Goal: Task Accomplishment & Management: Manage account settings

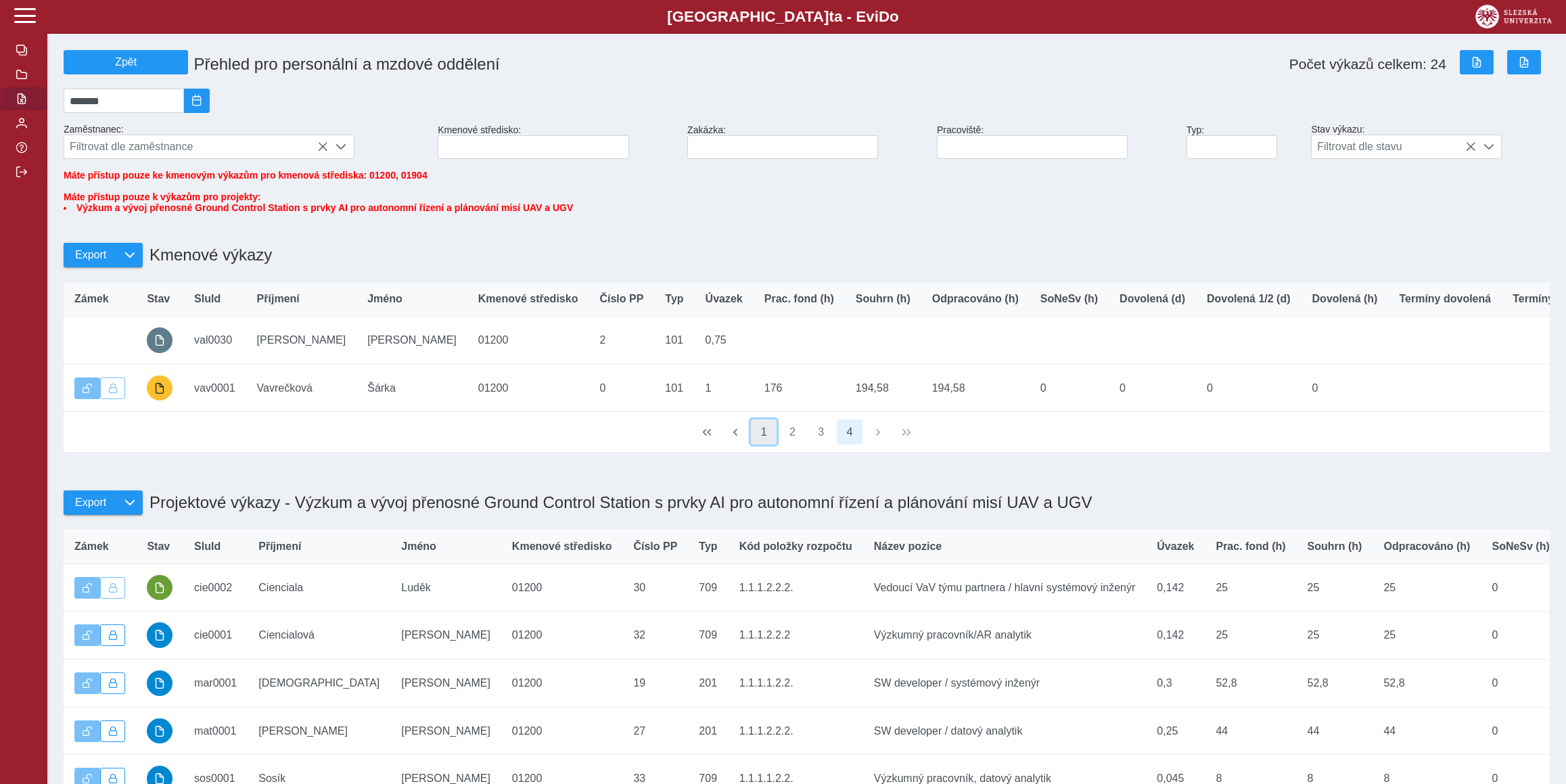
click at [769, 445] on button "1" at bounding box center [763, 432] width 26 height 26
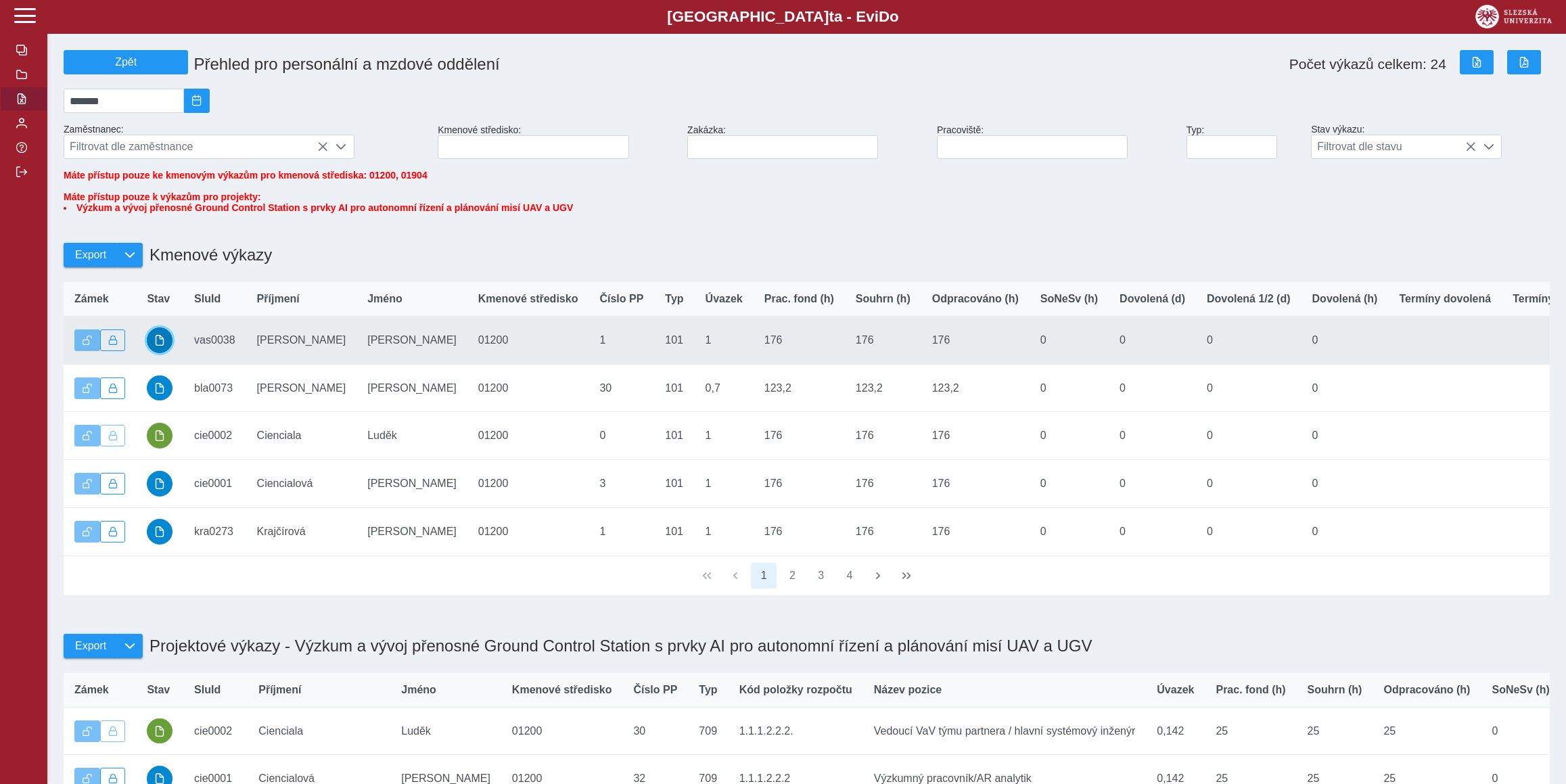
click at [153, 350] on button "button" at bounding box center [159, 339] width 26 height 26
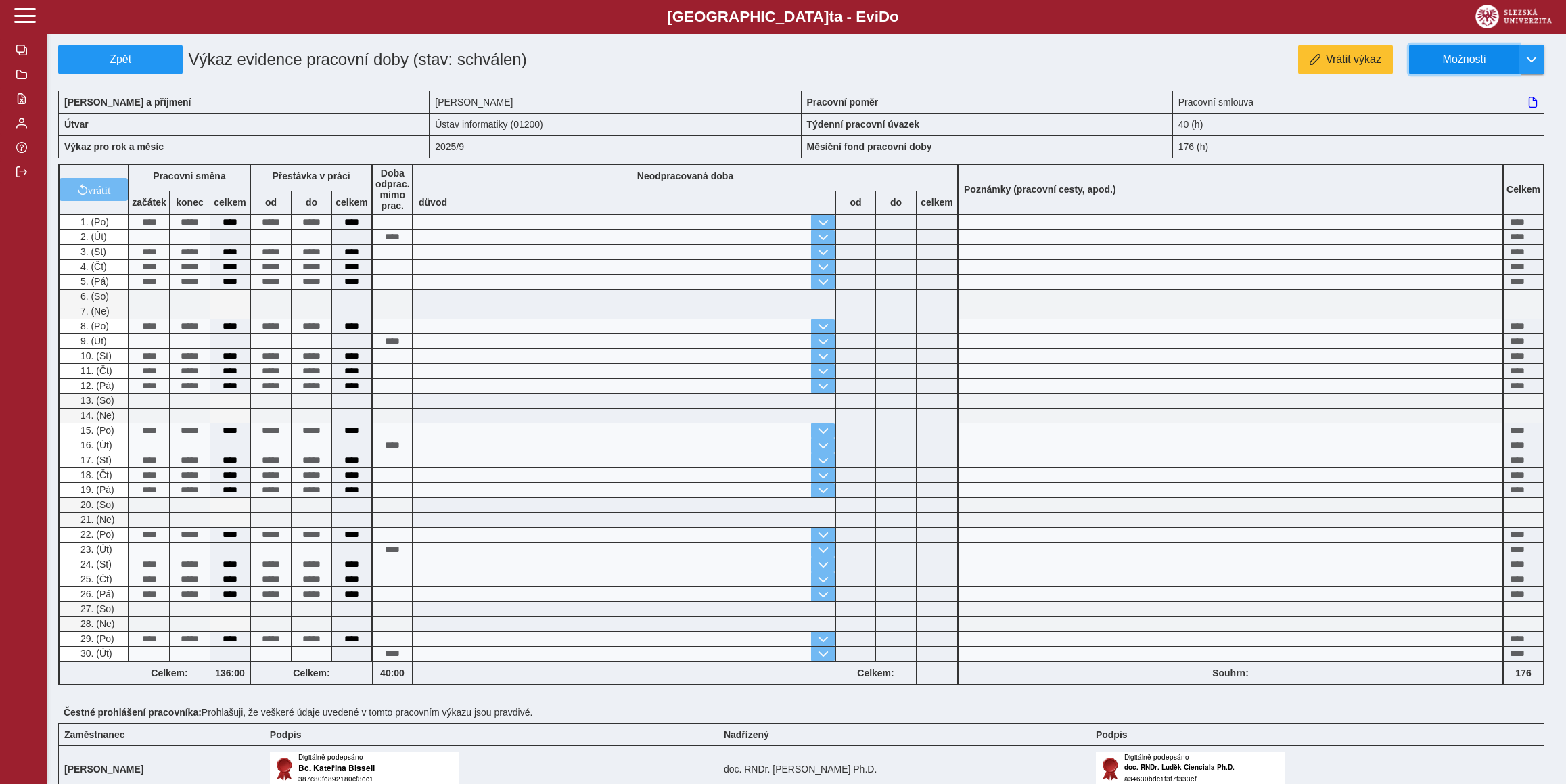
click at [1481, 58] on span "Možnosti" at bounding box center [1464, 60] width 87 height 12
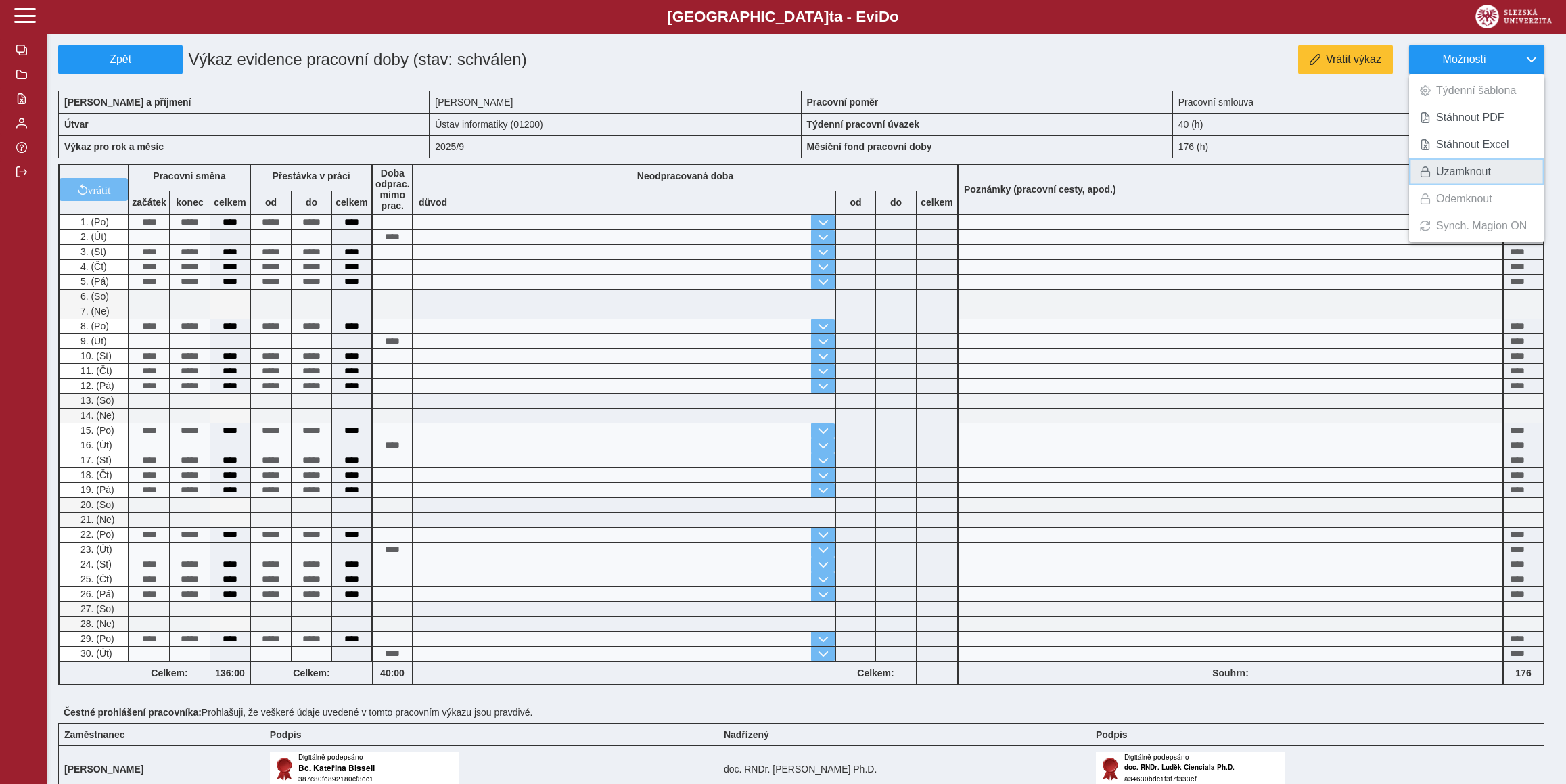
click at [1469, 174] on span "Uzamknout" at bounding box center [1463, 172] width 55 height 11
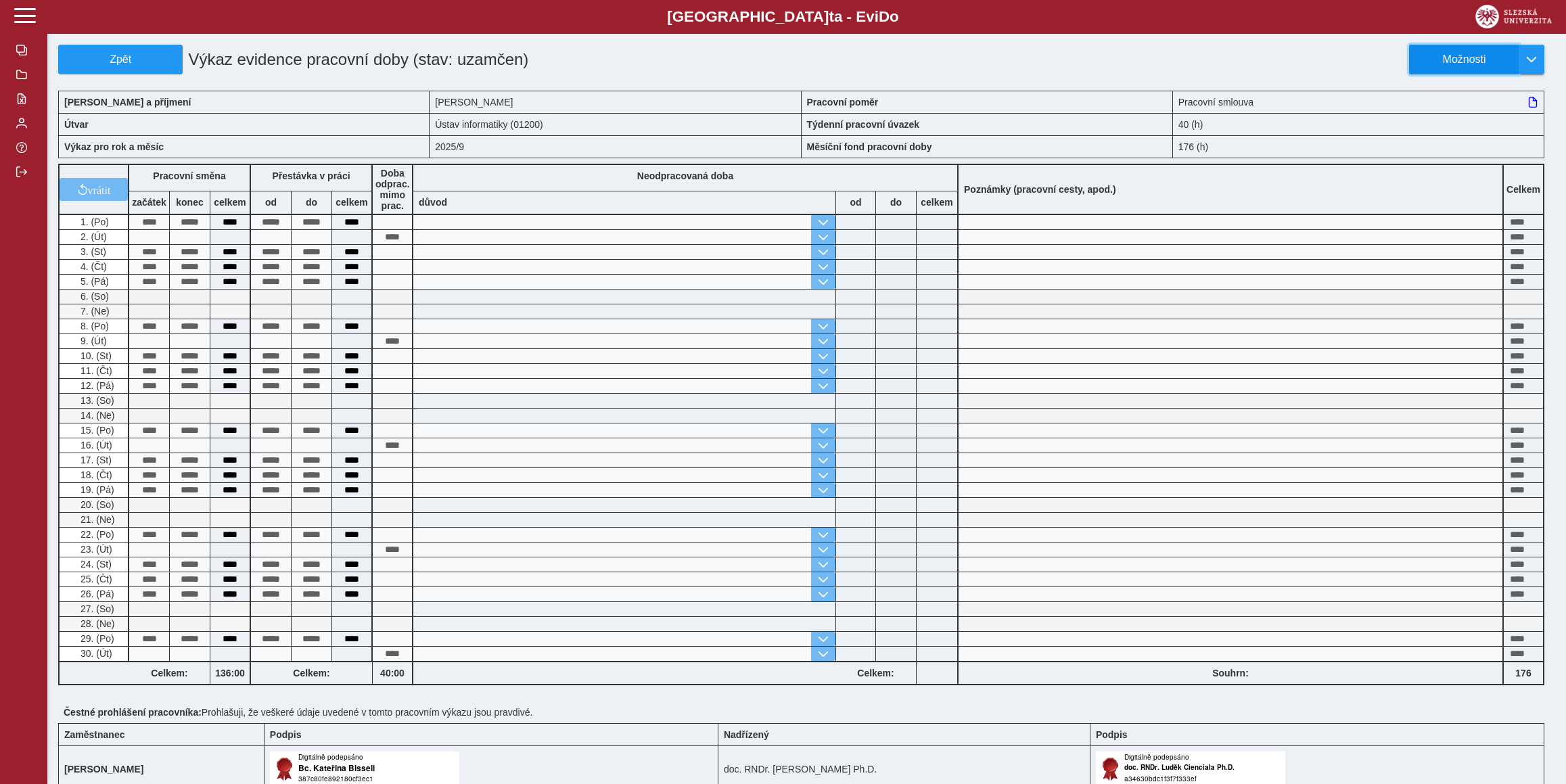
click at [1460, 56] on span "Možnosti" at bounding box center [1464, 60] width 87 height 12
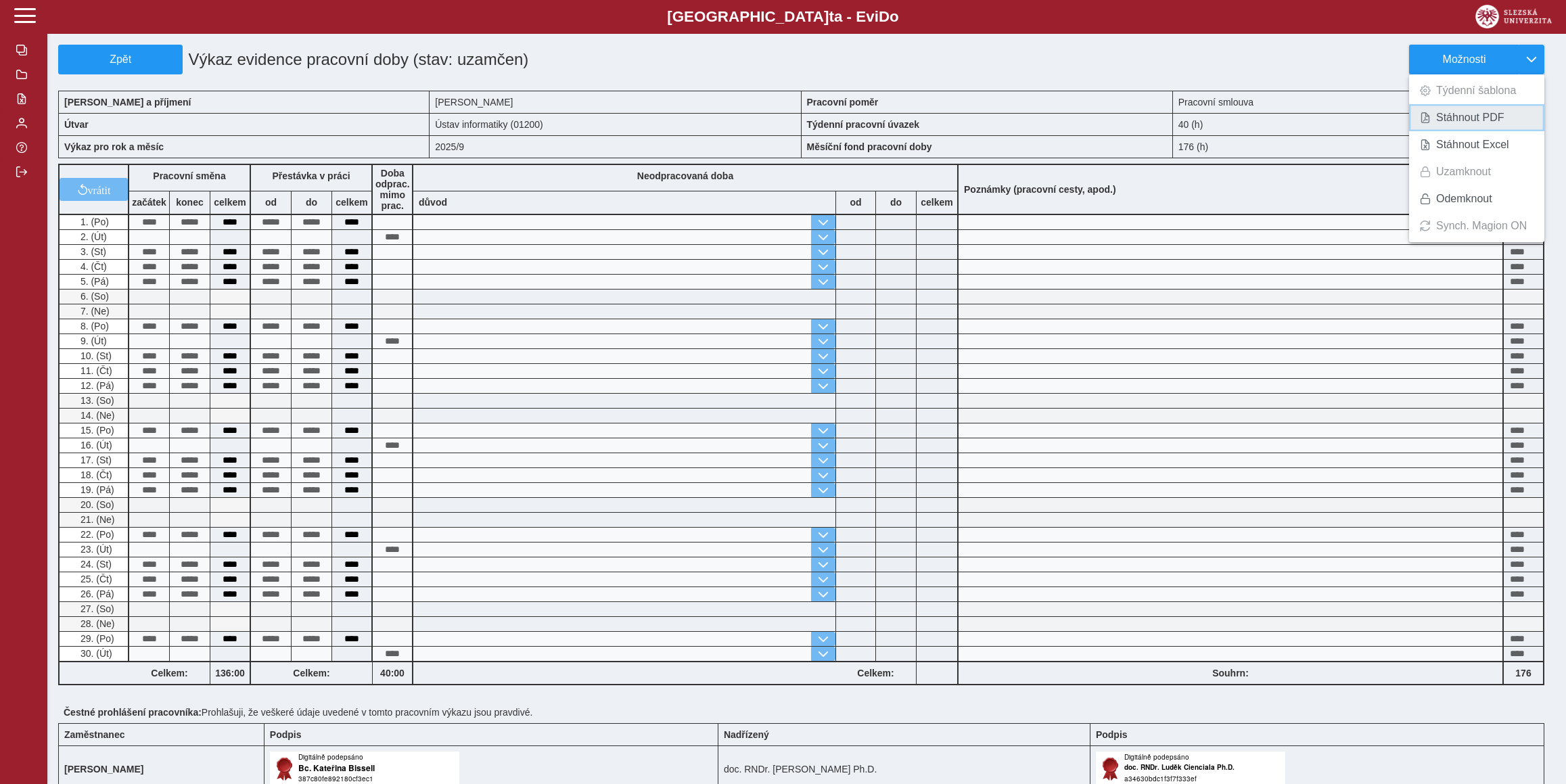
click at [1461, 118] on span "Stáhnout PDF" at bounding box center [1470, 118] width 69 height 11
click at [132, 37] on div "Zpět Výkaz evidence pracovní doby (stav: uzamčen) Možnosti Jméno a příjmení Bc.…" at bounding box center [807, 494] width 1518 height 987
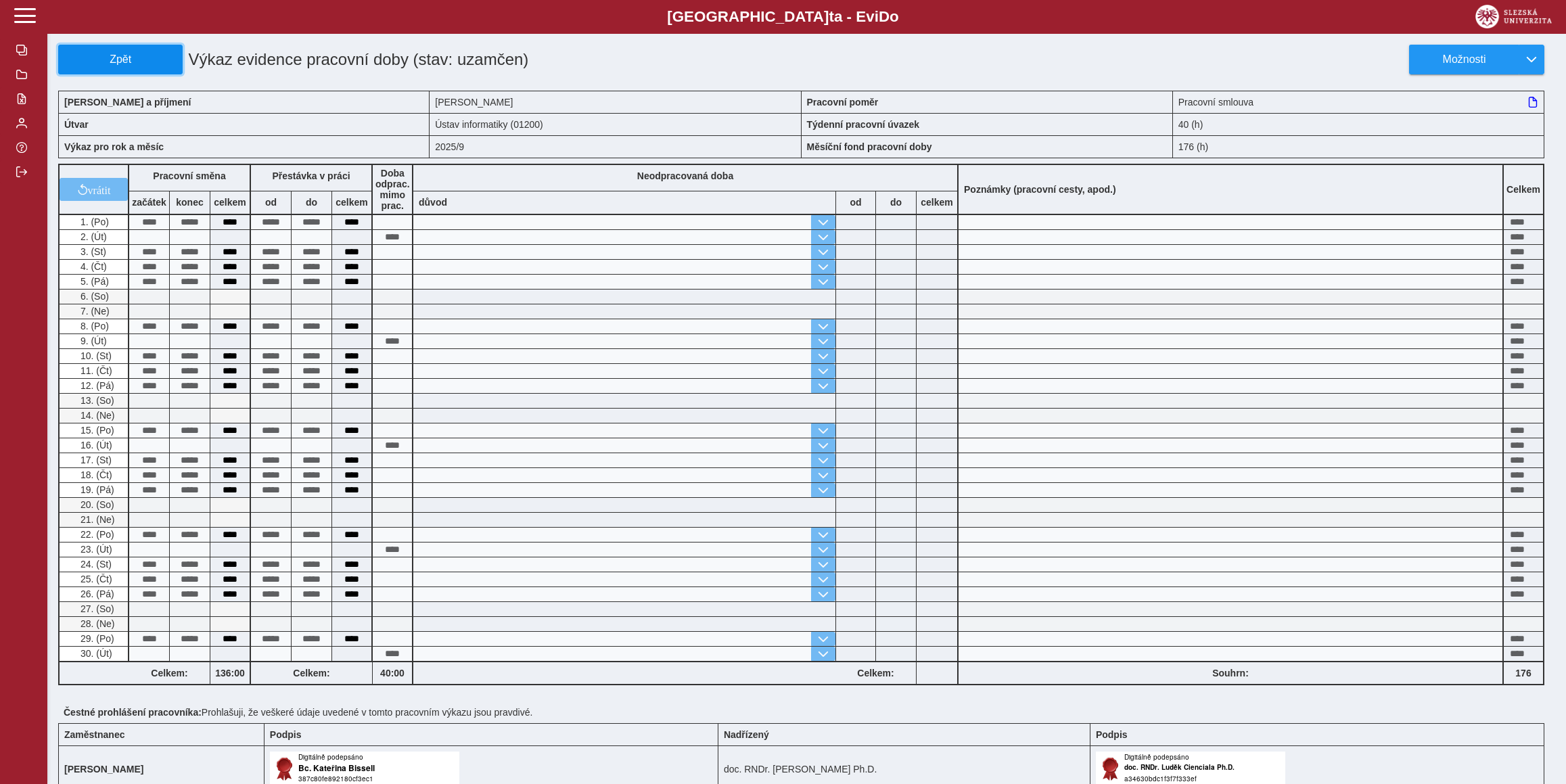
click at [135, 54] on span "Zpět" at bounding box center [121, 60] width 112 height 12
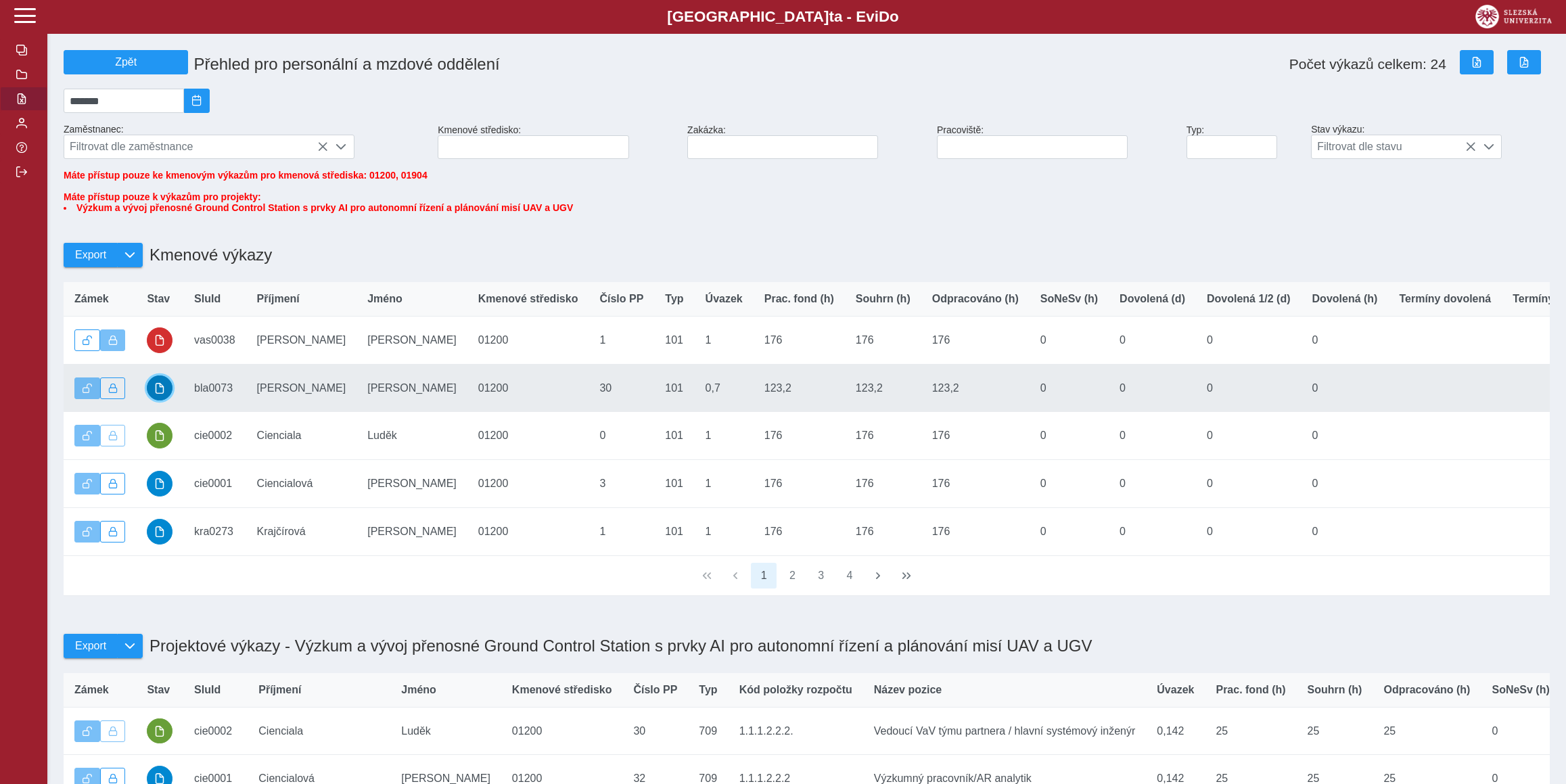
click at [153, 401] on button "button" at bounding box center [159, 388] width 26 height 26
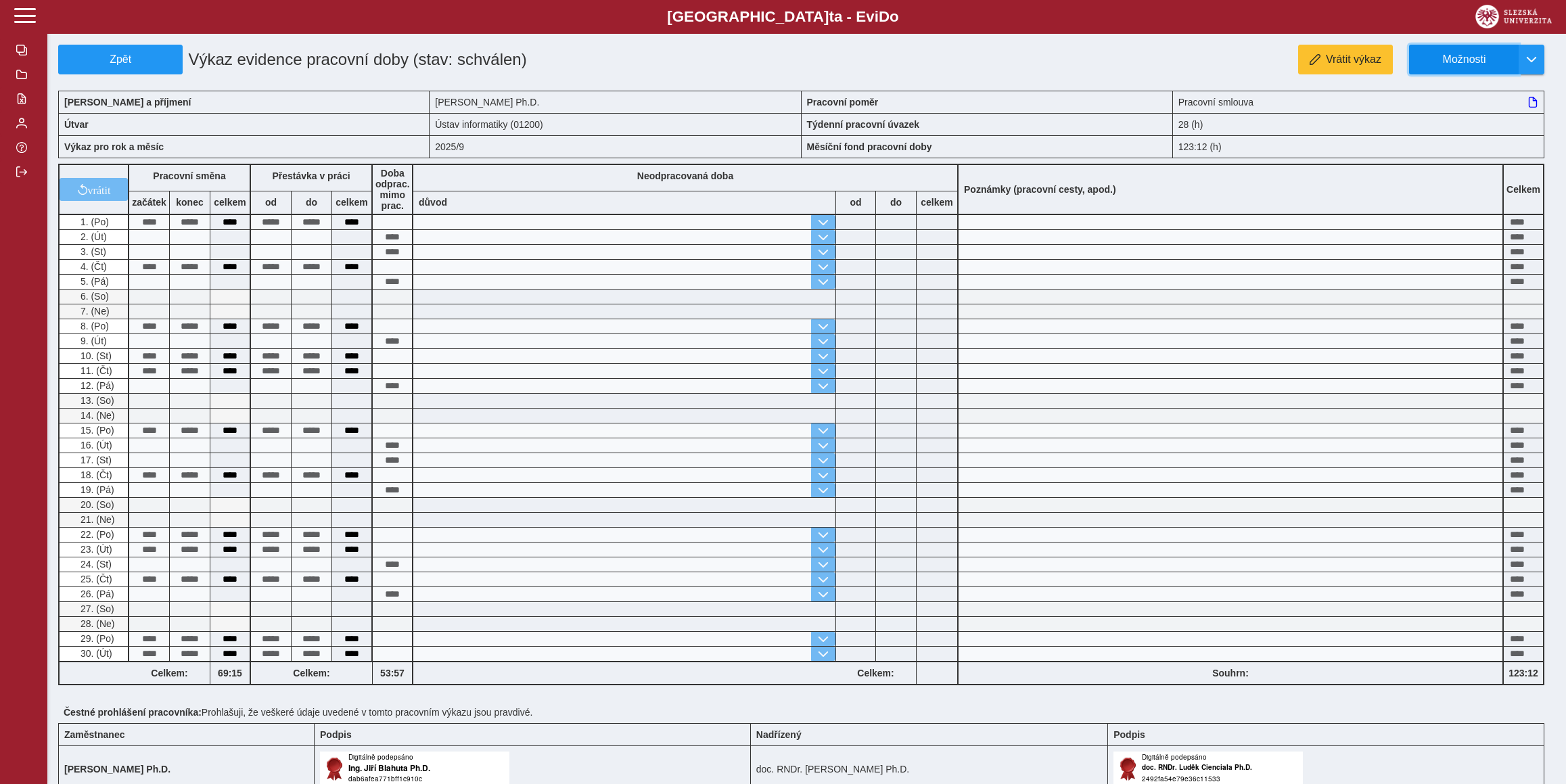
click at [1465, 50] on button "Možnosti" at bounding box center [1463, 59] width 110 height 30
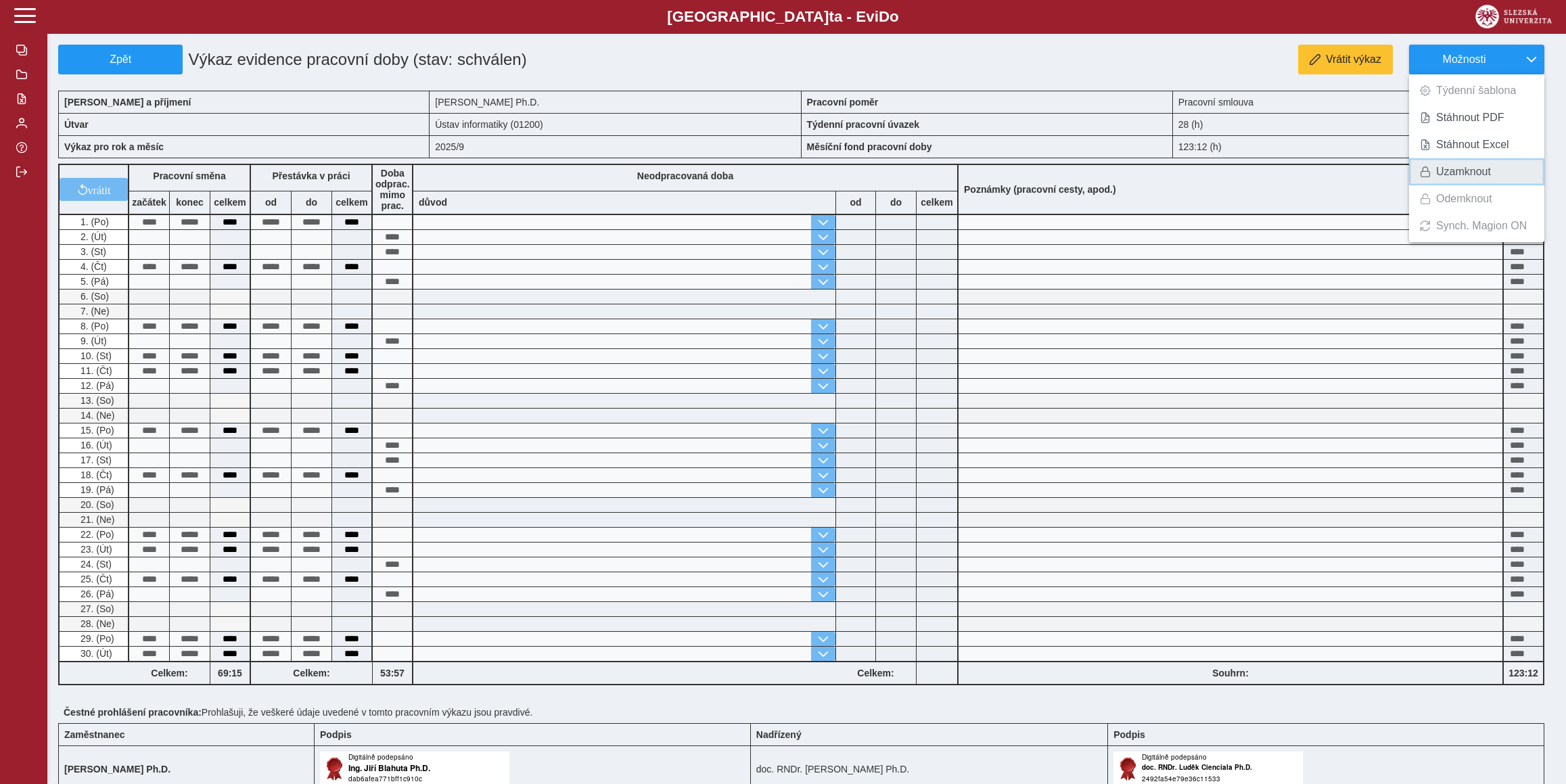
click at [1463, 168] on span "Uzamknout" at bounding box center [1463, 172] width 55 height 11
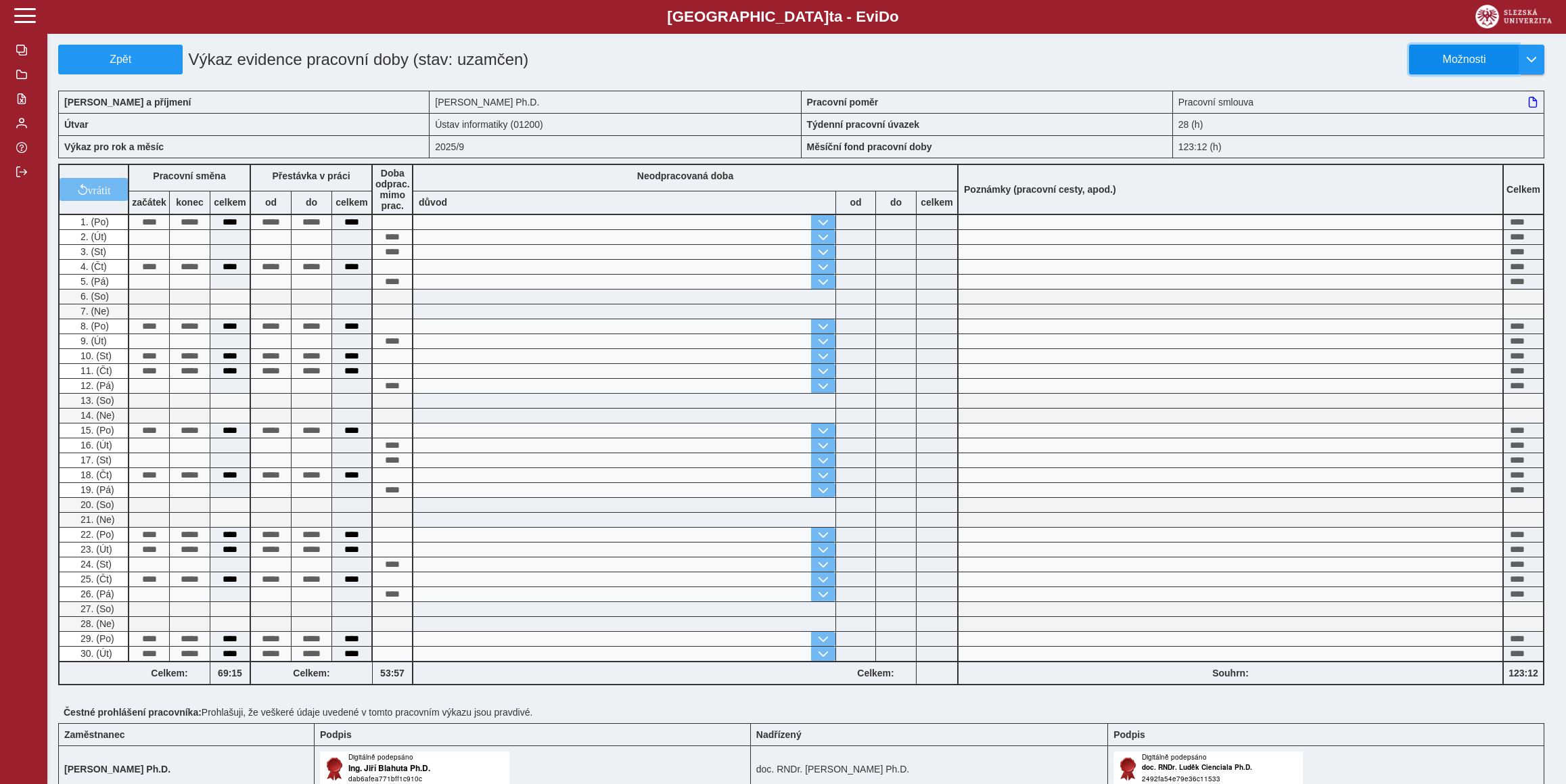
click at [1464, 57] on span "Možnosti" at bounding box center [1464, 60] width 87 height 12
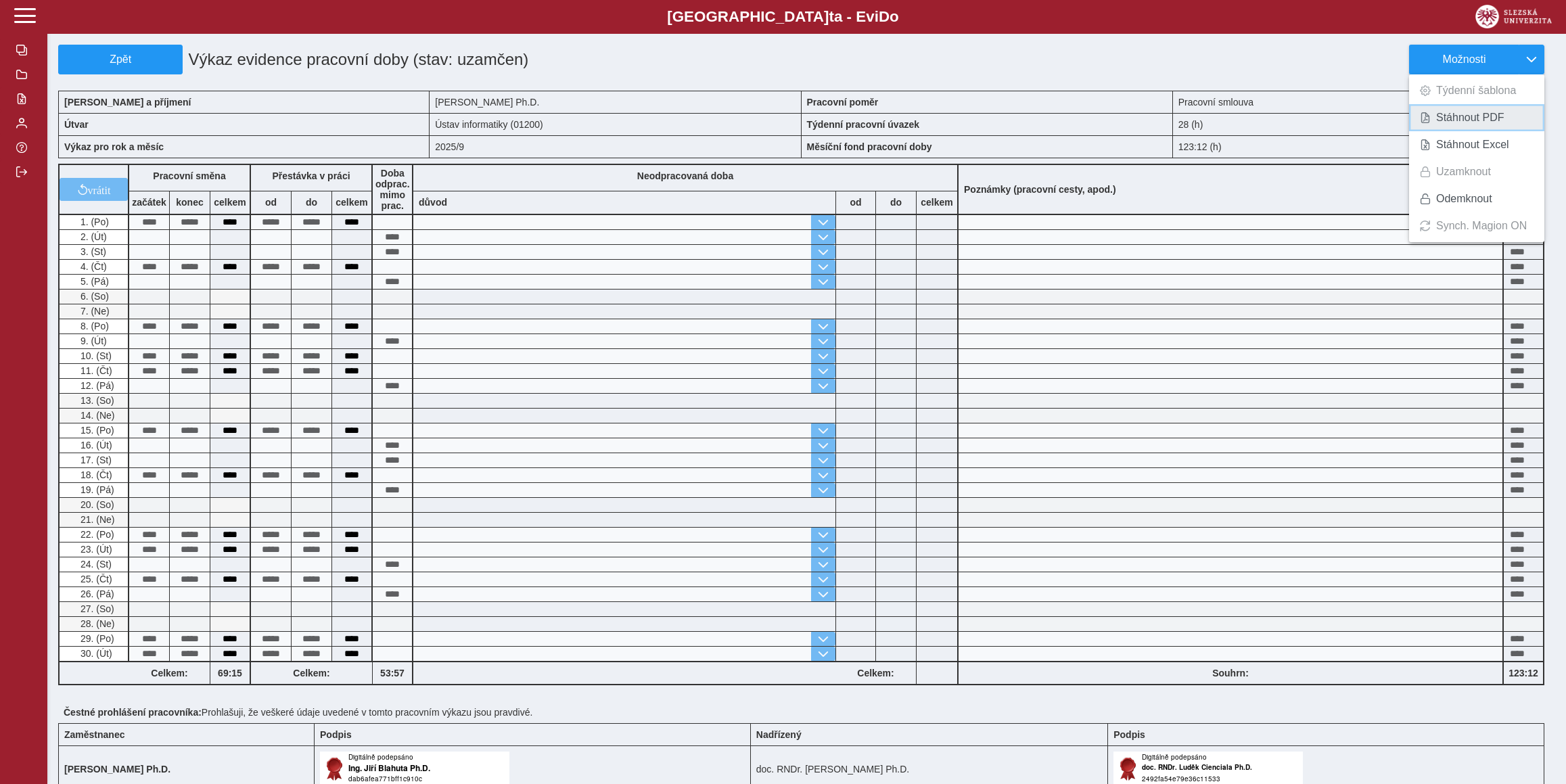
click at [1463, 112] on span "Stáhnout PDF" at bounding box center [1470, 118] width 69 height 11
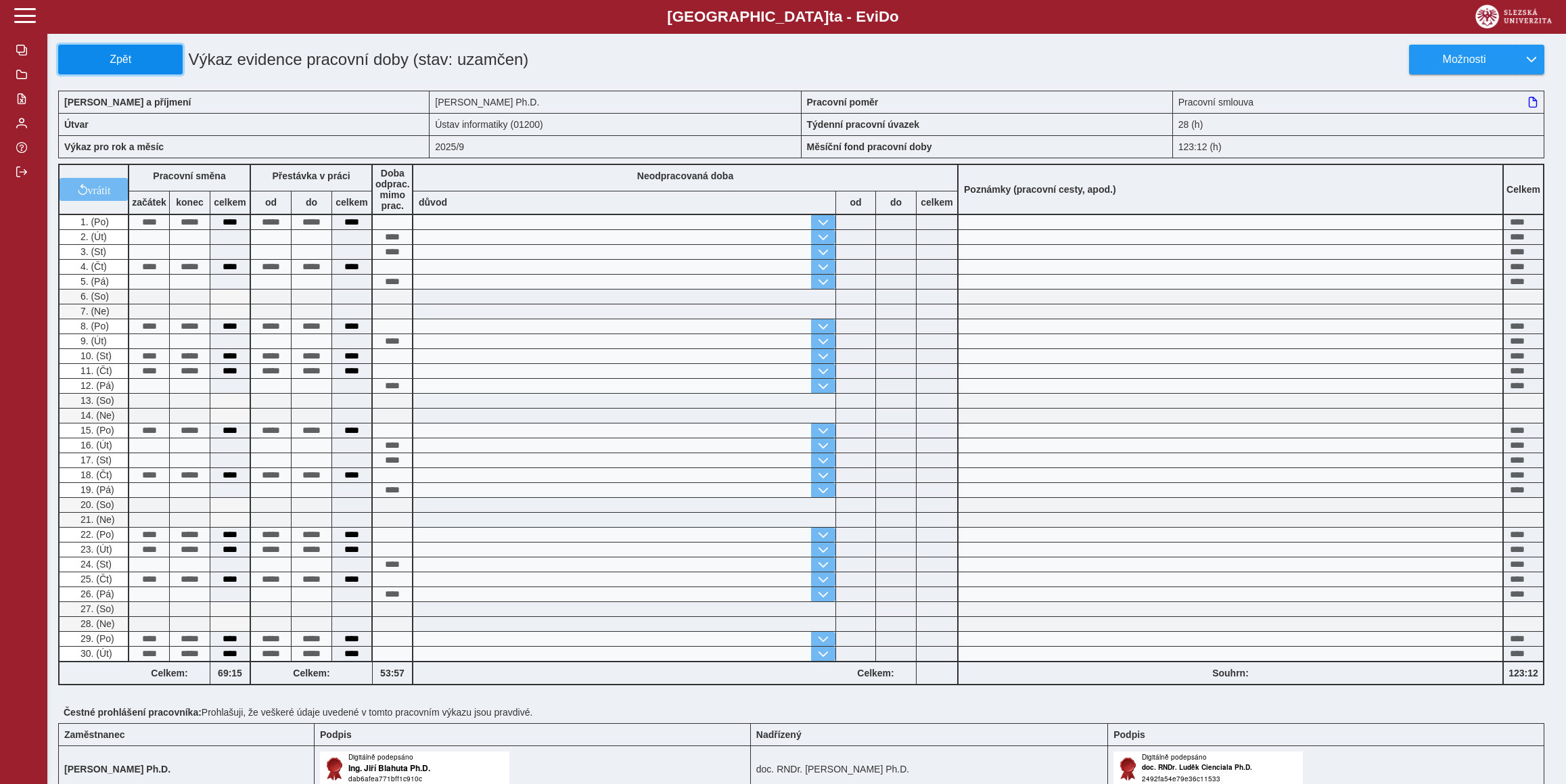
click at [143, 57] on span "Zpět" at bounding box center [121, 60] width 112 height 12
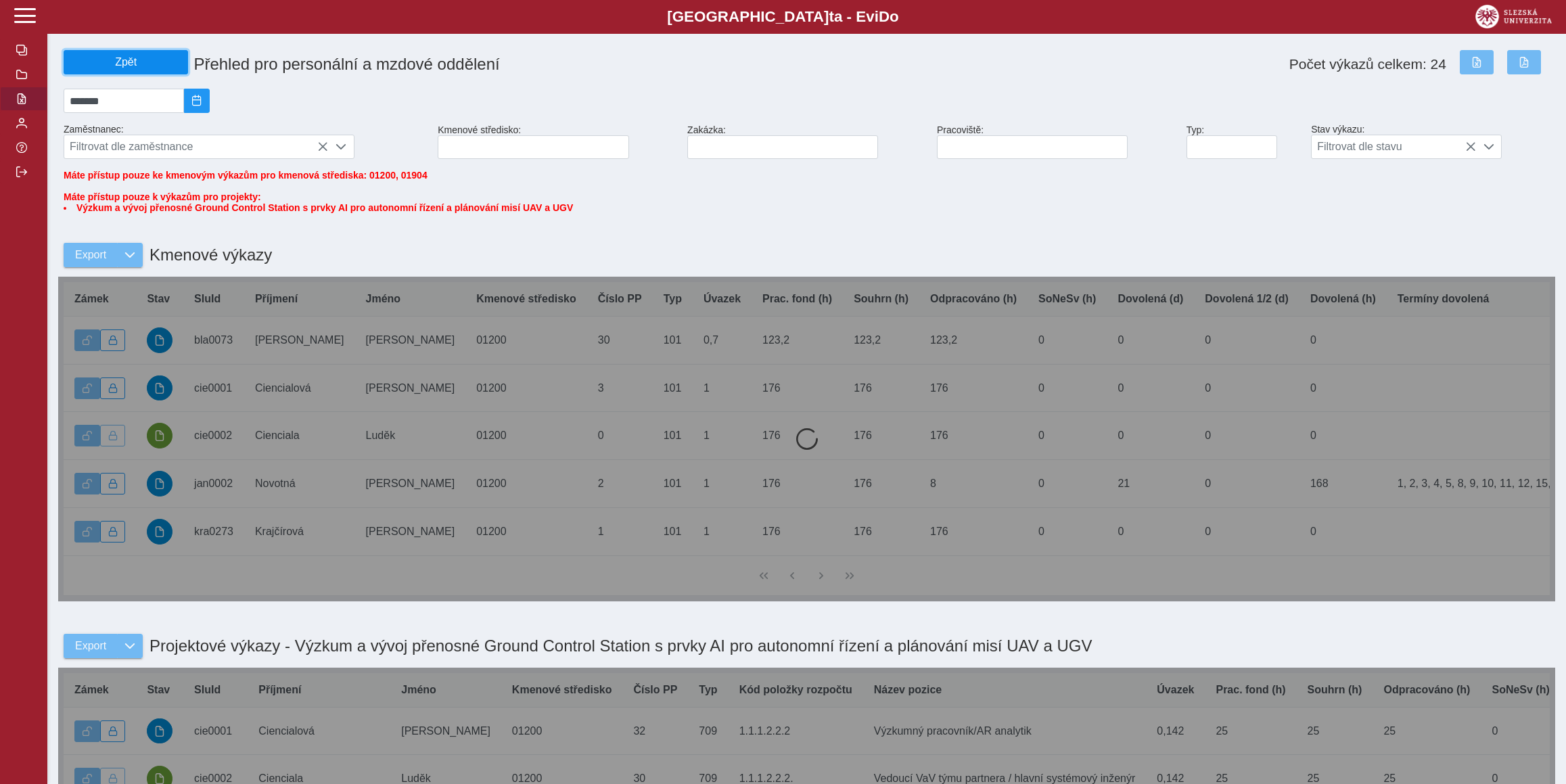
click at [135, 65] on span "Zpět" at bounding box center [125, 62] width 112 height 12
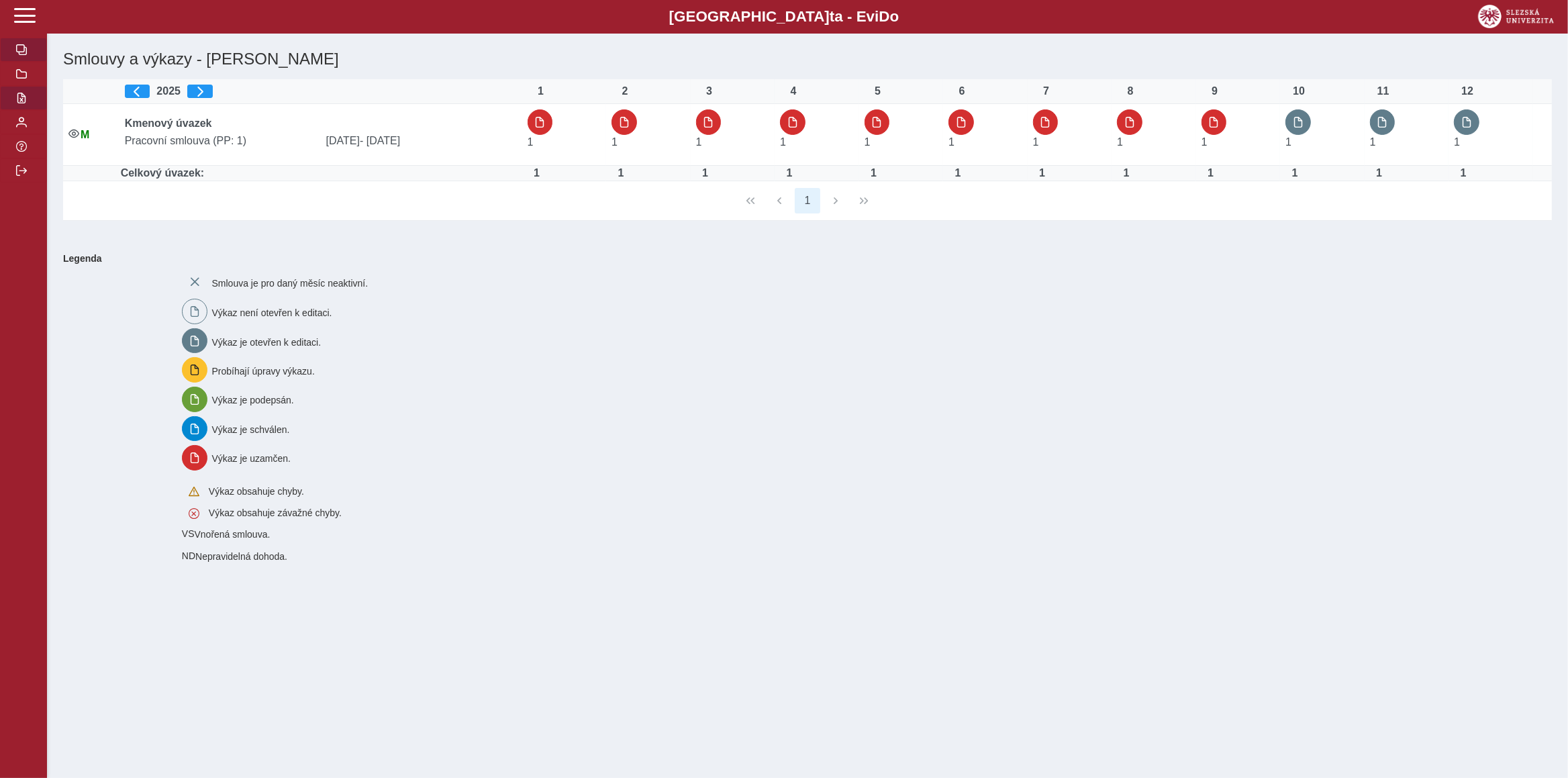
click at [16, 110] on button "button" at bounding box center [23, 97] width 47 height 24
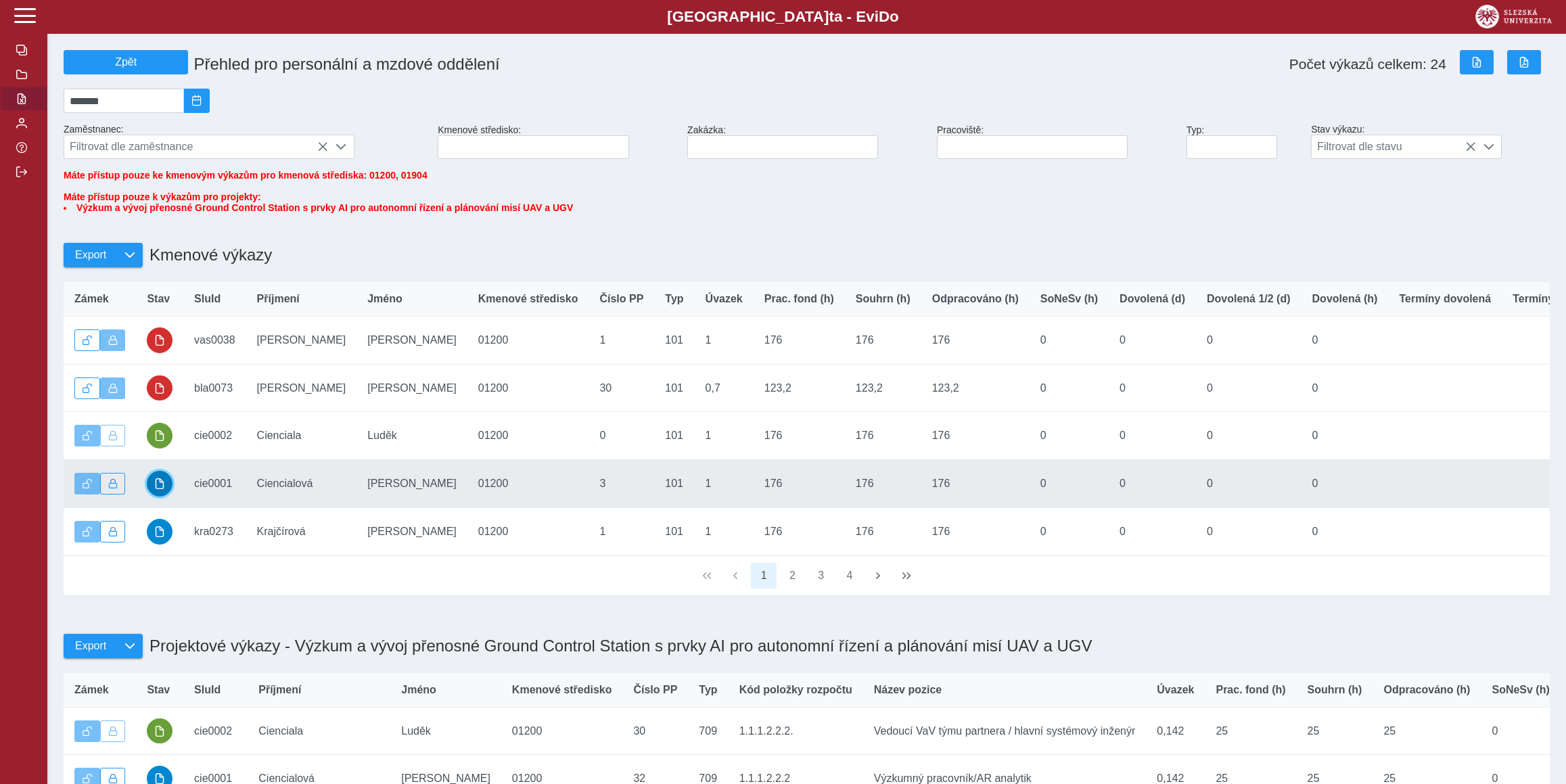
click at [165, 489] on span "button" at bounding box center [160, 483] width 11 height 11
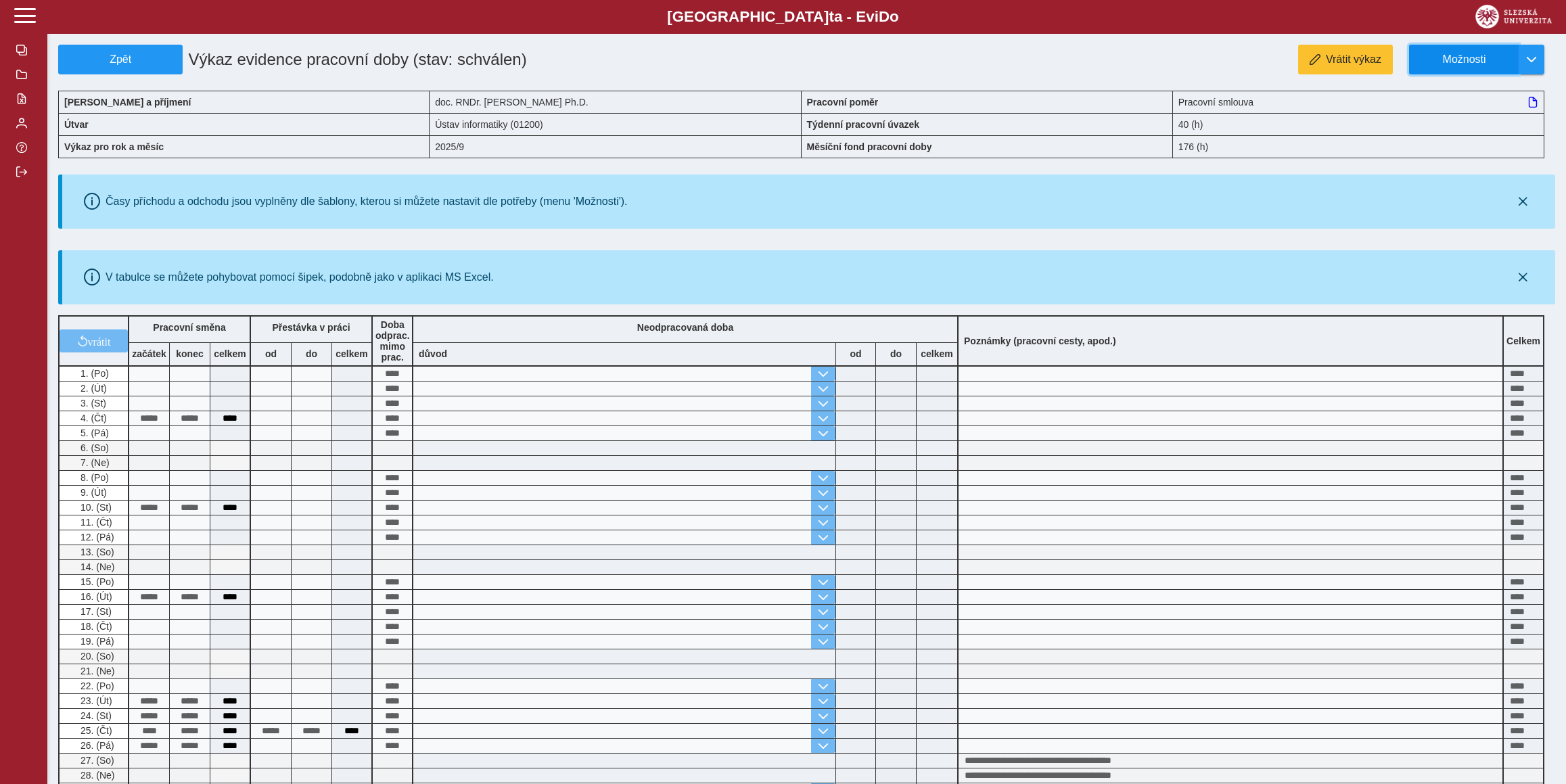
click at [1494, 65] on span "Možnosti" at bounding box center [1464, 60] width 87 height 12
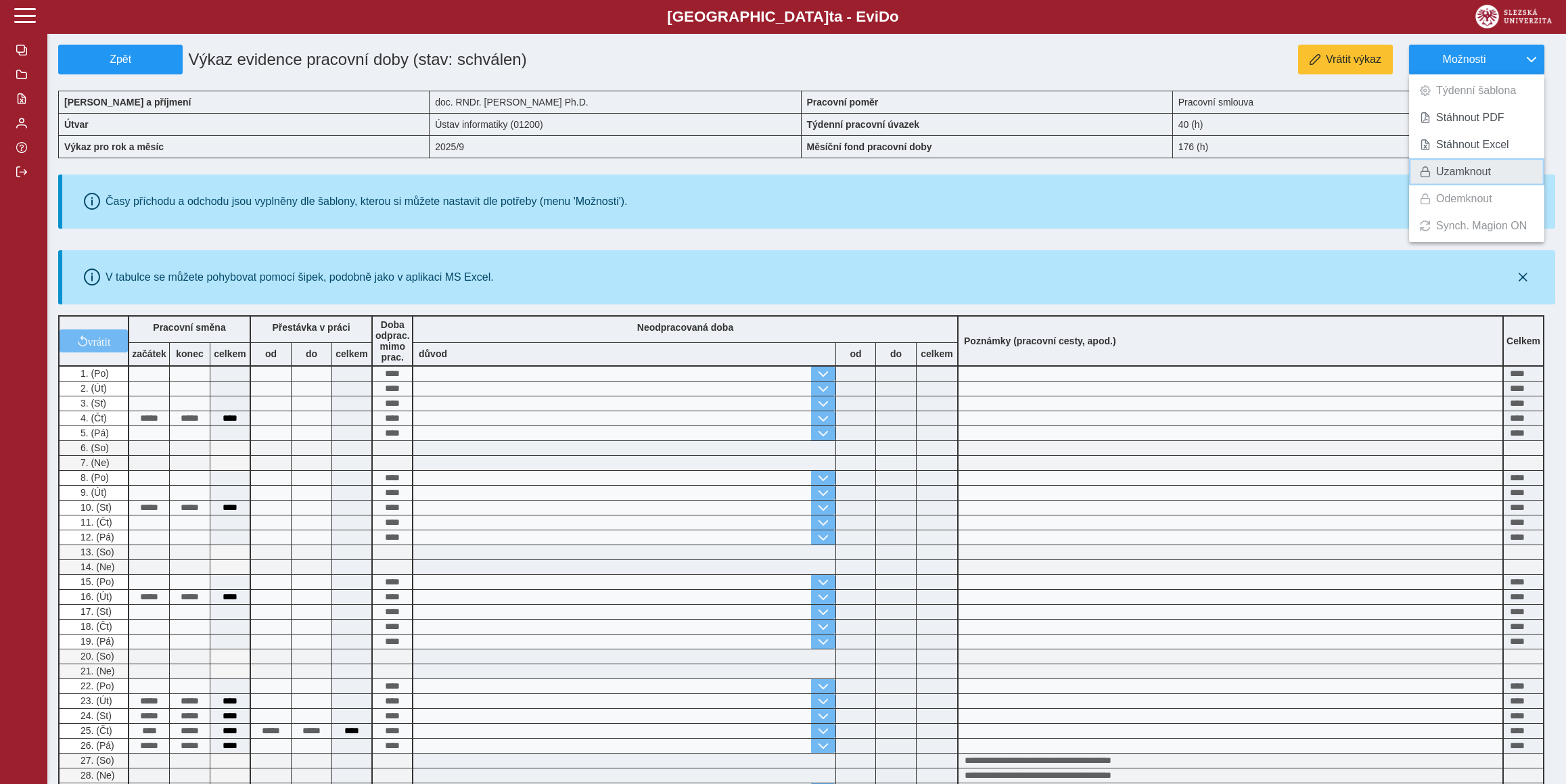
click at [1482, 175] on span "Uzamknout" at bounding box center [1463, 172] width 55 height 11
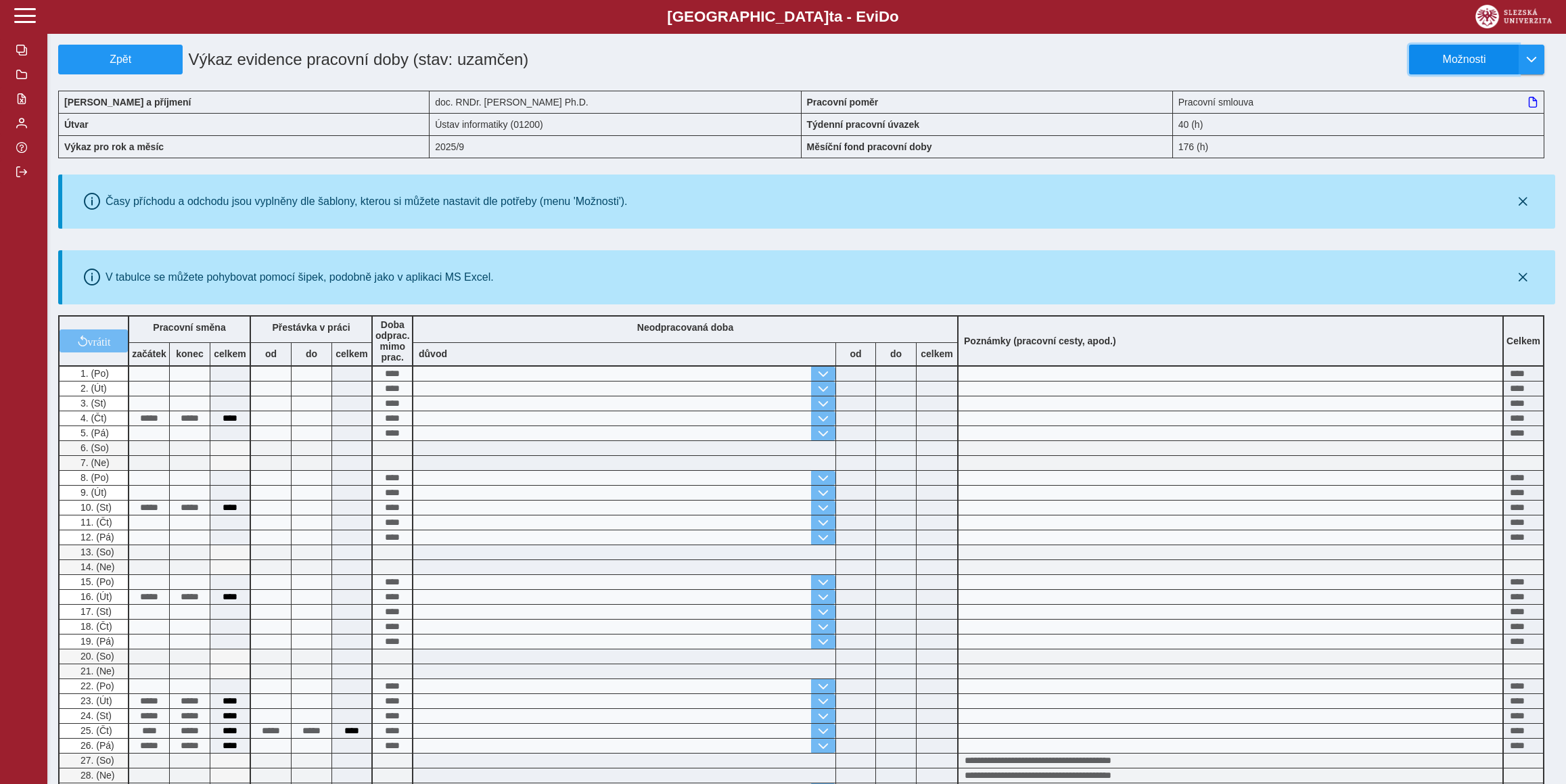
click at [1450, 65] on span "Možnosti" at bounding box center [1464, 60] width 87 height 12
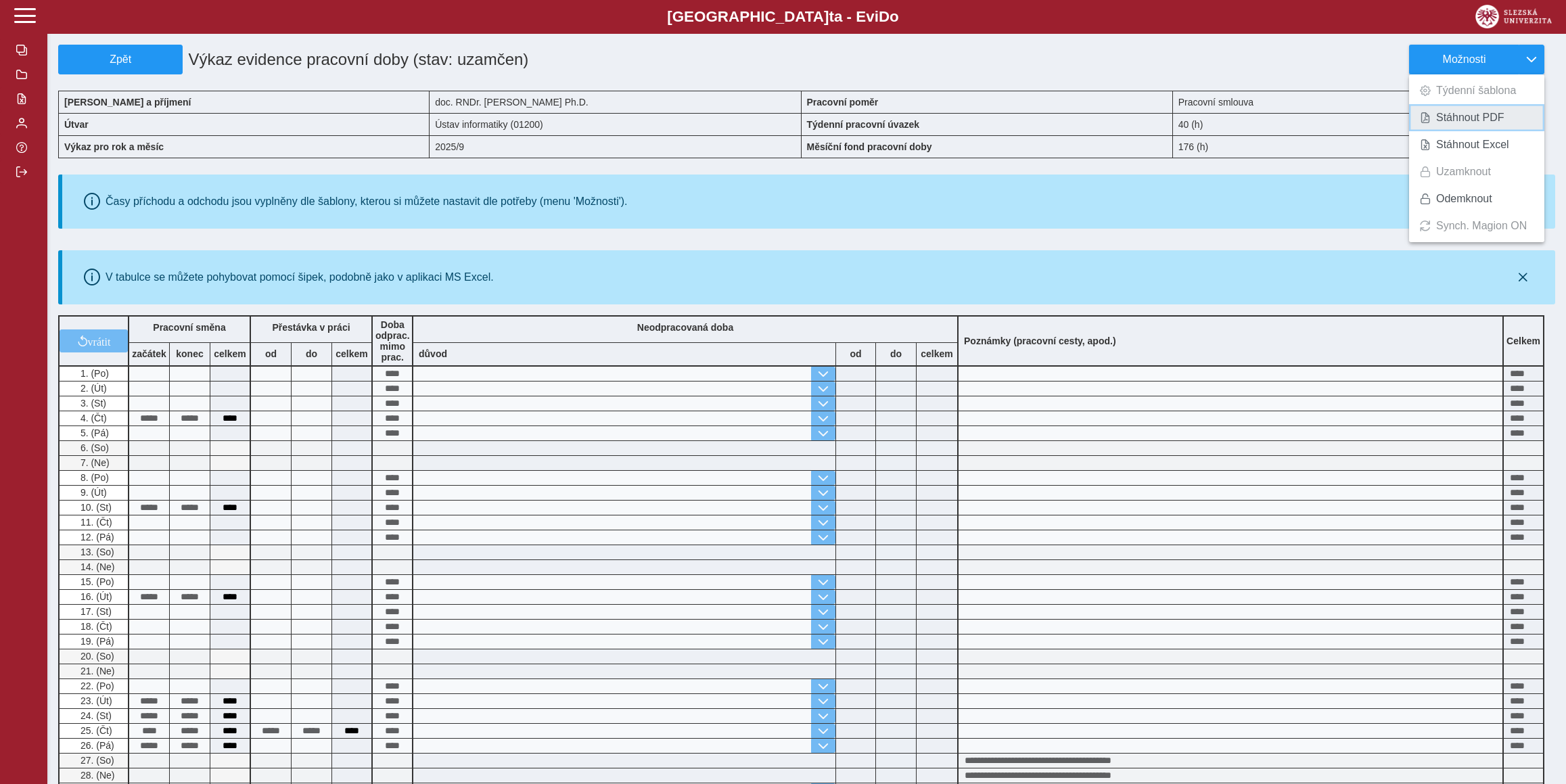
click at [1452, 119] on span "Stáhnout PDF" at bounding box center [1470, 118] width 69 height 11
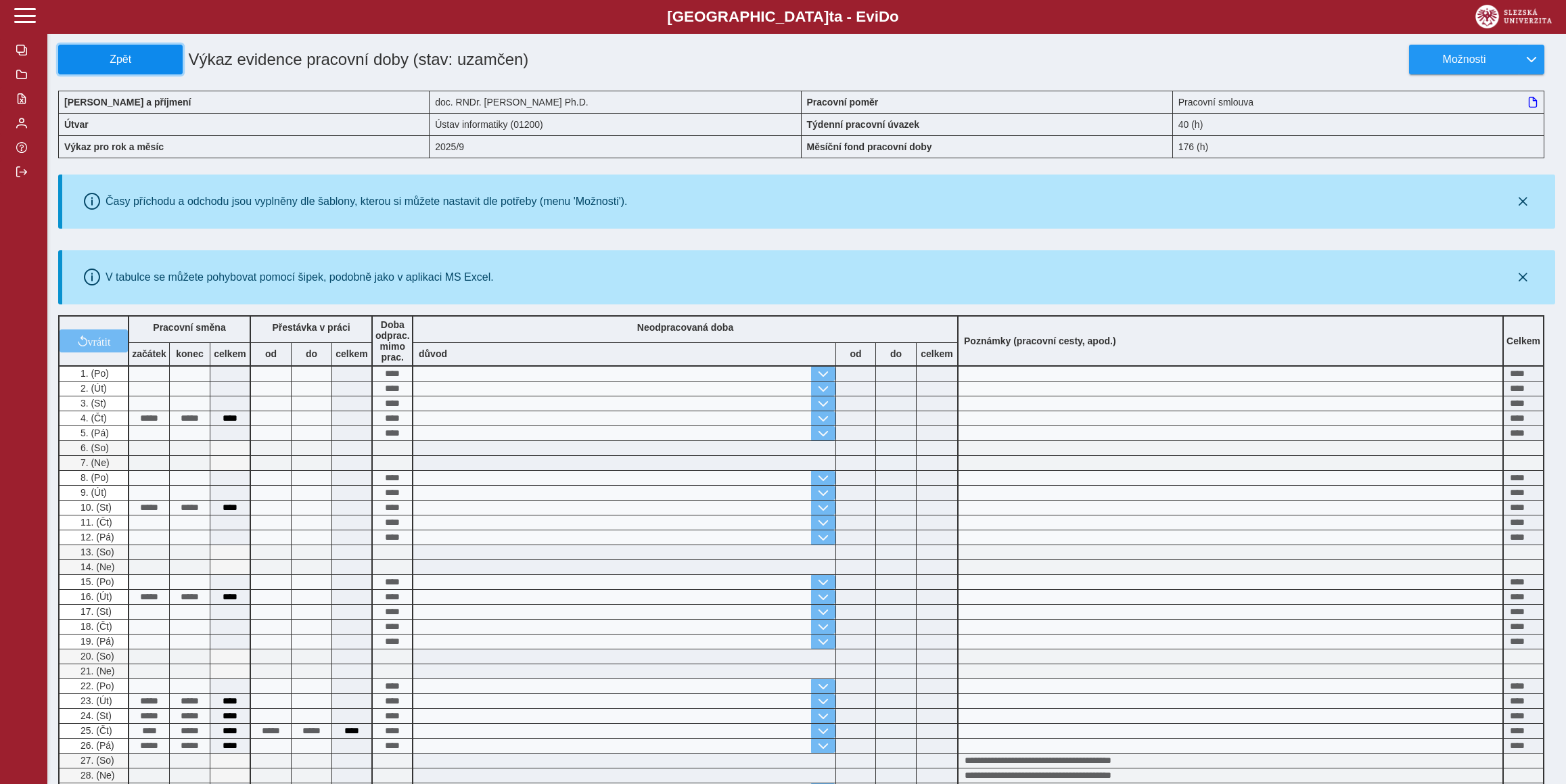
click at [105, 65] on span "Zpět" at bounding box center [121, 60] width 112 height 12
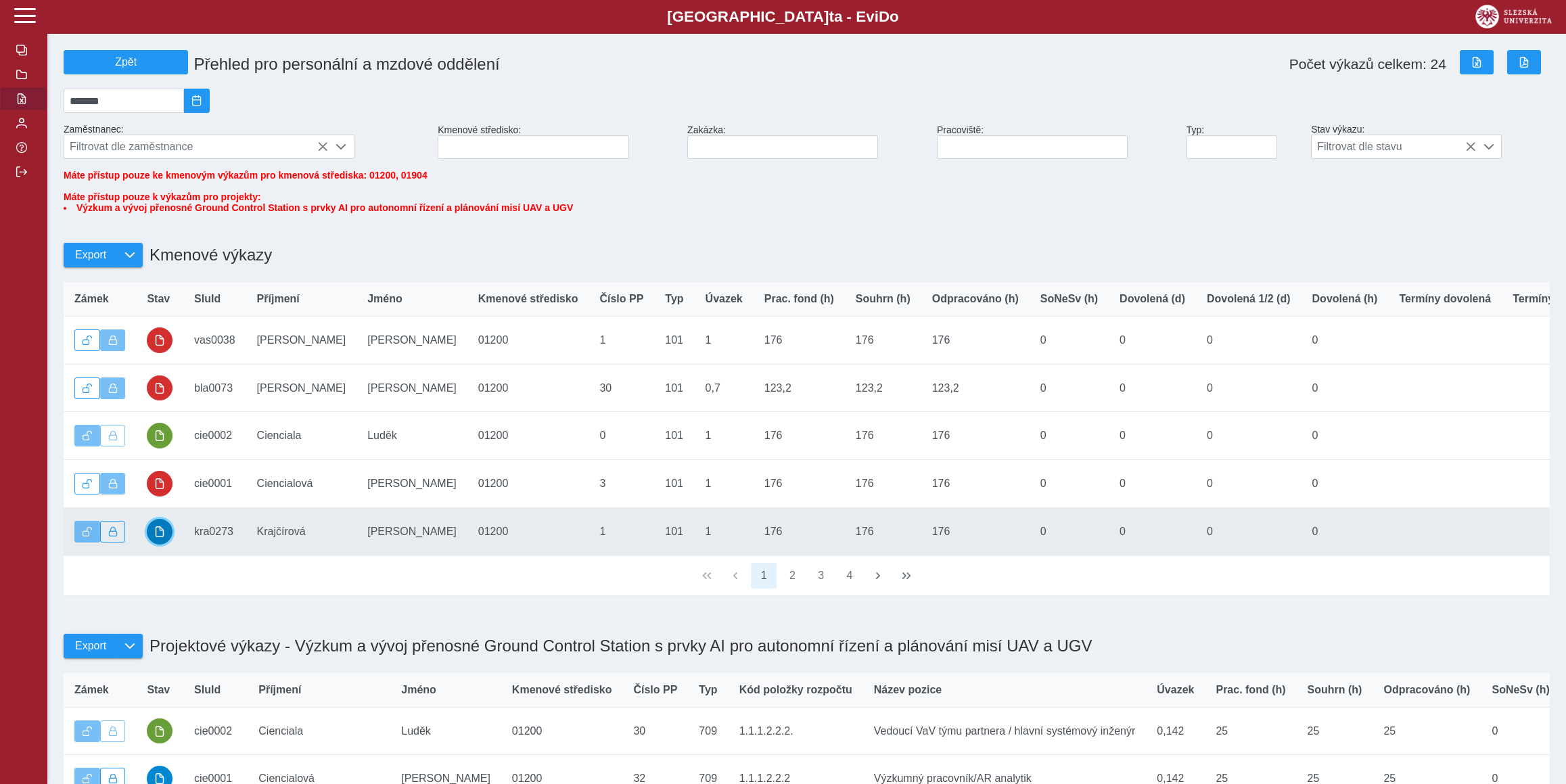
click at [167, 544] on button "button" at bounding box center [159, 531] width 26 height 26
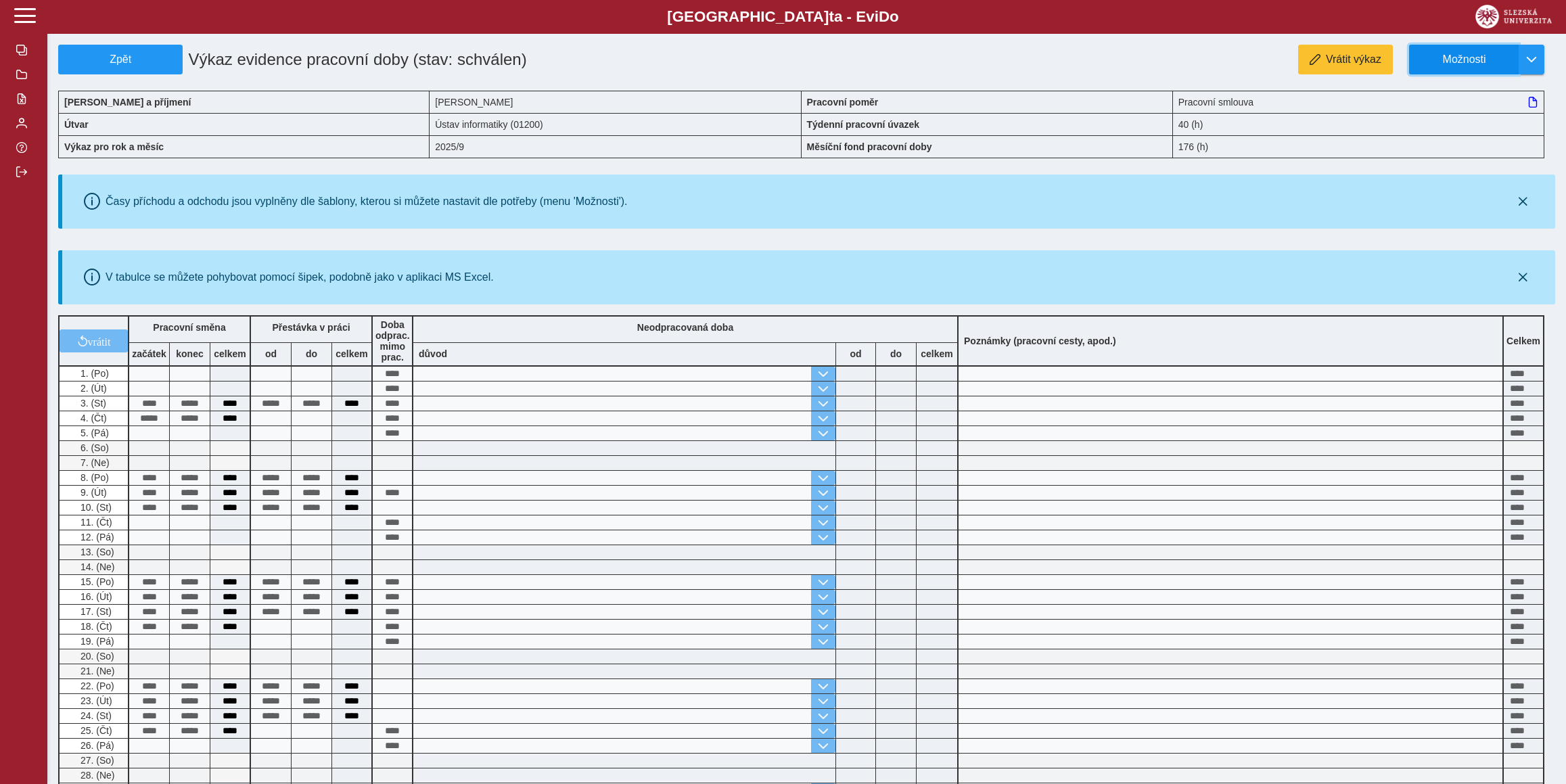
click at [1497, 59] on span "Možnosti" at bounding box center [1464, 60] width 87 height 12
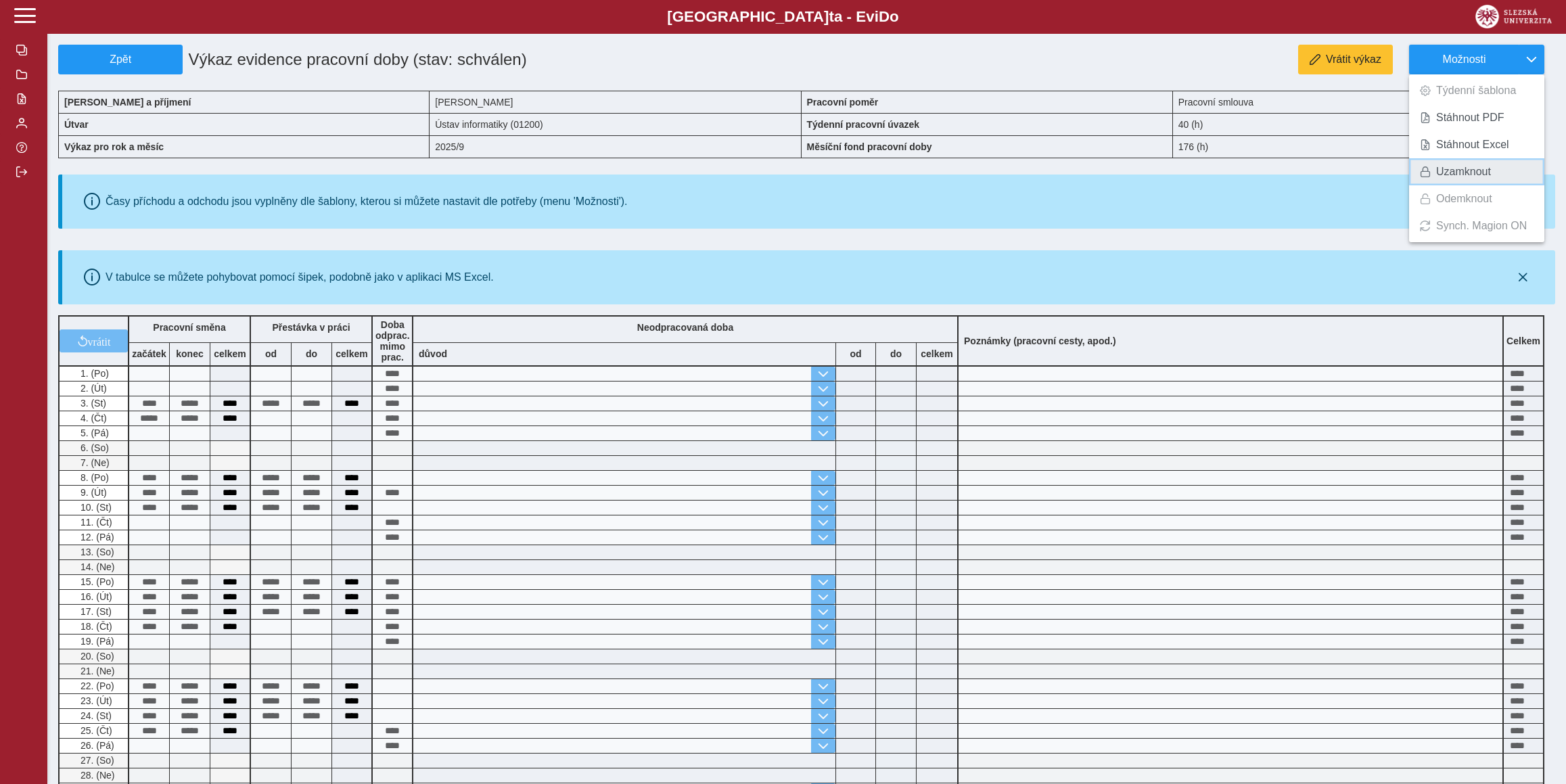
click at [1483, 172] on span "Uzamknout" at bounding box center [1463, 172] width 55 height 11
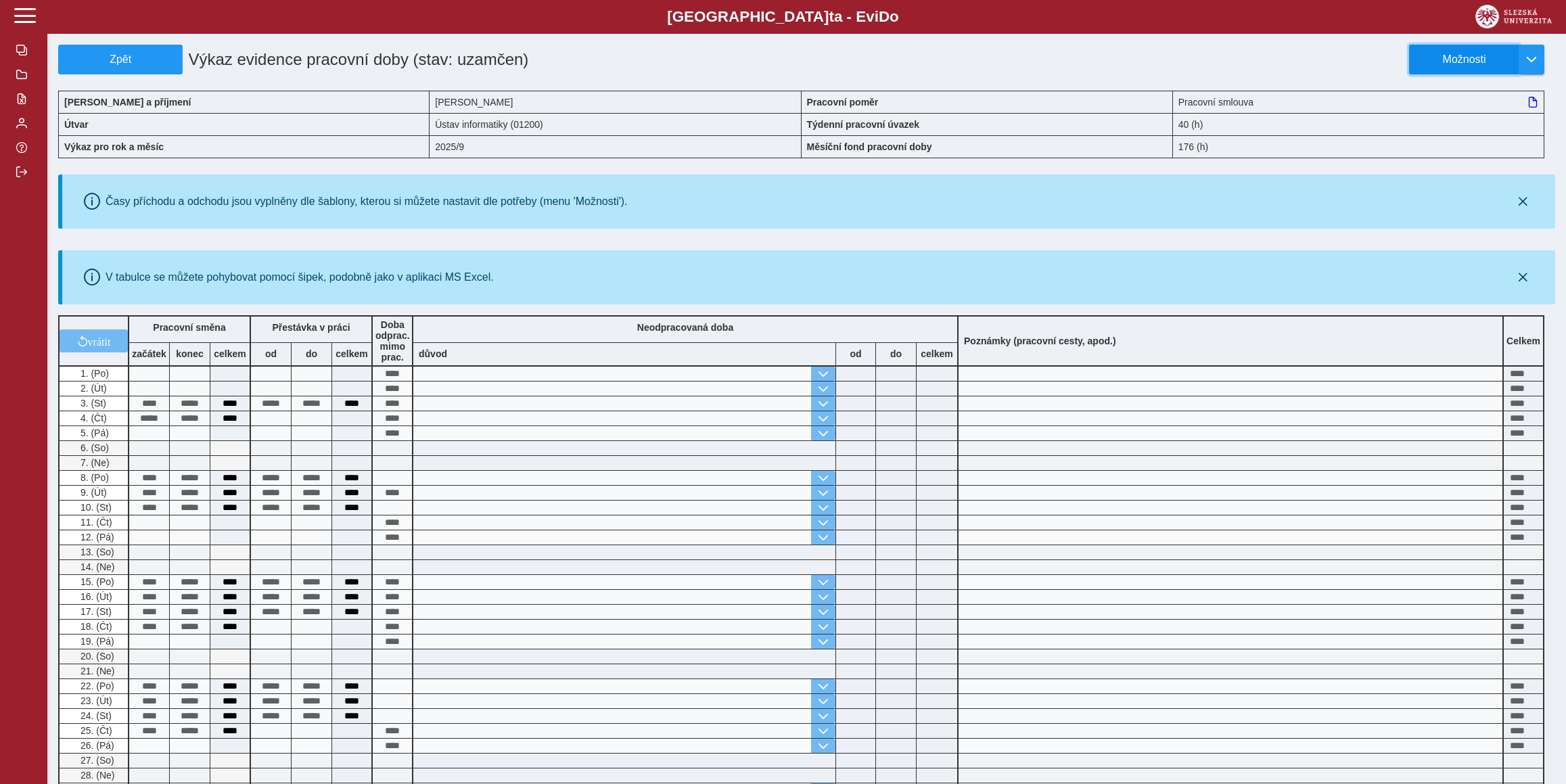
click at [1462, 47] on button "Možnosti" at bounding box center [1463, 59] width 110 height 30
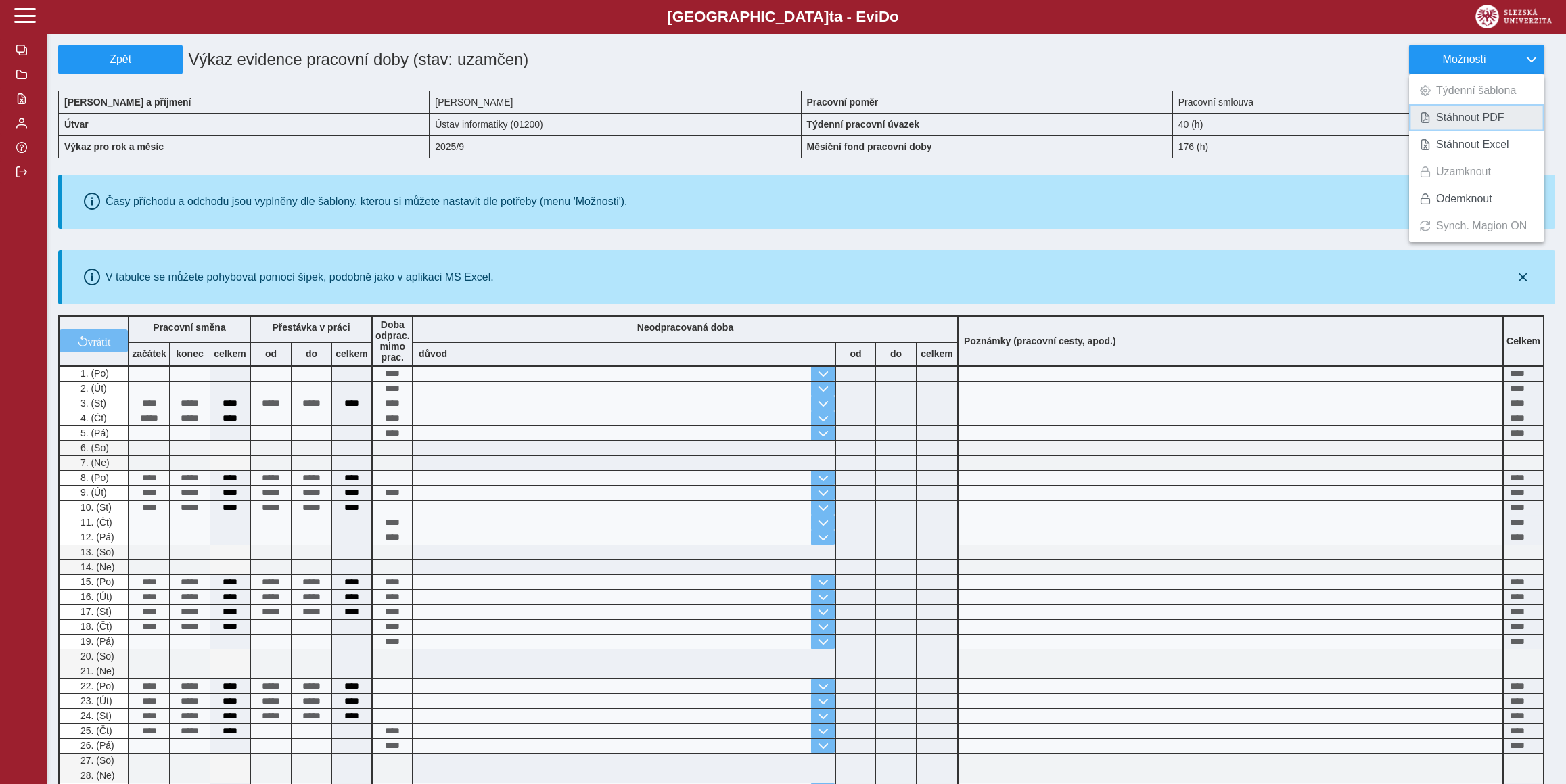
click at [1463, 121] on span "Stáhnout PDF" at bounding box center [1470, 118] width 69 height 11
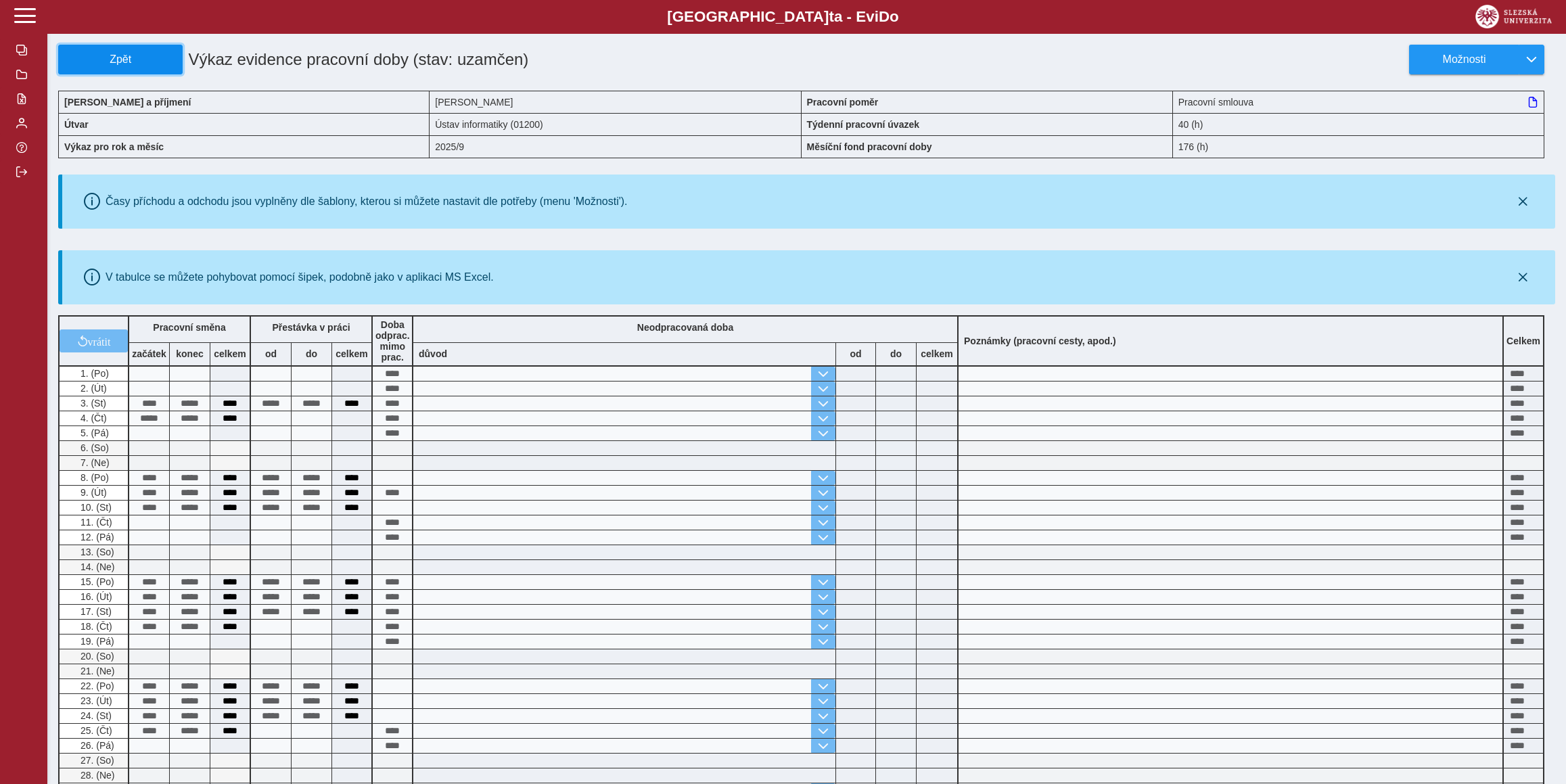
click at [139, 54] on span "Zpět" at bounding box center [121, 60] width 112 height 12
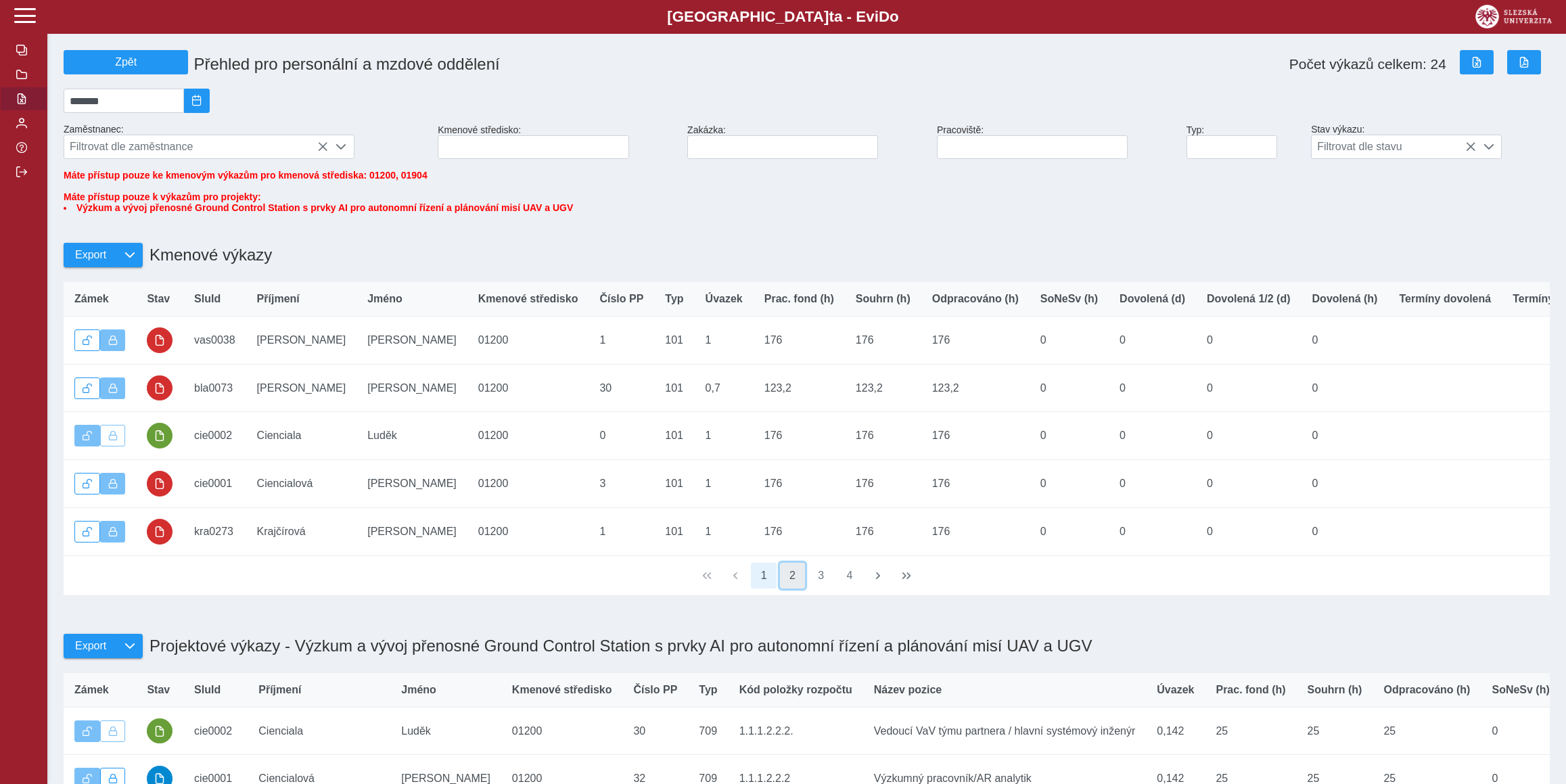
click at [790, 589] on button "2" at bounding box center [792, 575] width 26 height 26
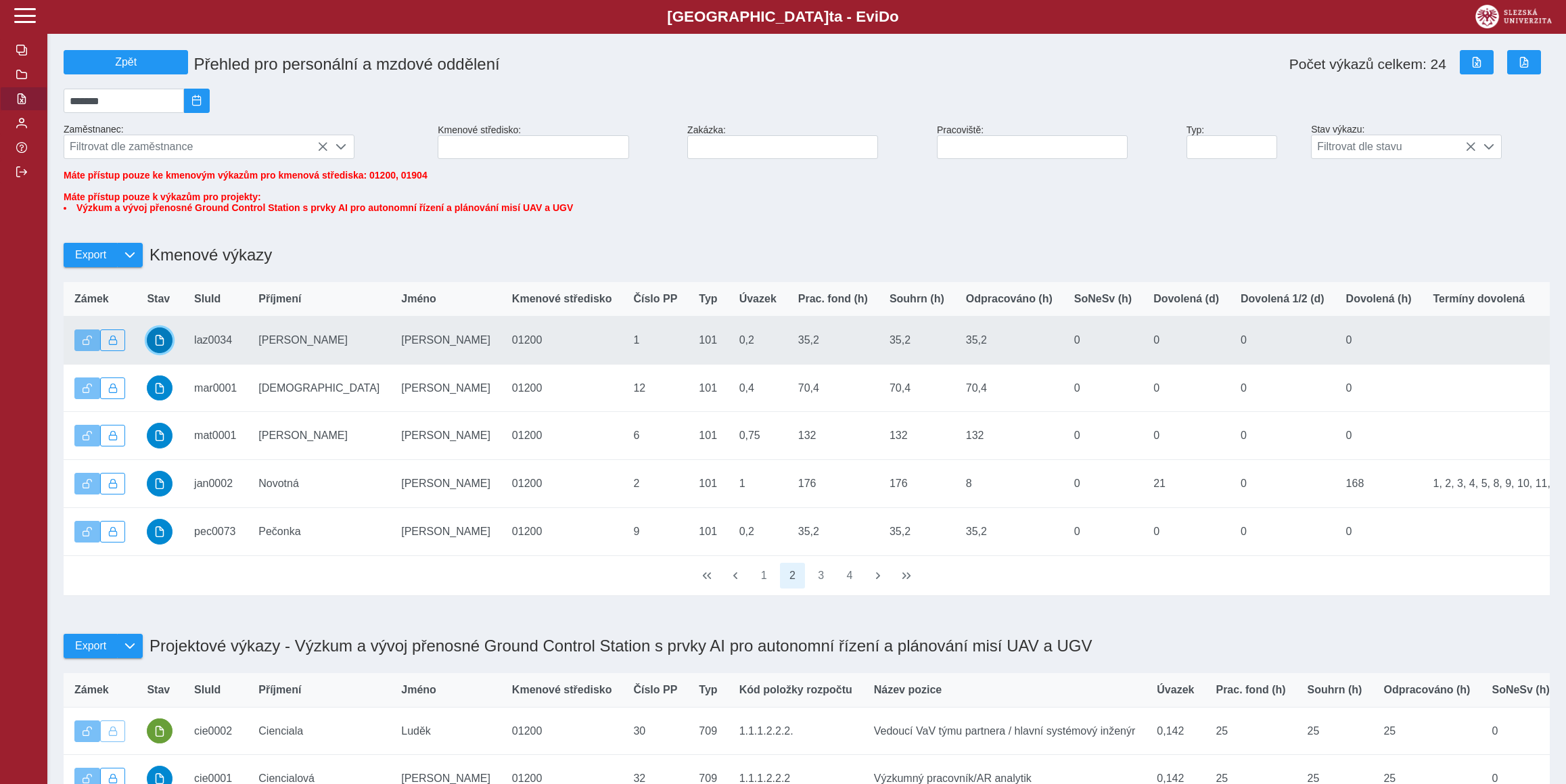
click at [167, 353] on button "button" at bounding box center [159, 339] width 26 height 26
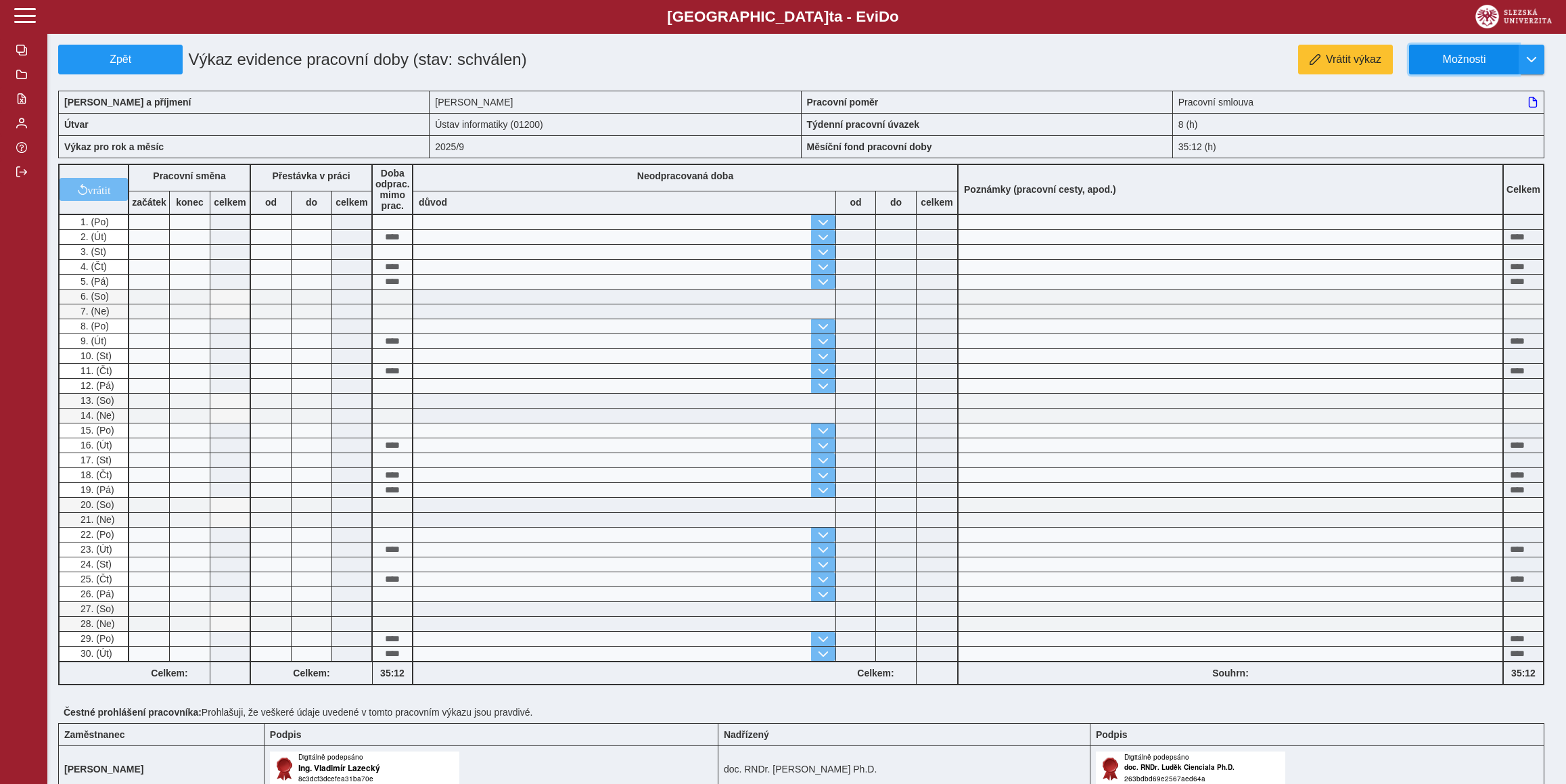
click at [1483, 59] on span "Možnosti" at bounding box center [1464, 60] width 87 height 12
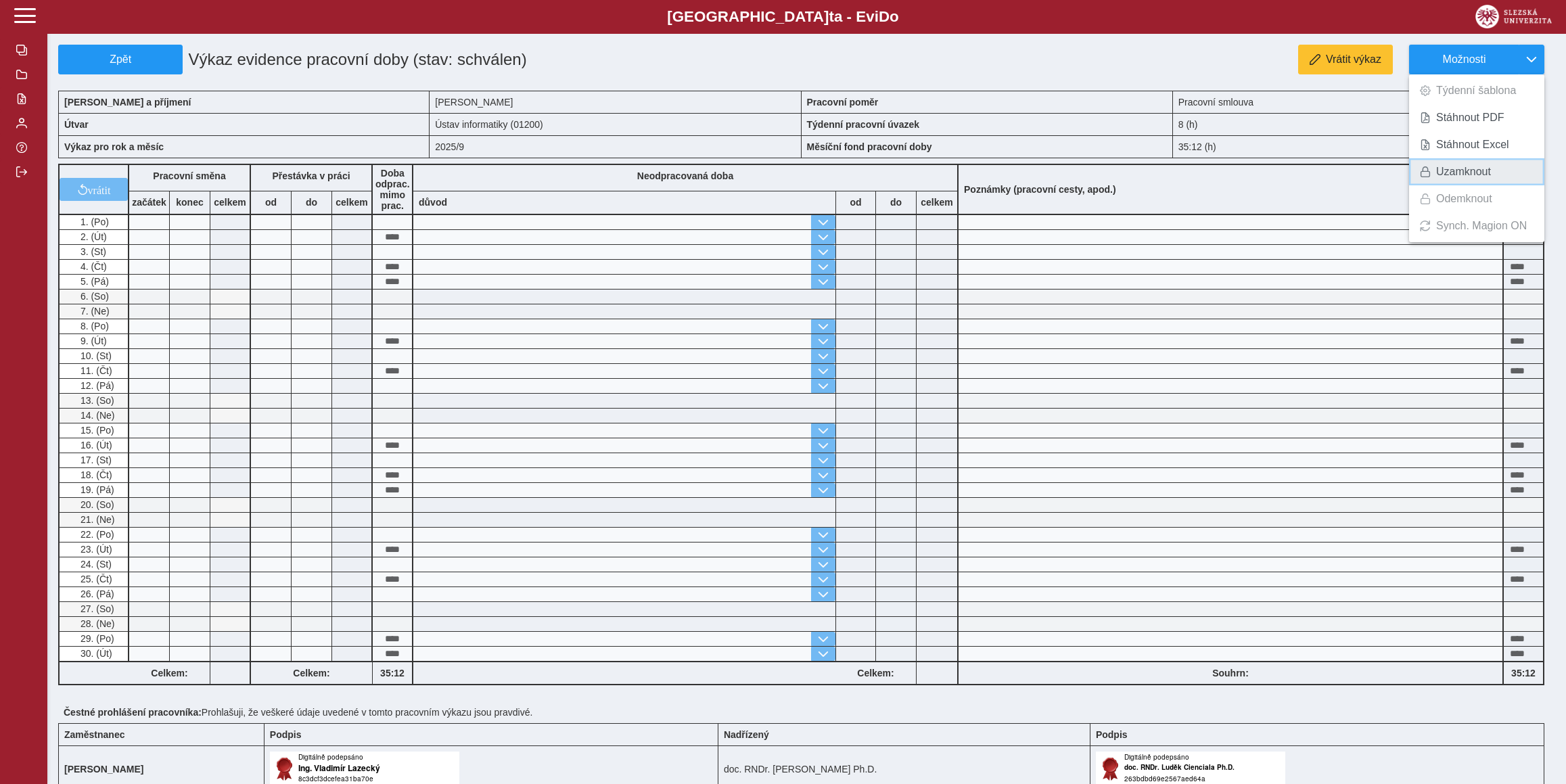
click at [1469, 167] on span "Uzamknout" at bounding box center [1463, 172] width 55 height 11
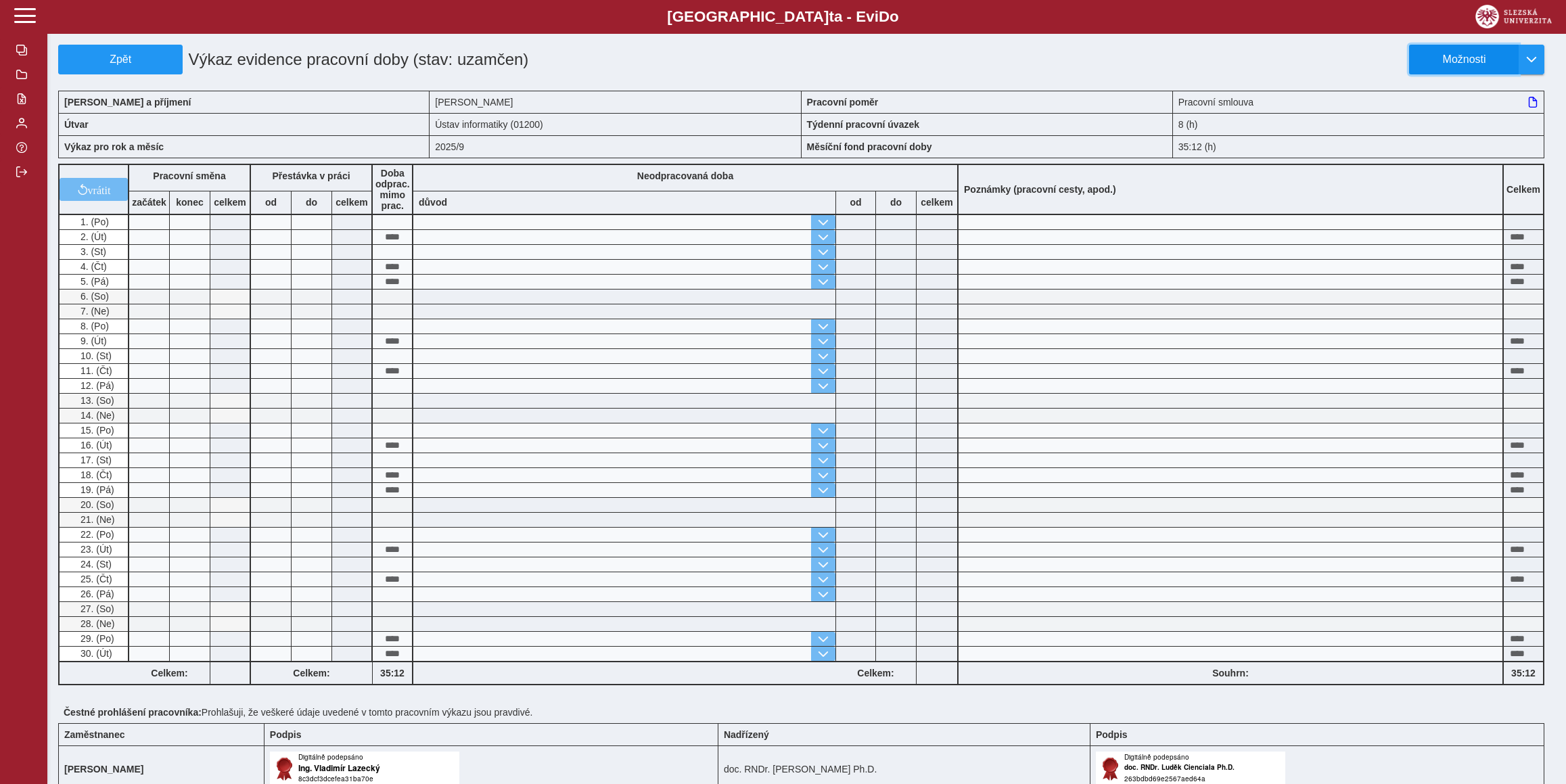
click at [1453, 46] on button "Možnosti" at bounding box center [1463, 59] width 110 height 30
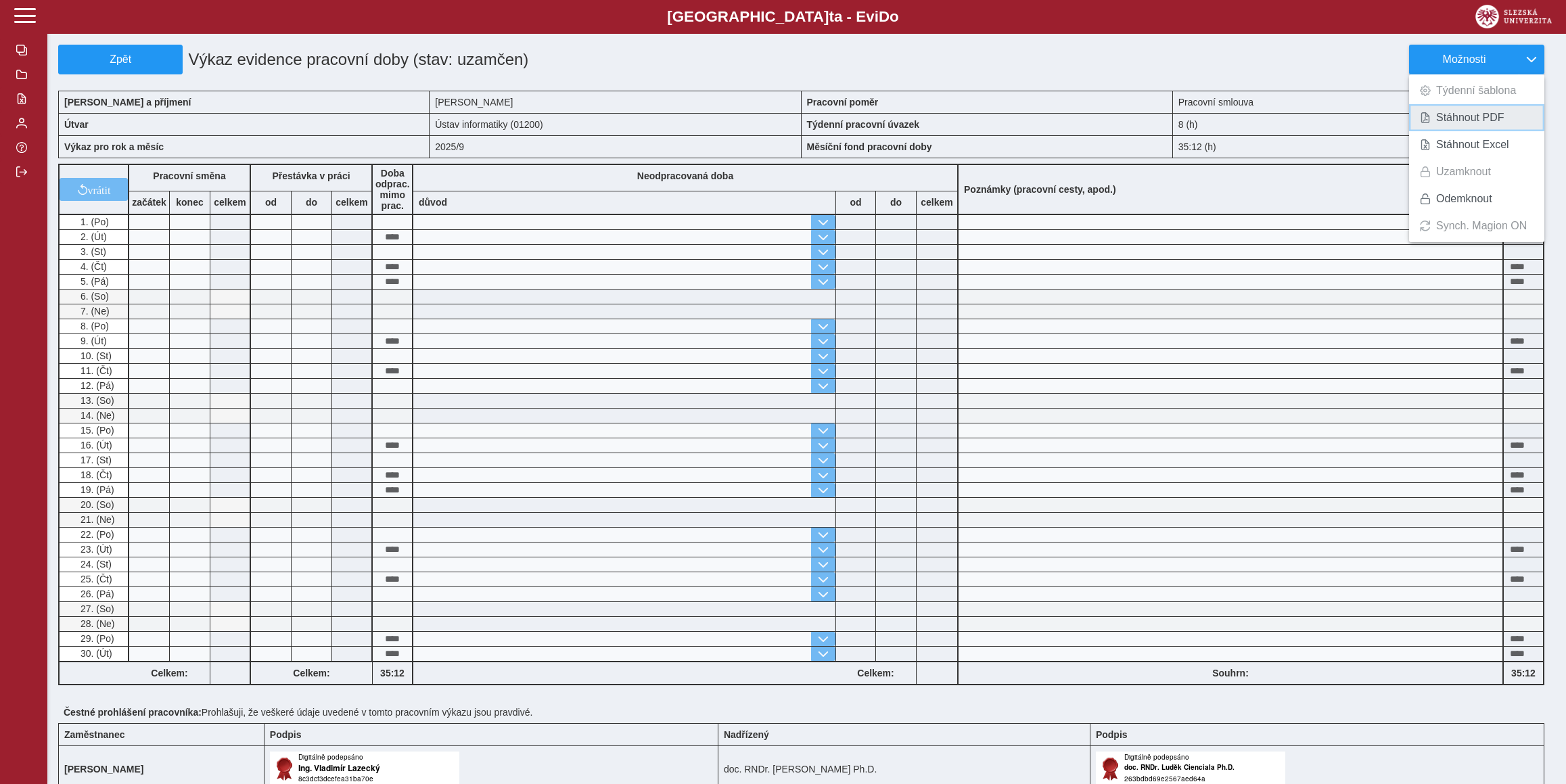
click at [1444, 118] on span "Stáhnout PDF" at bounding box center [1470, 118] width 69 height 11
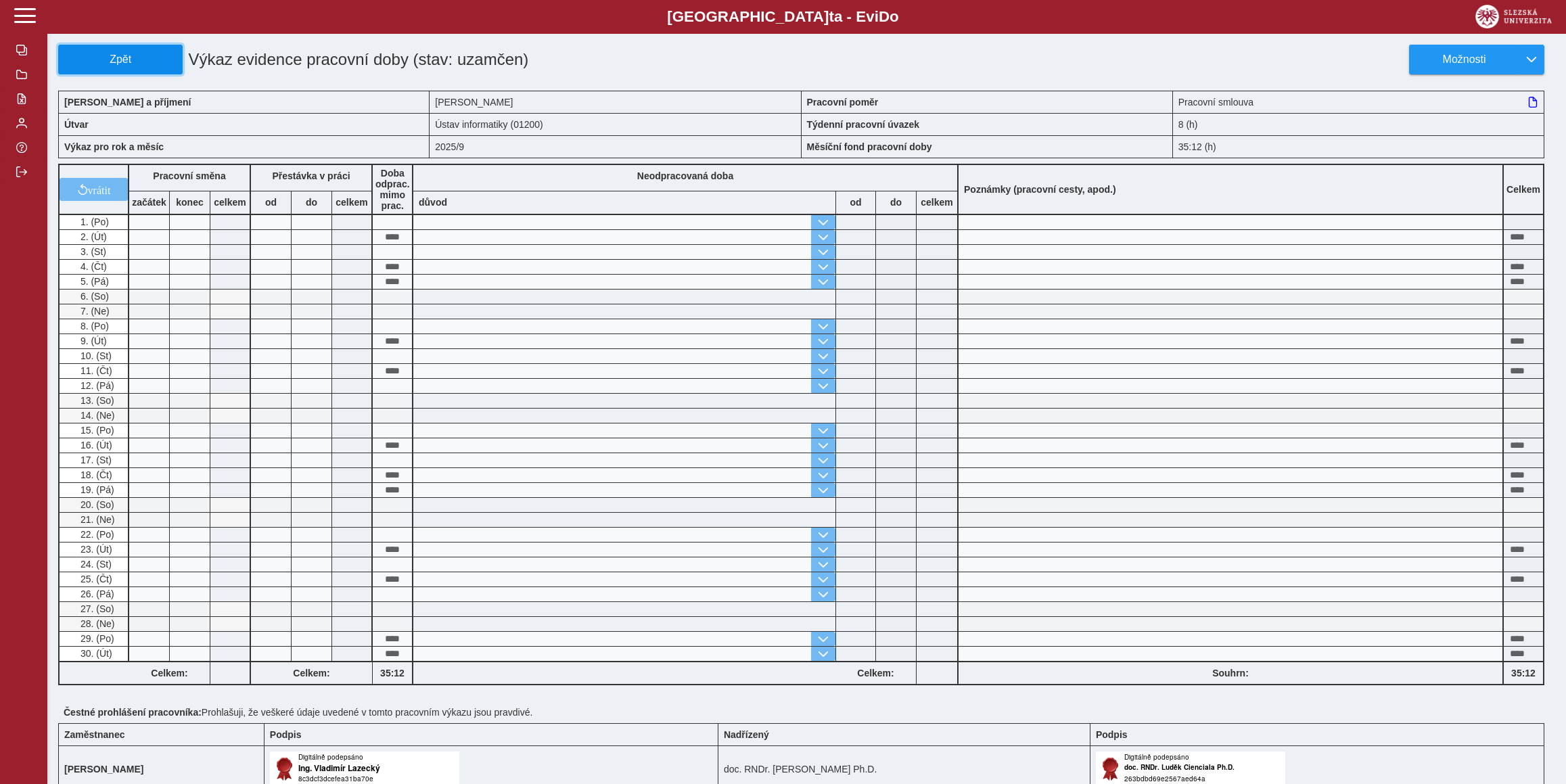
click at [102, 54] on span "Zpět" at bounding box center [121, 60] width 112 height 12
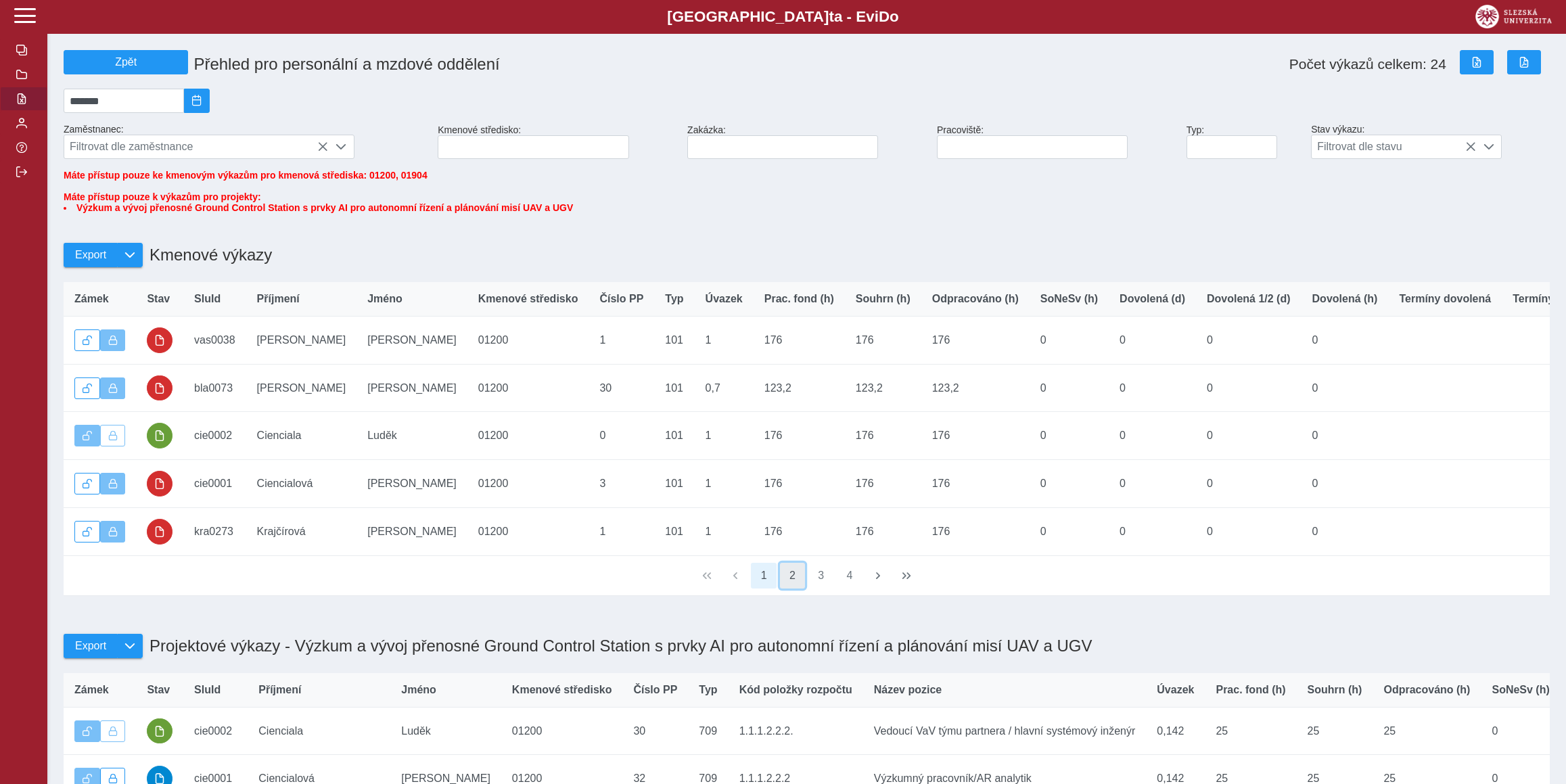
click at [798, 589] on button "2" at bounding box center [792, 575] width 26 height 26
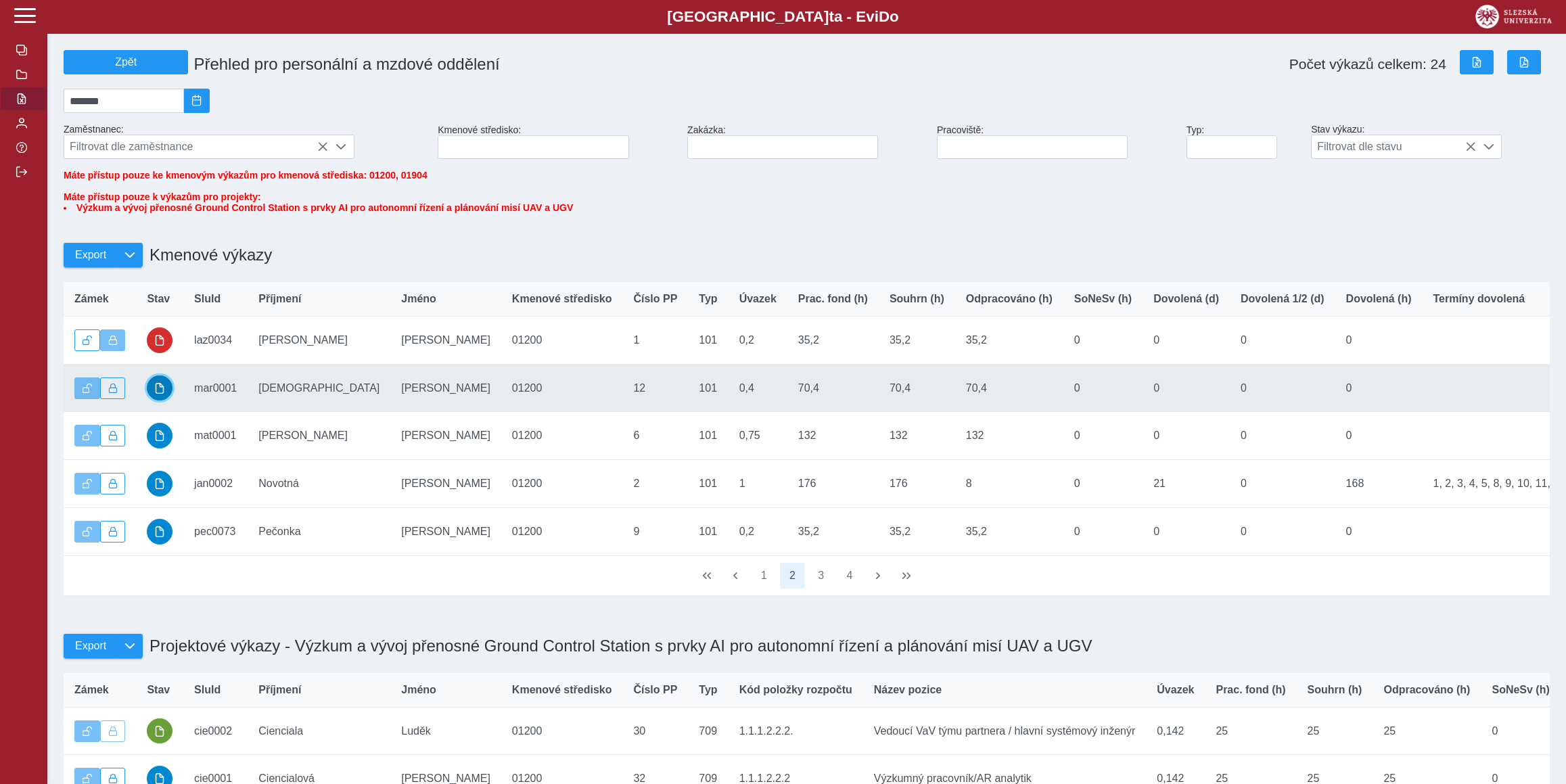
click at [157, 401] on button "button" at bounding box center [159, 388] width 26 height 26
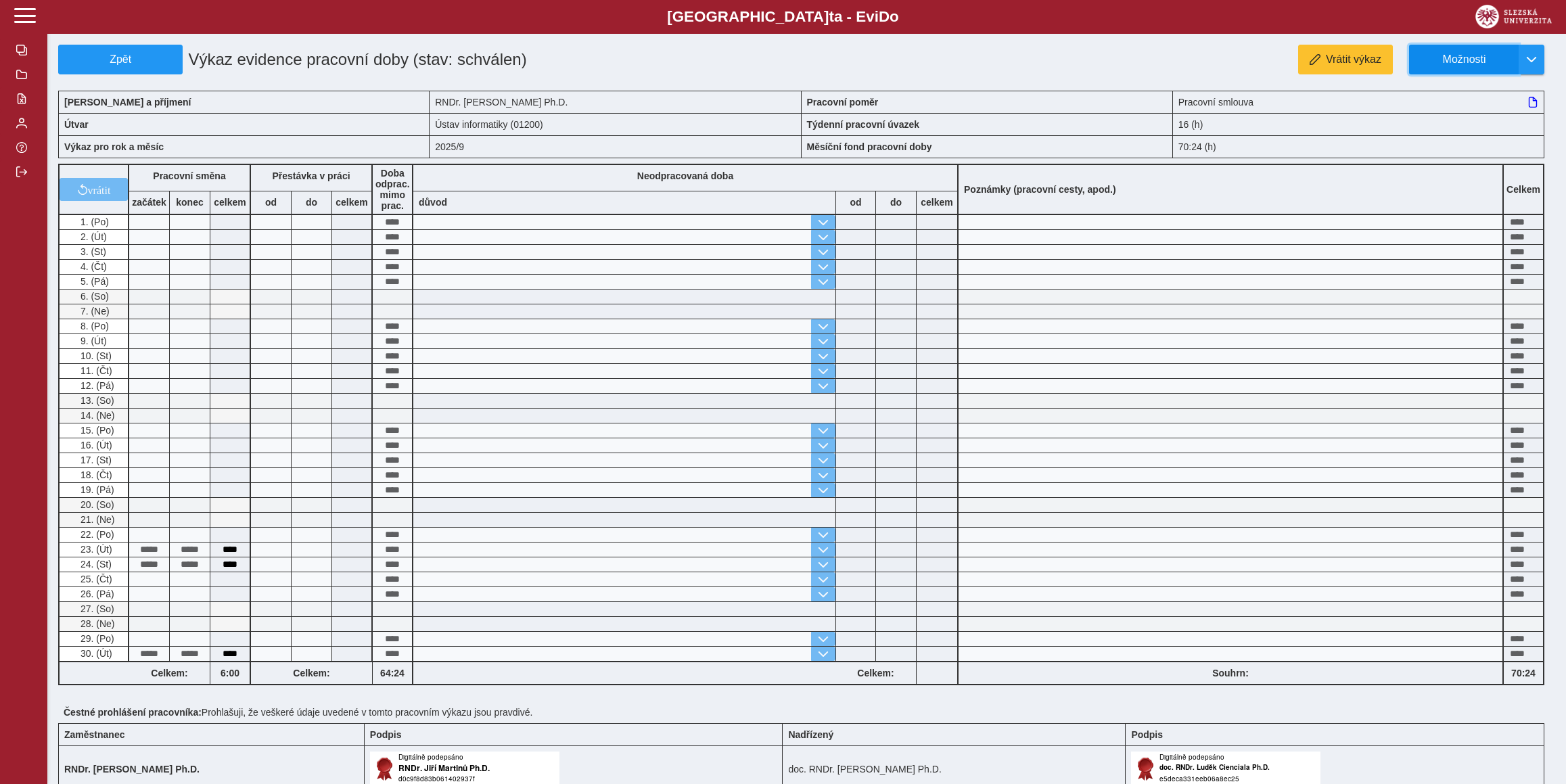
click at [1480, 73] on button "Možnosti" at bounding box center [1463, 59] width 110 height 30
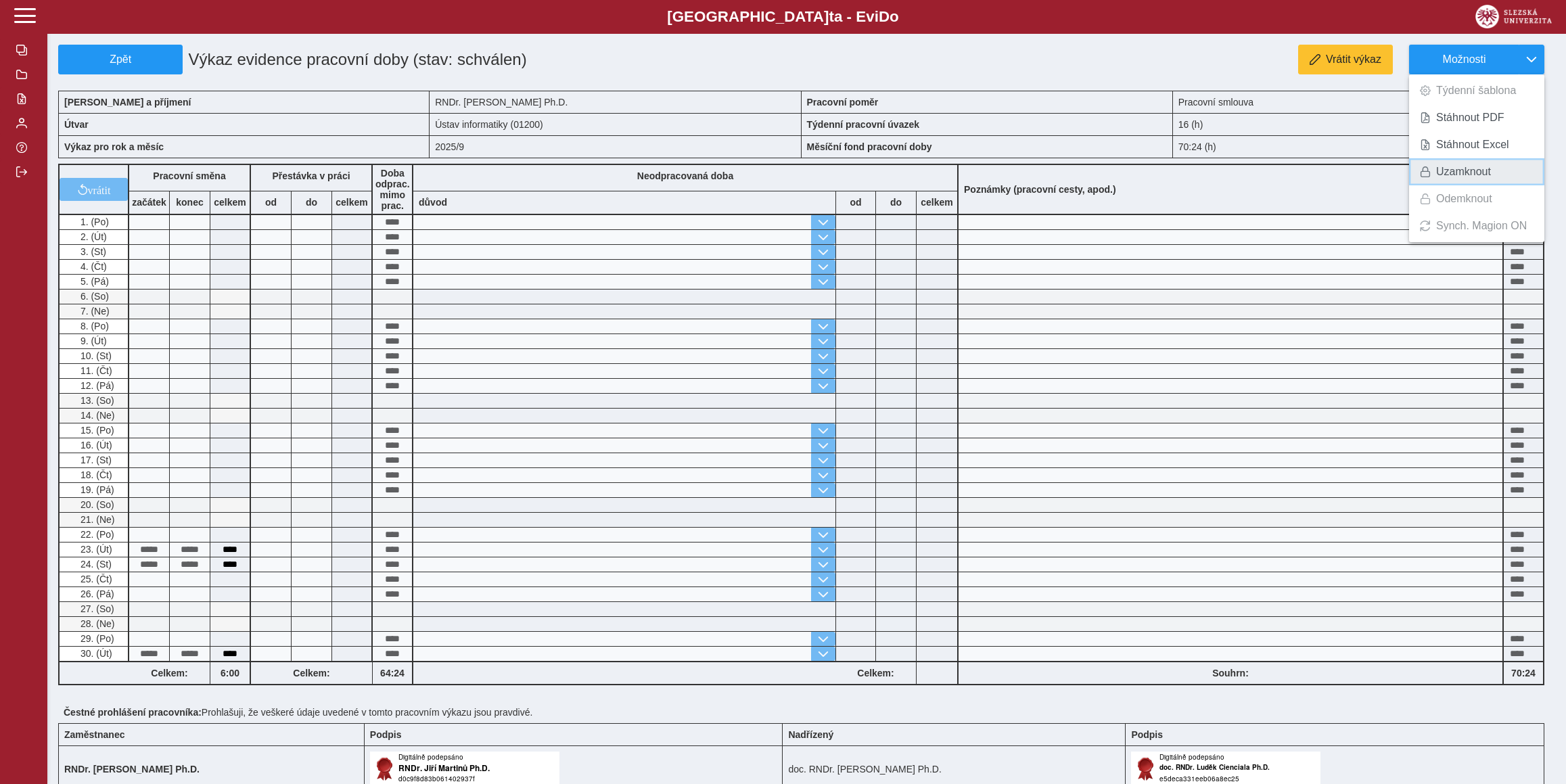
click at [1448, 167] on span "Uzamknout" at bounding box center [1463, 172] width 55 height 11
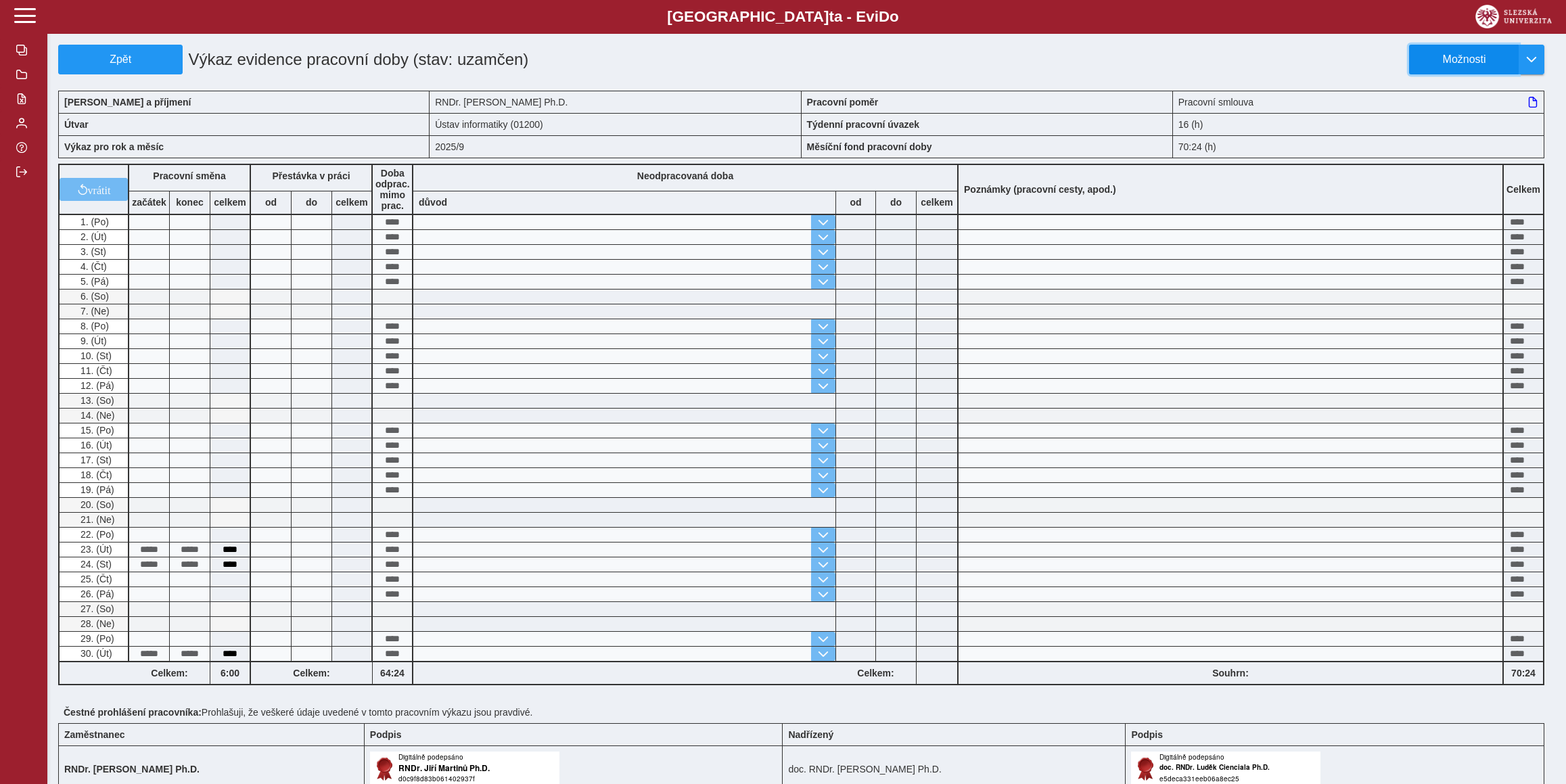
click at [1453, 62] on span "Možnosti" at bounding box center [1464, 60] width 87 height 12
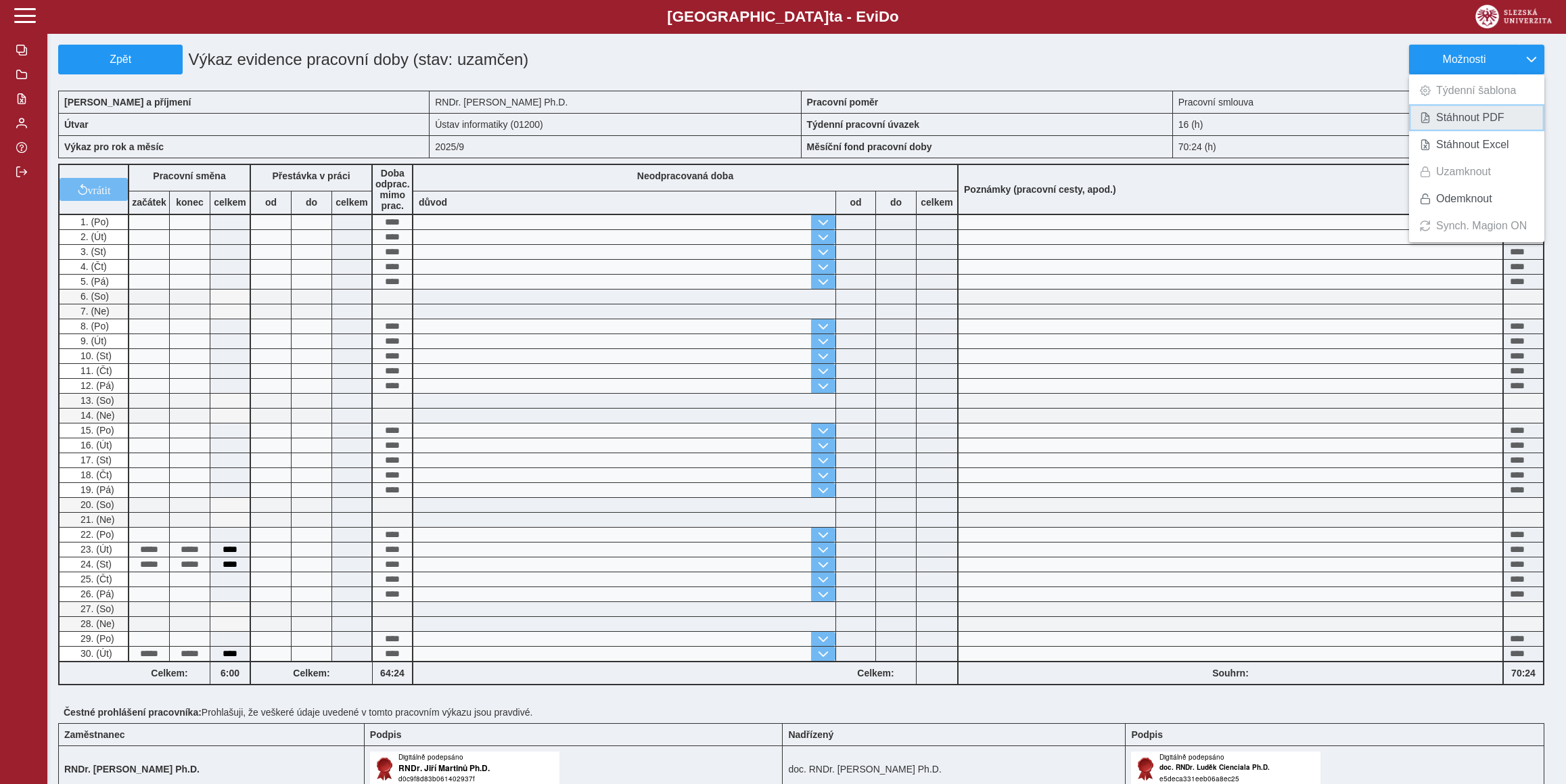
click at [1452, 116] on span "Stáhnout PDF" at bounding box center [1470, 118] width 69 height 11
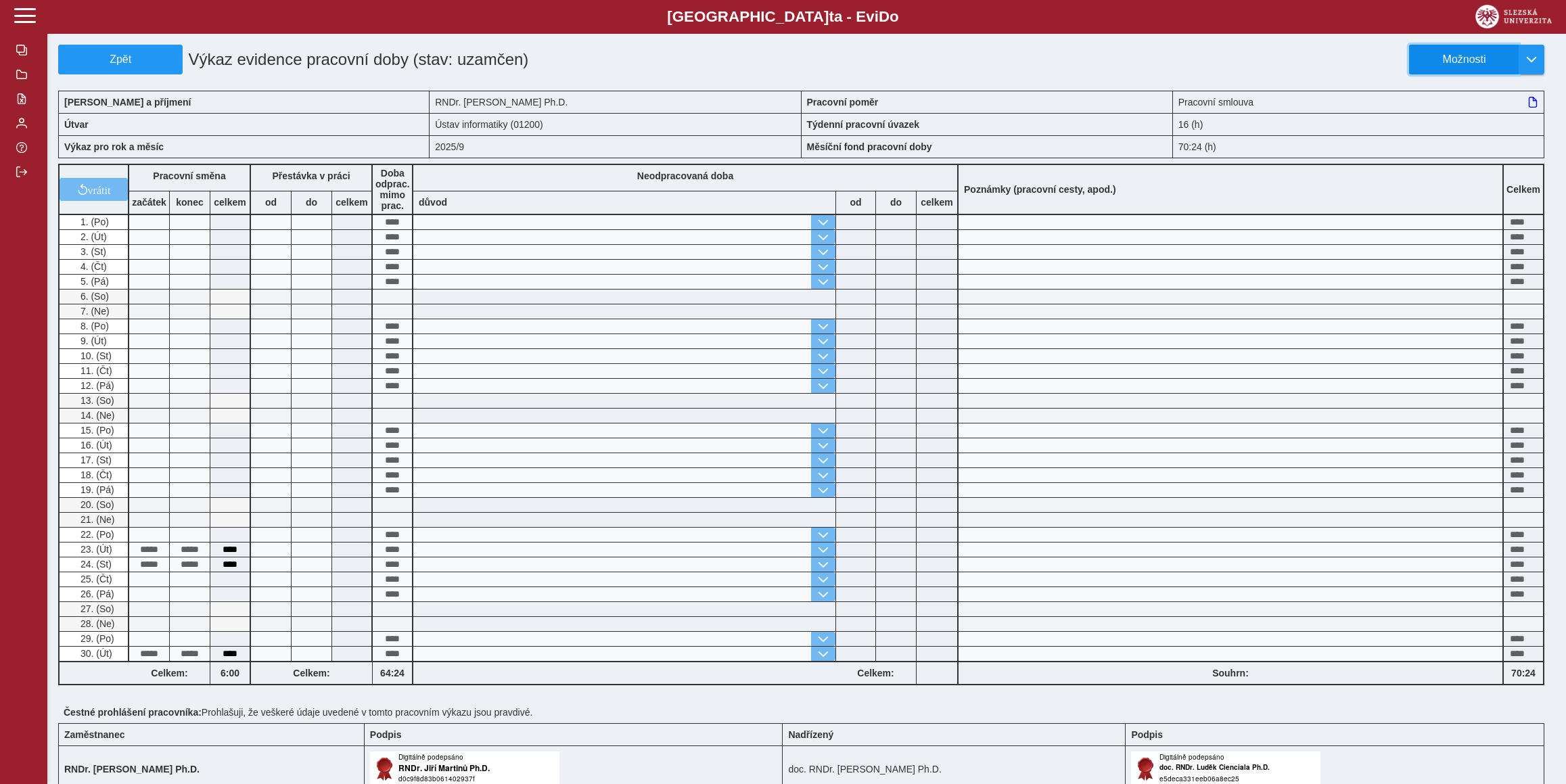
click at [1504, 54] on span "Možnosti" at bounding box center [1464, 60] width 87 height 12
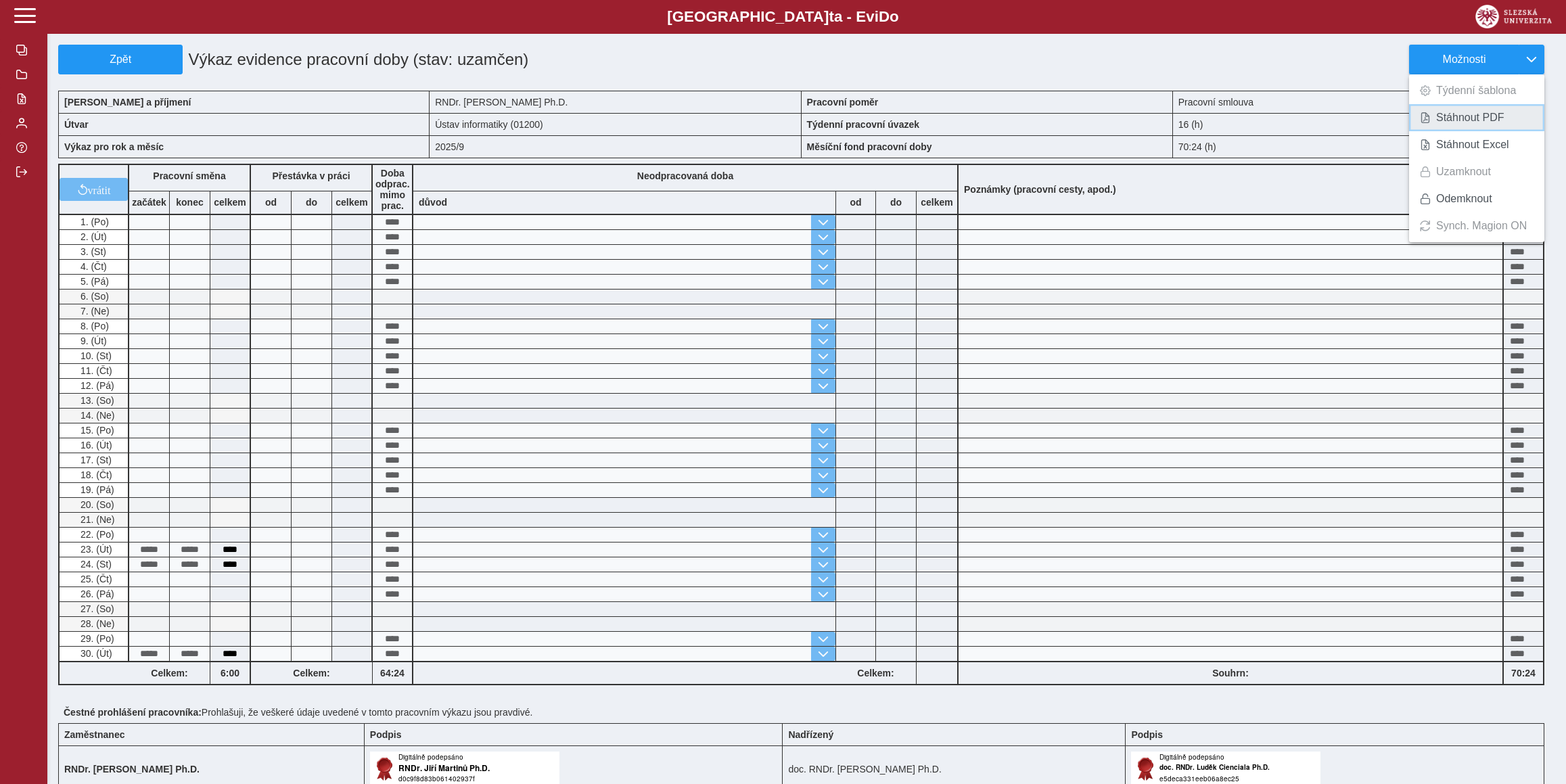
click at [1476, 112] on span "Stáhnout PDF" at bounding box center [1470, 118] width 69 height 11
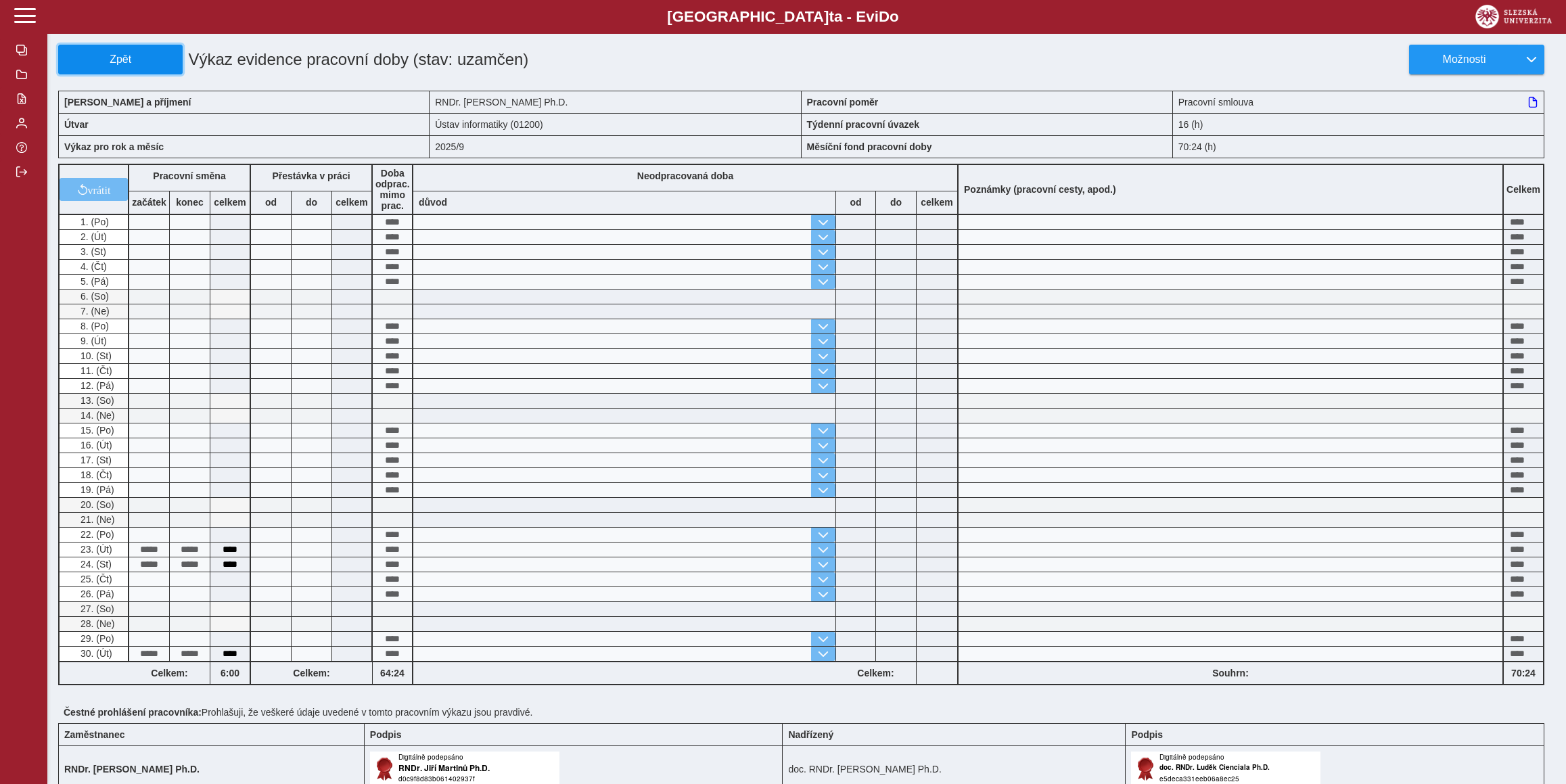
click at [175, 65] on span "Zpět" at bounding box center [121, 60] width 112 height 12
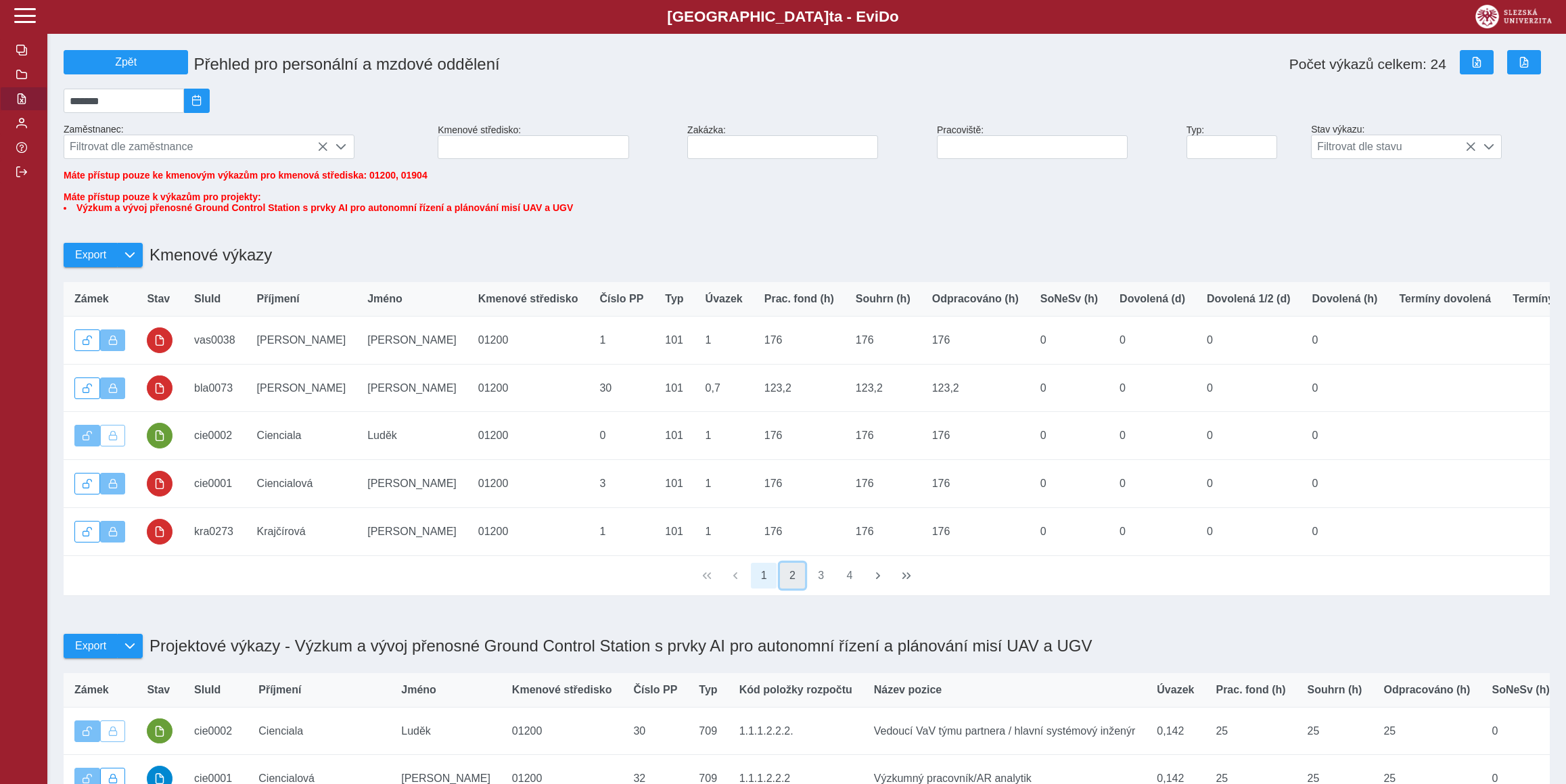
click at [802, 589] on button "2" at bounding box center [792, 575] width 26 height 26
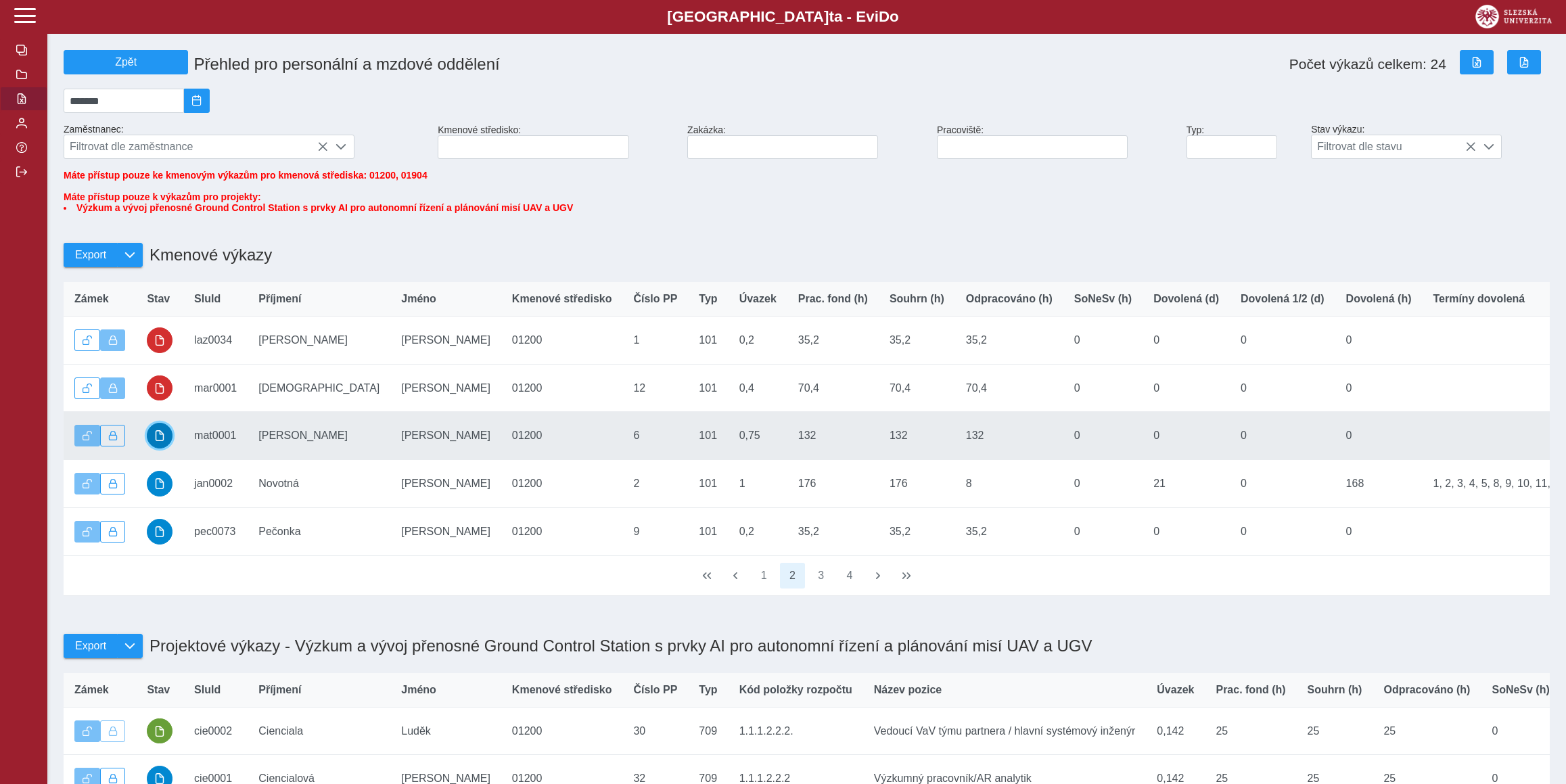
click at [160, 441] on span "button" at bounding box center [160, 435] width 11 height 11
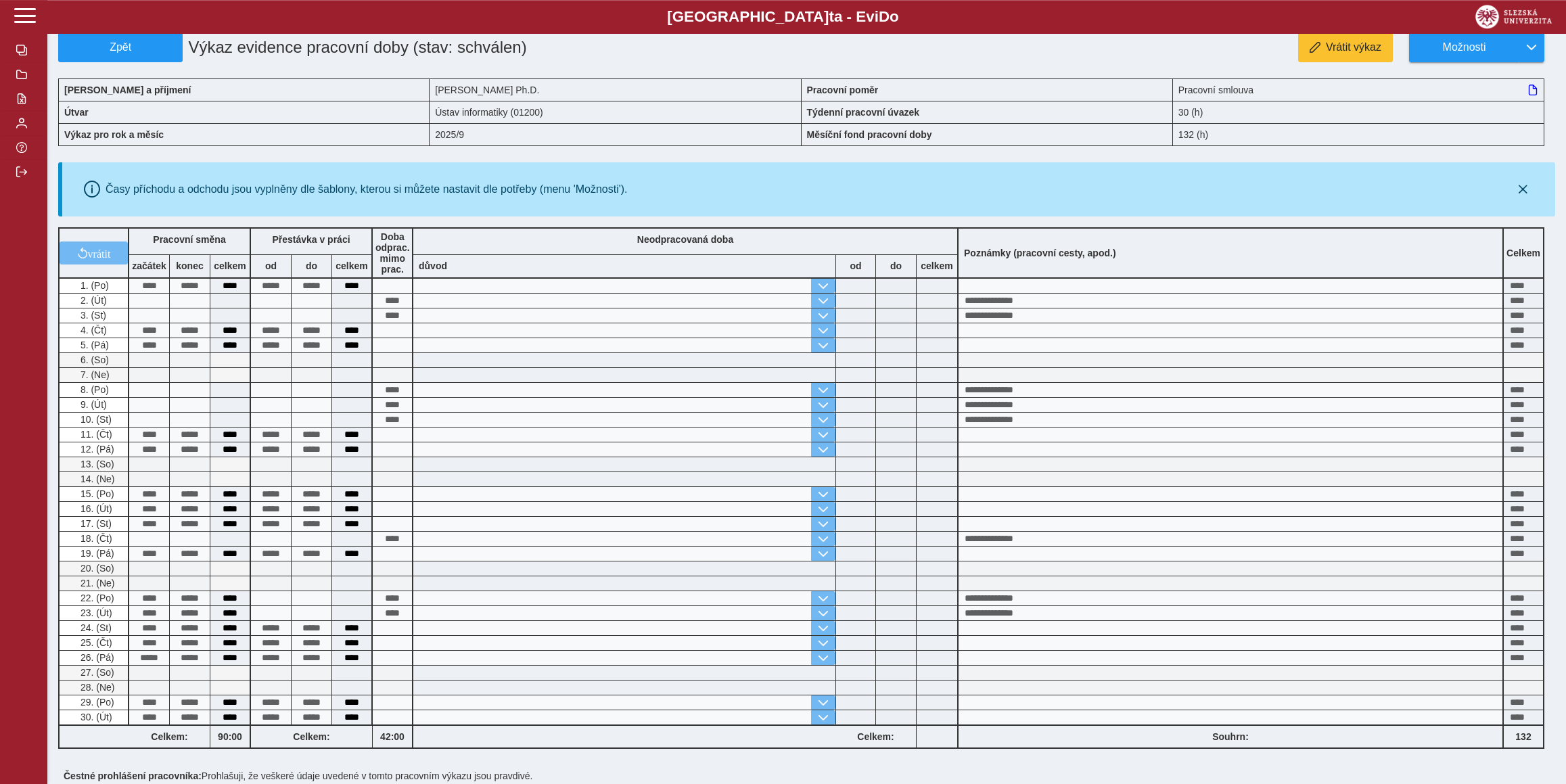
scroll to position [23, 0]
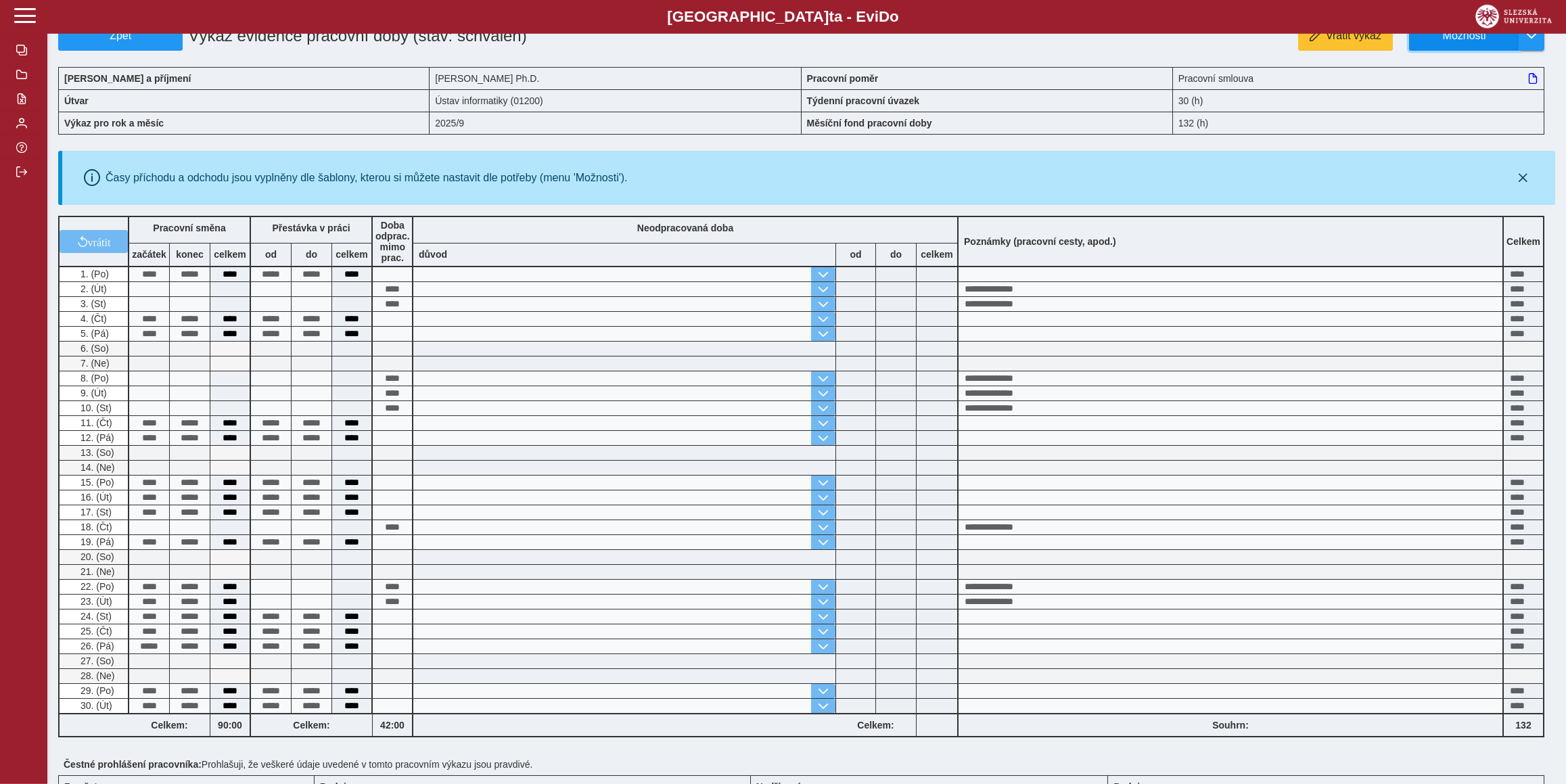
click at [1474, 44] on button "Možnosti" at bounding box center [1463, 36] width 110 height 30
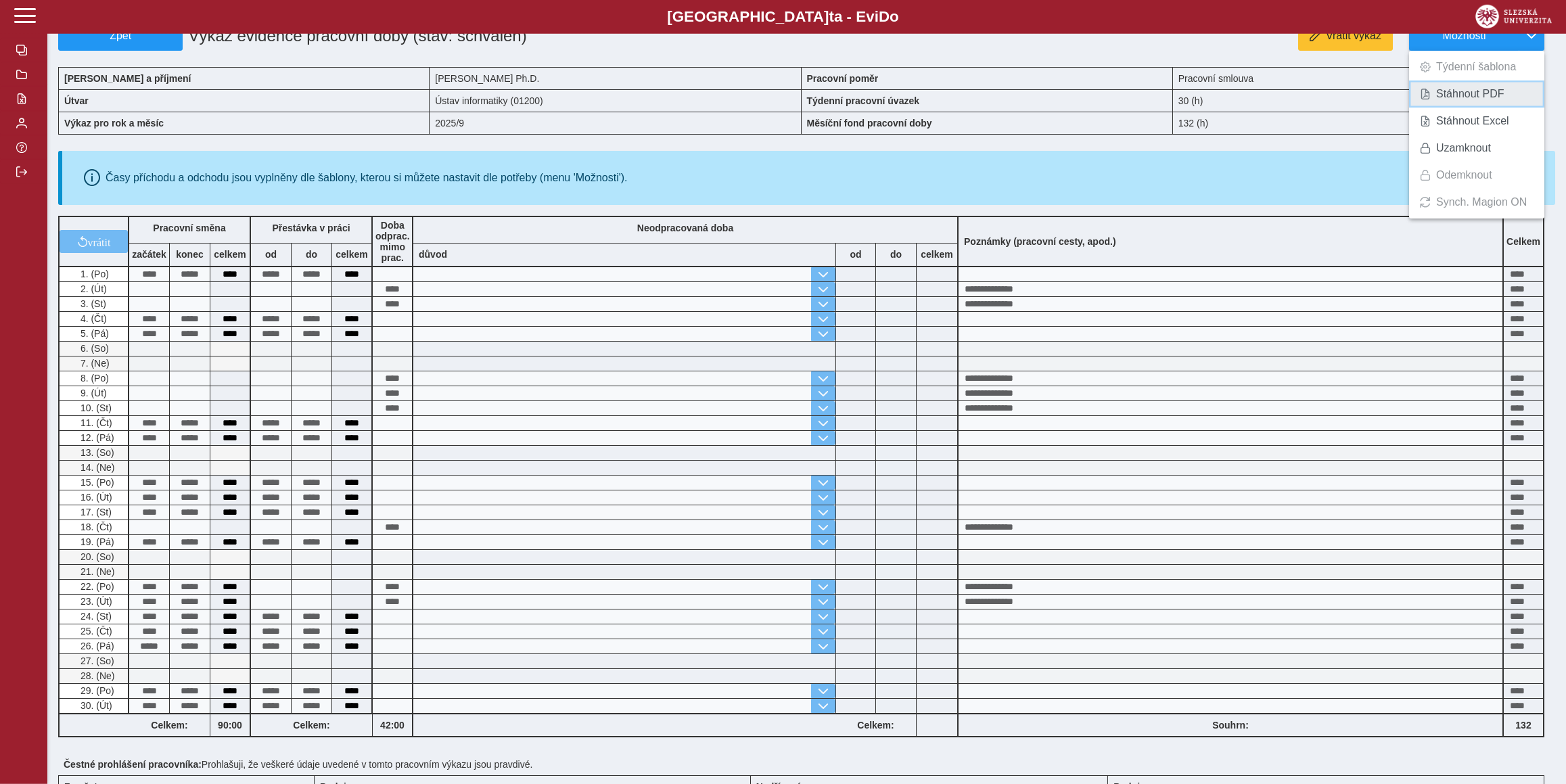
click at [1456, 102] on link "Stáhnout PDF" at bounding box center [1476, 93] width 135 height 27
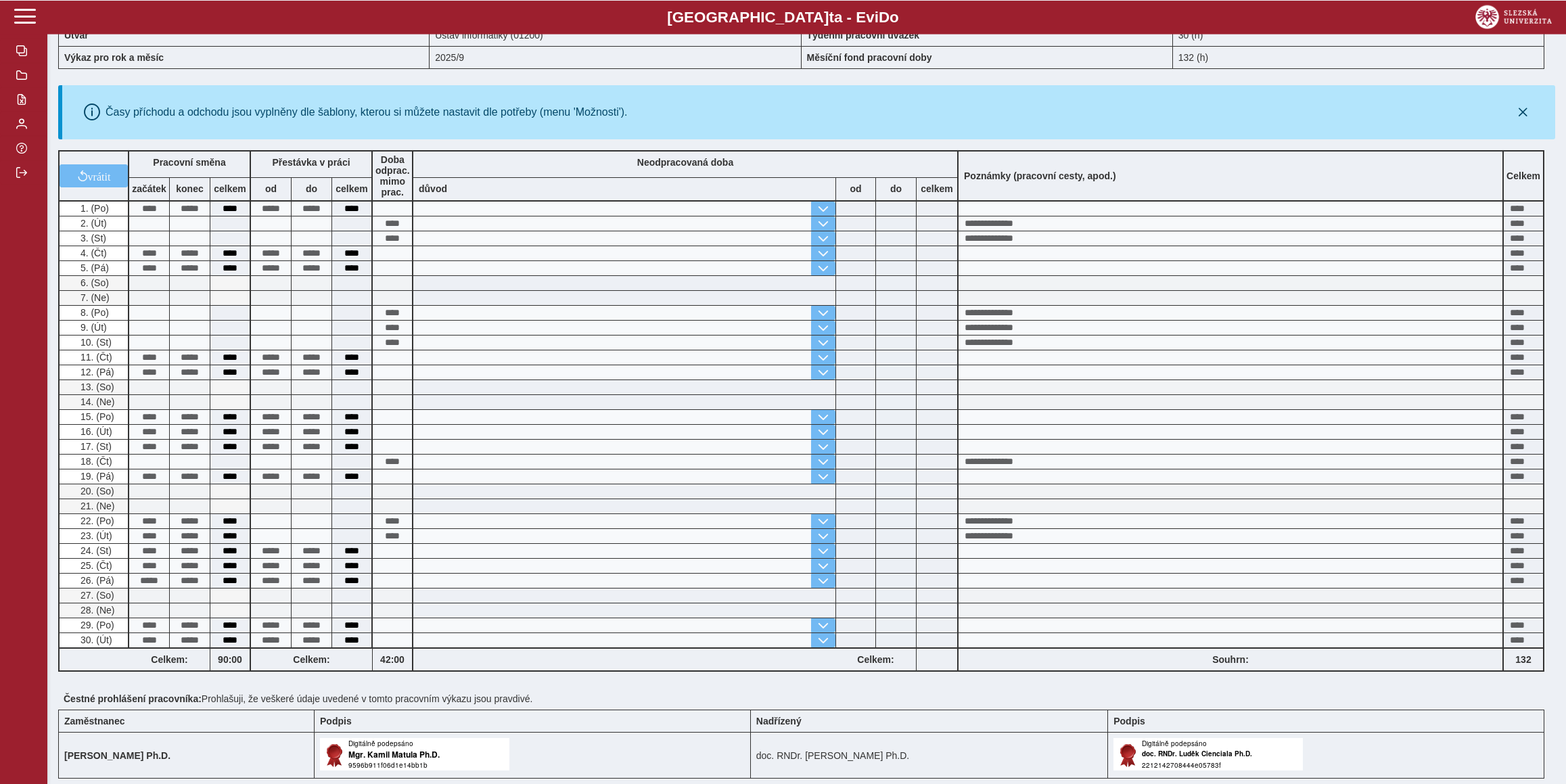
scroll to position [0, 0]
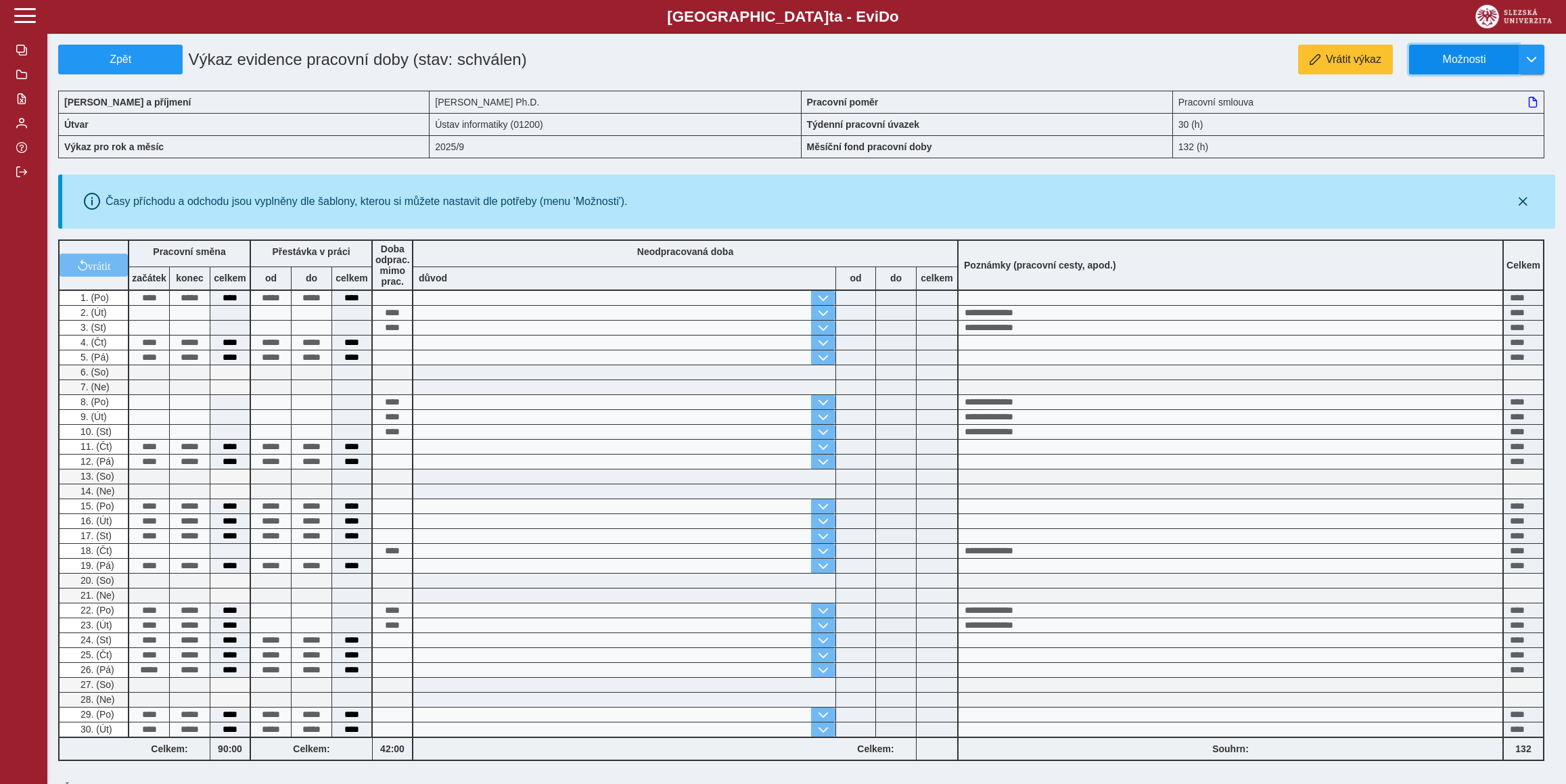
click at [1445, 64] on span "Možnosti" at bounding box center [1464, 60] width 87 height 12
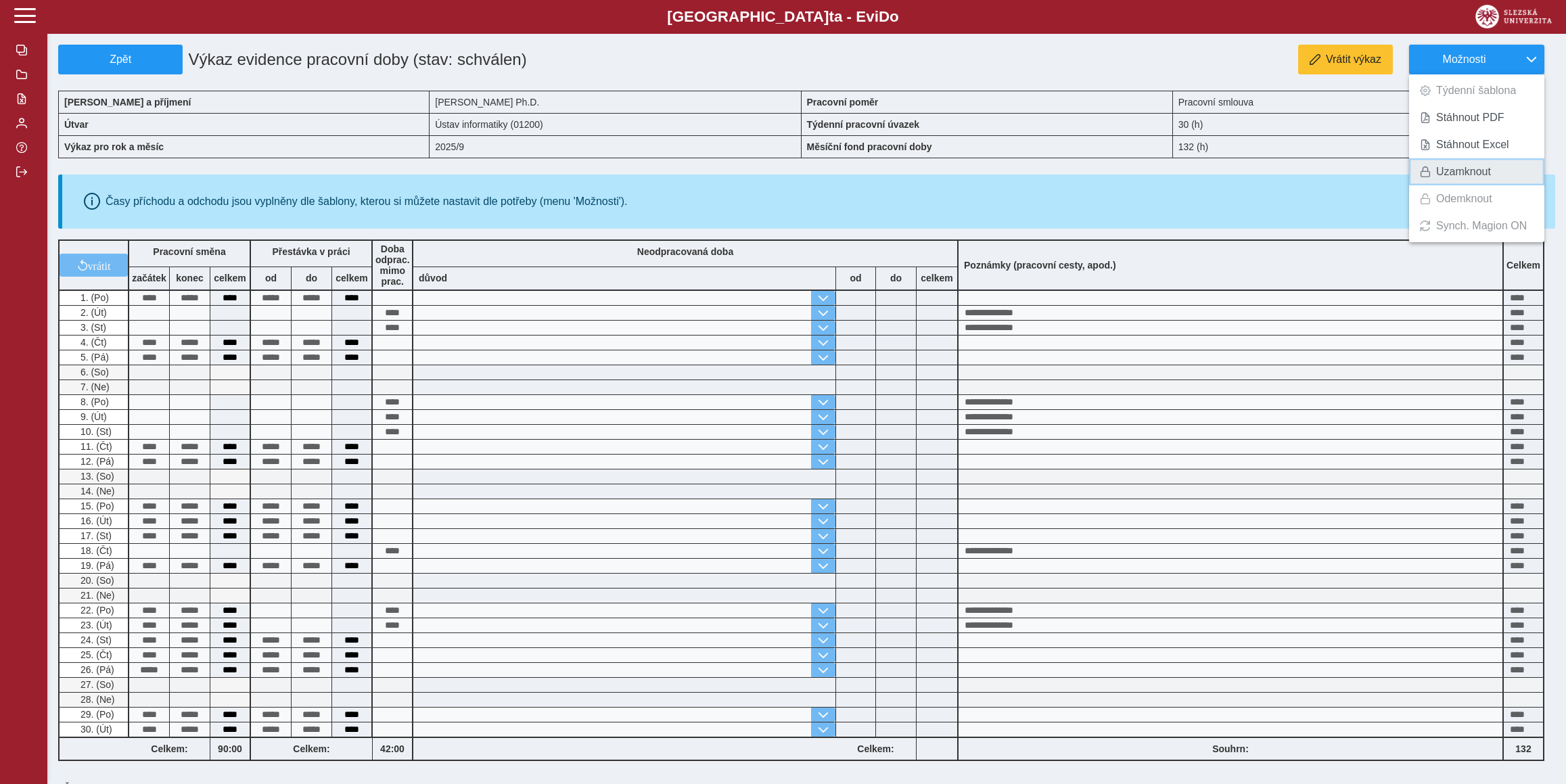
click at [1443, 170] on span "Uzamknout" at bounding box center [1463, 172] width 55 height 11
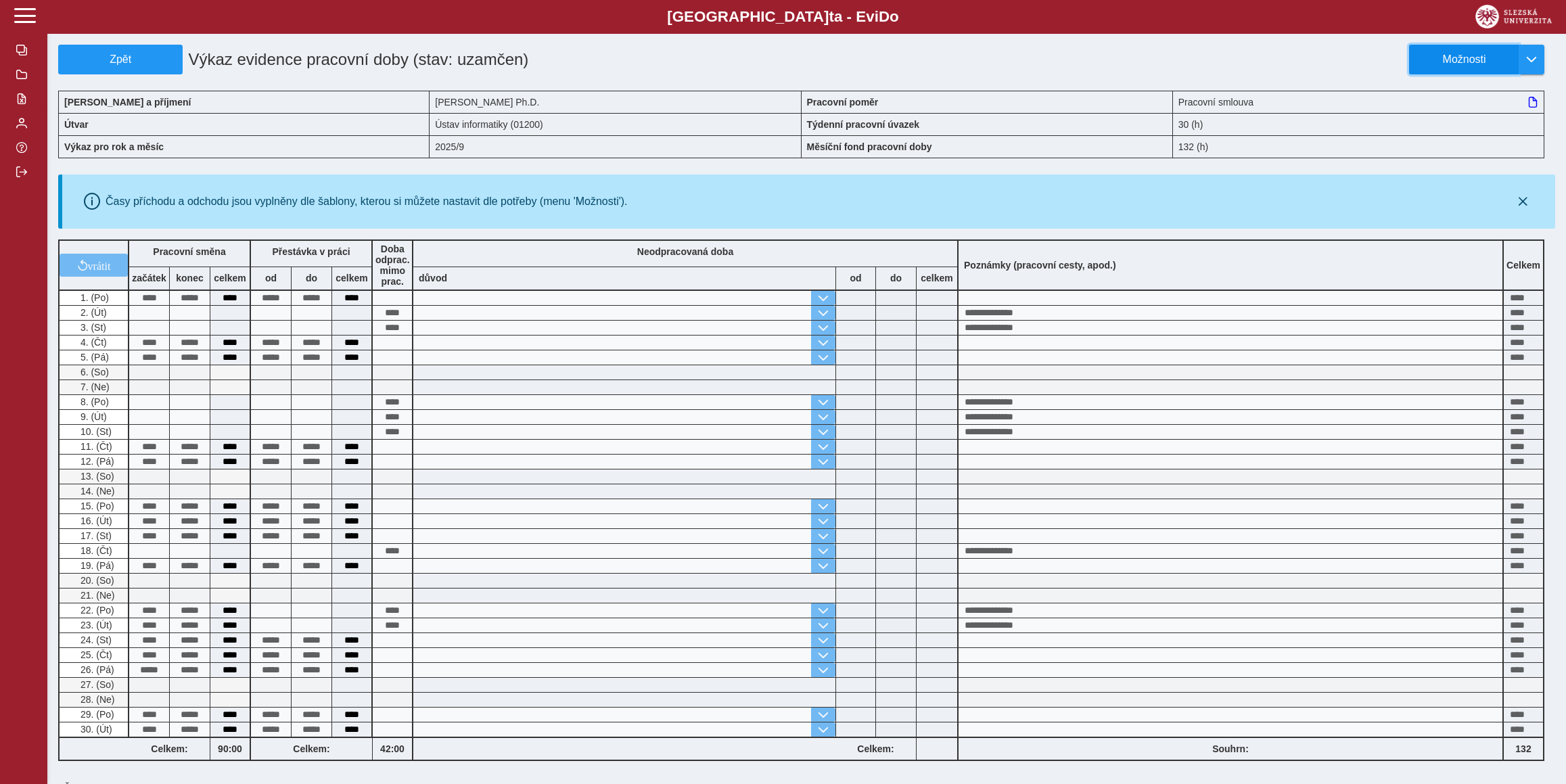
click at [1474, 54] on span "Možnosti" at bounding box center [1464, 60] width 87 height 12
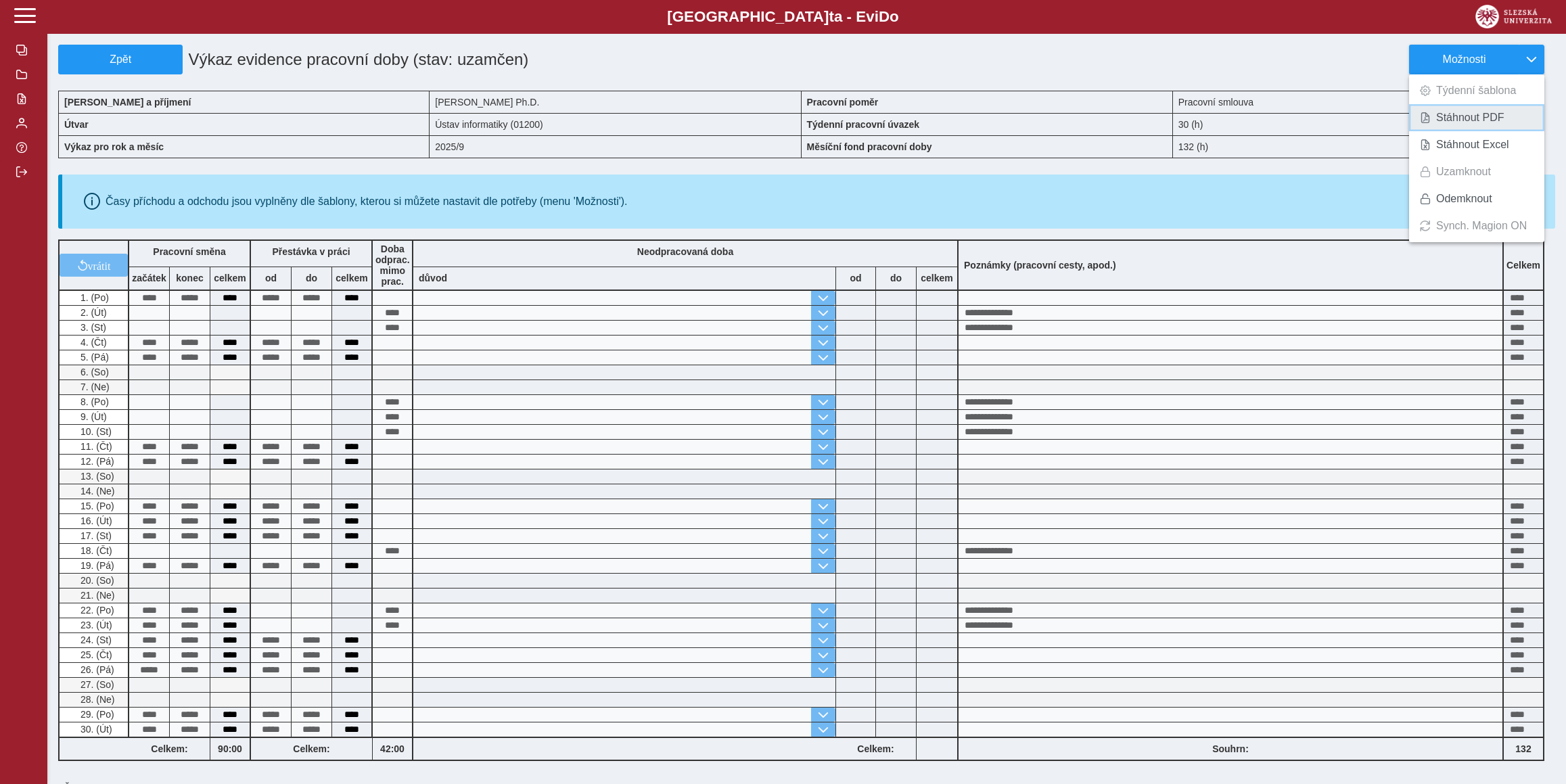
click at [1470, 118] on span "Stáhnout PDF" at bounding box center [1470, 118] width 69 height 11
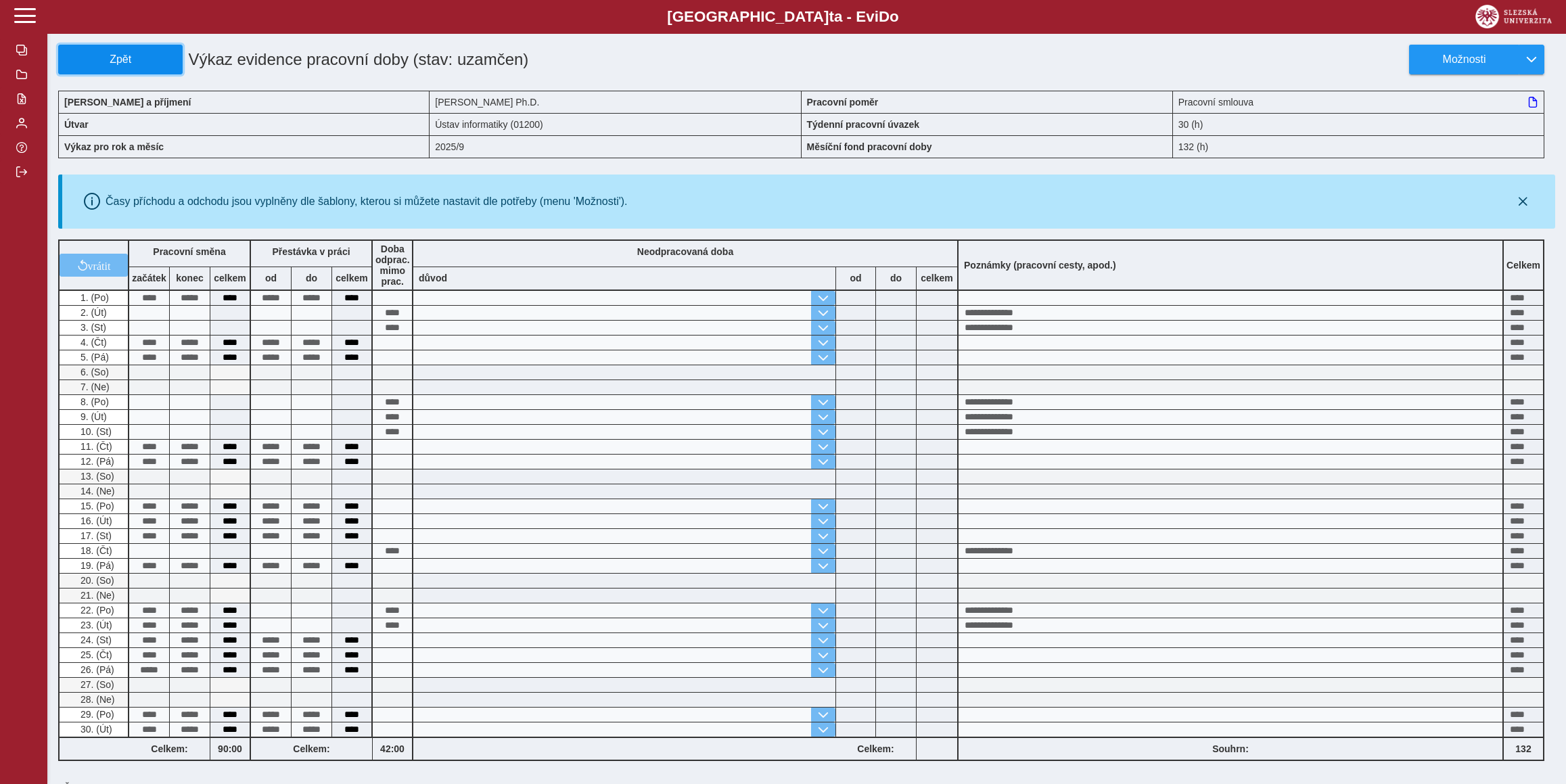
click at [98, 72] on button "Zpět" at bounding box center [121, 59] width 125 height 30
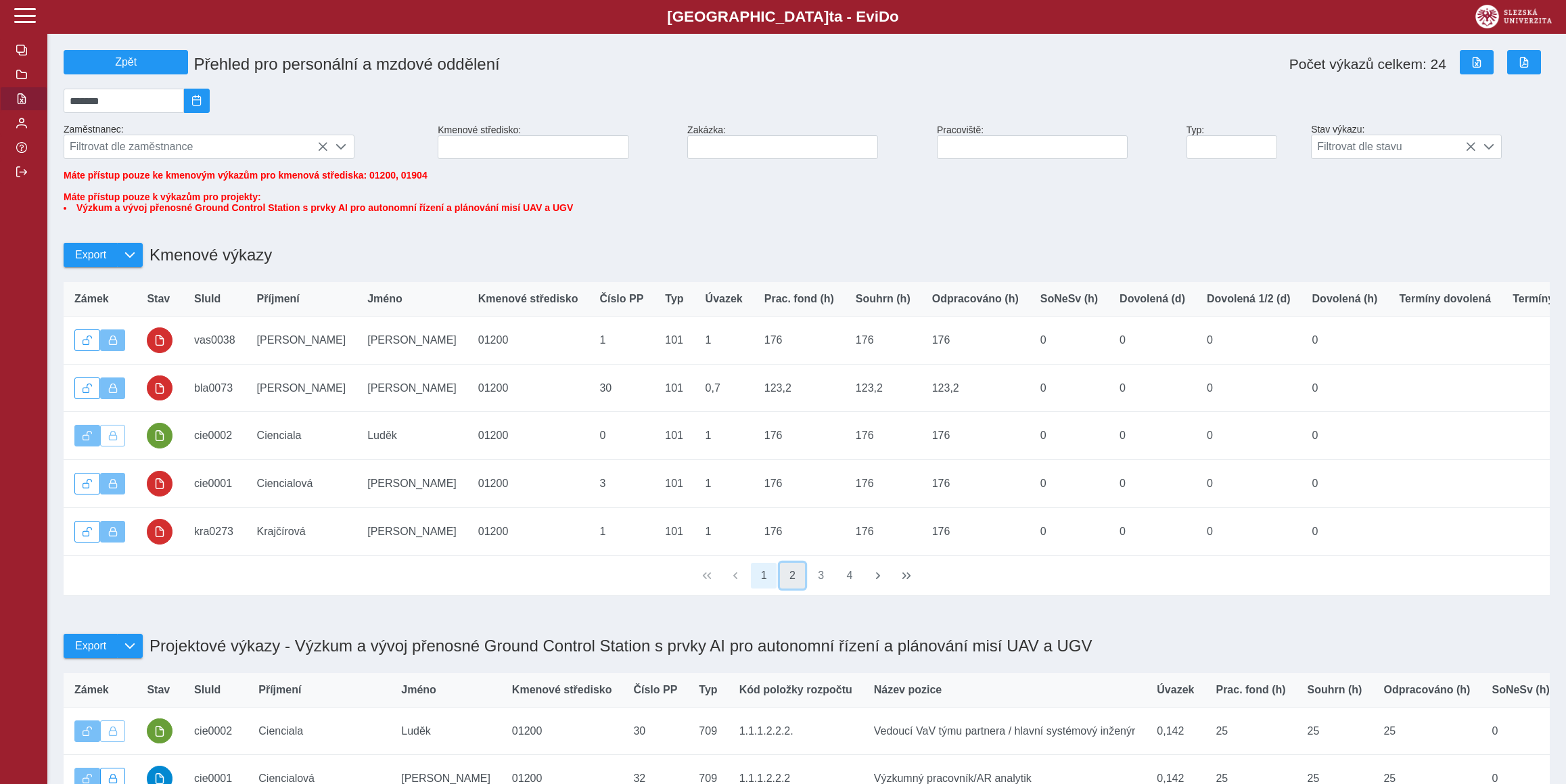
click at [797, 589] on button "2" at bounding box center [792, 575] width 26 height 26
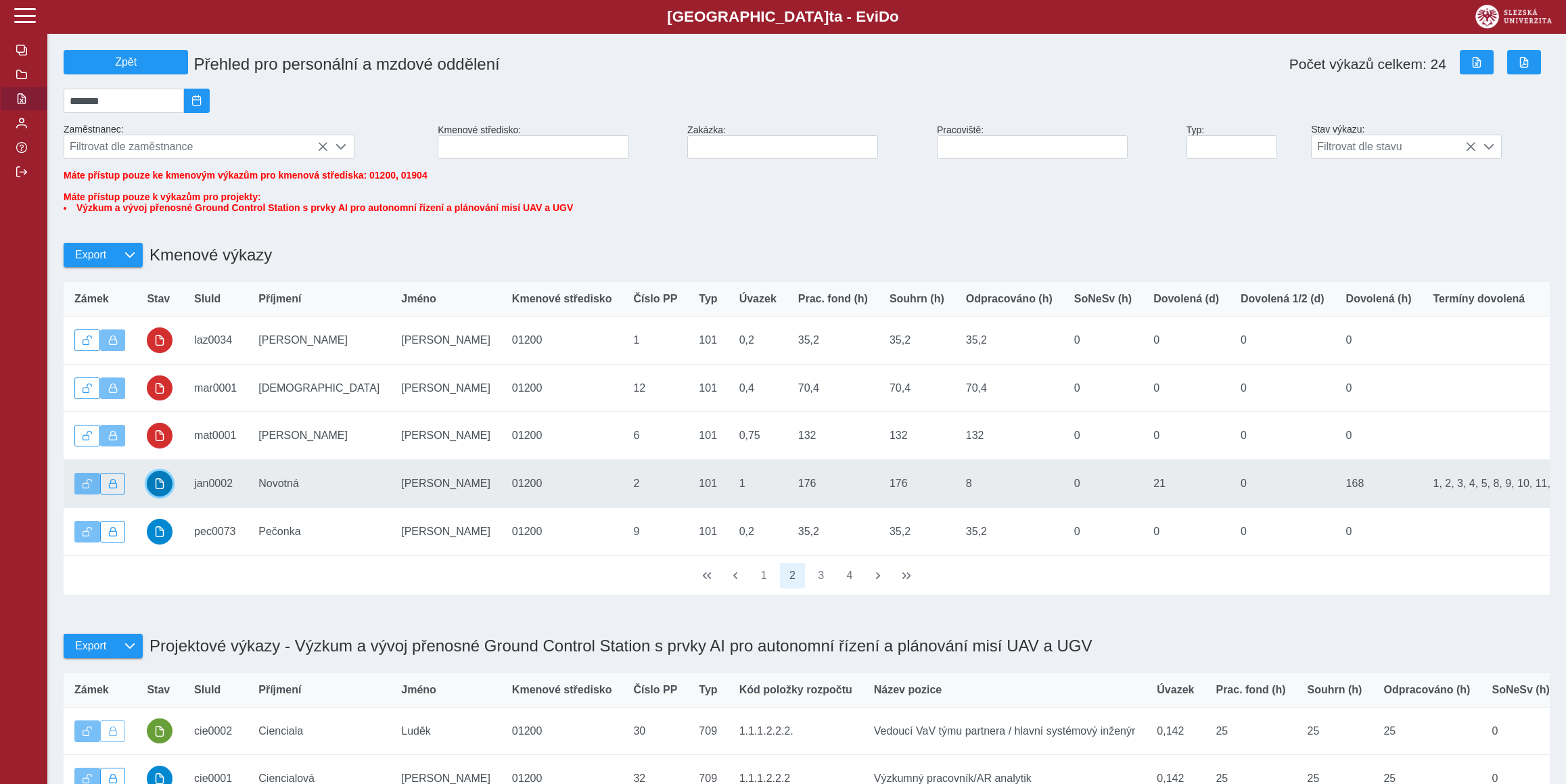
click at [158, 489] on span "button" at bounding box center [160, 483] width 11 height 11
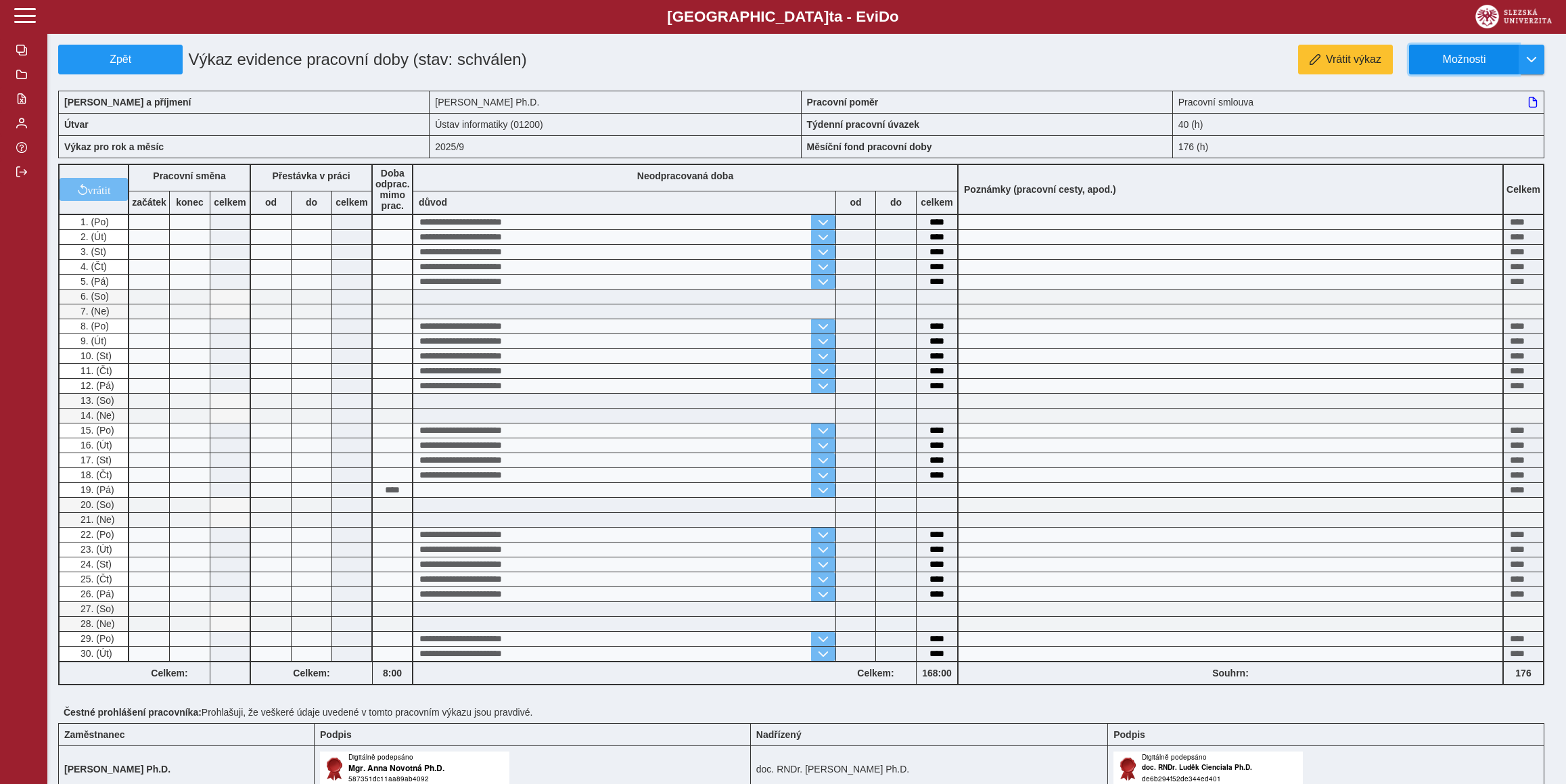
click at [1458, 56] on span "Možnosti" at bounding box center [1464, 60] width 87 height 12
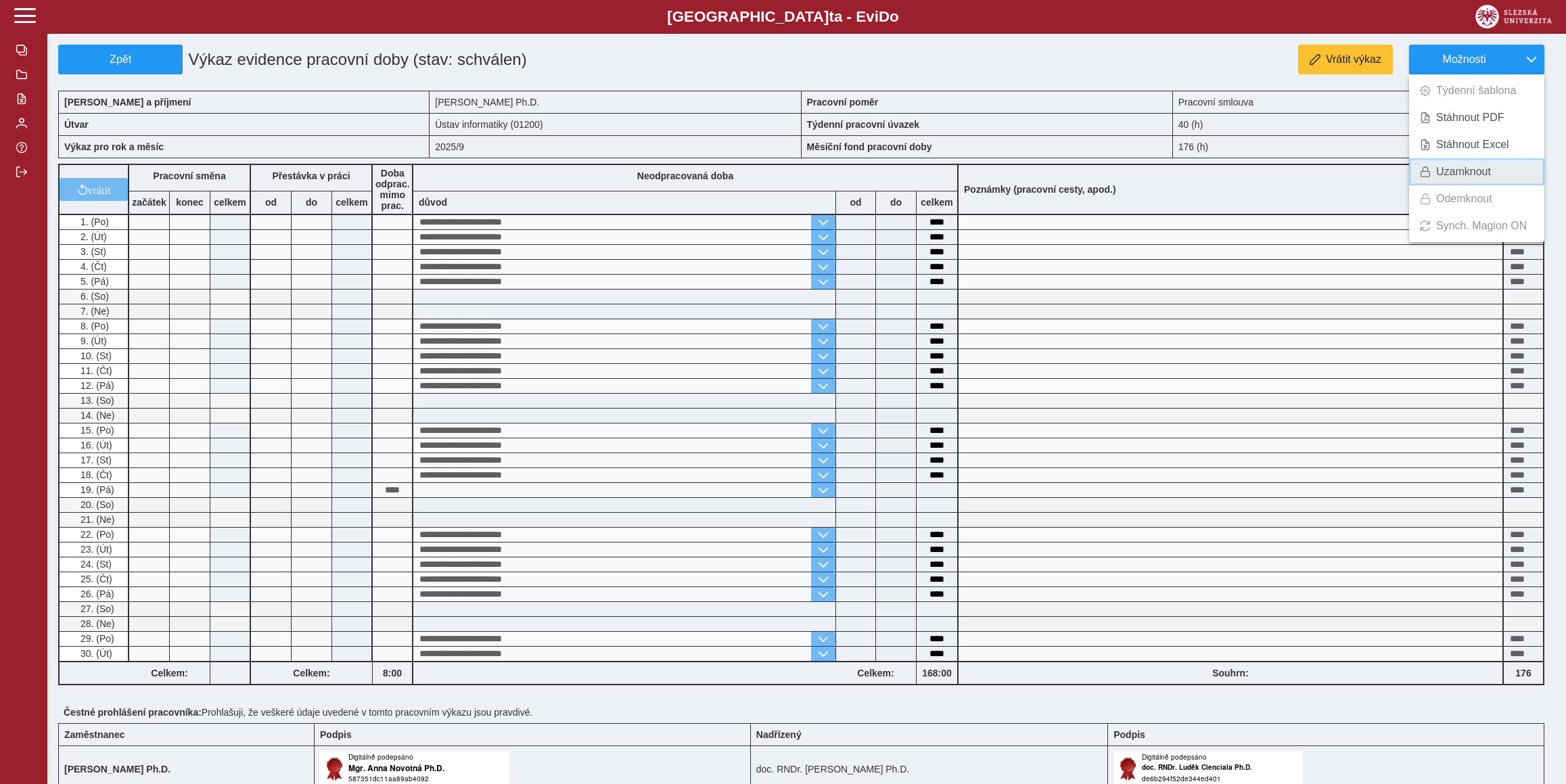
click at [1479, 167] on span "Uzamknout" at bounding box center [1463, 172] width 55 height 11
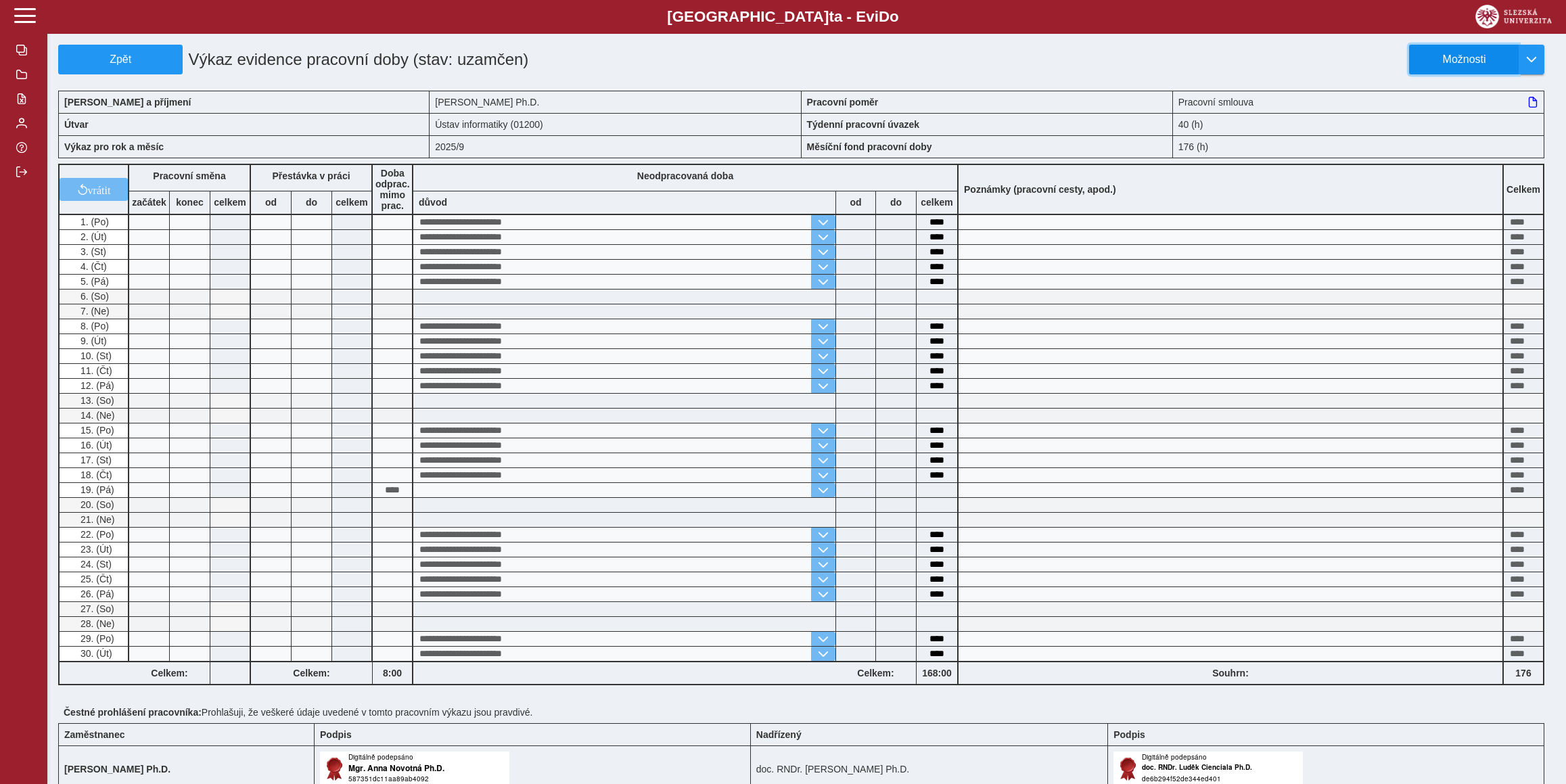
click at [1464, 56] on span "Možnosti" at bounding box center [1464, 60] width 87 height 12
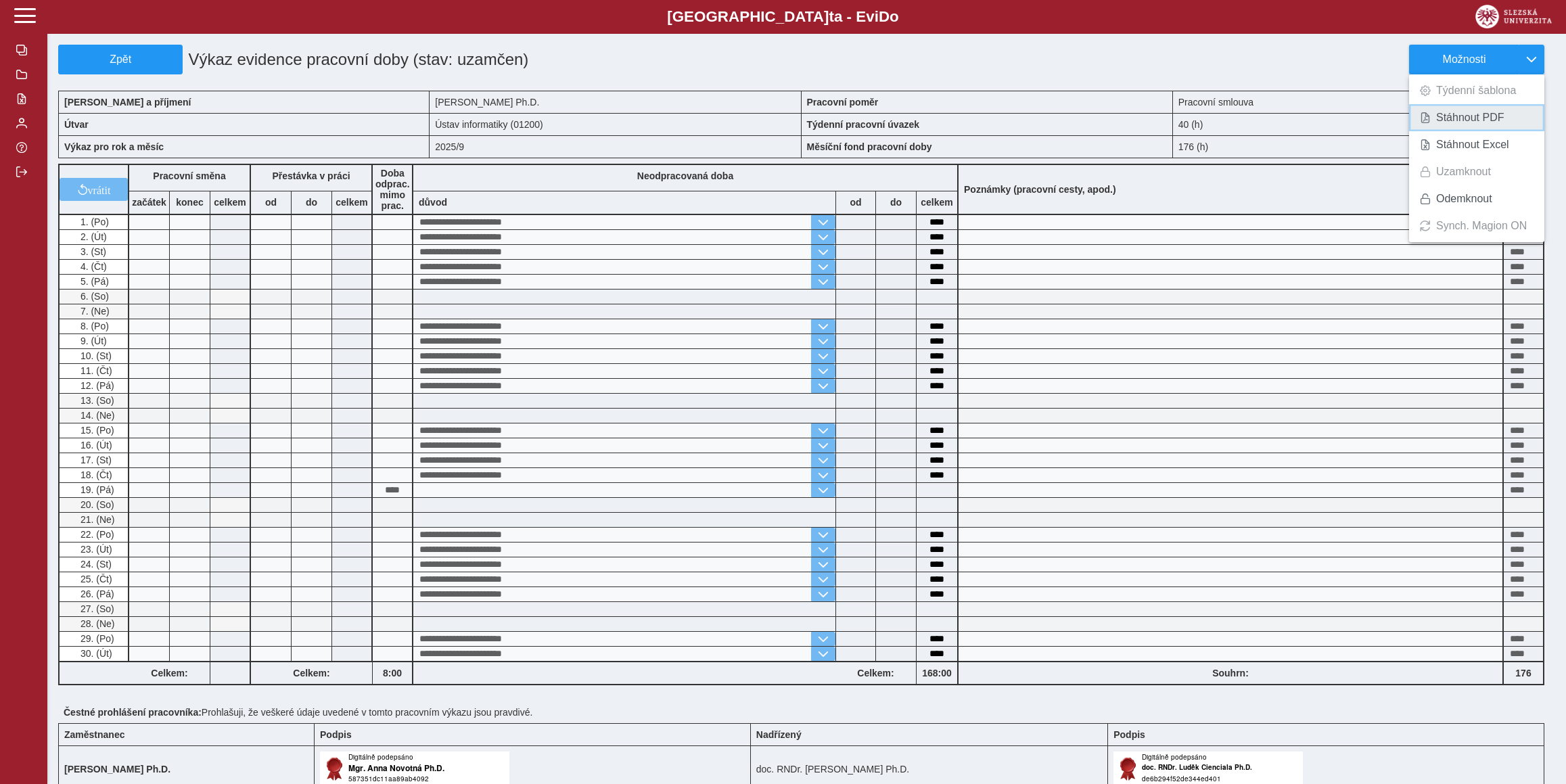
click at [1469, 109] on link "Stáhnout PDF" at bounding box center [1476, 118] width 135 height 27
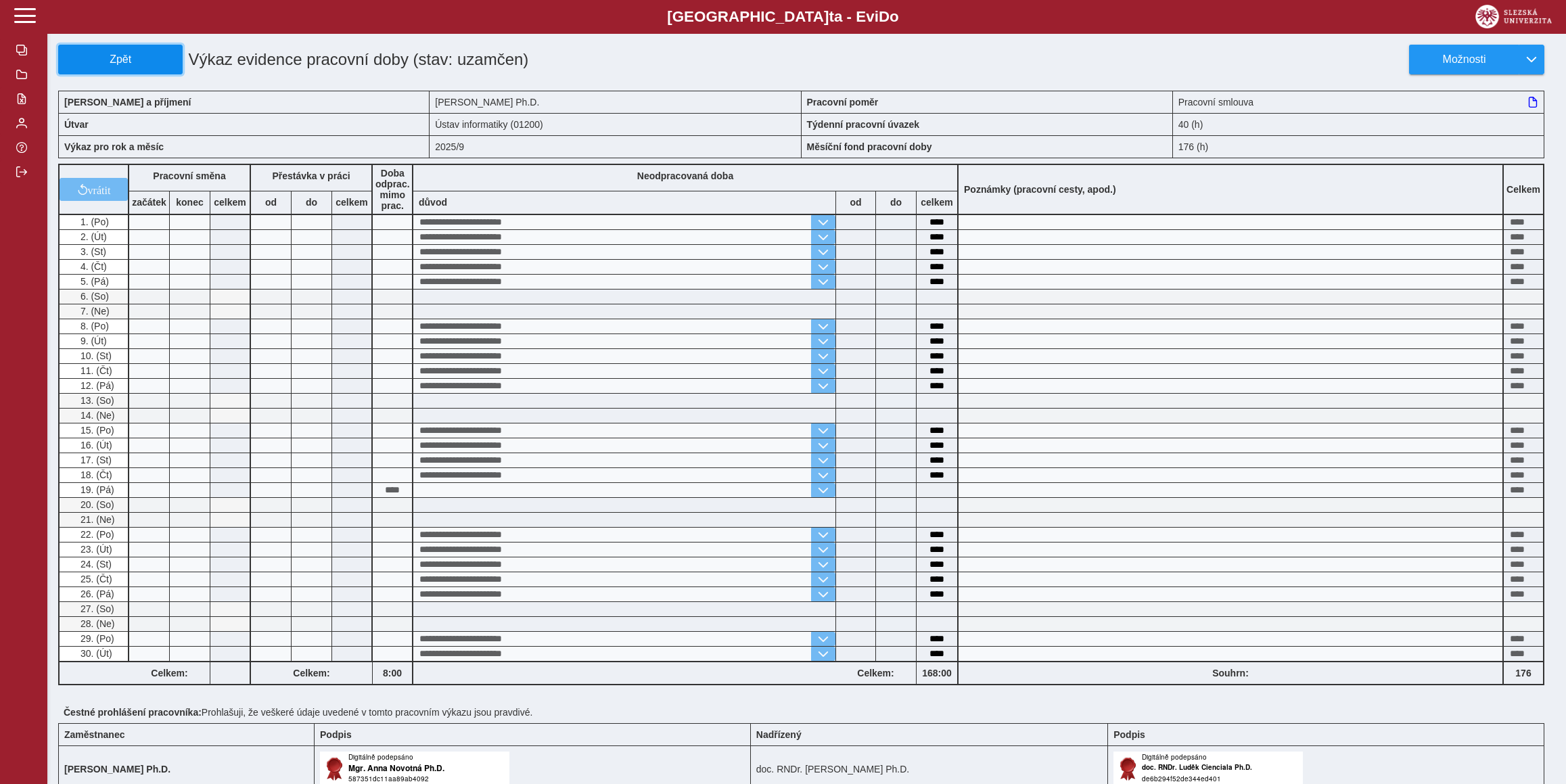
click at [78, 61] on span "Zpět" at bounding box center [121, 60] width 112 height 12
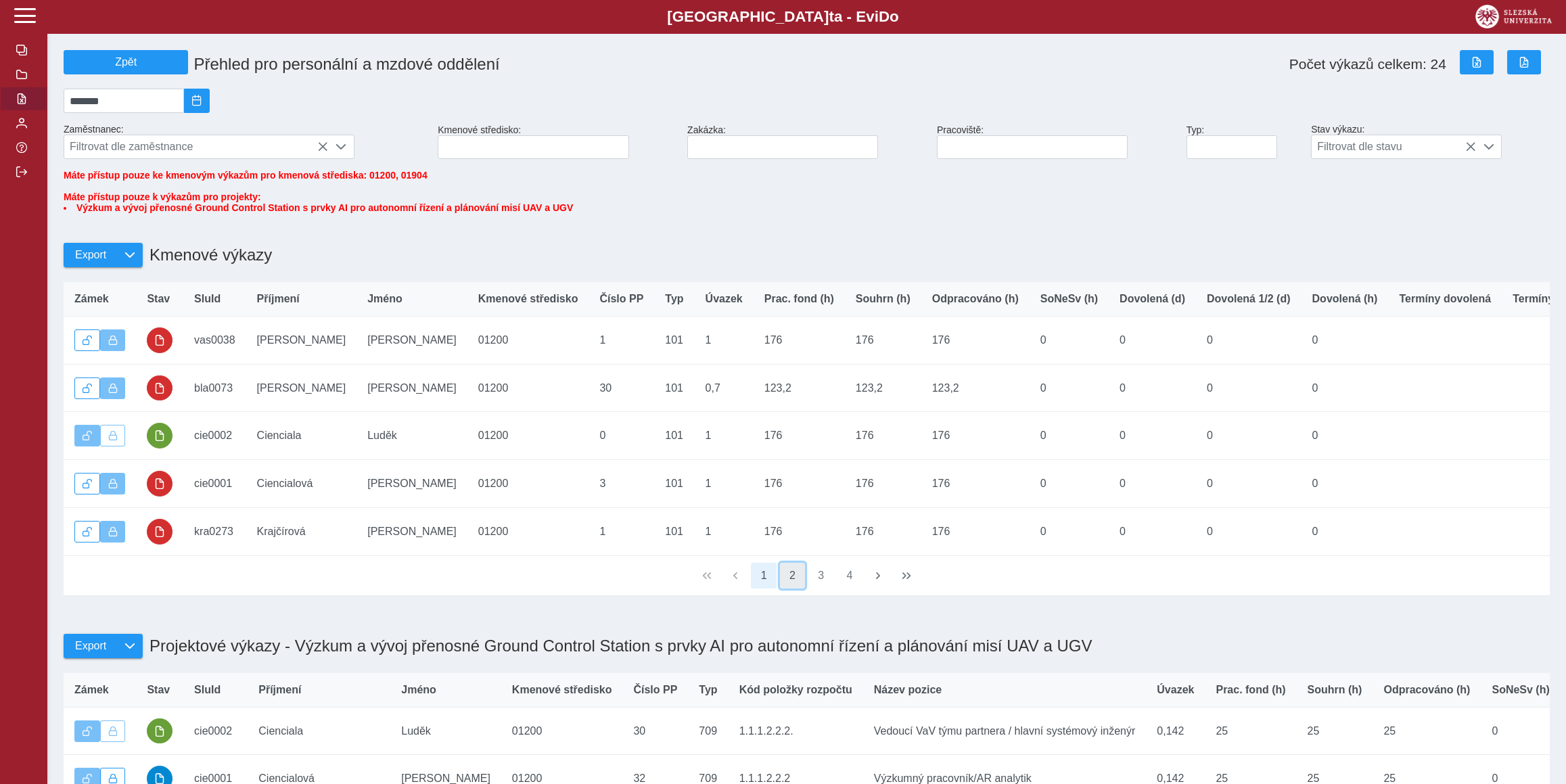
click at [797, 589] on button "2" at bounding box center [792, 575] width 26 height 26
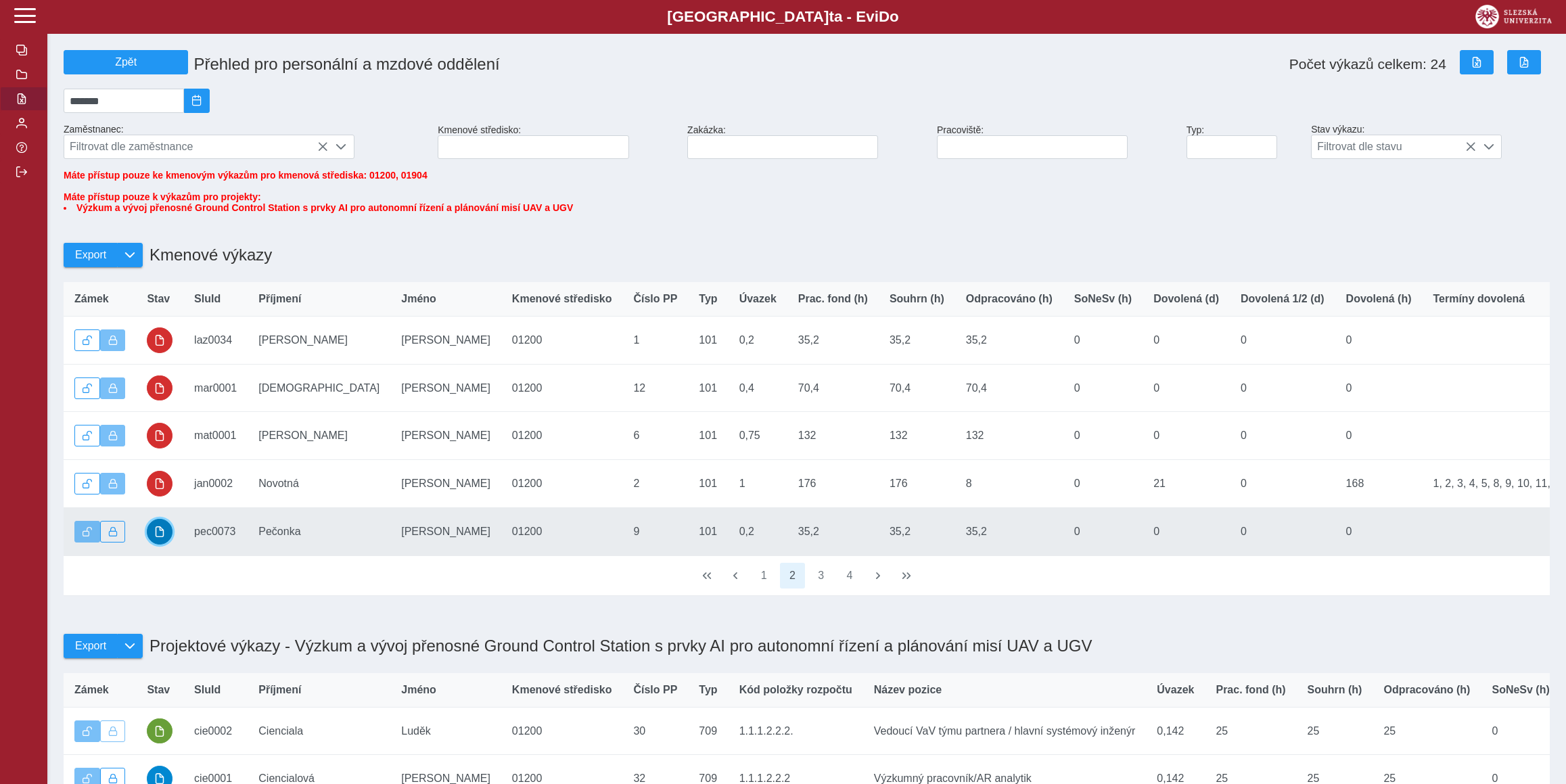
click at [167, 544] on button "button" at bounding box center [159, 531] width 26 height 26
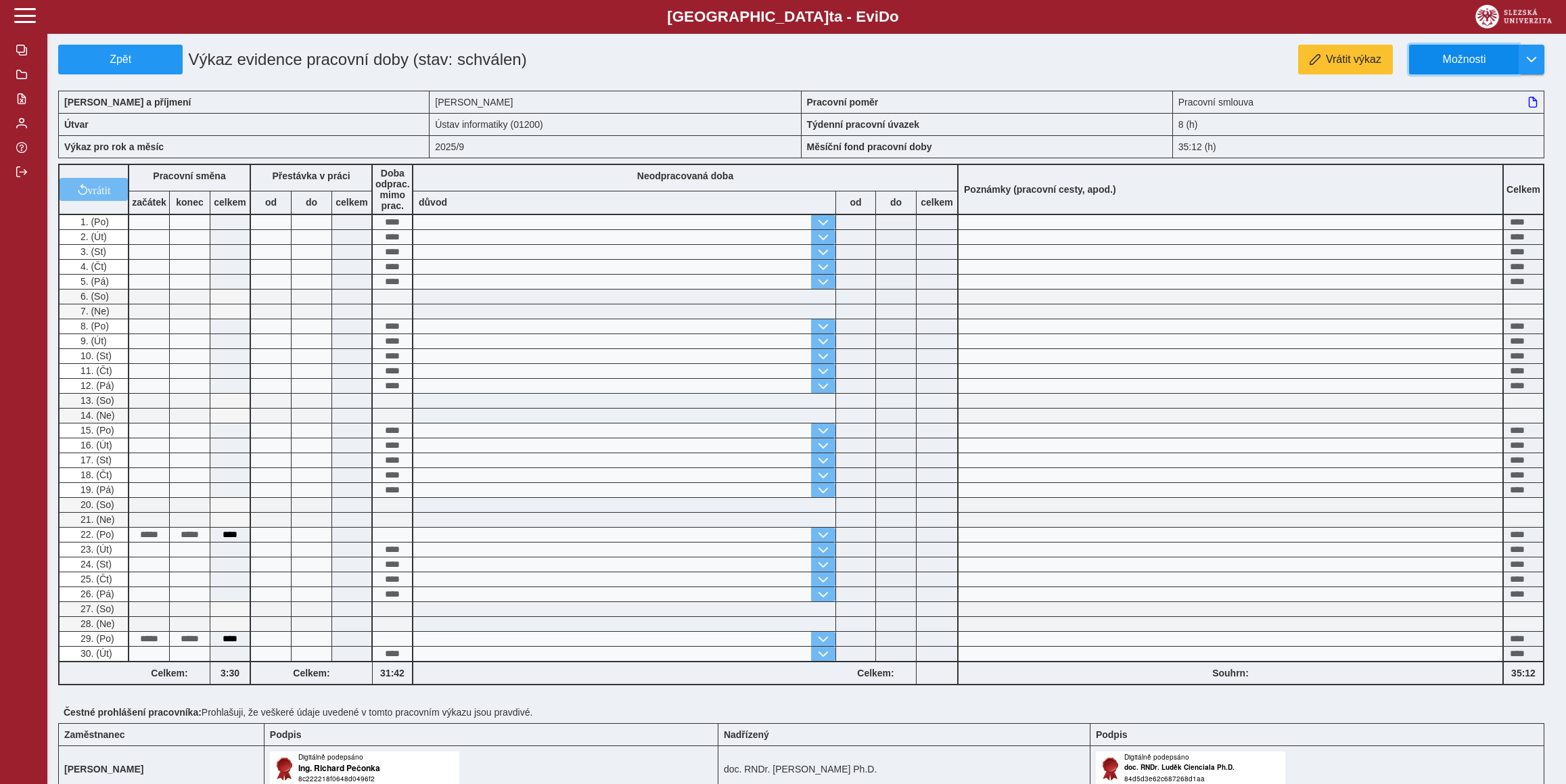
click at [1511, 60] on button "Možnosti" at bounding box center [1463, 59] width 110 height 30
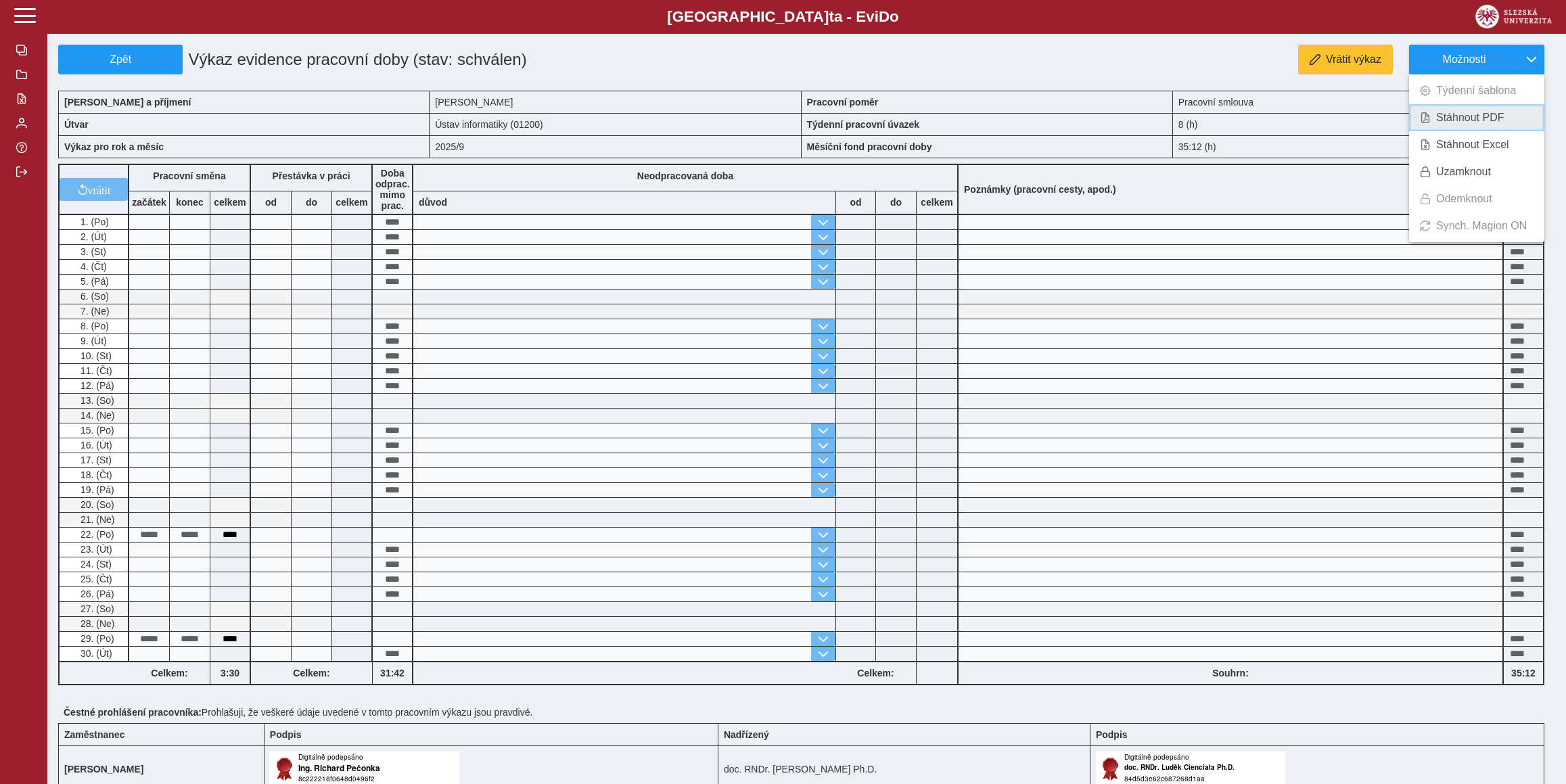
click at [1494, 114] on span "Stáhnout PDF" at bounding box center [1470, 118] width 69 height 11
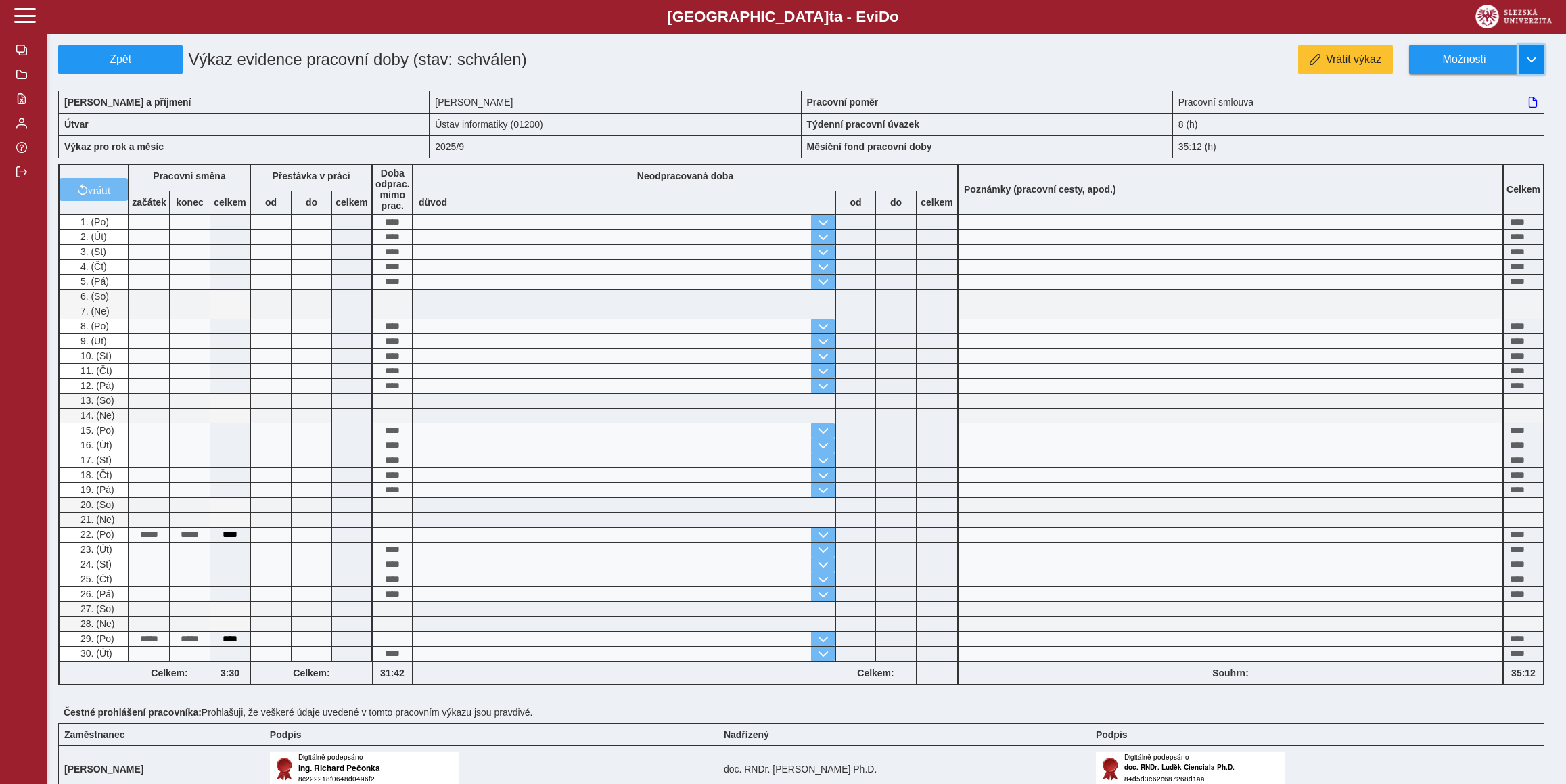
click at [1521, 54] on button "button" at bounding box center [1531, 59] width 26 height 30
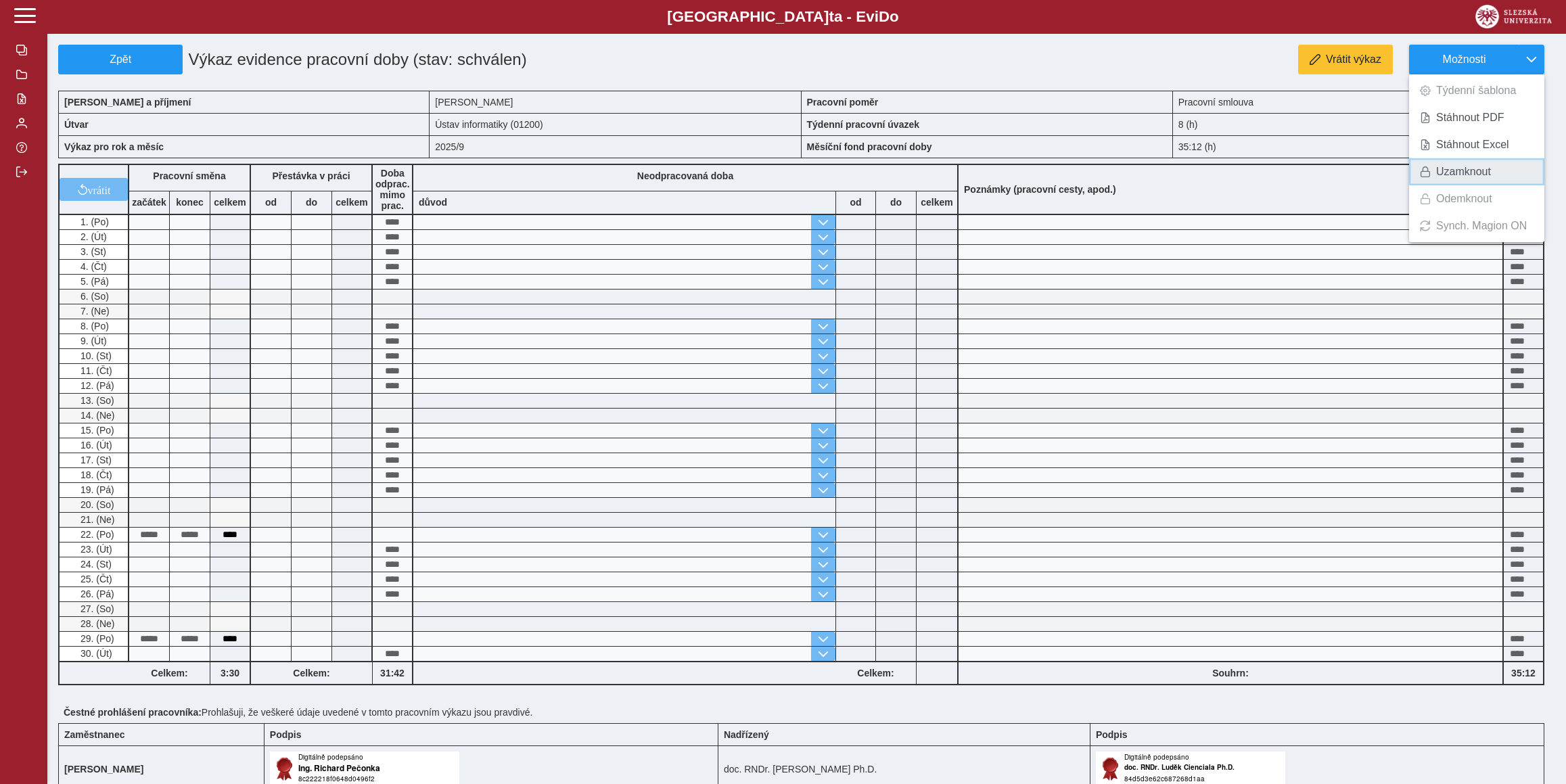
click at [1464, 172] on span "Uzamknout" at bounding box center [1463, 172] width 55 height 11
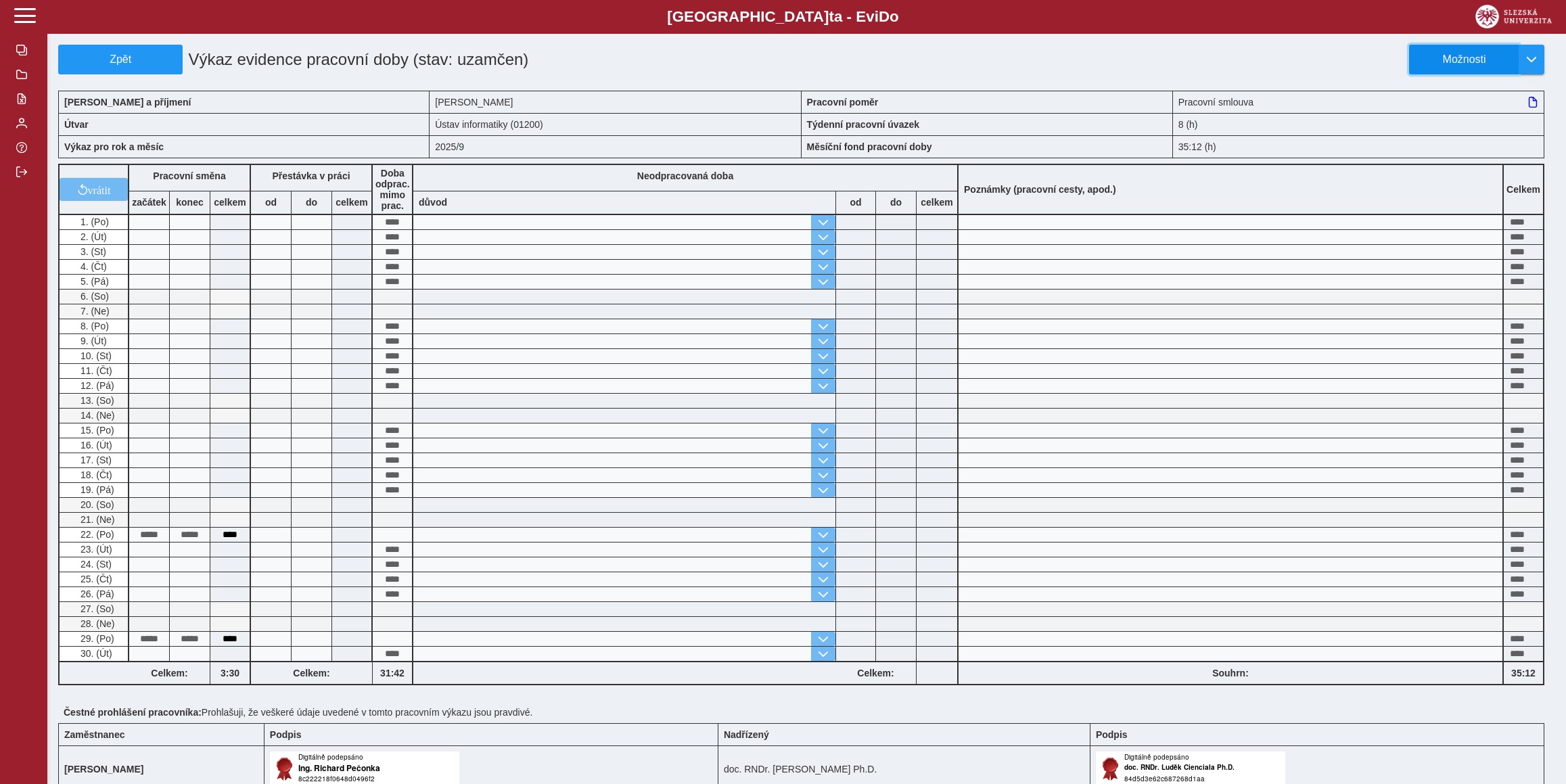
click at [1473, 57] on span "Možnosti" at bounding box center [1464, 60] width 87 height 12
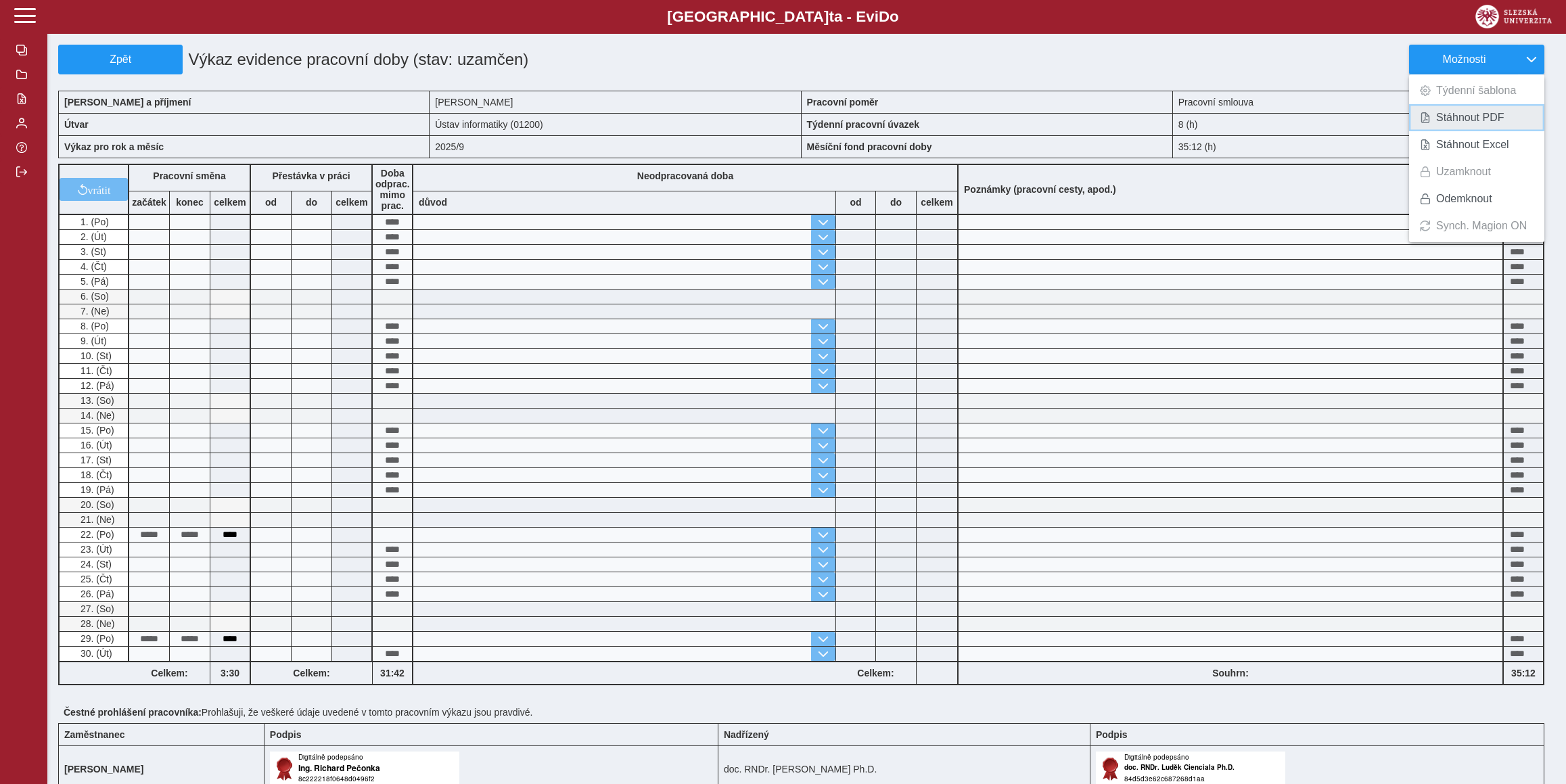
click at [1464, 112] on span "Stáhnout PDF" at bounding box center [1470, 118] width 69 height 11
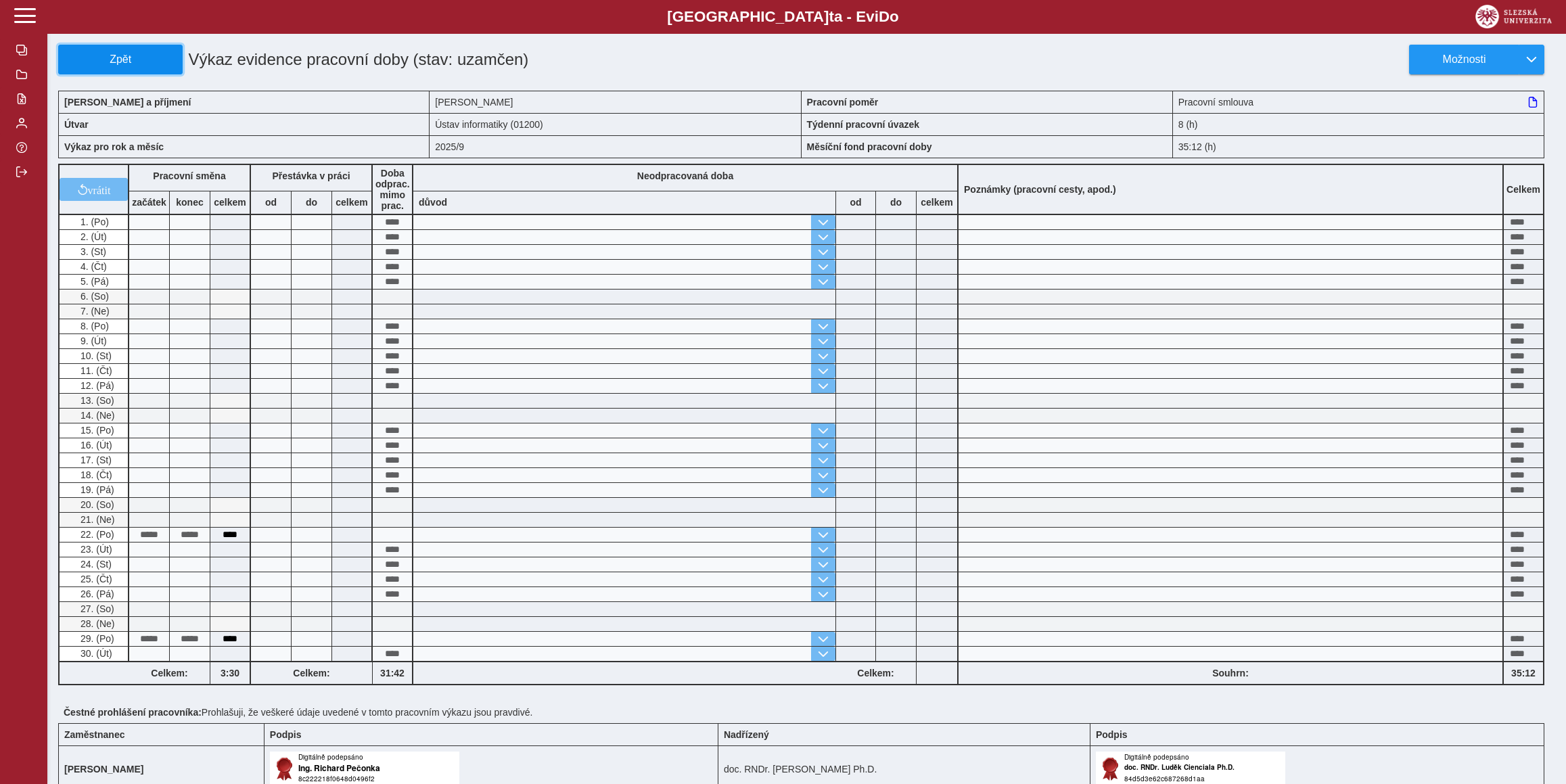
click at [114, 48] on button "Zpět" at bounding box center [121, 59] width 125 height 30
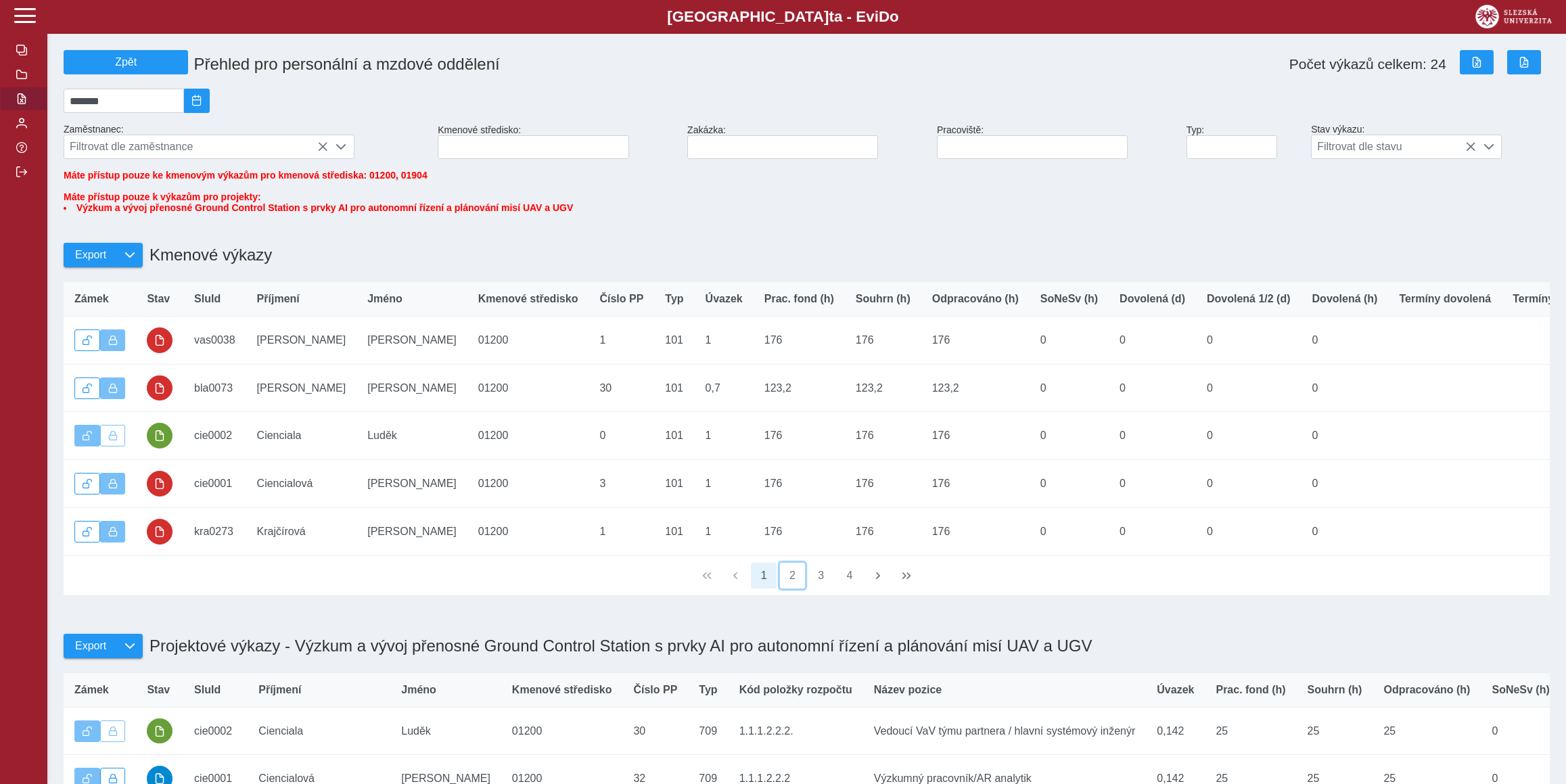
click at [801, 589] on button "2" at bounding box center [792, 575] width 26 height 26
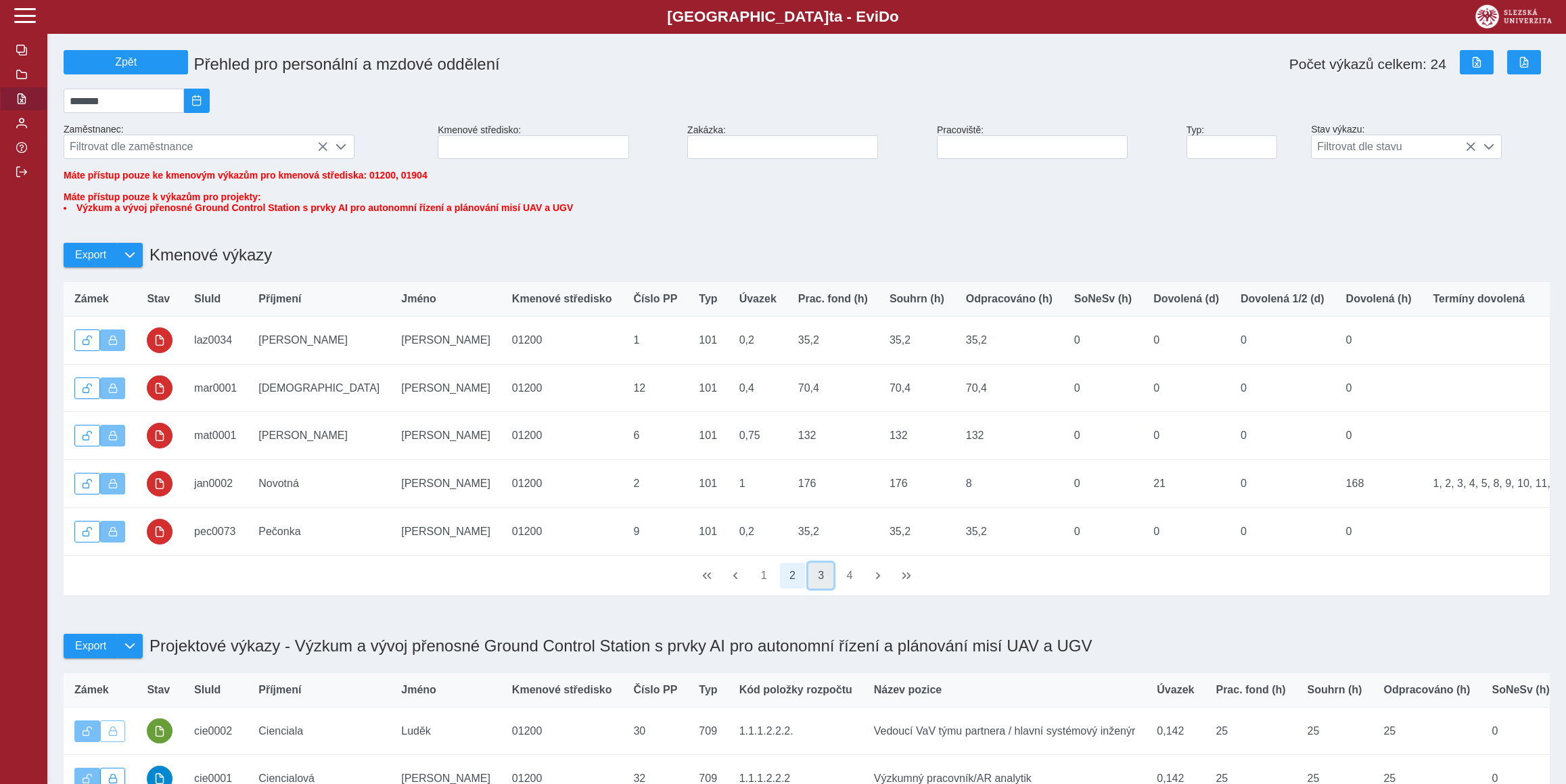
click at [811, 589] on button "3" at bounding box center [821, 575] width 26 height 26
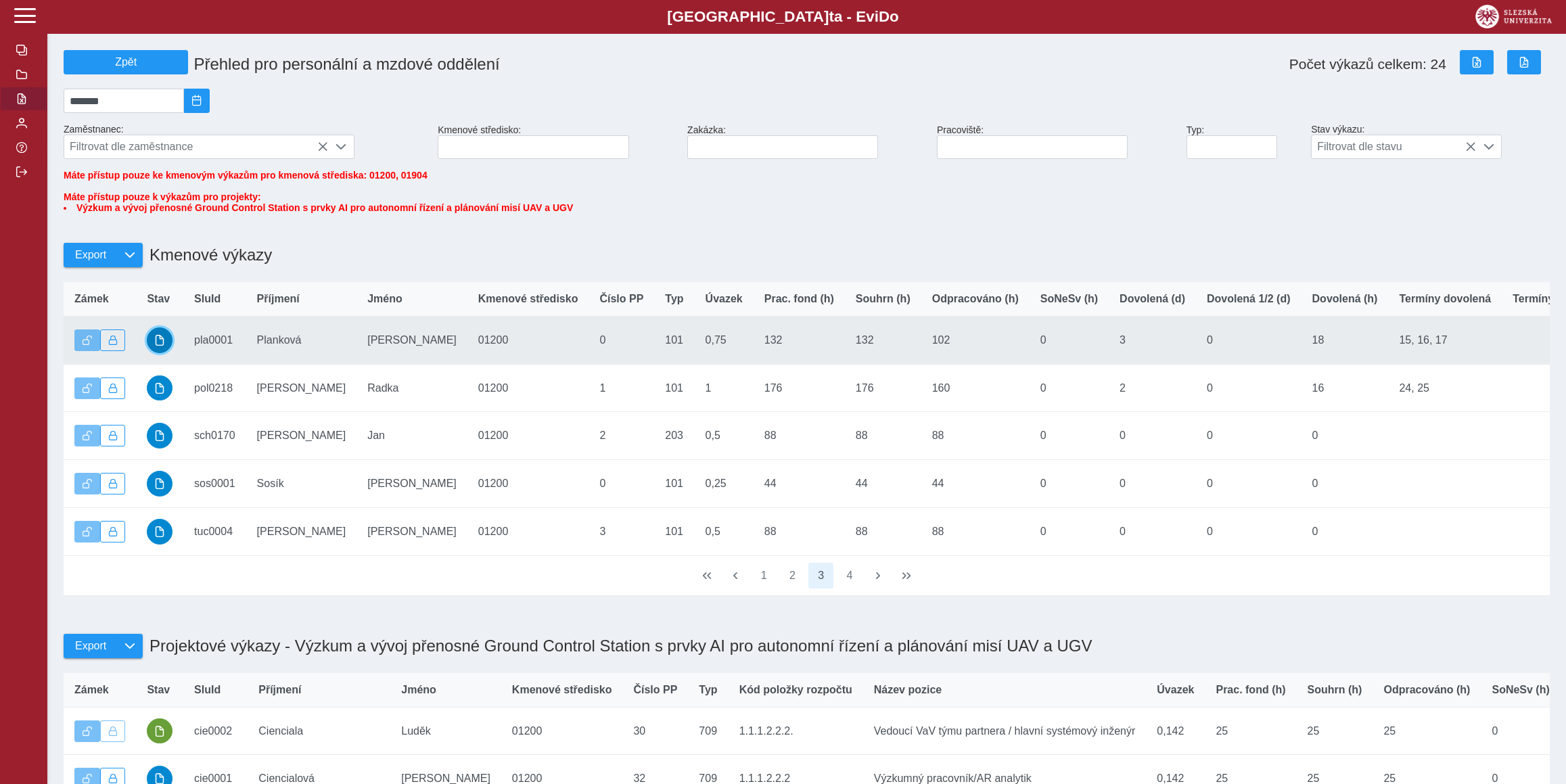
click at [167, 353] on button "button" at bounding box center [159, 339] width 26 height 26
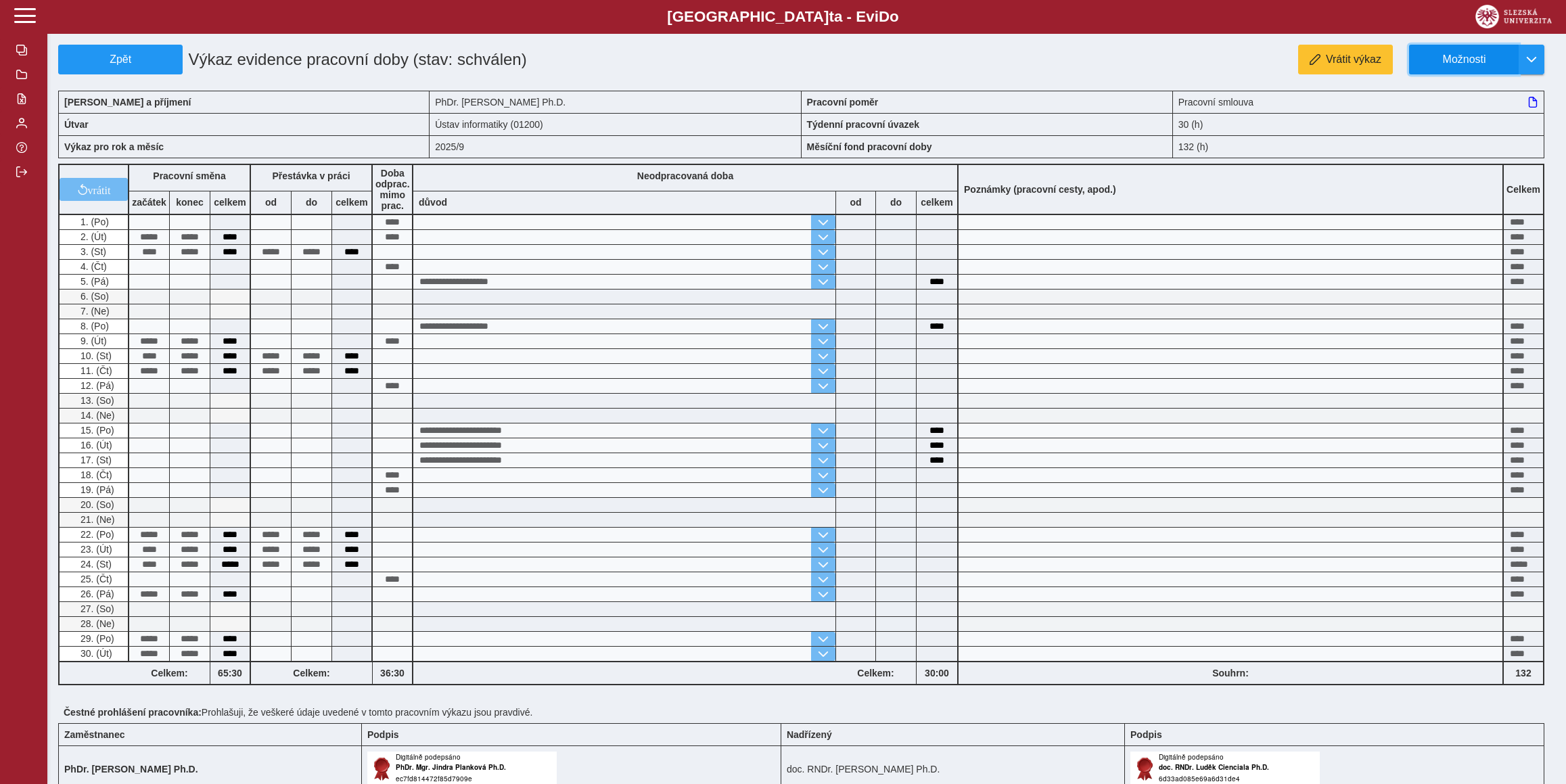
click at [1439, 67] on button "Možnosti" at bounding box center [1463, 59] width 110 height 30
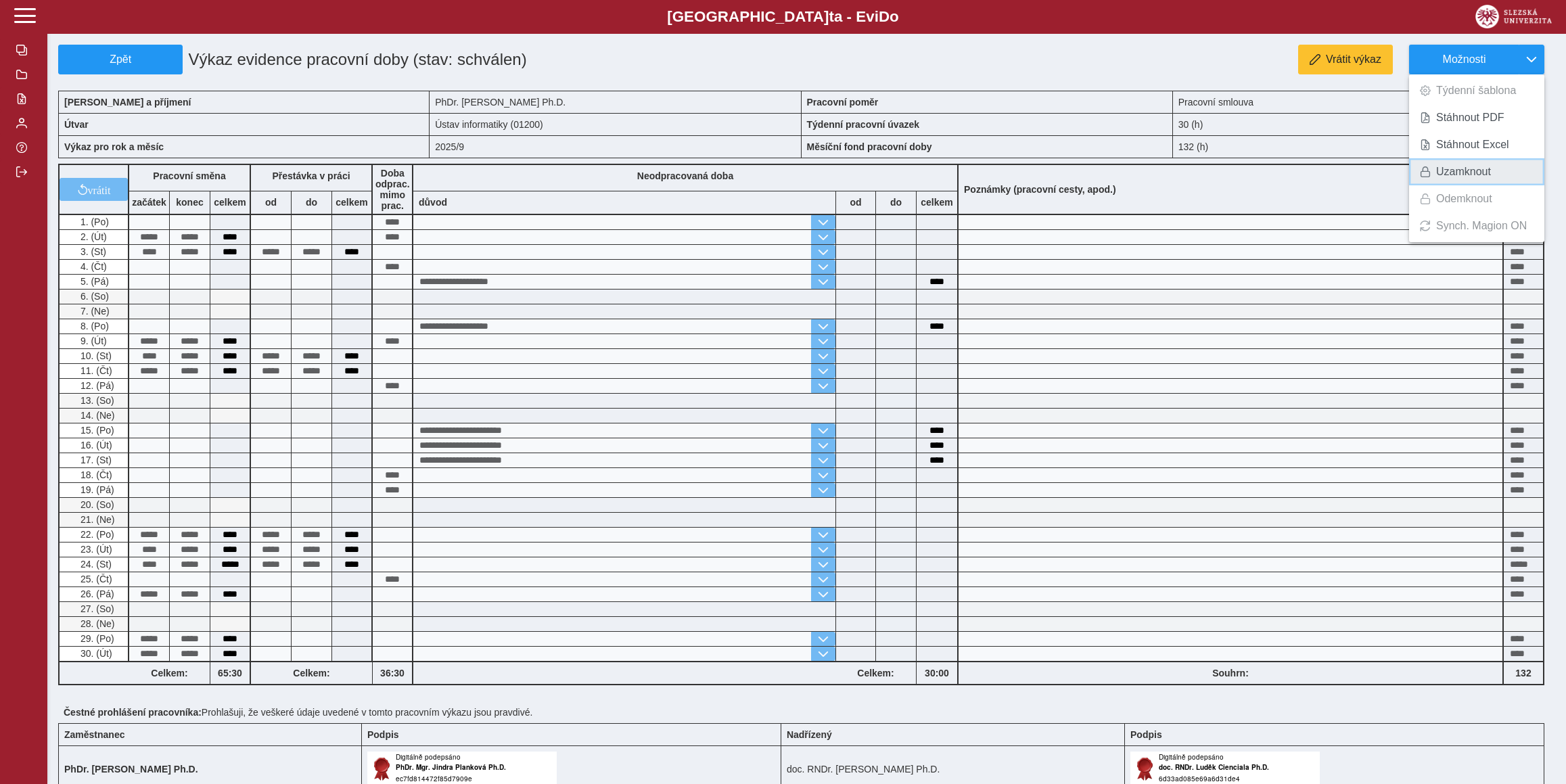
click at [1454, 175] on span "Uzamknout" at bounding box center [1463, 172] width 55 height 11
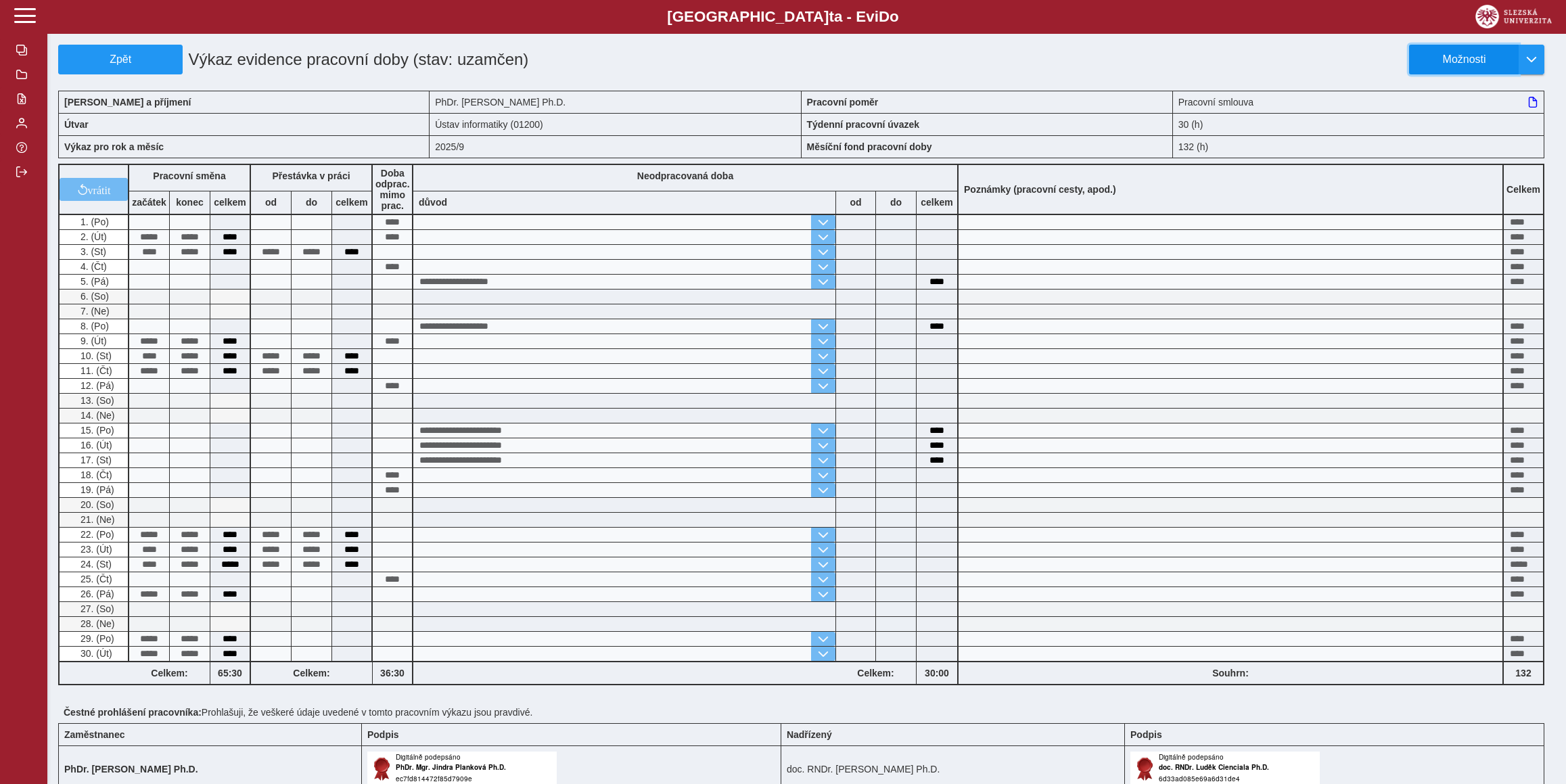
click at [1441, 71] on button "Možnosti" at bounding box center [1463, 59] width 110 height 30
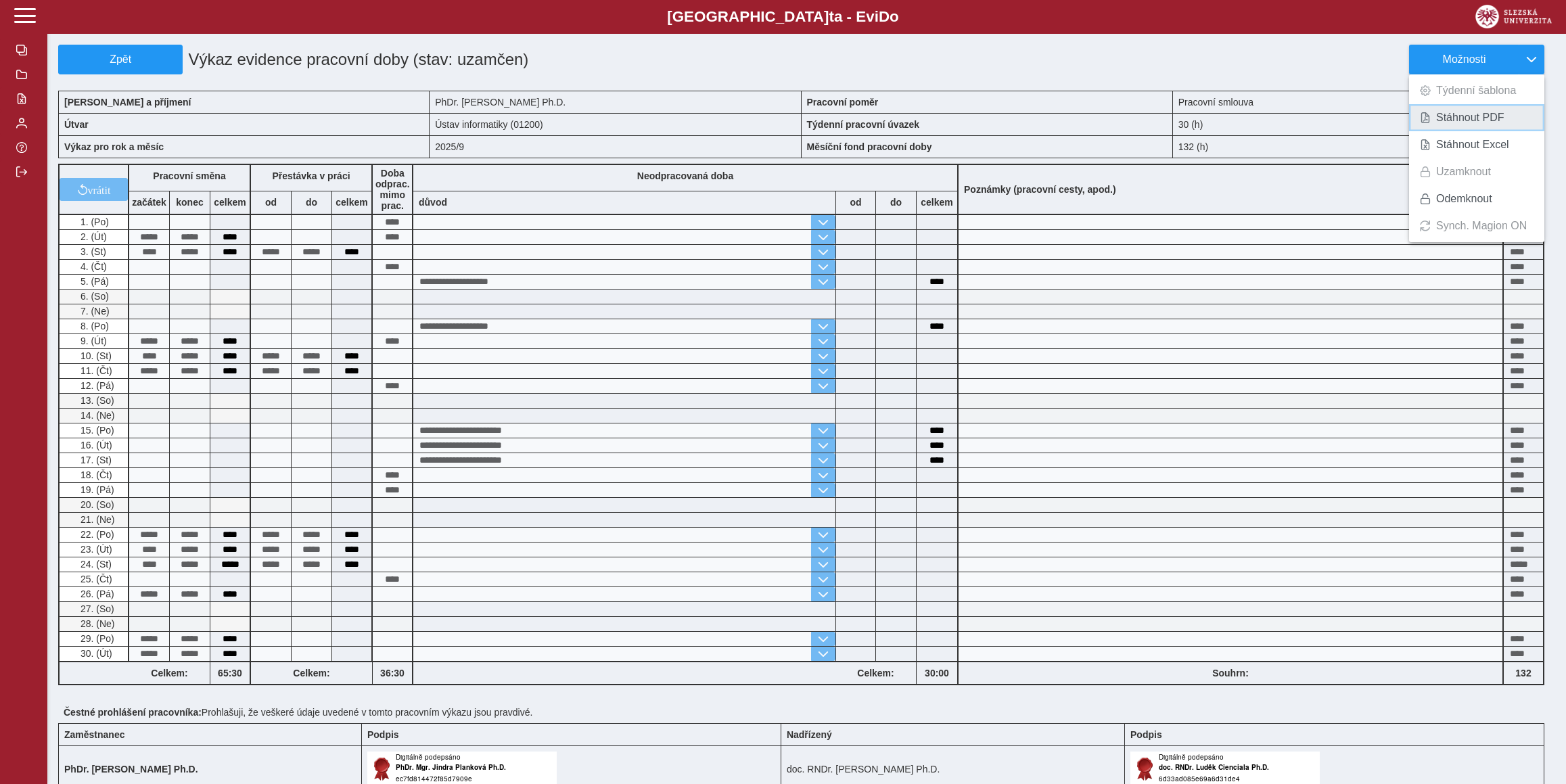
click at [1445, 114] on span "Stáhnout PDF" at bounding box center [1470, 118] width 69 height 11
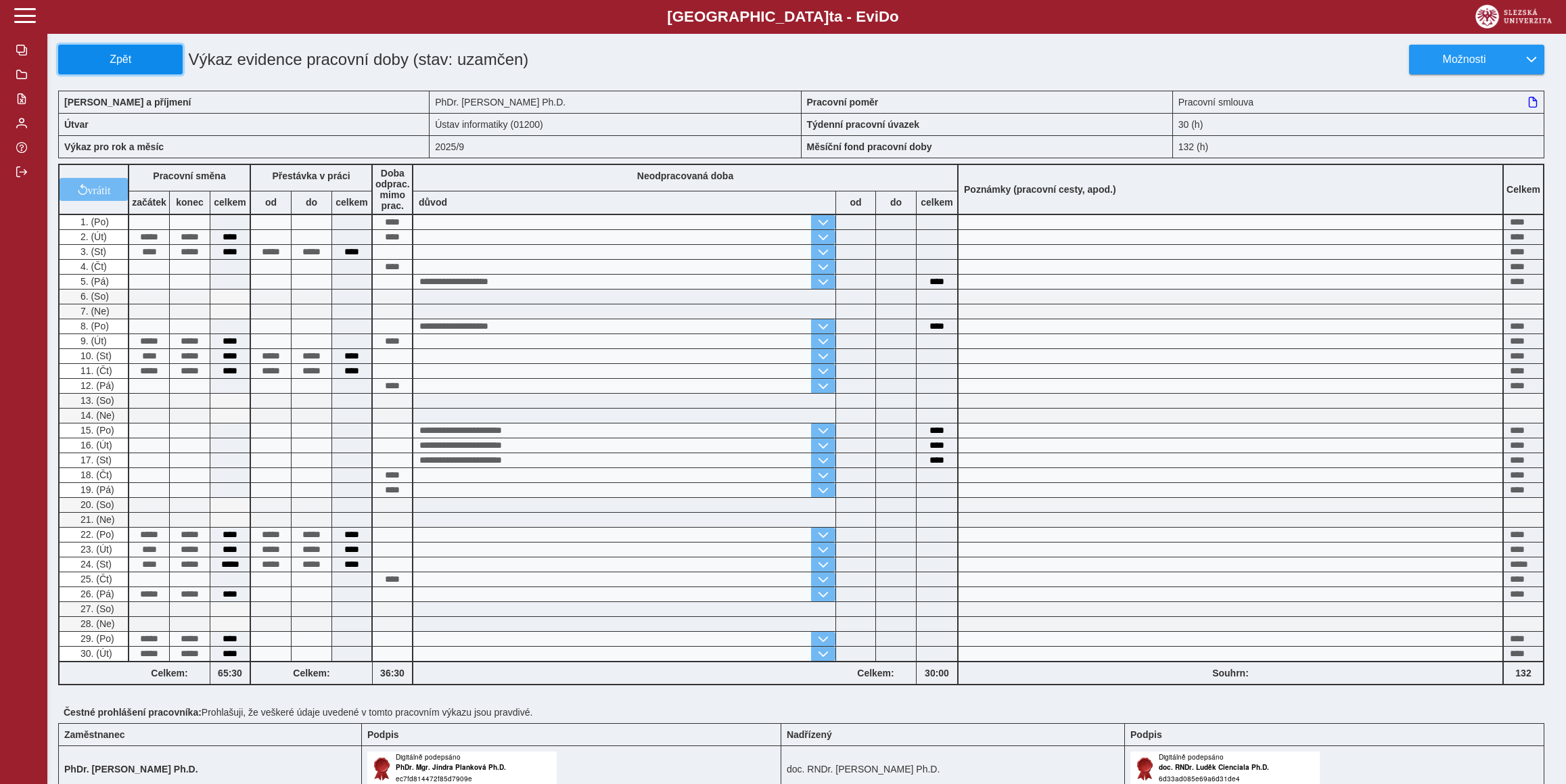
click at [142, 69] on button "Zpět" at bounding box center [121, 59] width 125 height 30
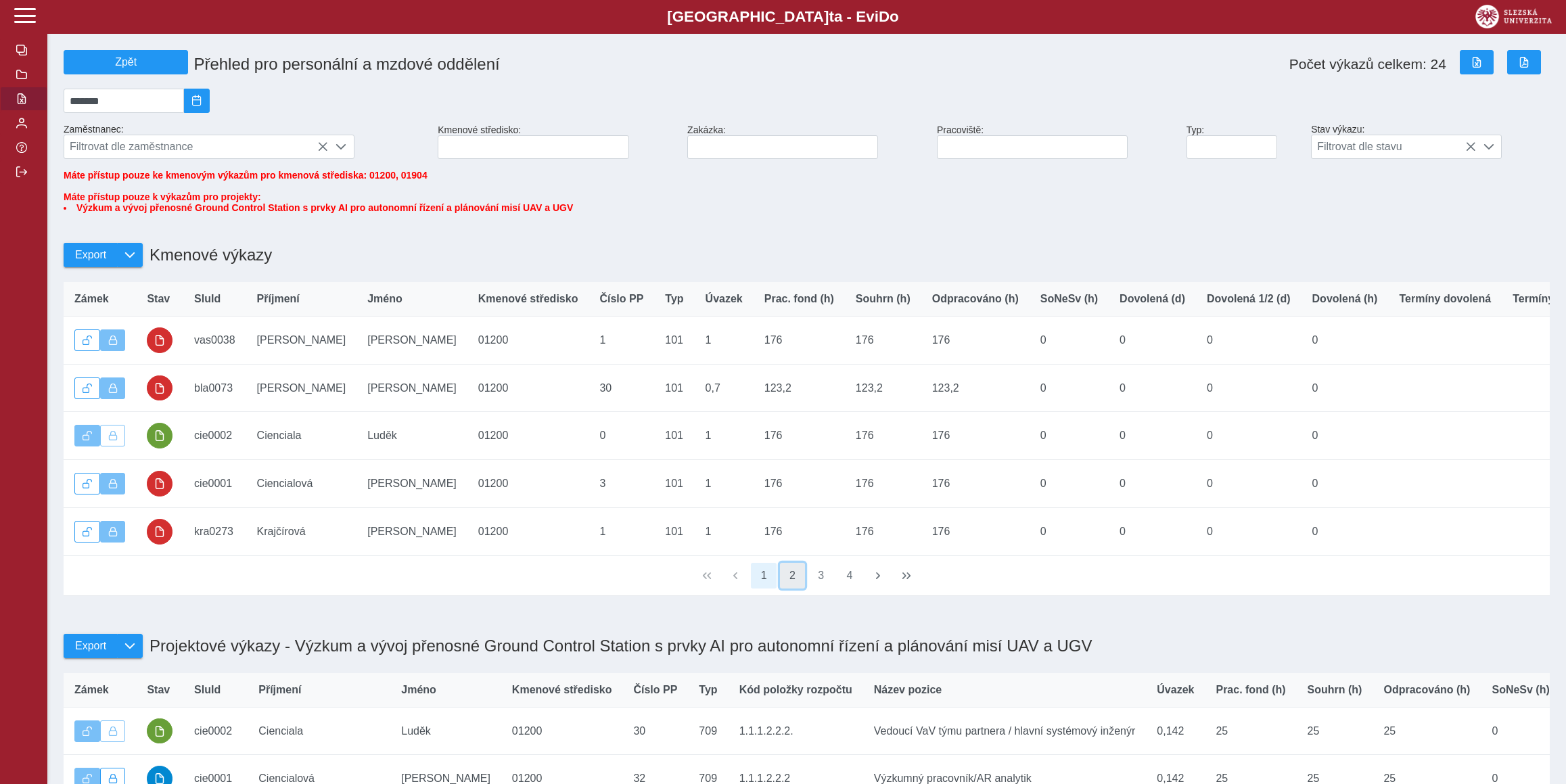
click at [799, 589] on button "2" at bounding box center [792, 575] width 26 height 26
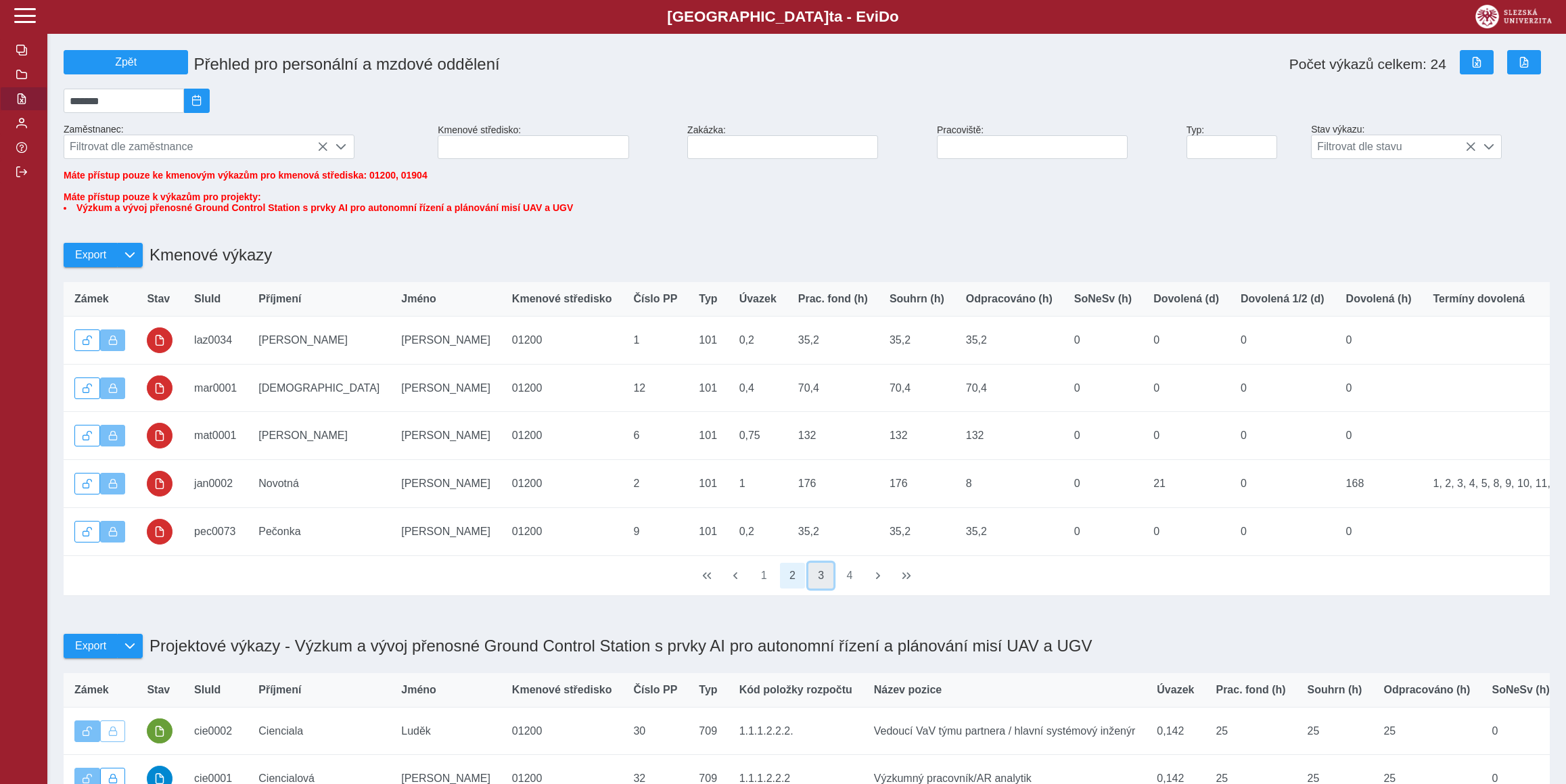
click at [821, 589] on button "3" at bounding box center [821, 575] width 26 height 26
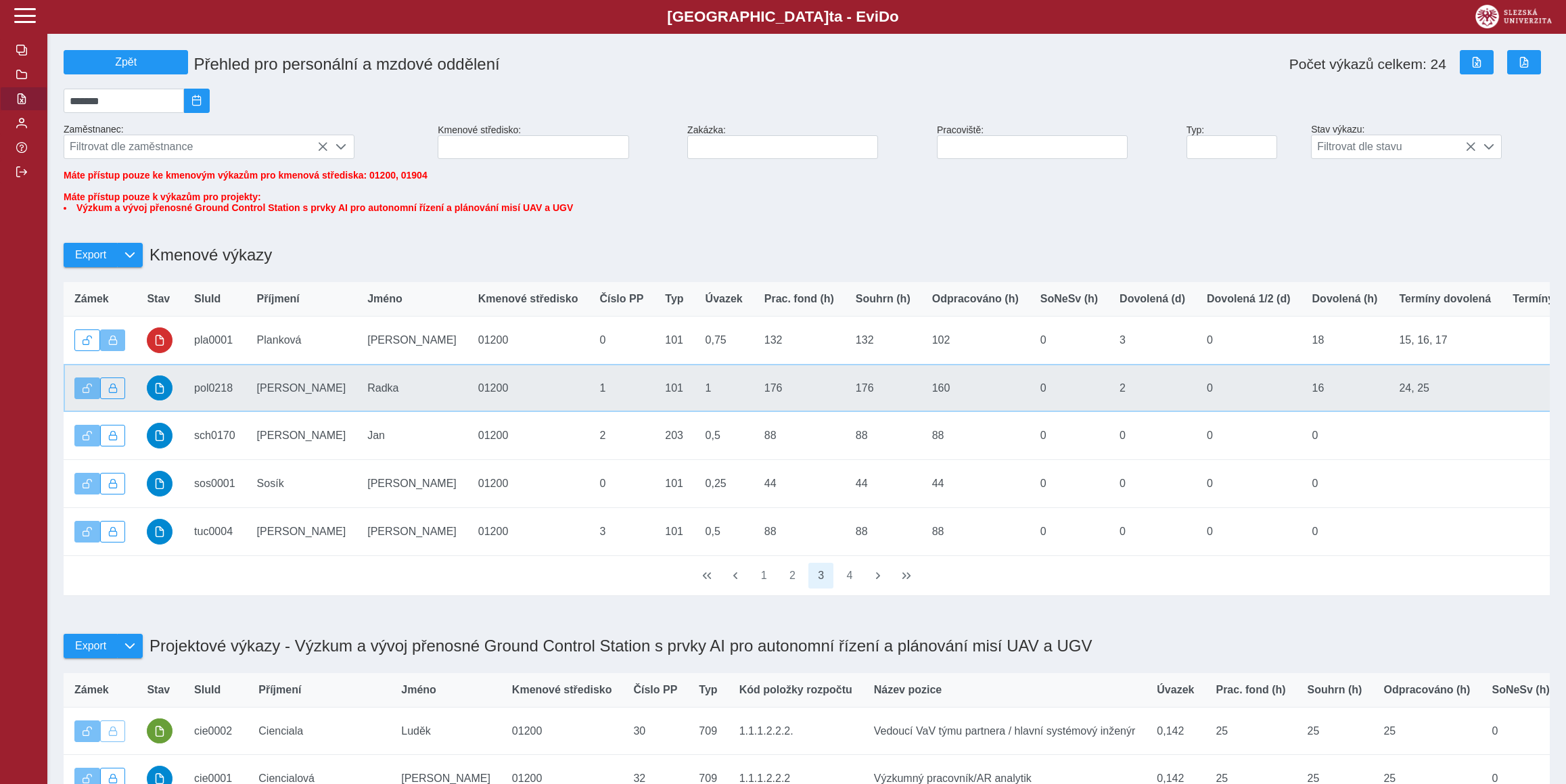
click at [172, 409] on td "Stav" at bounding box center [160, 388] width 48 height 48
click at [160, 394] on span "button" at bounding box center [160, 388] width 11 height 11
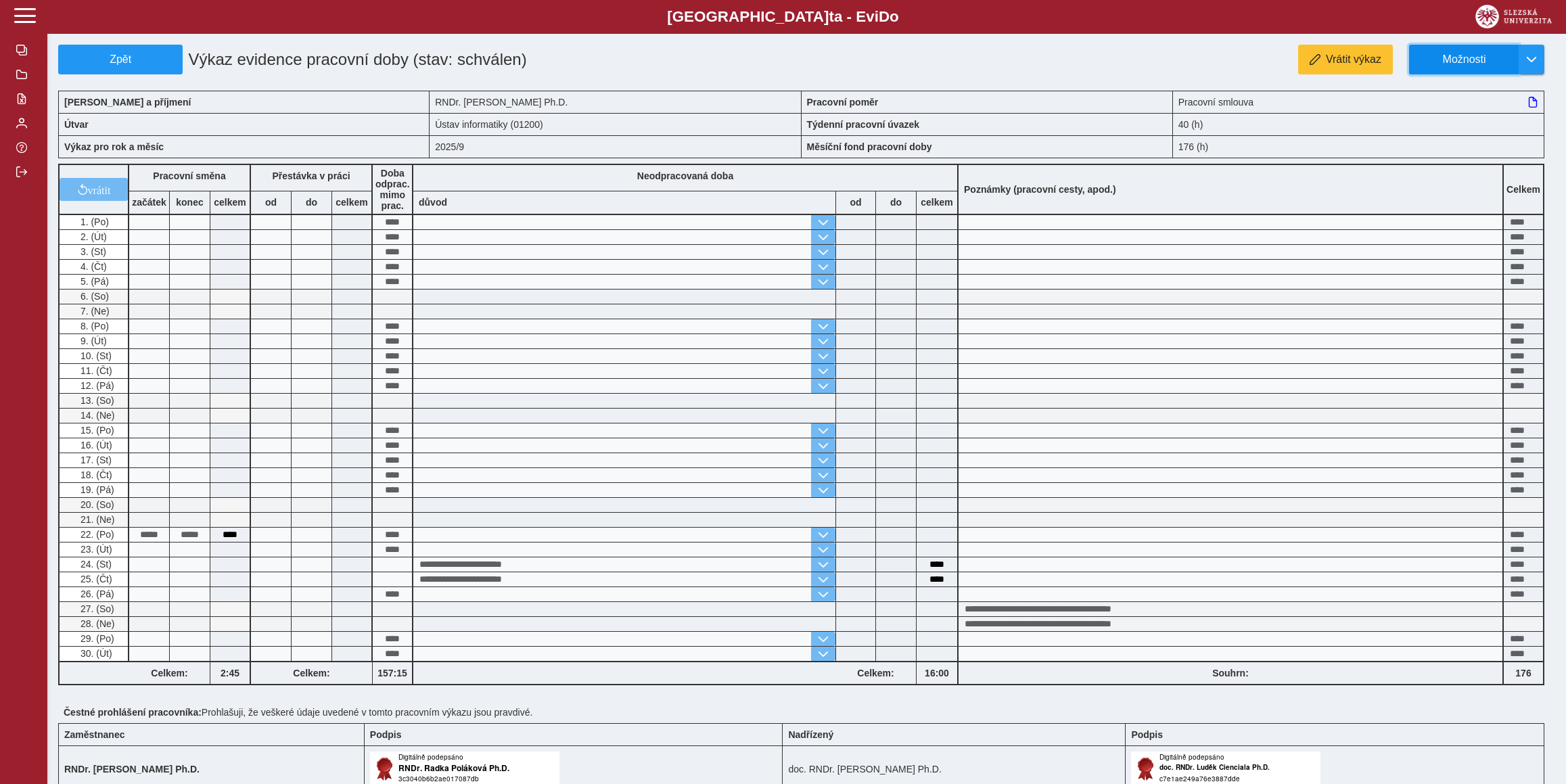
click at [1473, 61] on span "Možnosti" at bounding box center [1464, 60] width 87 height 12
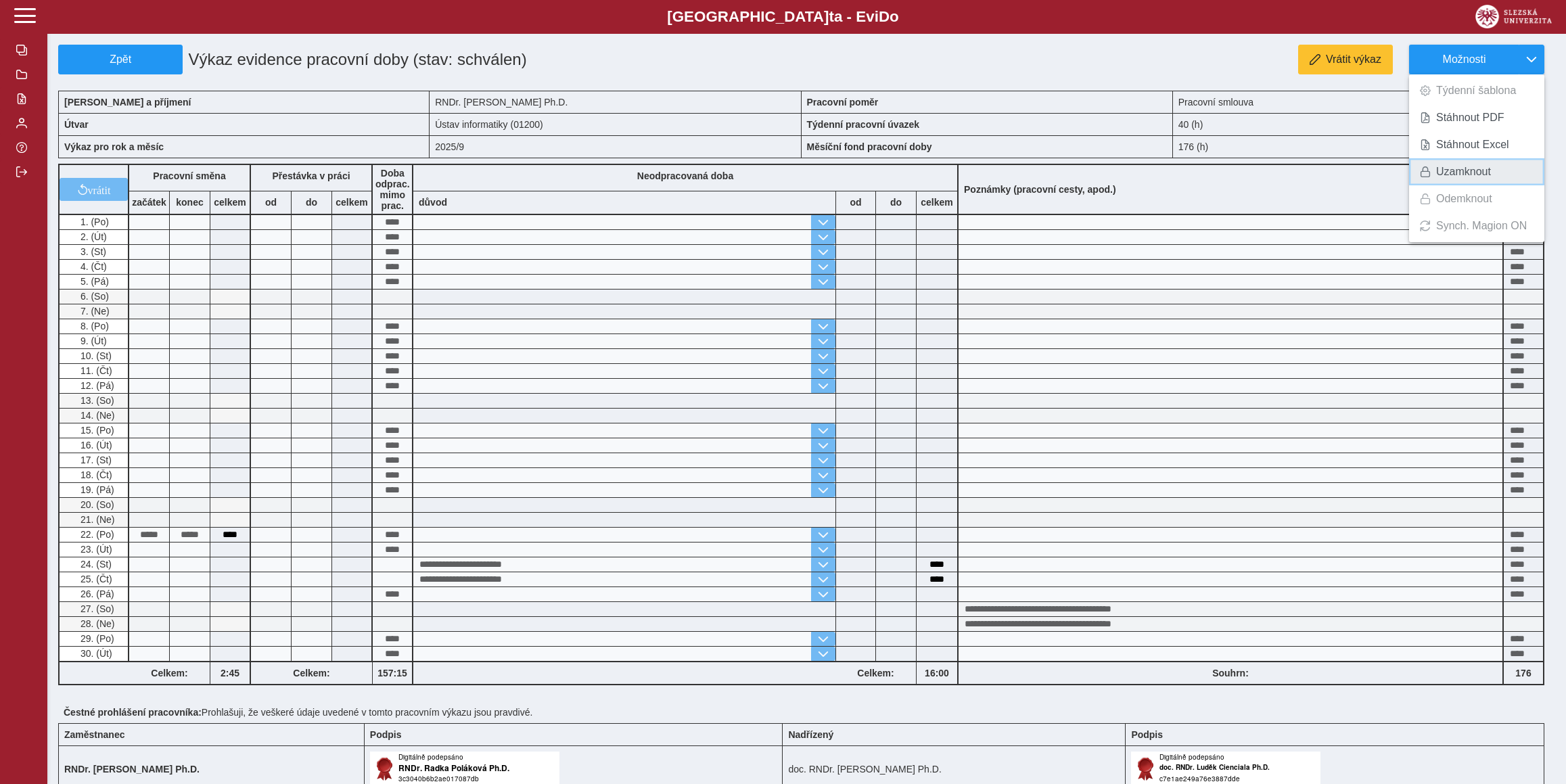
click at [1460, 167] on span "Uzamknout" at bounding box center [1463, 172] width 55 height 11
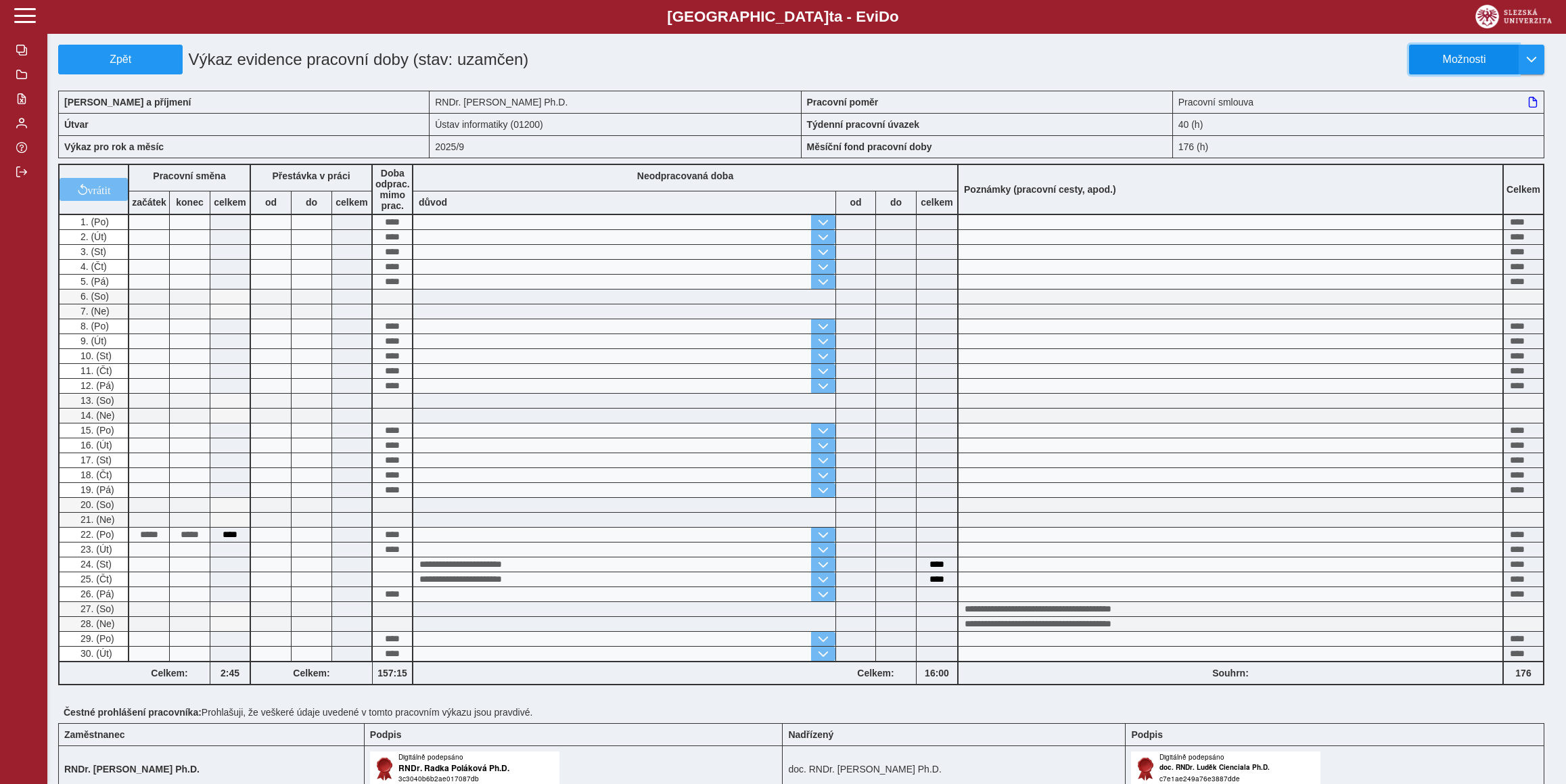
click at [1475, 56] on span "Možnosti" at bounding box center [1464, 60] width 87 height 12
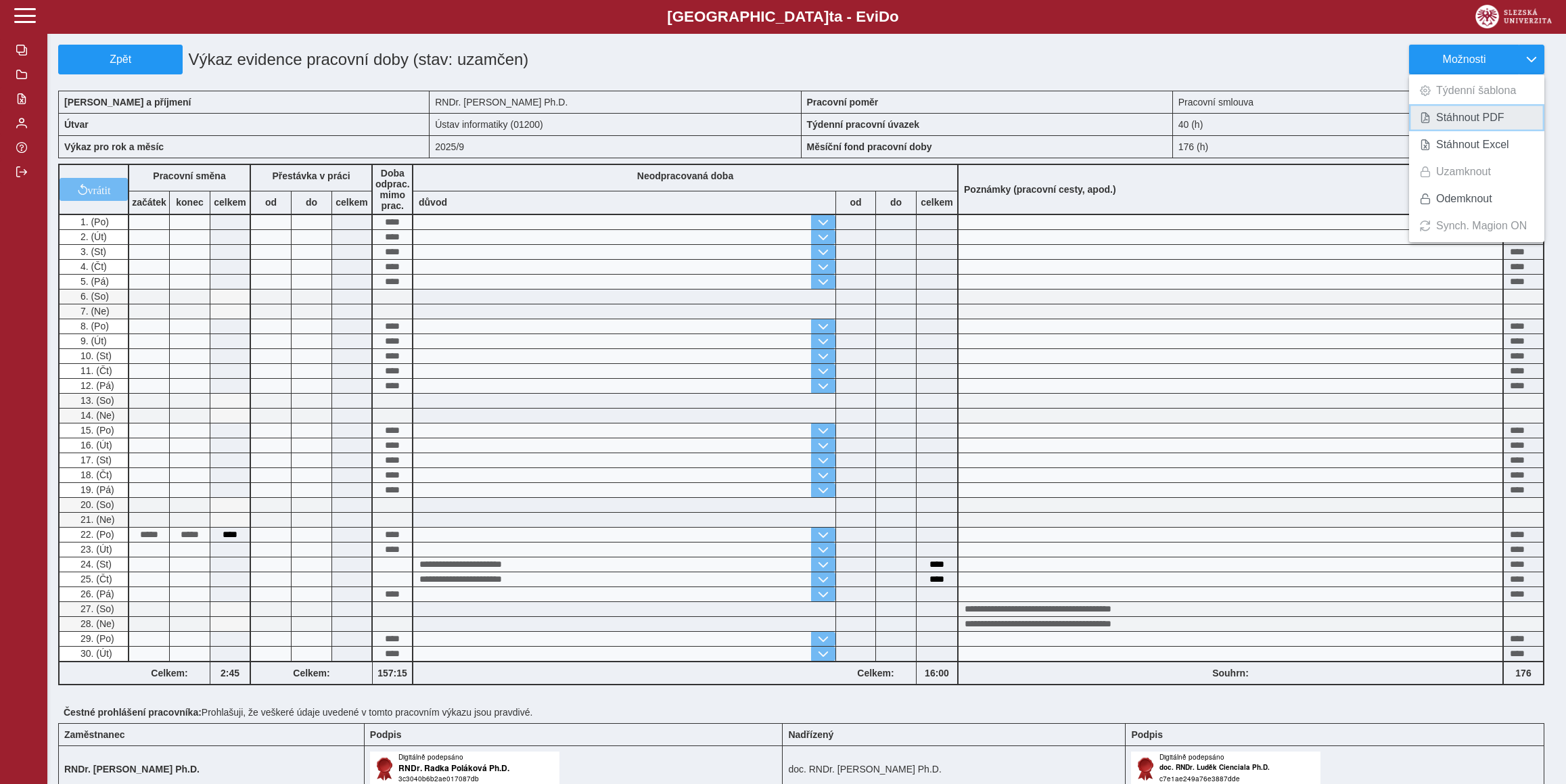
click at [1464, 121] on span "Stáhnout PDF" at bounding box center [1470, 118] width 69 height 11
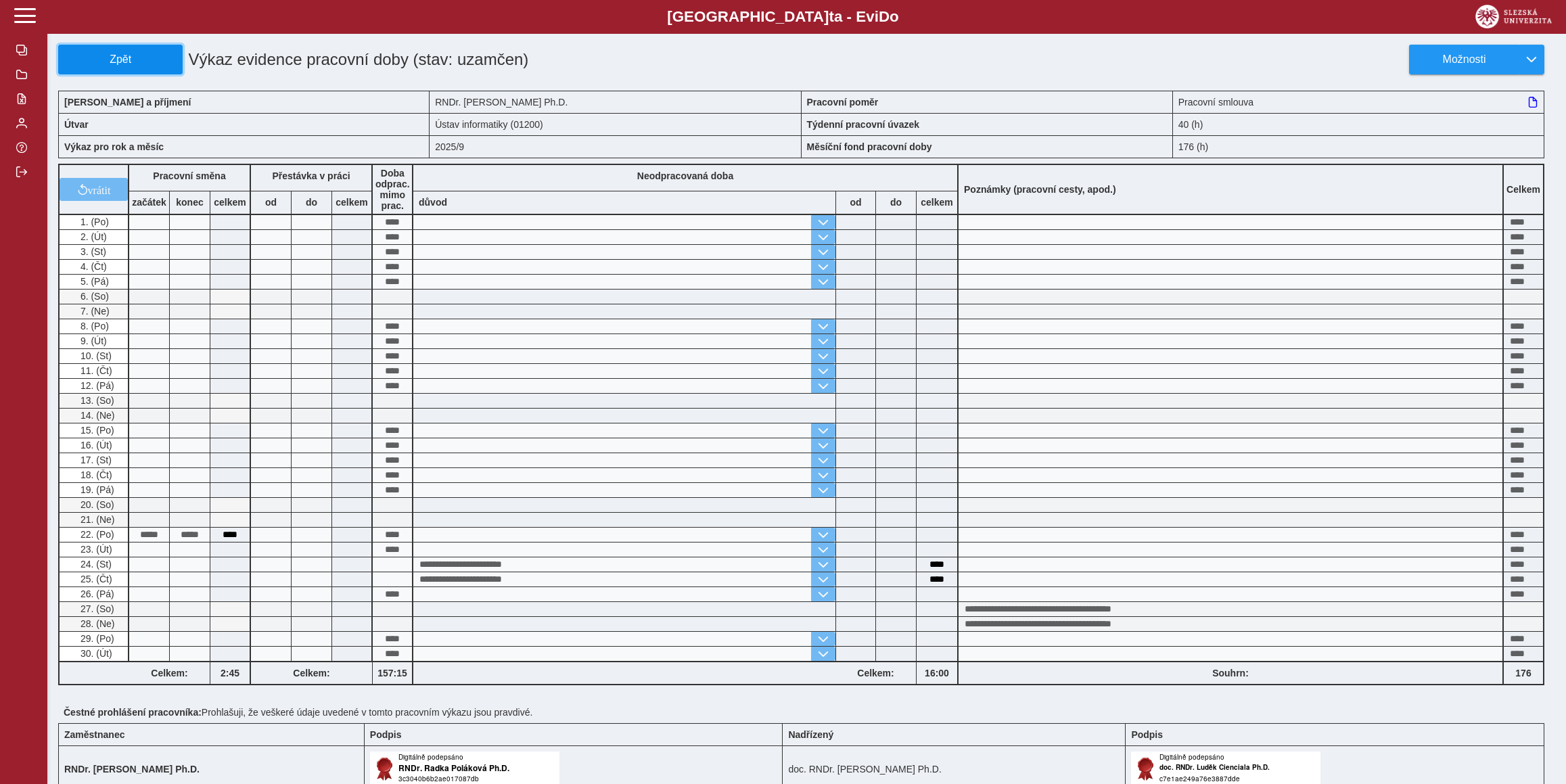
click at [147, 67] on button "Zpět" at bounding box center [121, 59] width 125 height 30
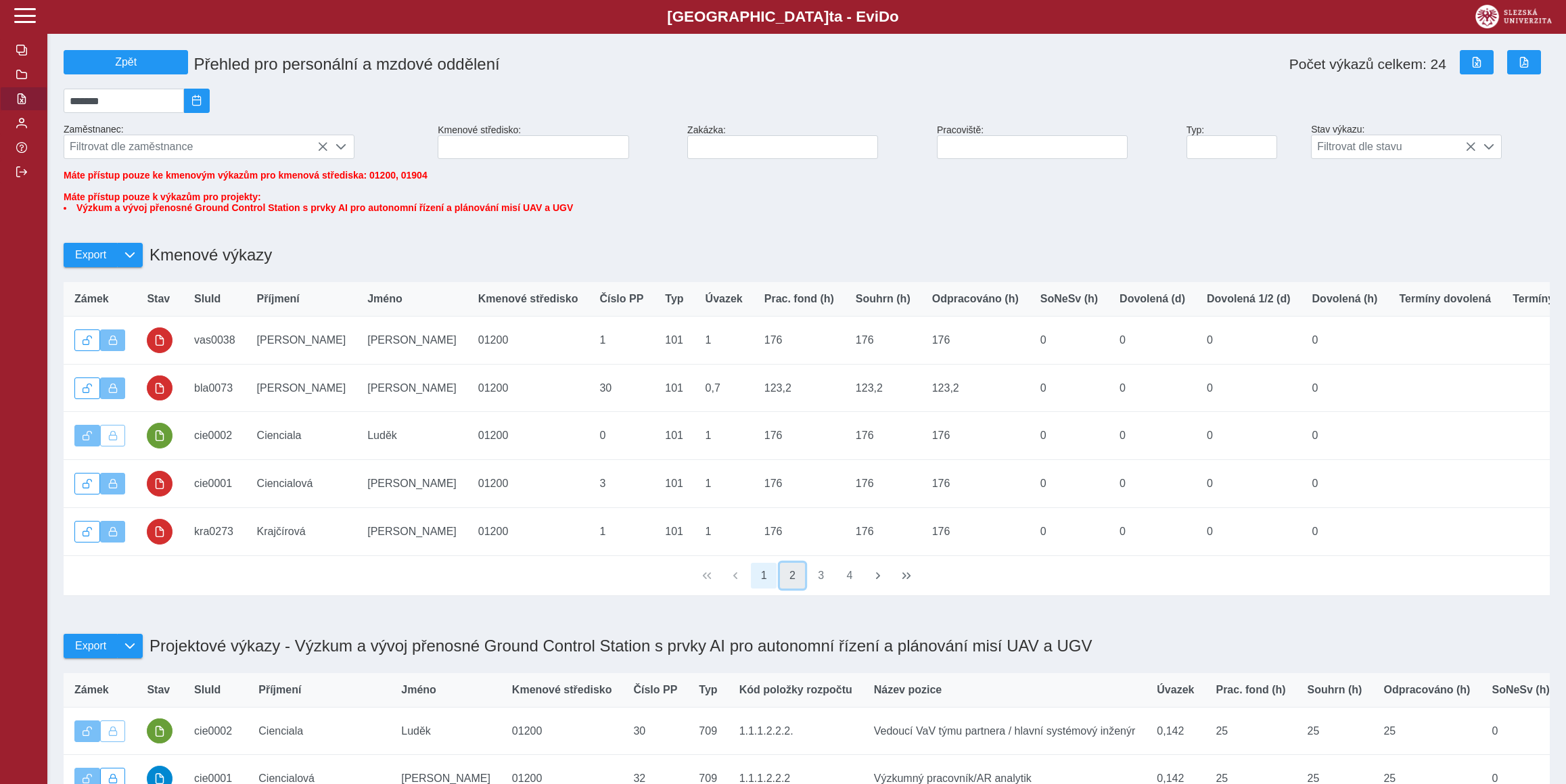
click at [794, 589] on button "2" at bounding box center [792, 575] width 26 height 26
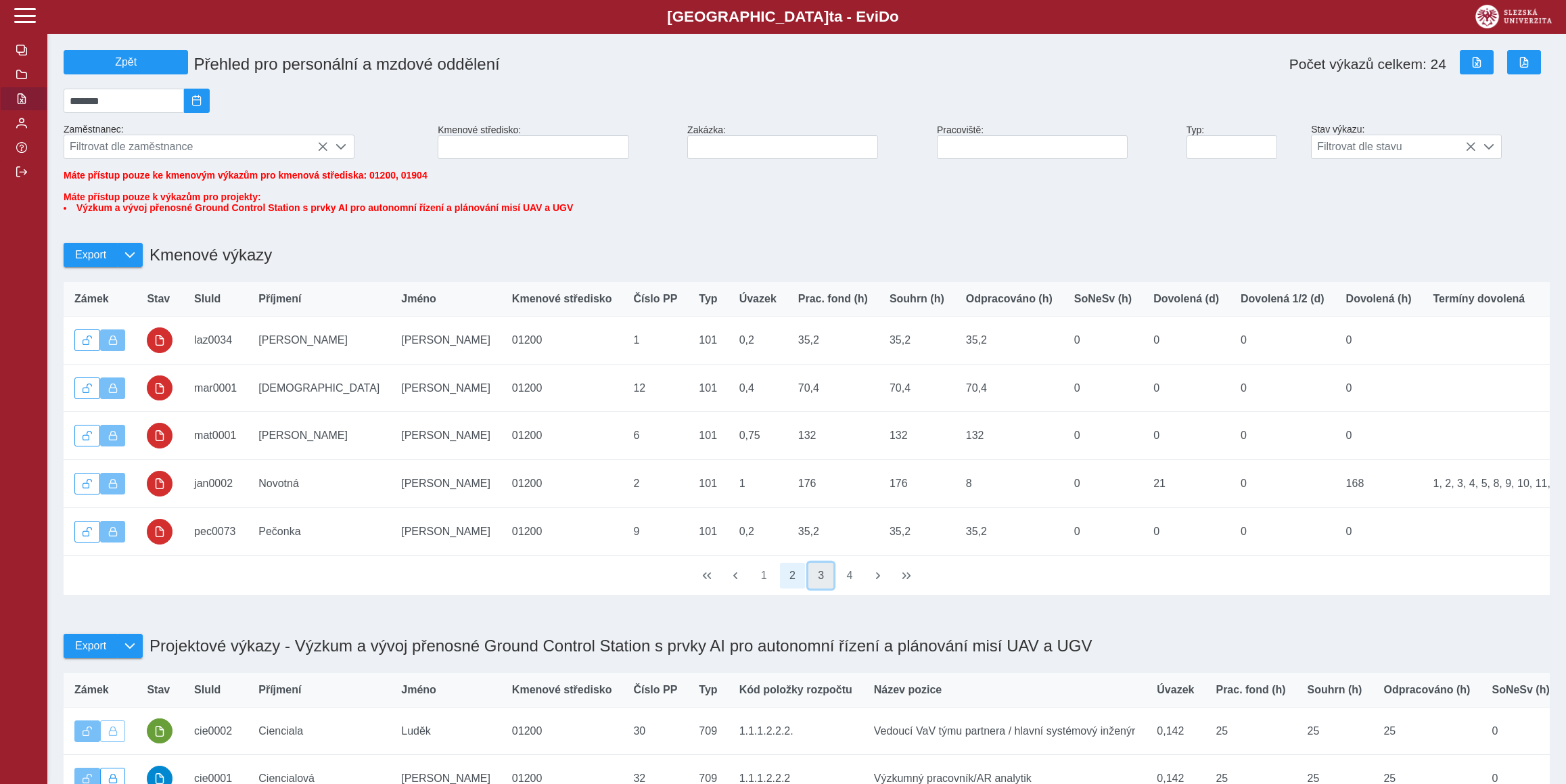
click at [825, 589] on button "3" at bounding box center [821, 575] width 26 height 26
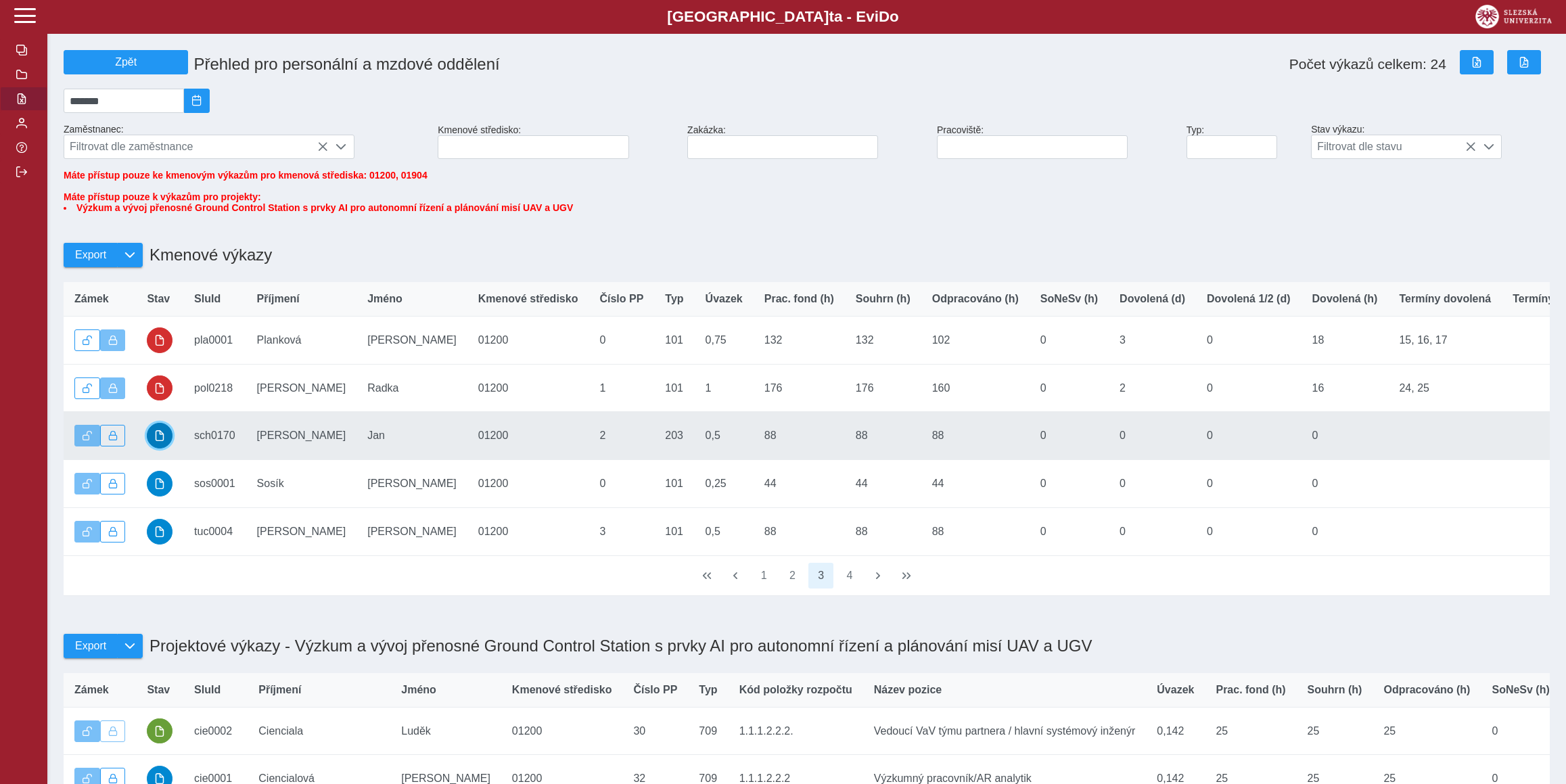
click at [165, 441] on span "button" at bounding box center [160, 435] width 11 height 11
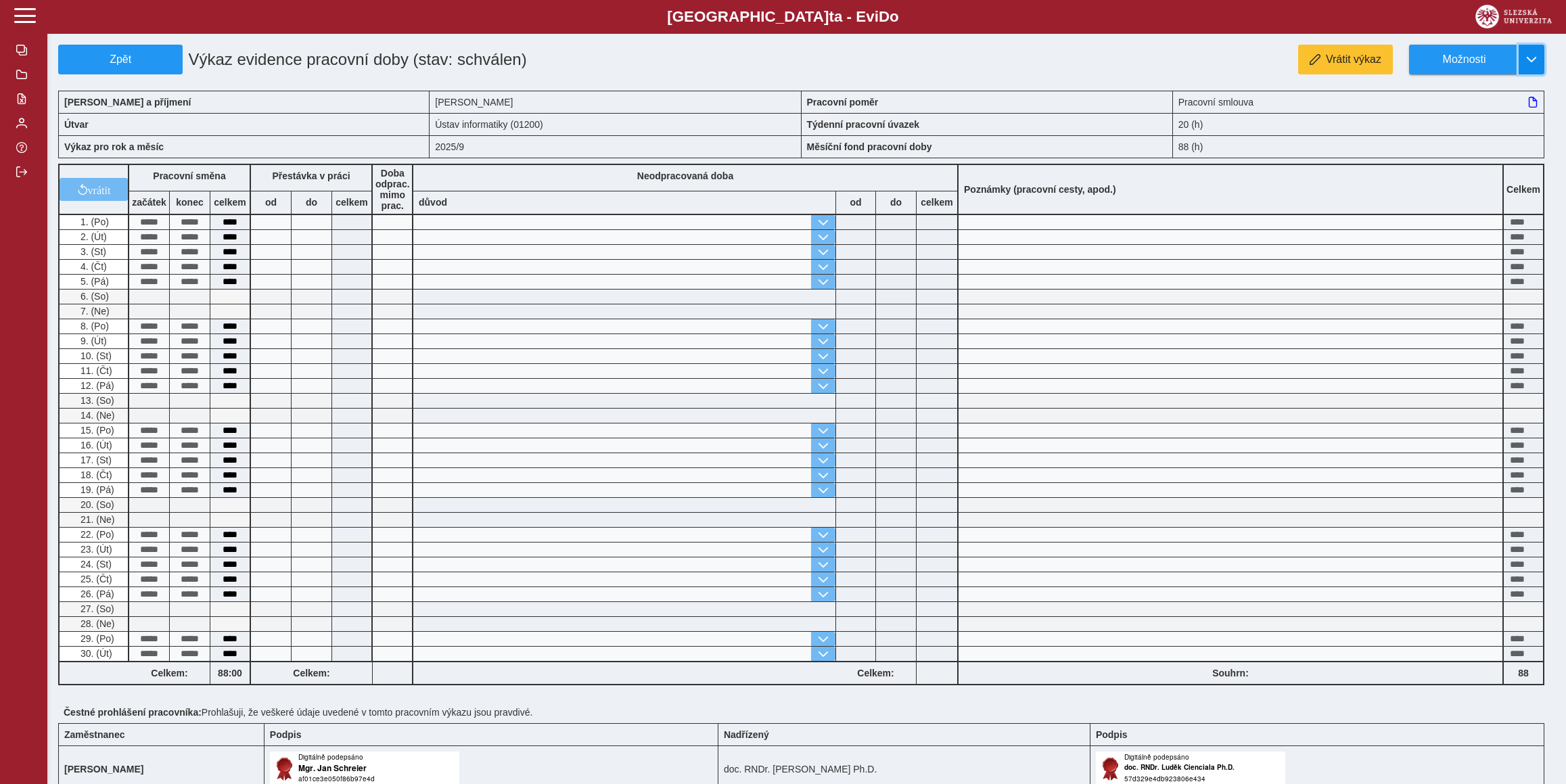
click at [1529, 64] on span "button" at bounding box center [1531, 59] width 11 height 11
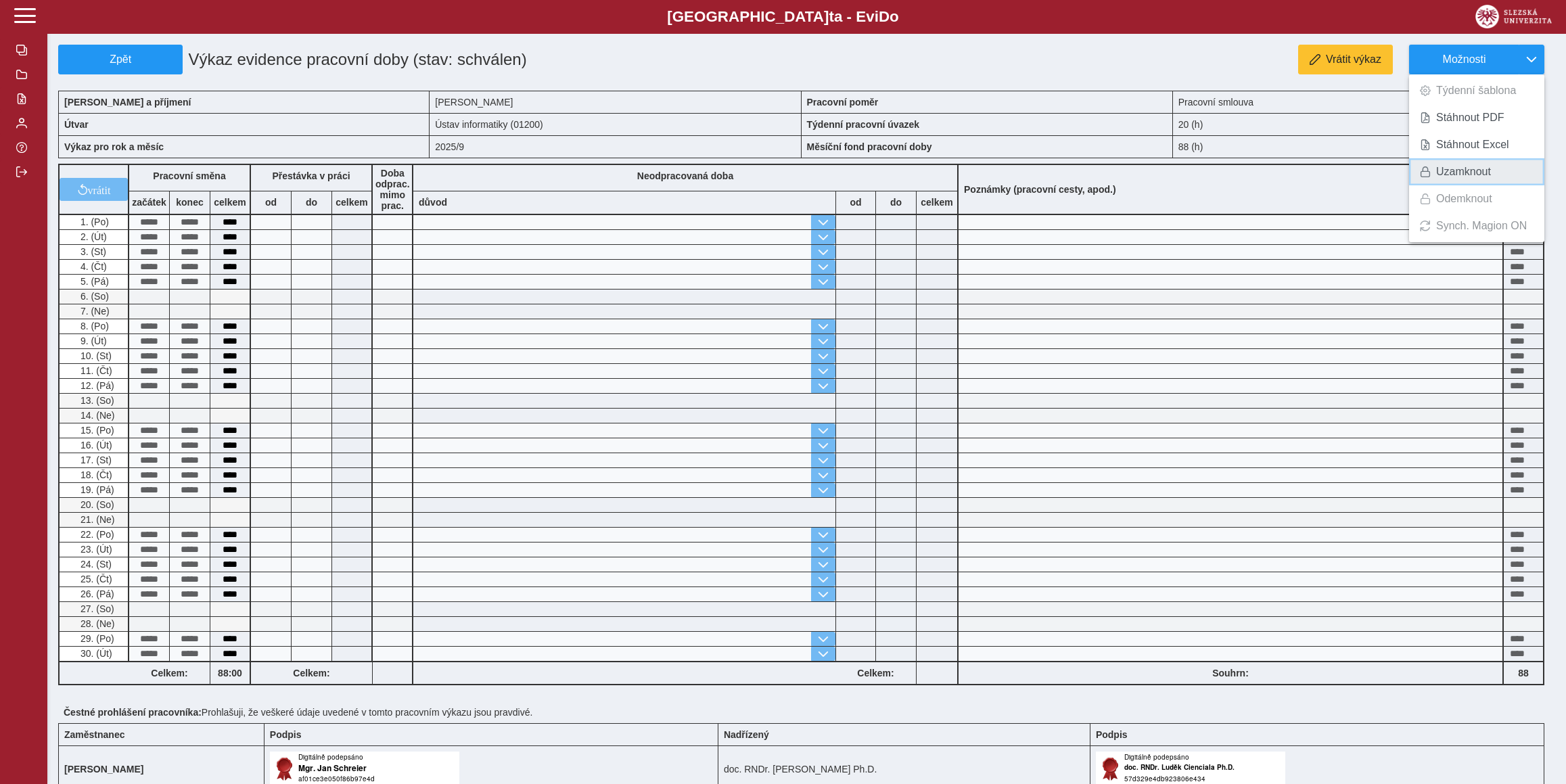
click at [1492, 172] on link "Uzamknout" at bounding box center [1476, 171] width 135 height 27
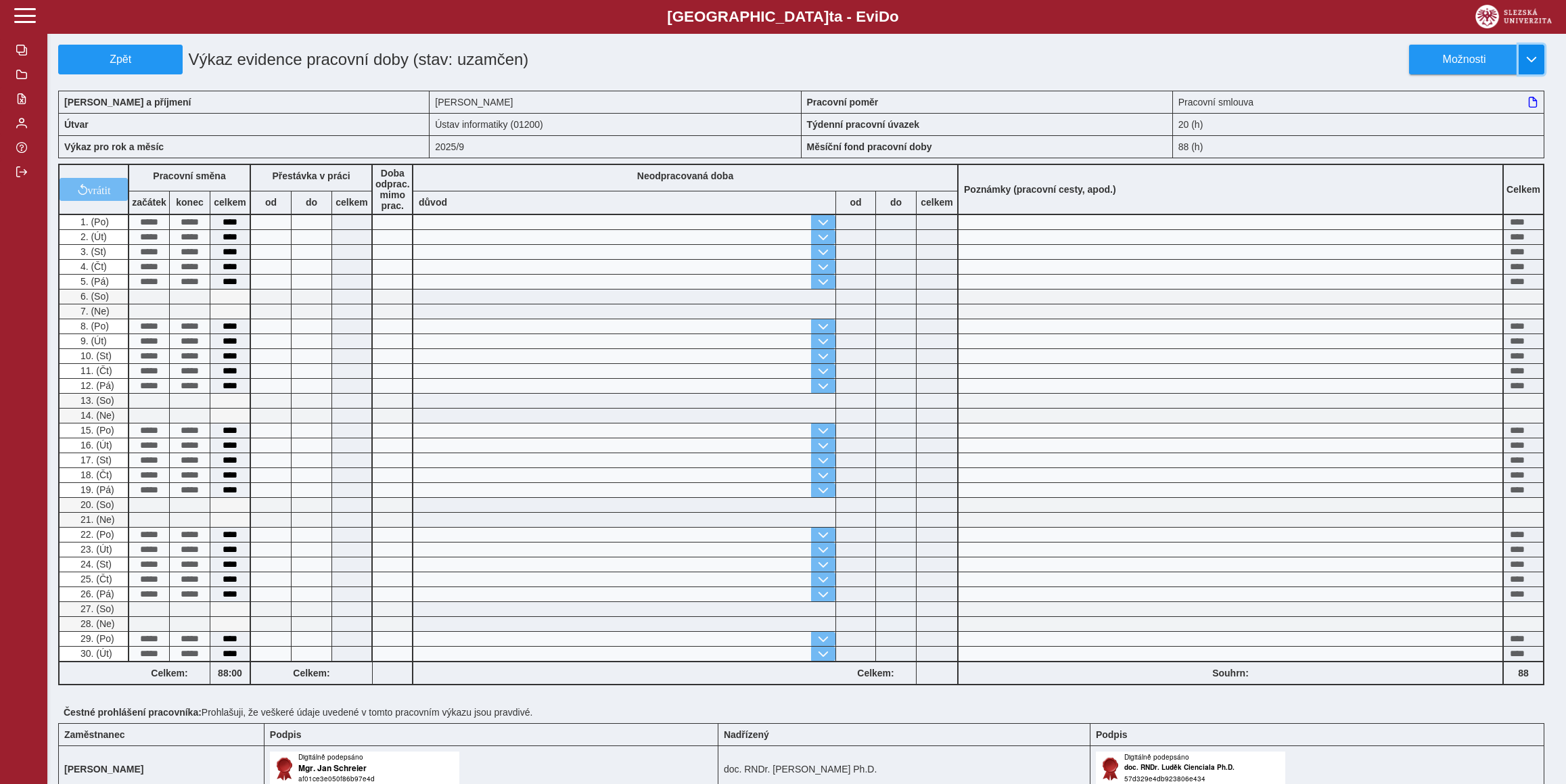
click at [1528, 60] on span "button" at bounding box center [1531, 59] width 11 height 11
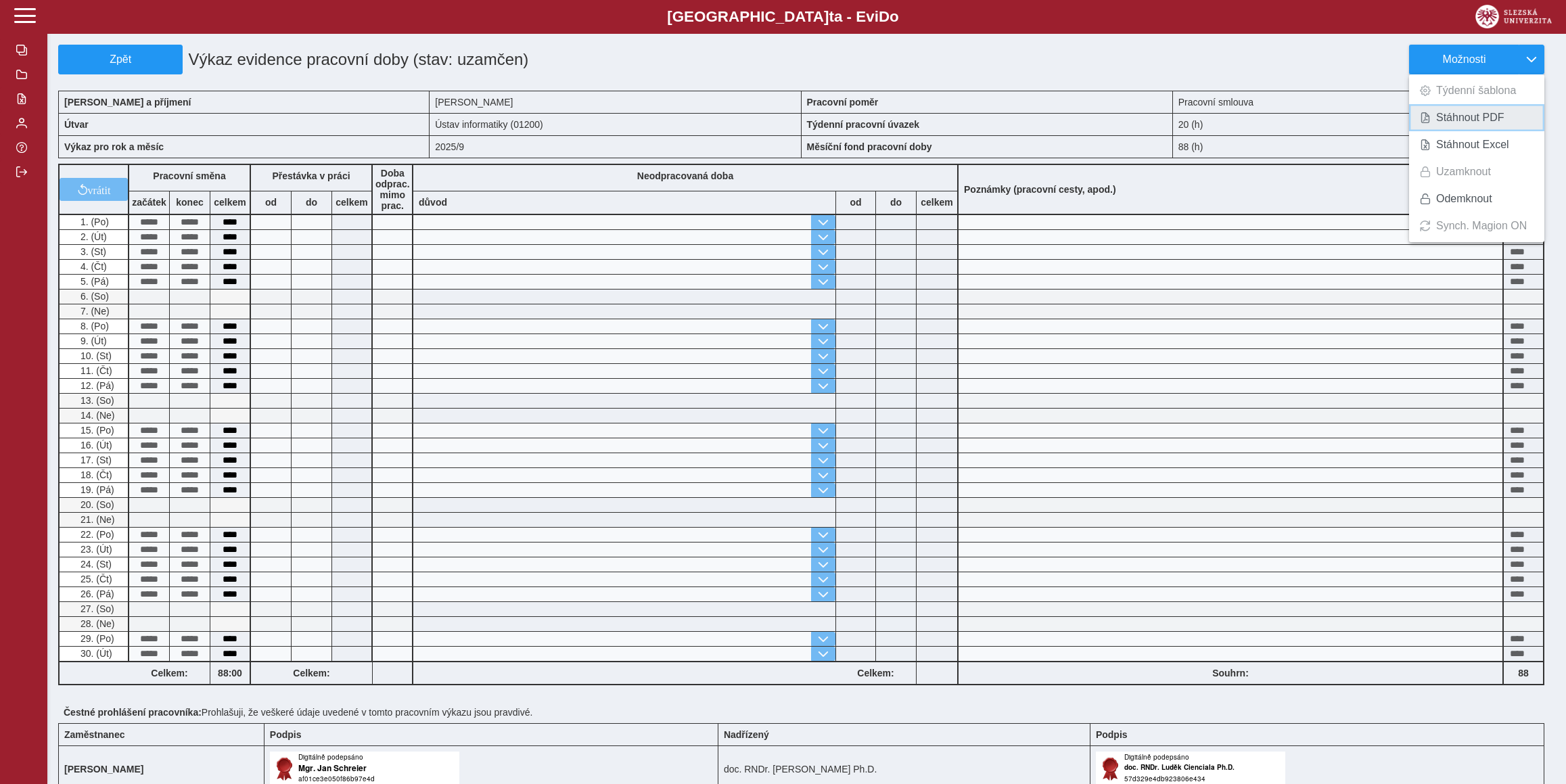
click at [1508, 111] on link "Stáhnout PDF" at bounding box center [1476, 118] width 135 height 27
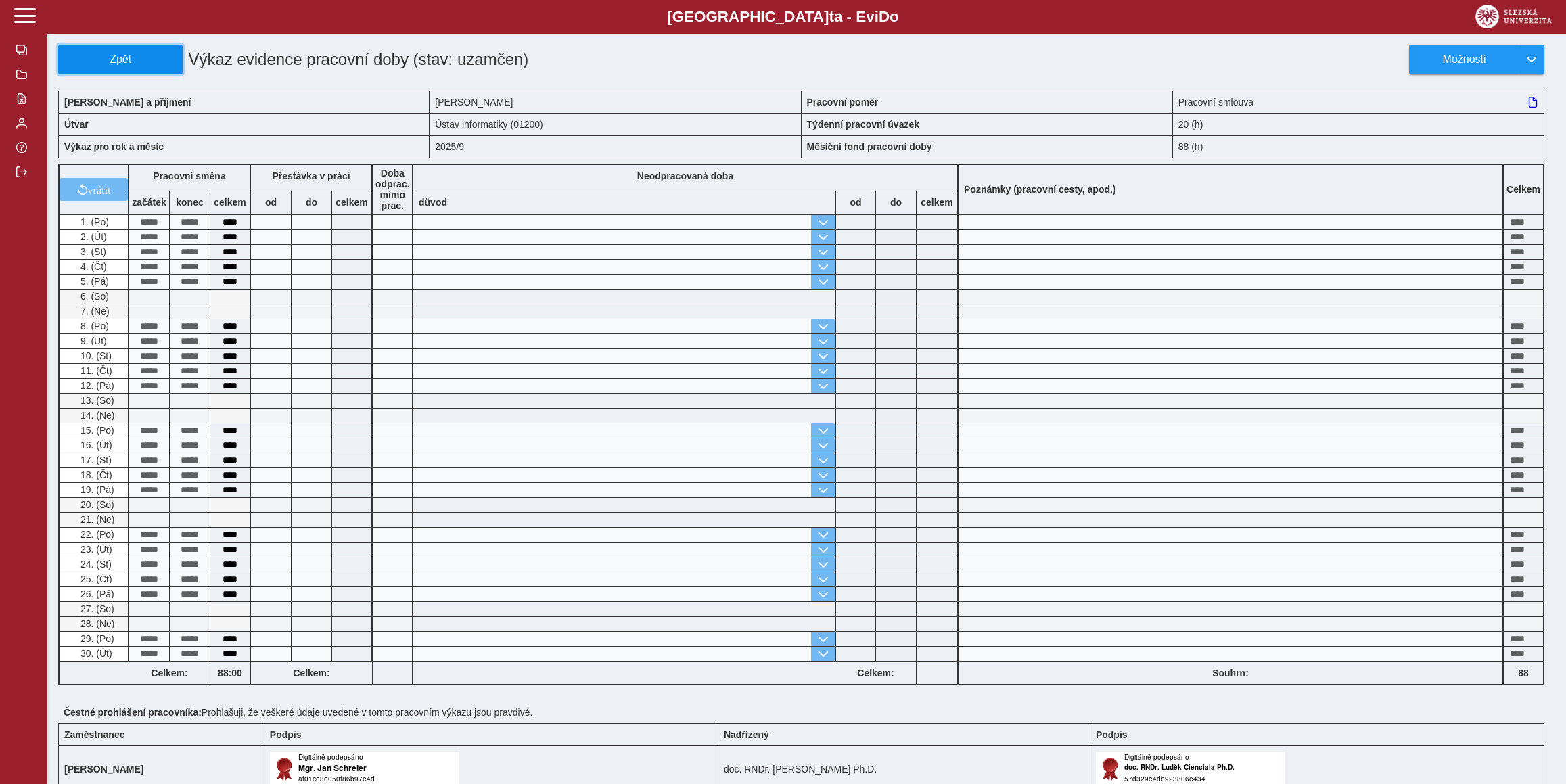
click at [111, 65] on span "Zpět" at bounding box center [121, 60] width 112 height 12
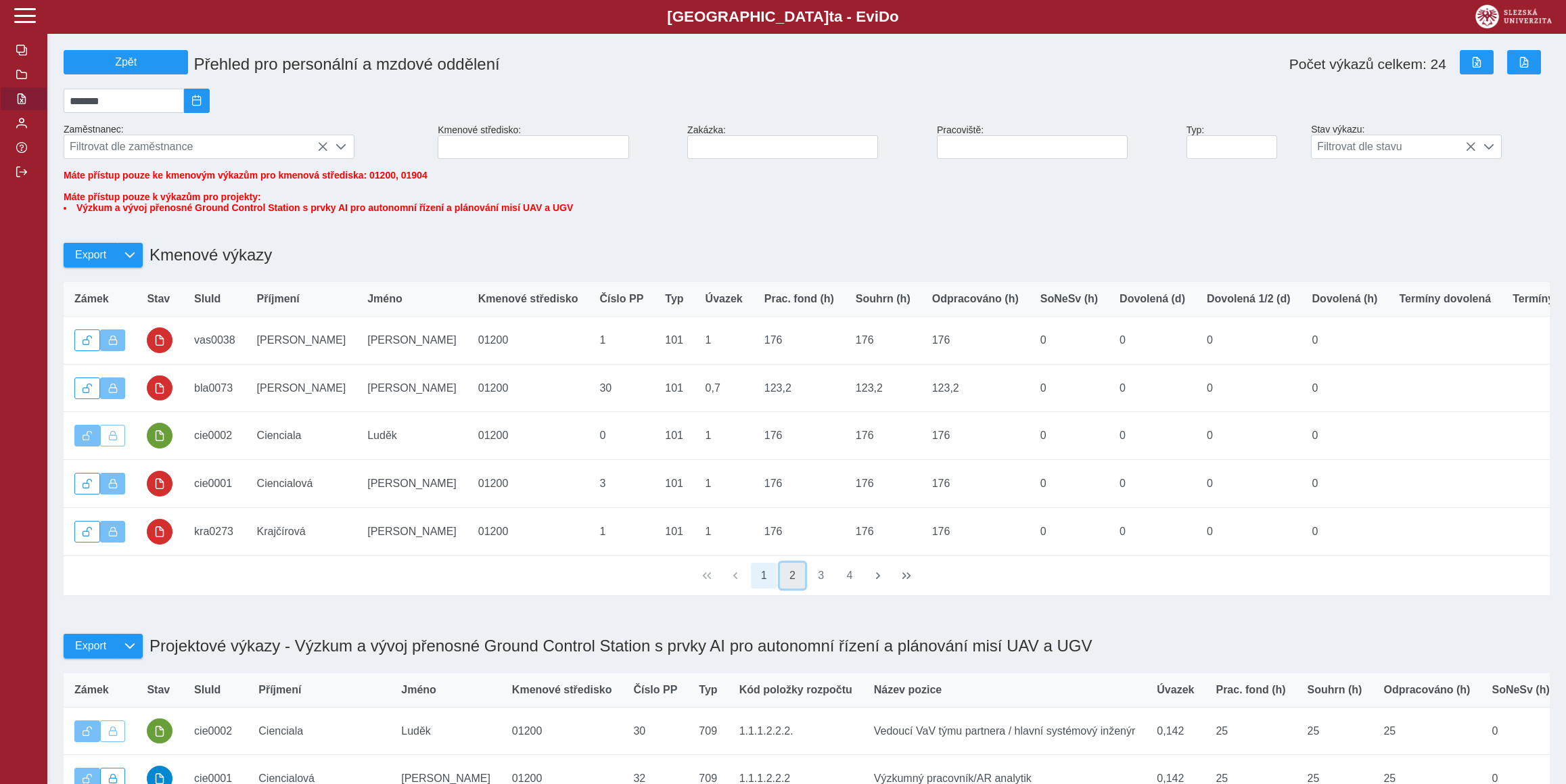
click at [795, 589] on button "2" at bounding box center [792, 575] width 26 height 26
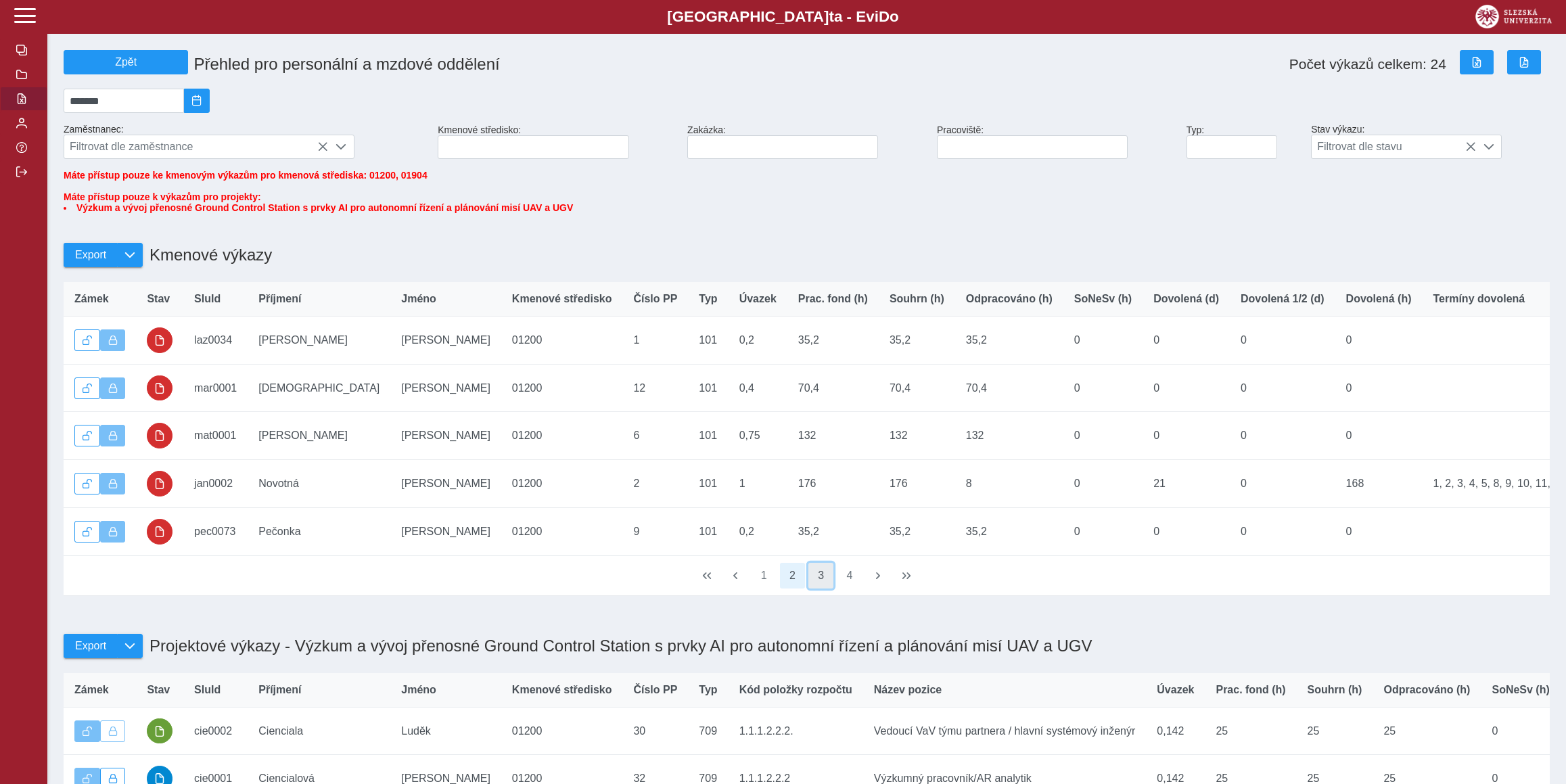
click at [819, 589] on button "3" at bounding box center [821, 575] width 26 height 26
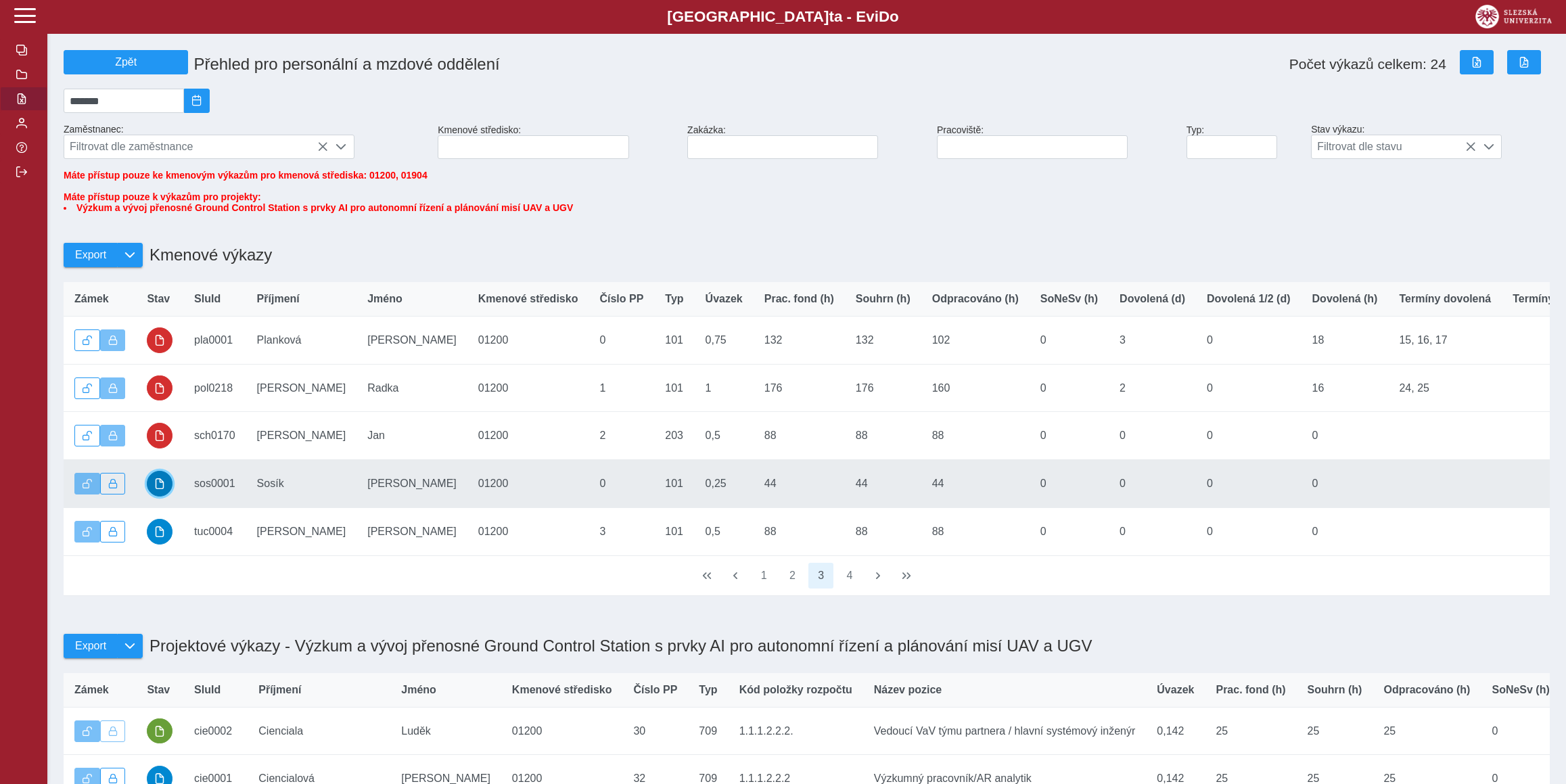
click at [165, 489] on span "button" at bounding box center [160, 483] width 11 height 11
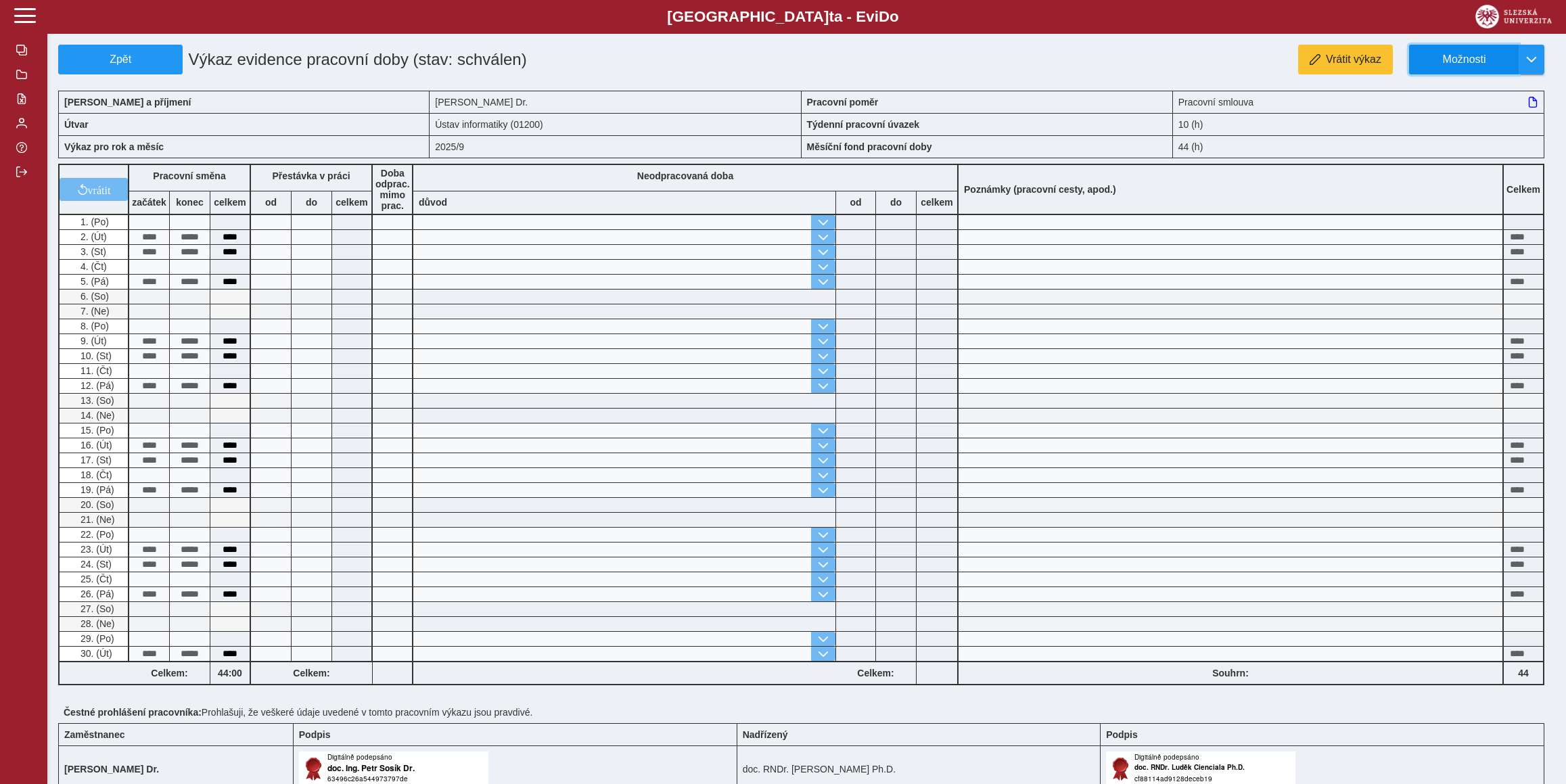
click at [1457, 59] on span "Možnosti" at bounding box center [1464, 60] width 87 height 12
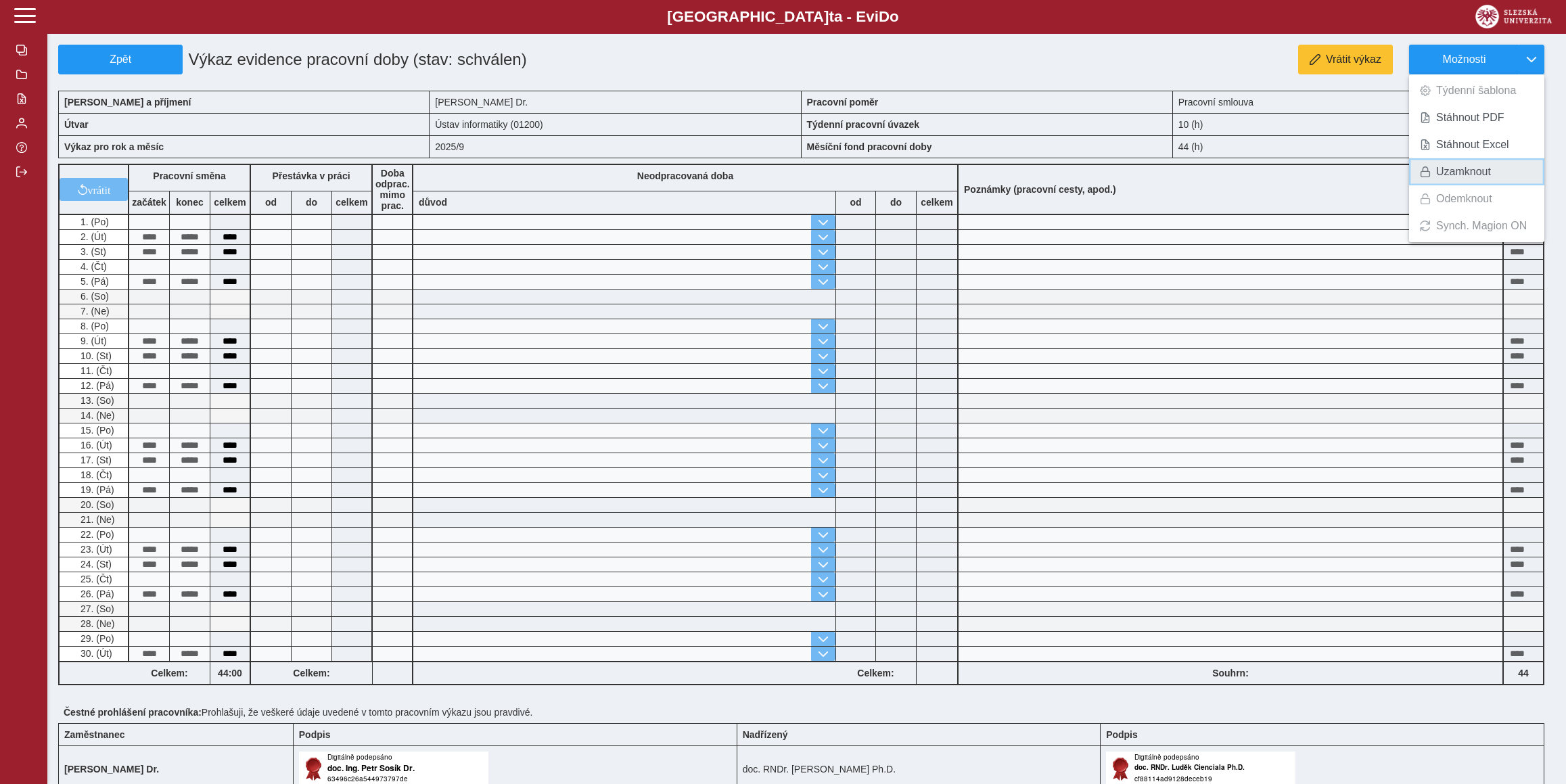
click at [1450, 177] on span "Uzamknout" at bounding box center [1463, 172] width 55 height 11
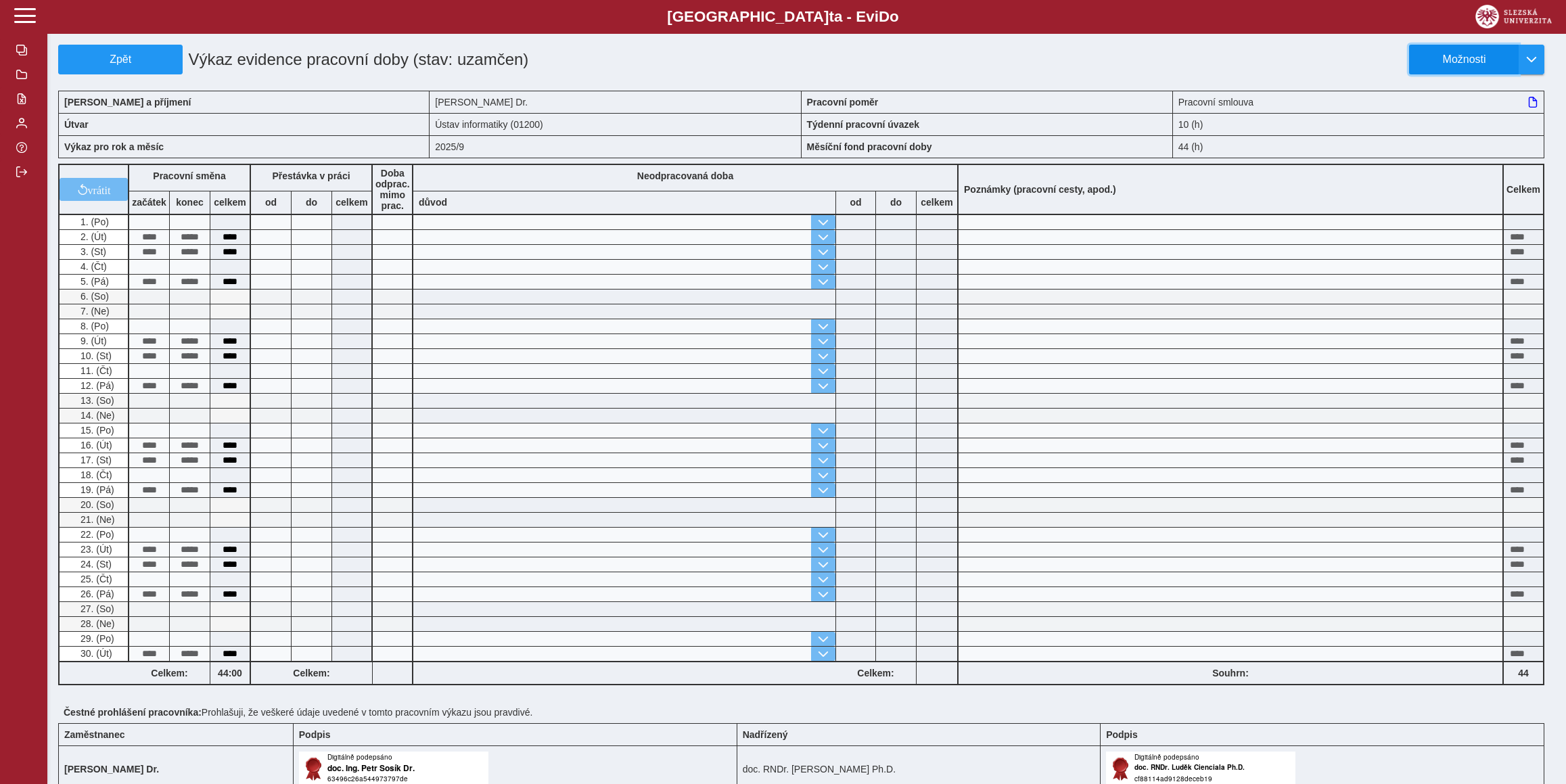
click at [1454, 58] on span "Možnosti" at bounding box center [1464, 60] width 87 height 12
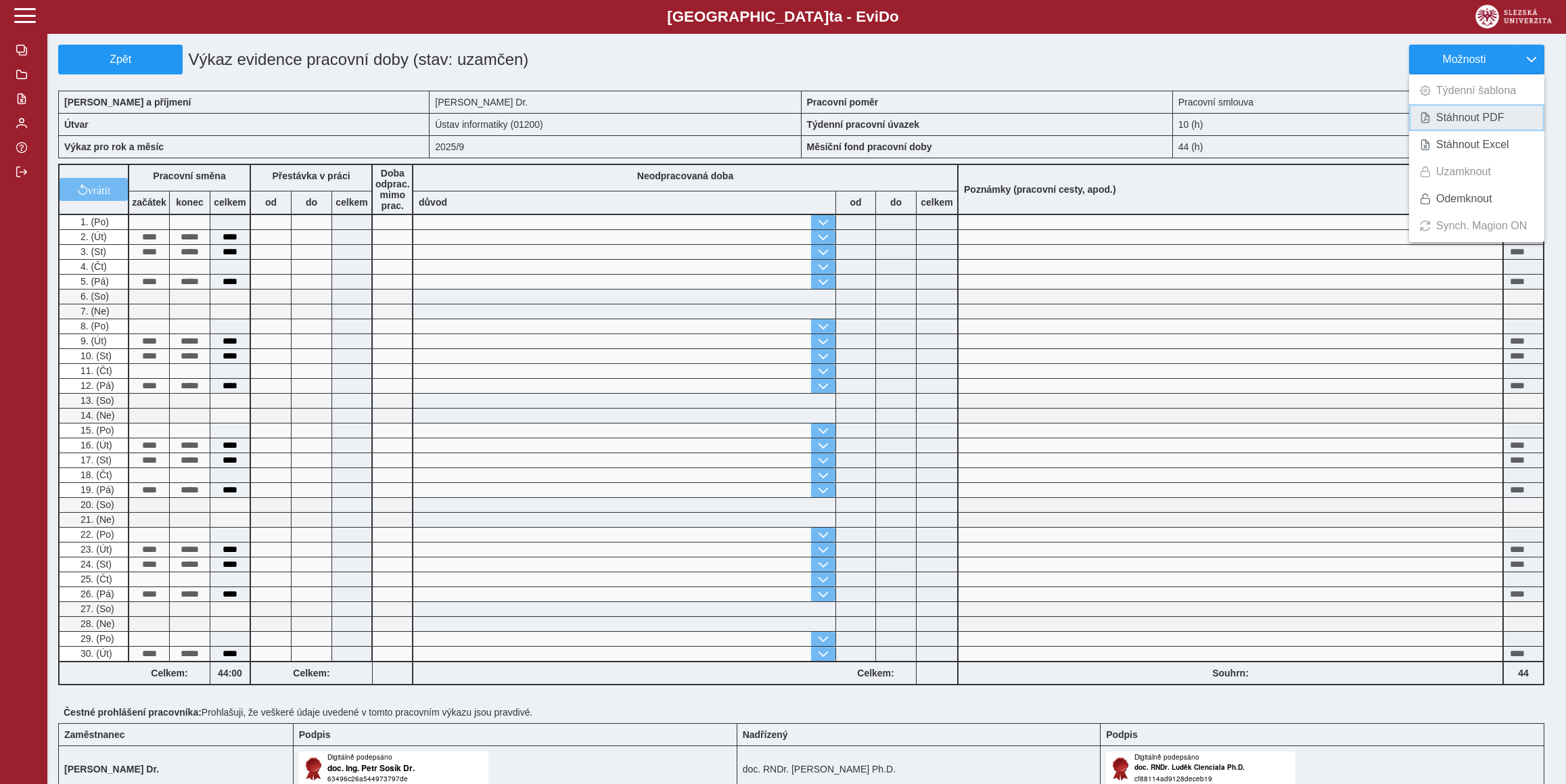
click at [1464, 125] on link "Stáhnout PDF" at bounding box center [1476, 118] width 135 height 27
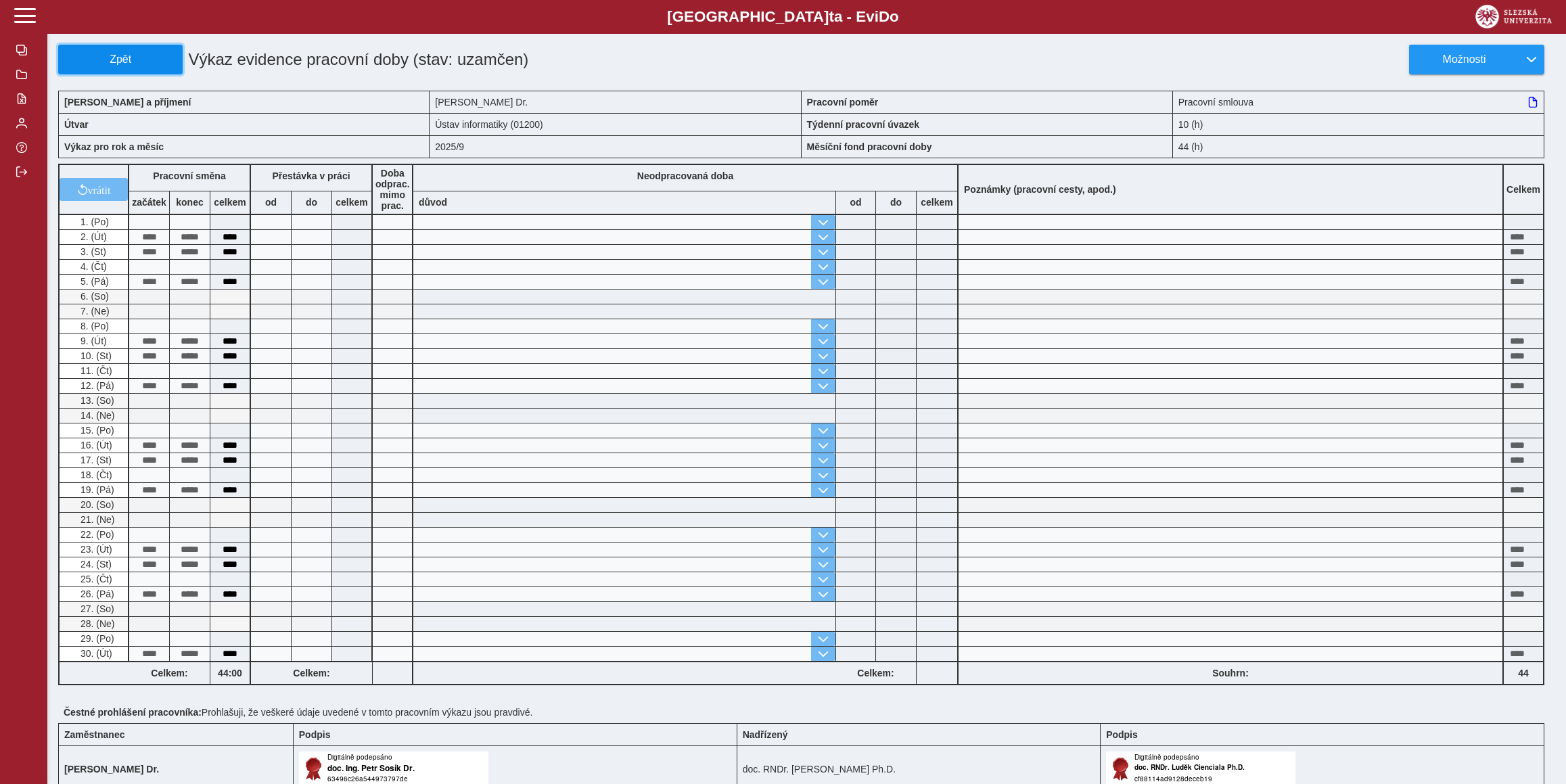
click at [94, 61] on span "Zpět" at bounding box center [121, 60] width 112 height 12
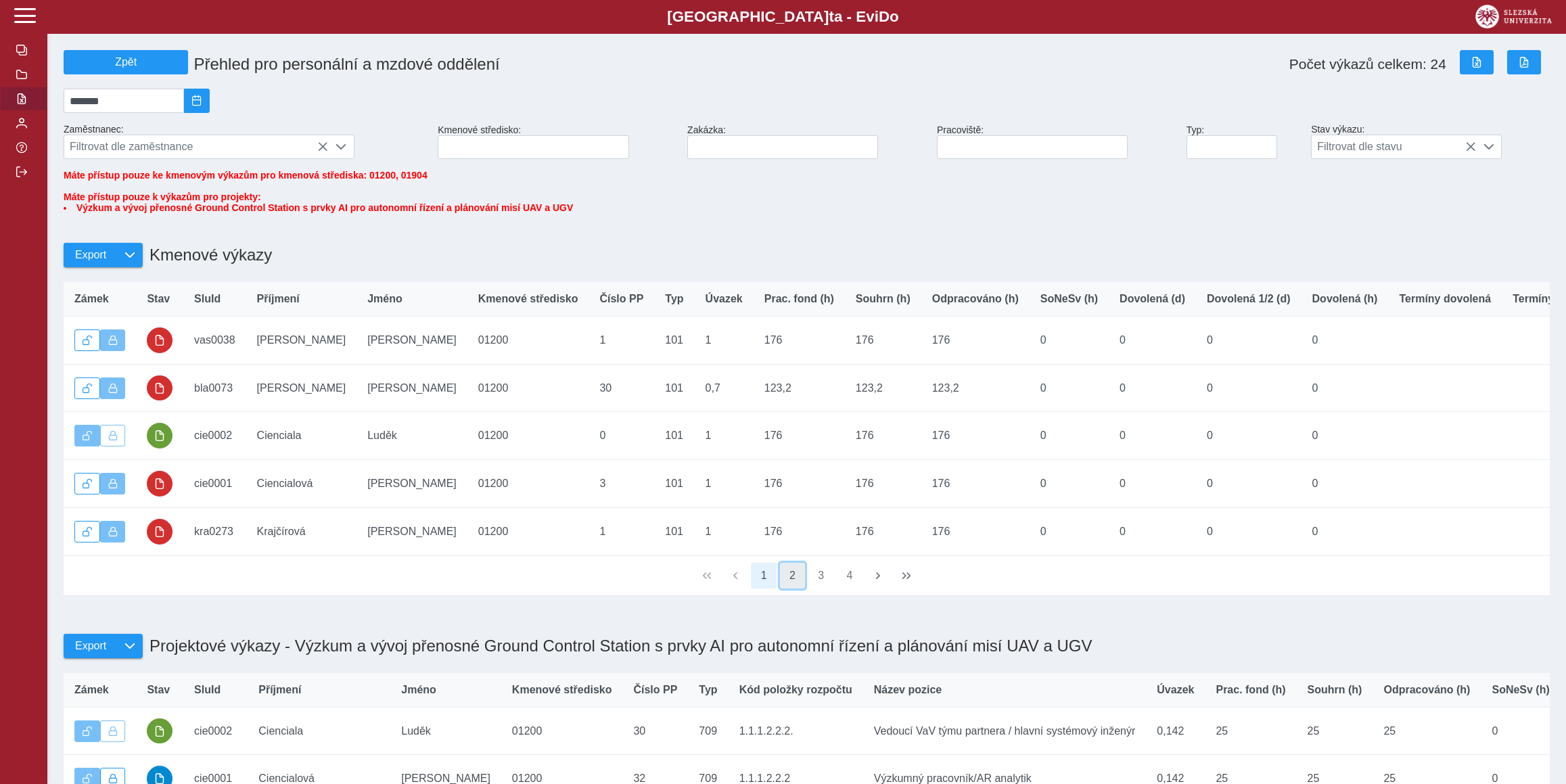
click at [784, 589] on button "2" at bounding box center [792, 575] width 26 height 26
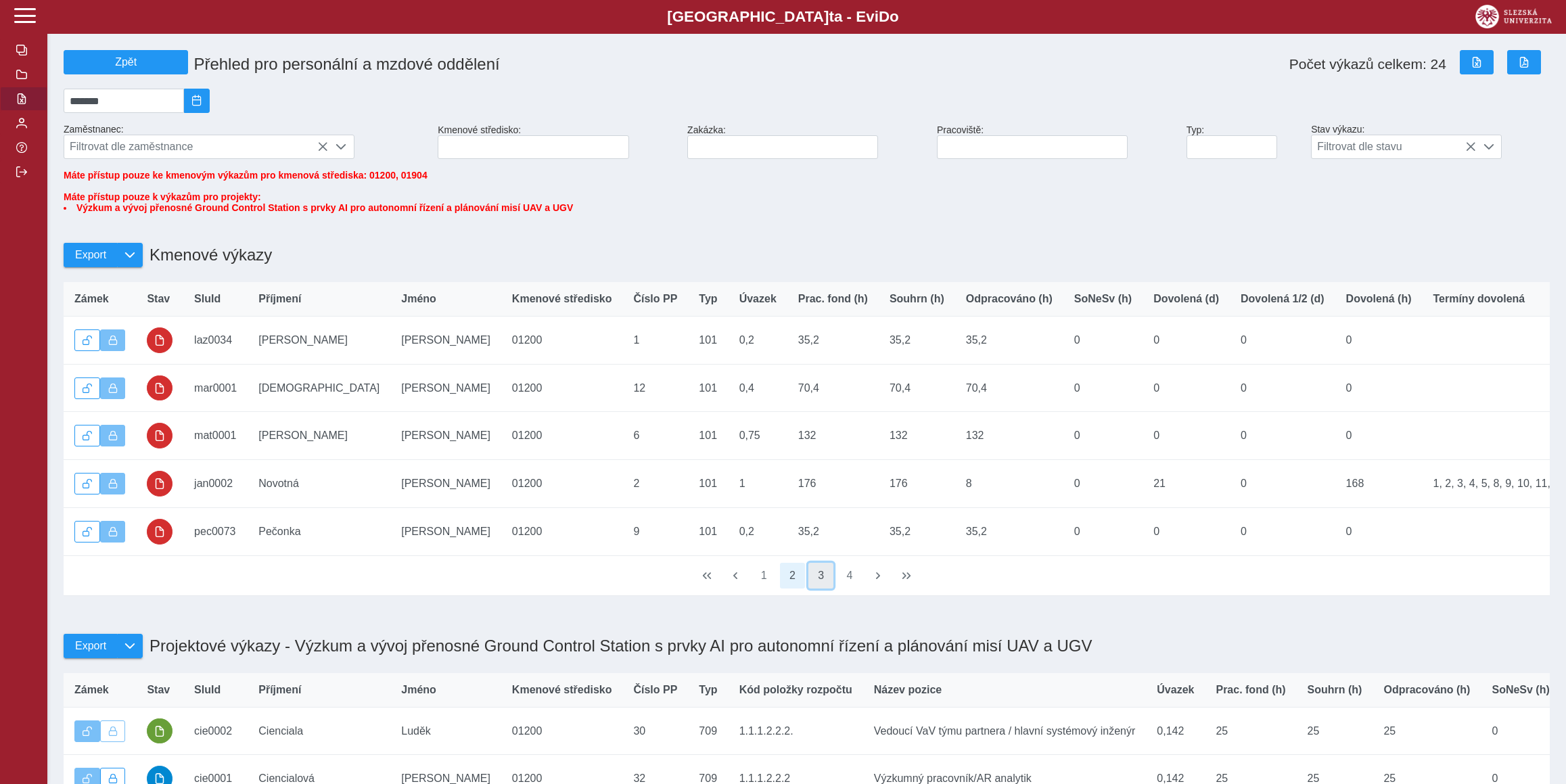
click at [817, 589] on button "3" at bounding box center [821, 575] width 26 height 26
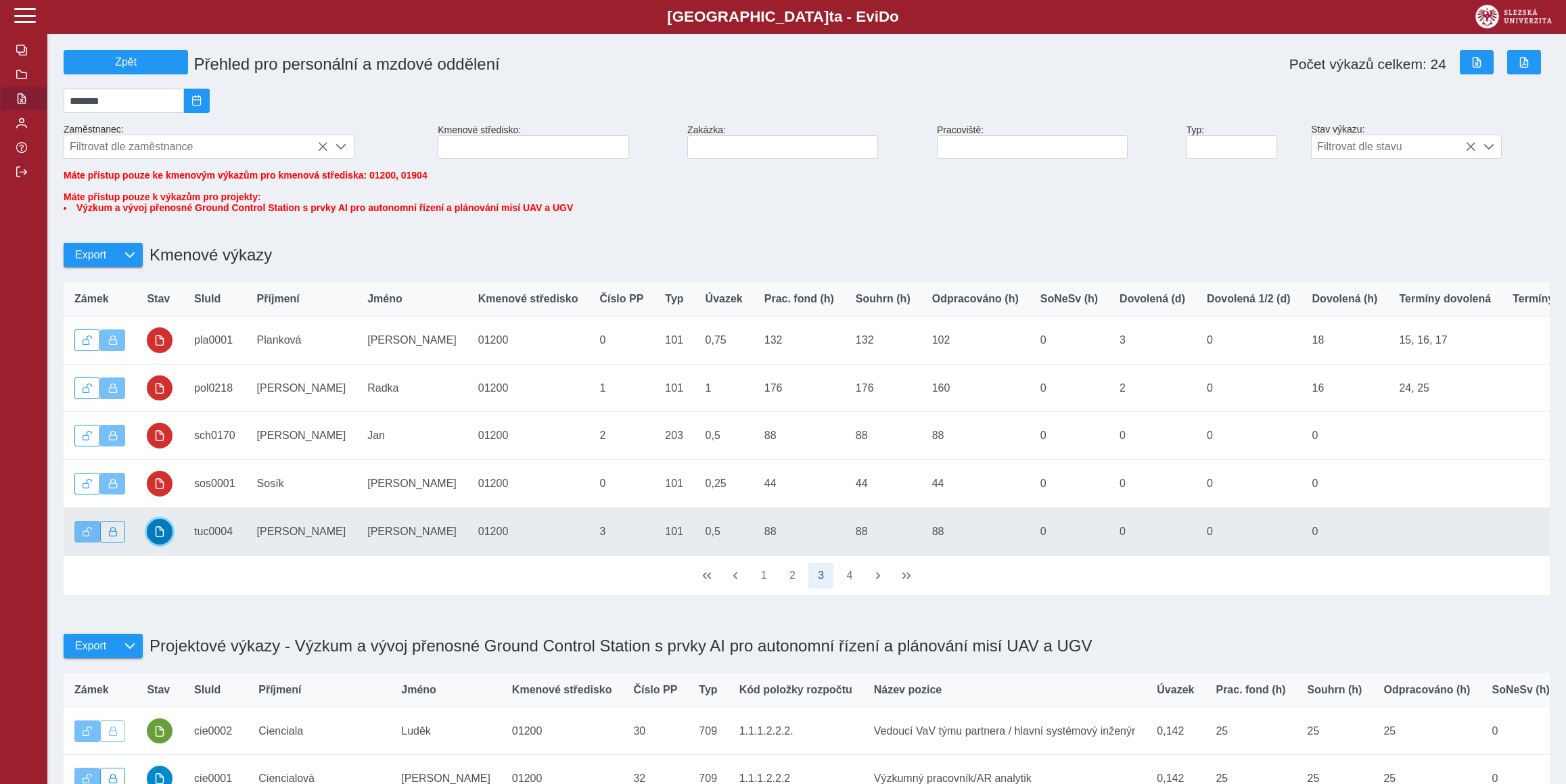
click at [158, 537] on span "button" at bounding box center [160, 532] width 11 height 11
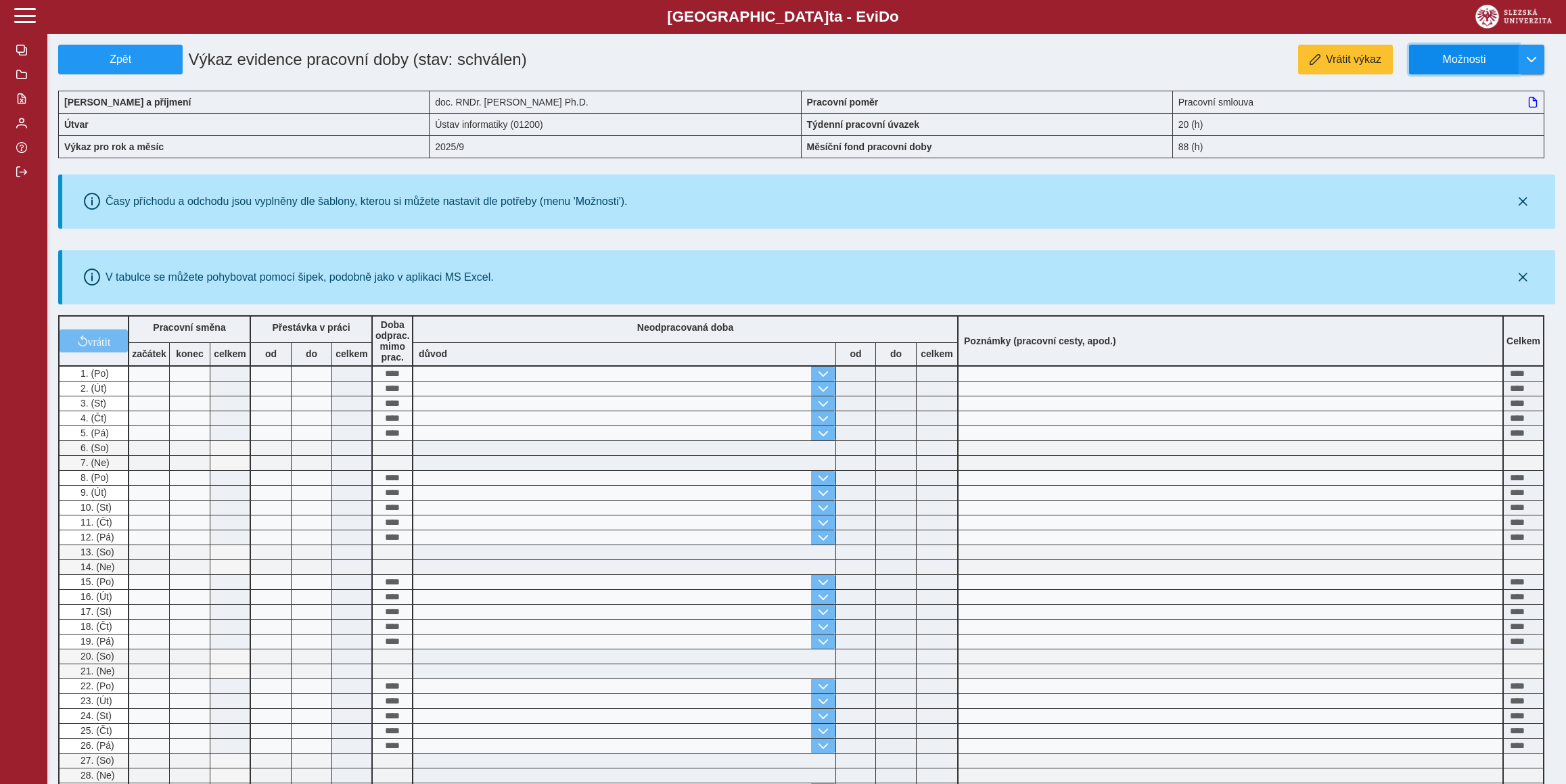
click at [1482, 51] on button "Možnosti" at bounding box center [1463, 59] width 110 height 30
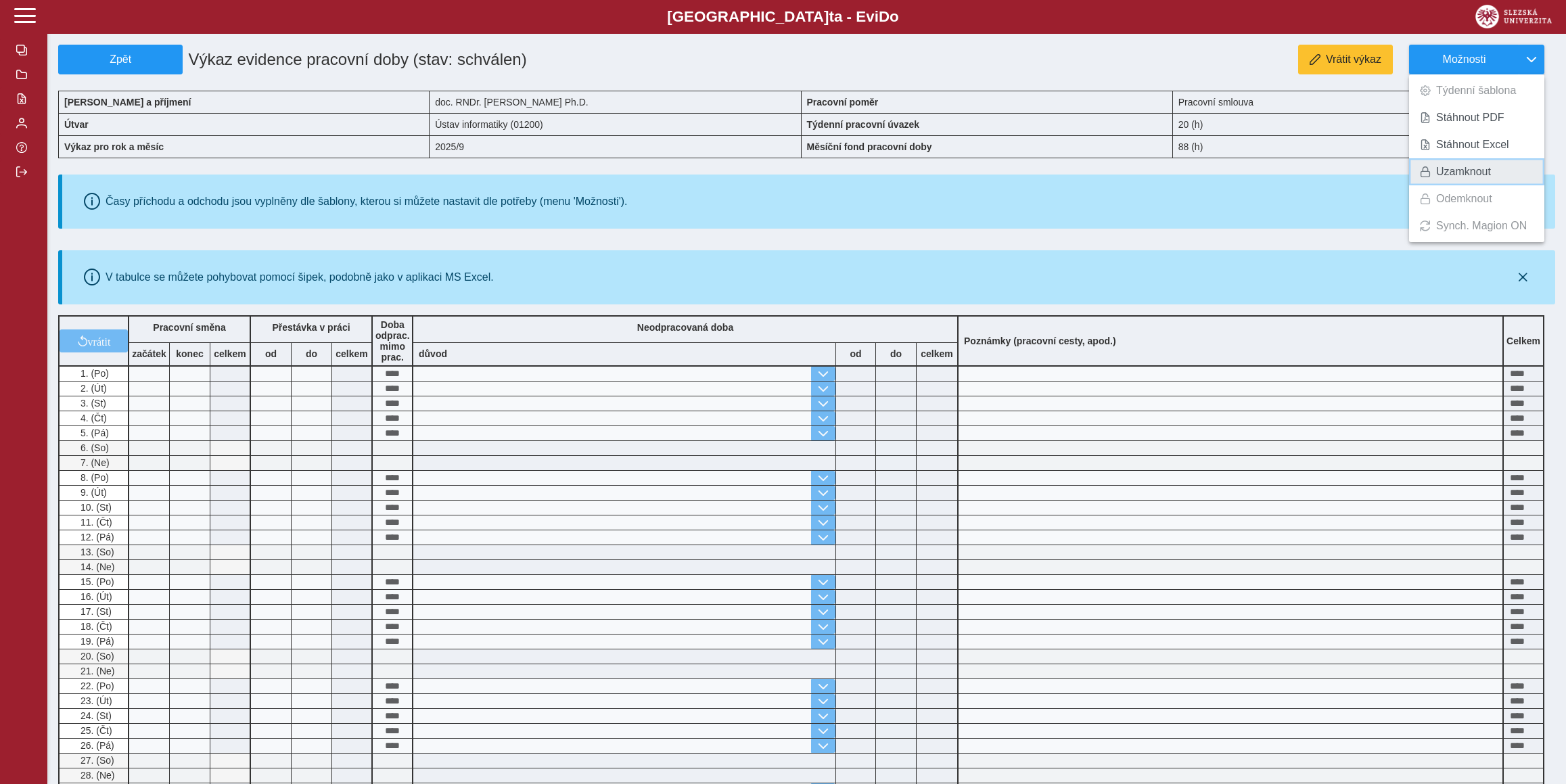
click at [1477, 162] on link "Uzamknout" at bounding box center [1476, 171] width 135 height 27
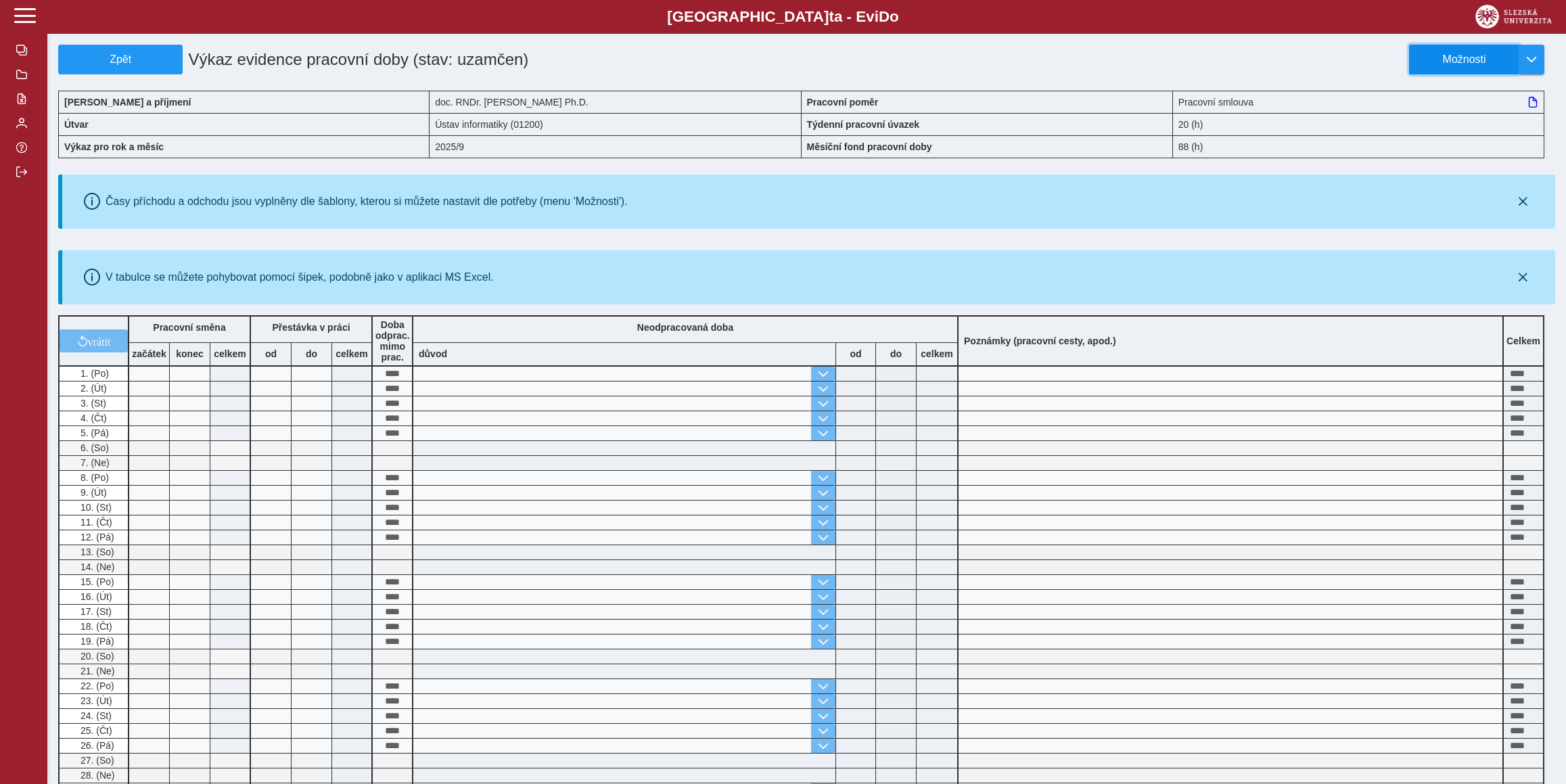
click at [1487, 54] on span "Možnosti" at bounding box center [1464, 60] width 87 height 12
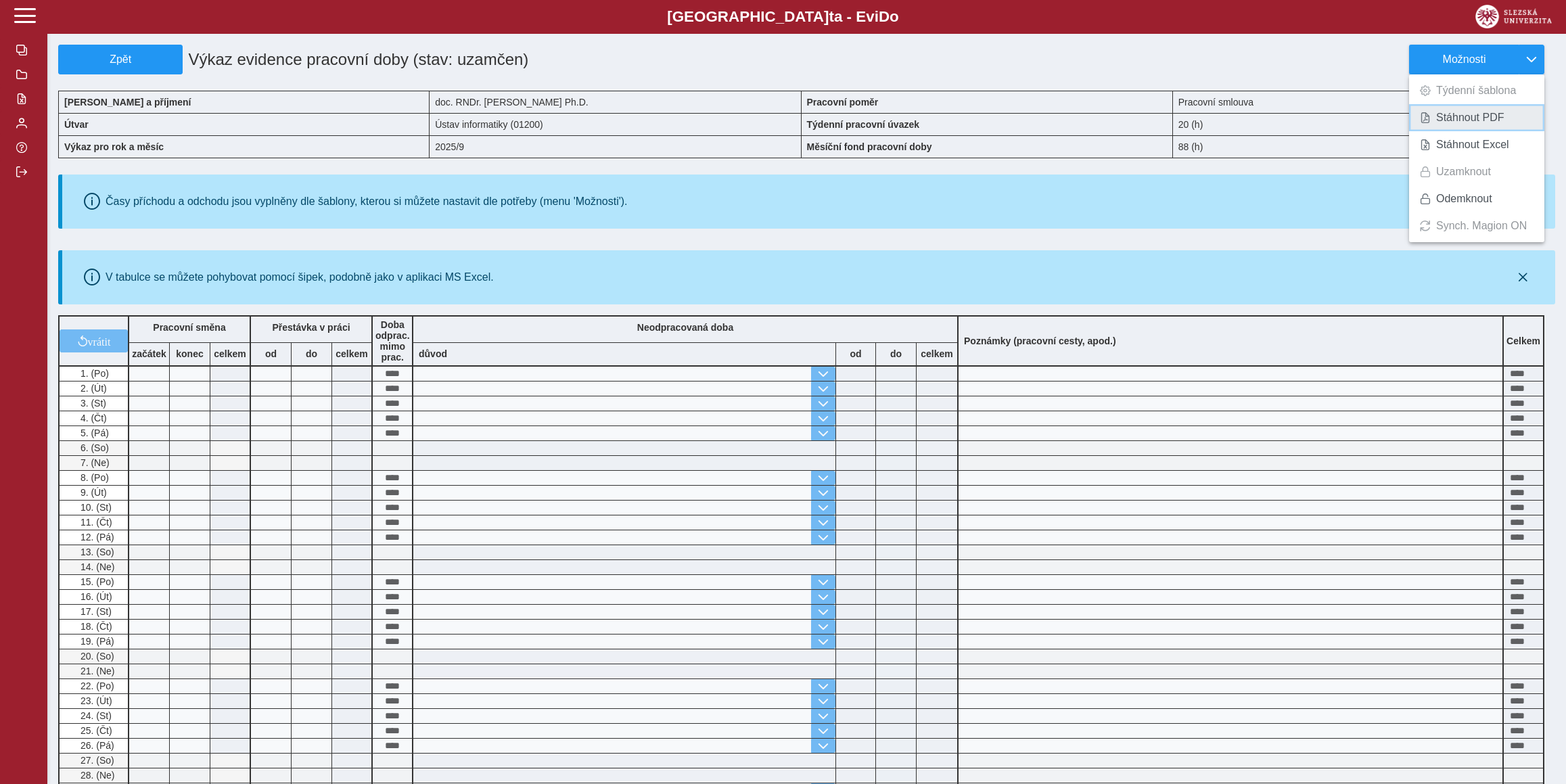
click at [1490, 112] on span "Stáhnout PDF" at bounding box center [1470, 118] width 69 height 11
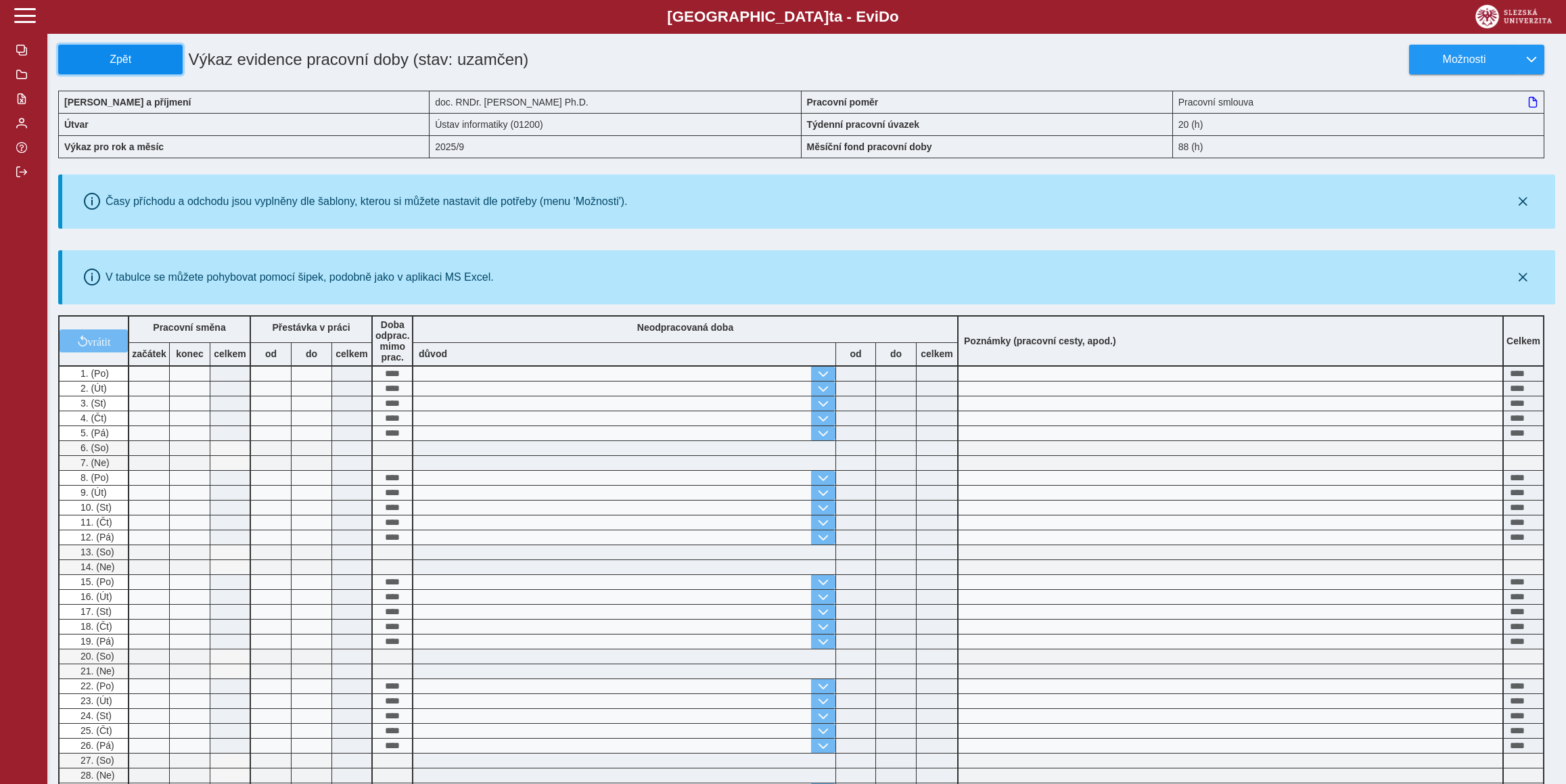
click at [97, 54] on span "Zpět" at bounding box center [121, 60] width 112 height 12
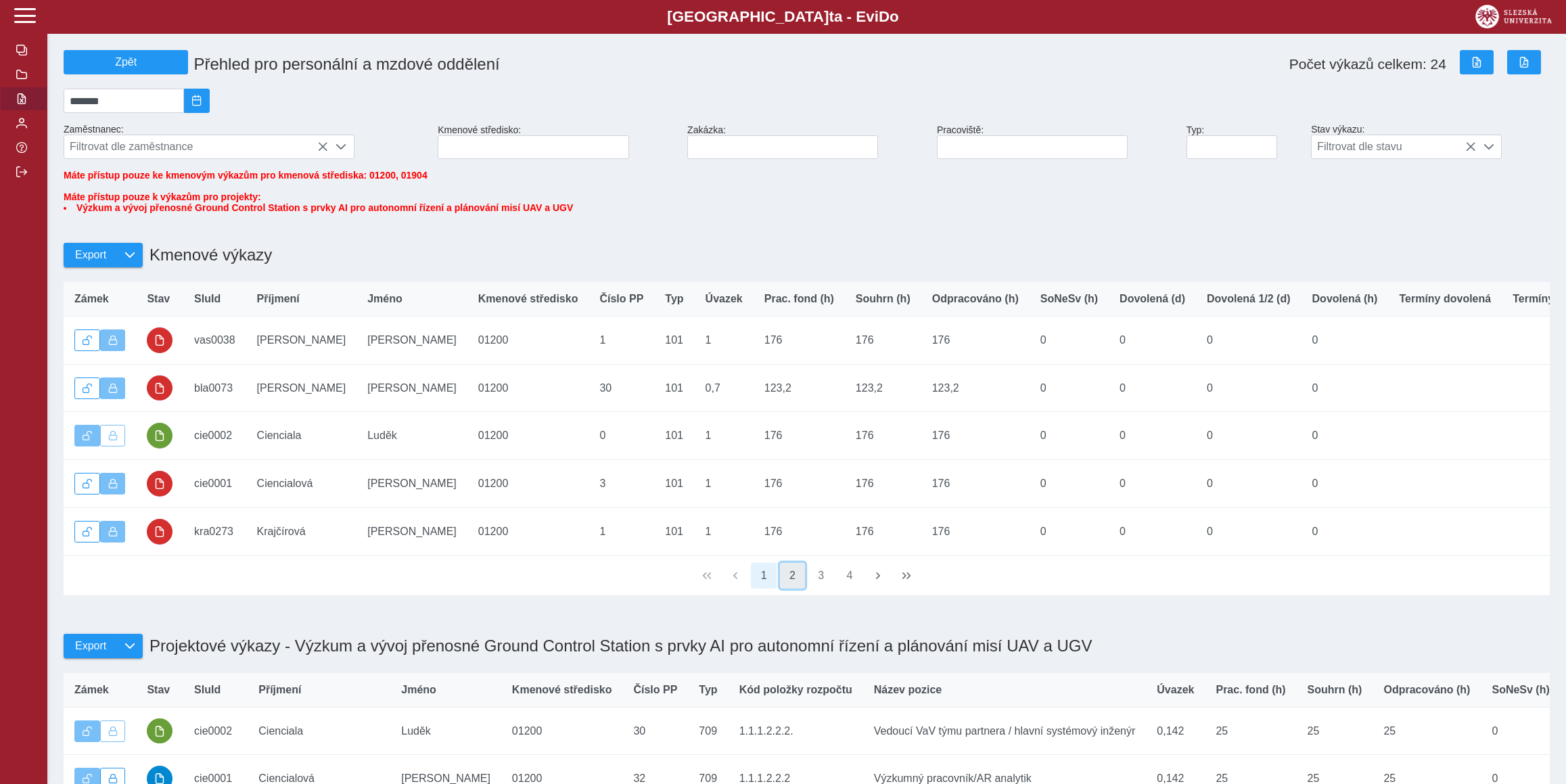
click at [787, 589] on button "2" at bounding box center [792, 575] width 26 height 26
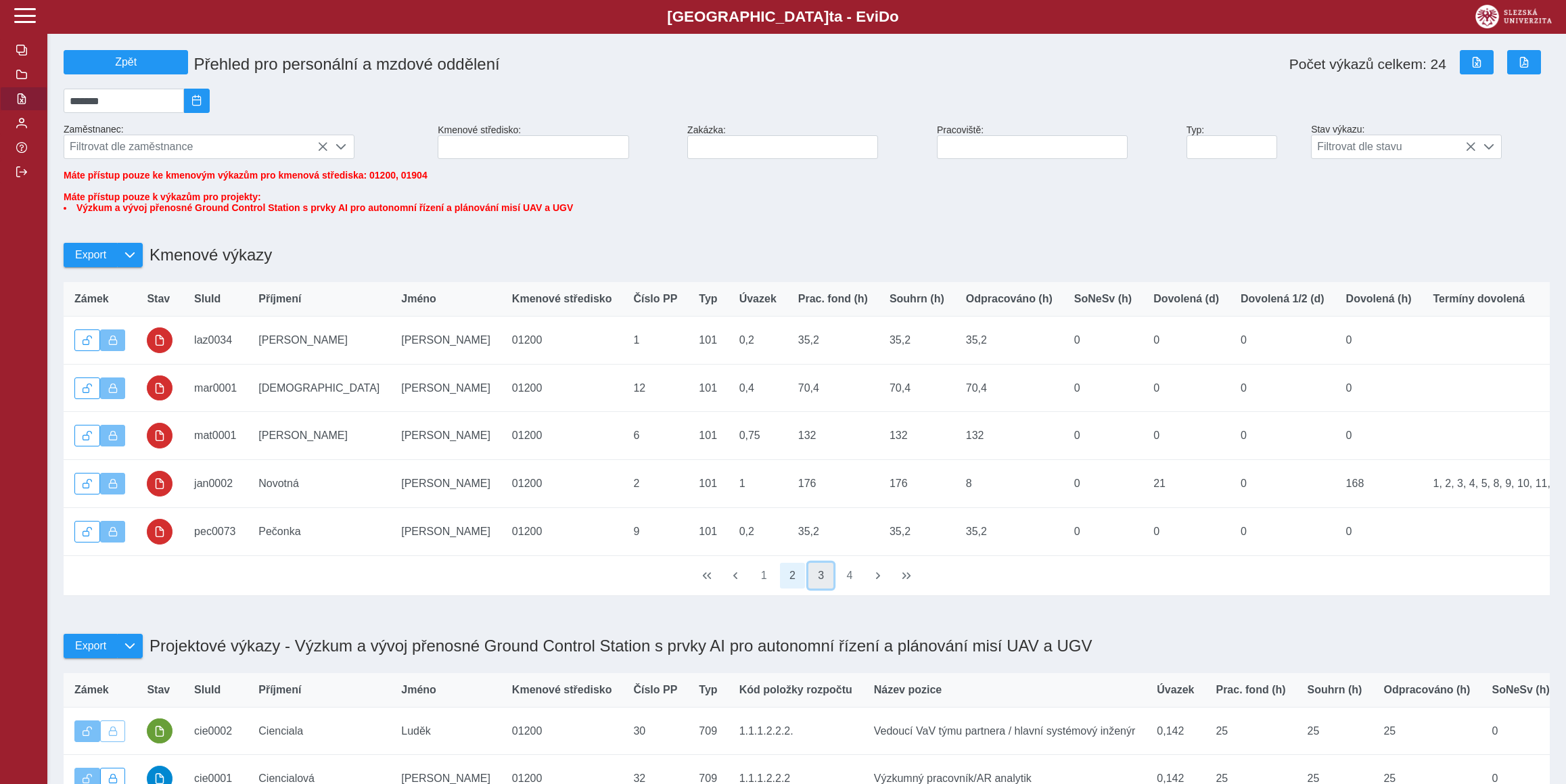
click at [829, 589] on button "3" at bounding box center [821, 575] width 26 height 26
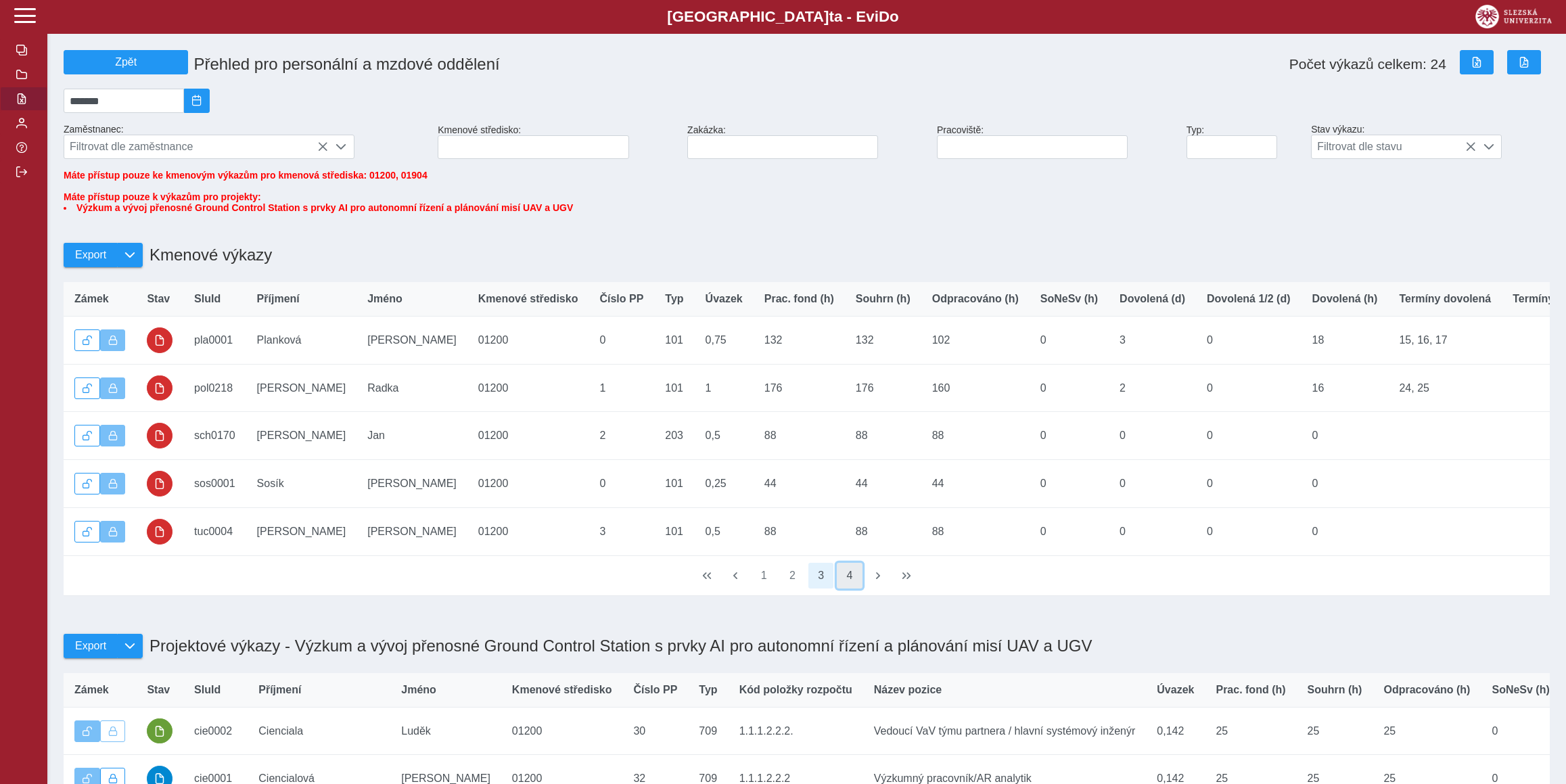
click at [846, 589] on button "4" at bounding box center [849, 575] width 26 height 26
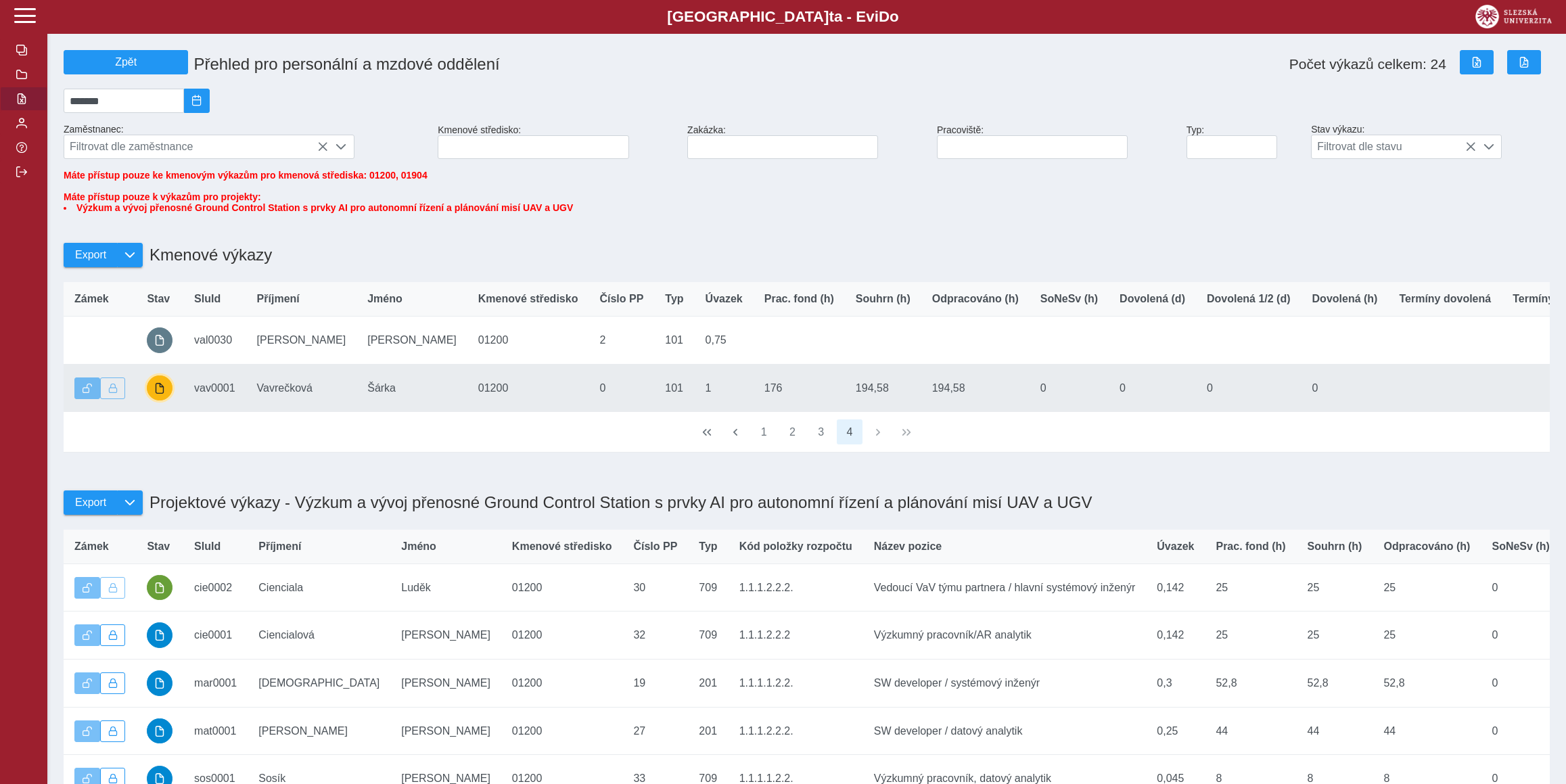
click at [162, 394] on span "button" at bounding box center [160, 388] width 11 height 11
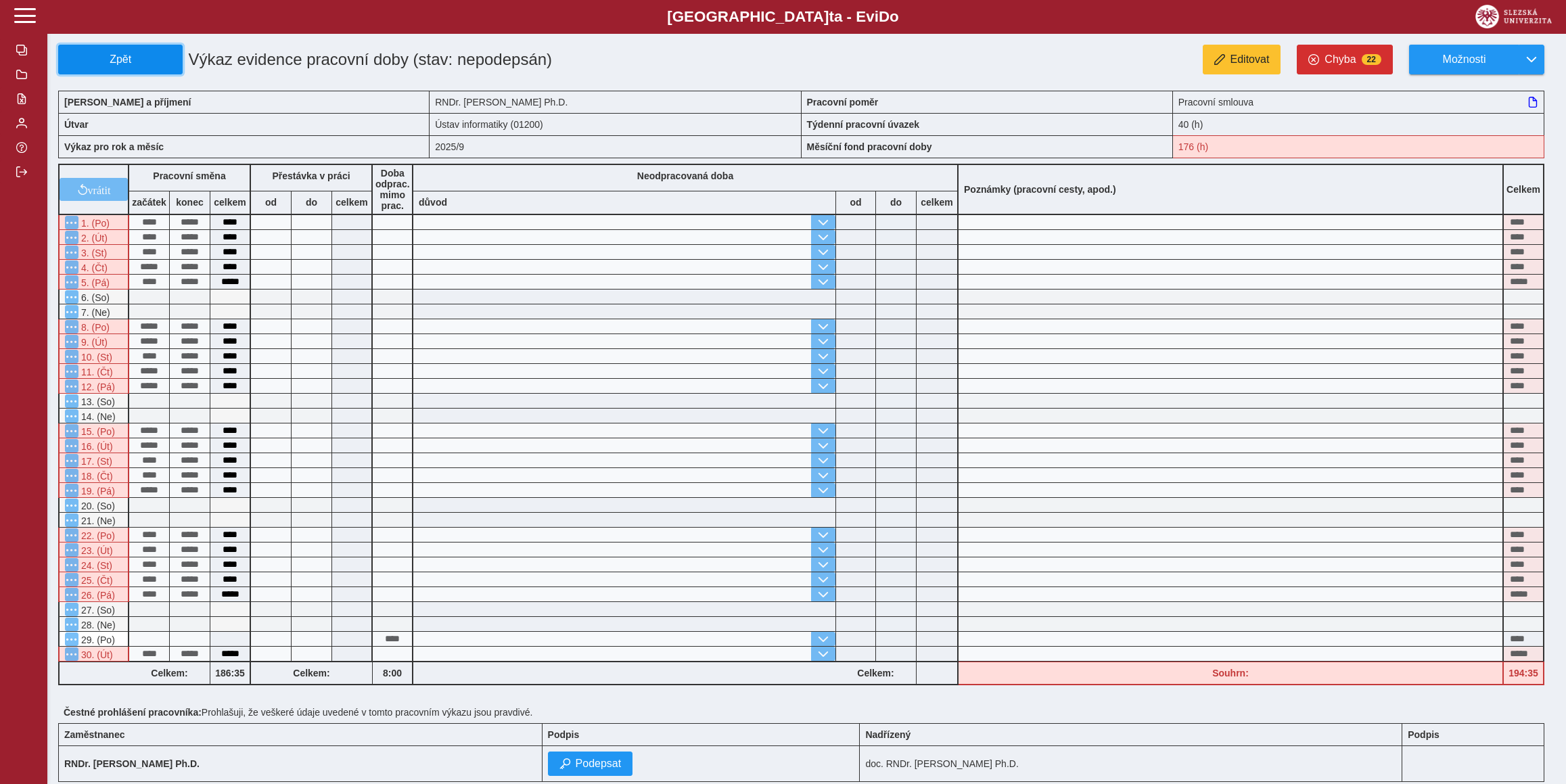
click at [105, 71] on button "Zpět" at bounding box center [121, 59] width 125 height 30
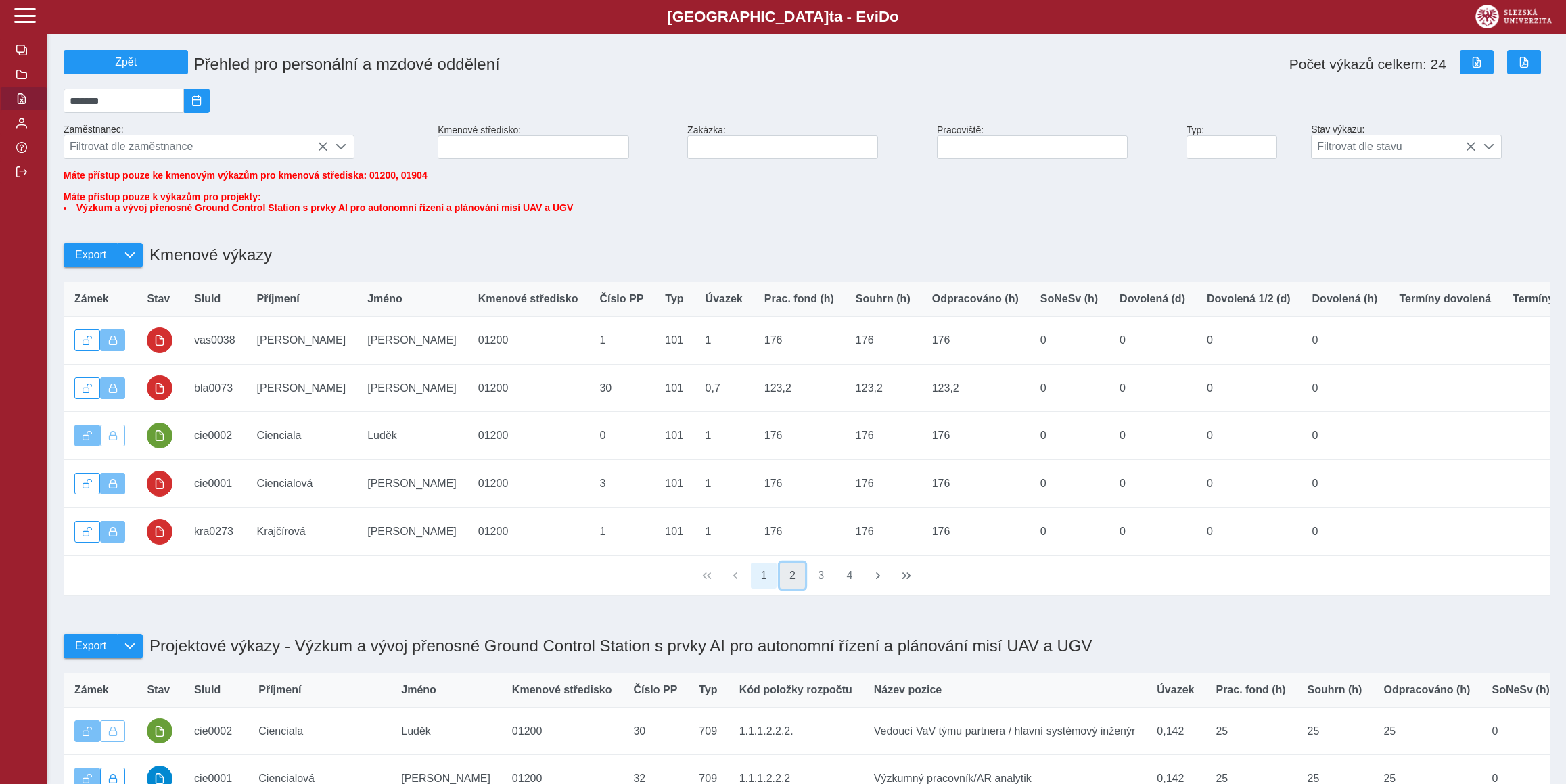
click at [787, 589] on button "2" at bounding box center [792, 575] width 26 height 26
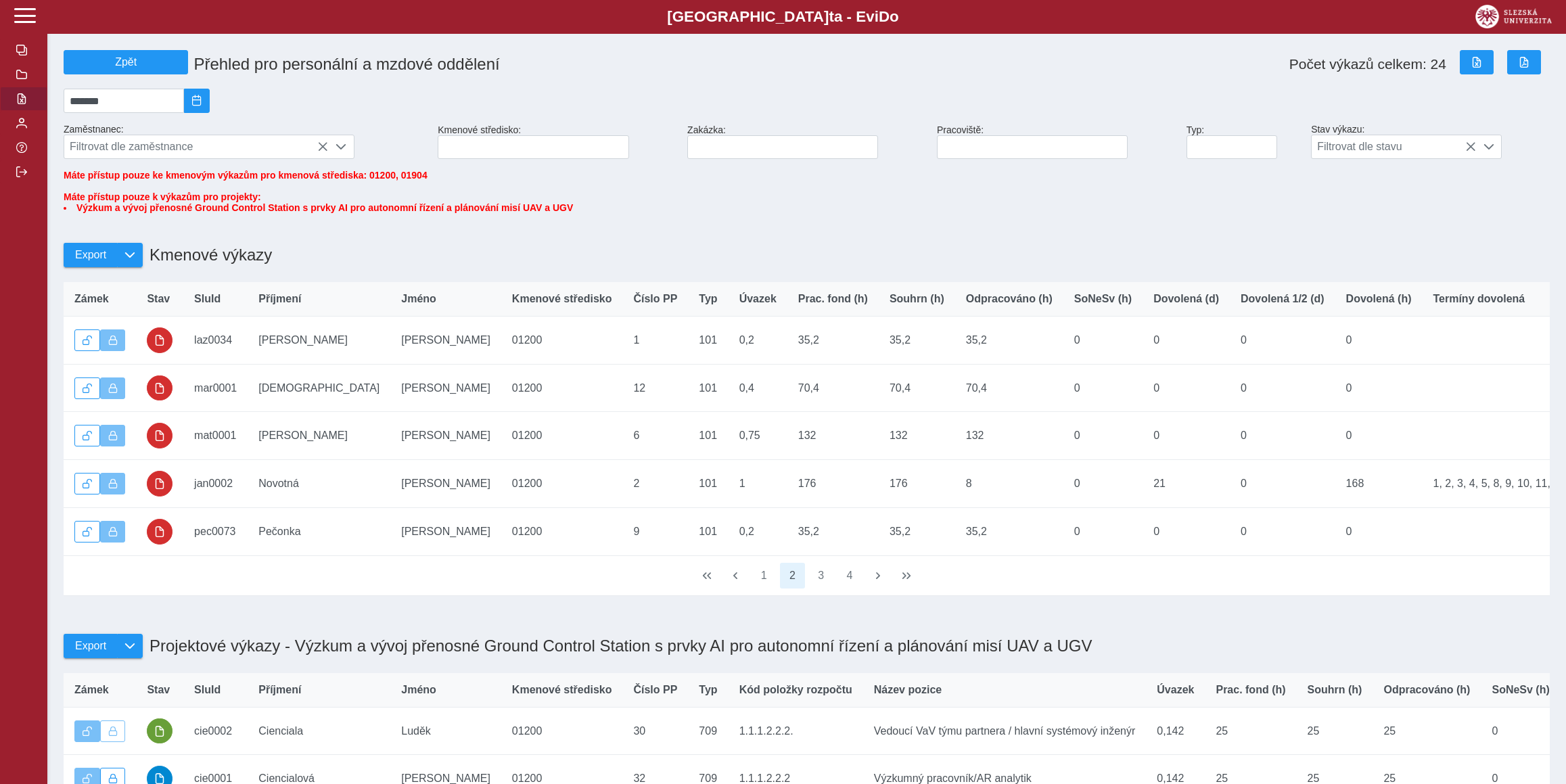
click at [821, 589] on span "1 2 3 4" at bounding box center [806, 575] width 114 height 28
click at [815, 589] on button "3" at bounding box center [821, 575] width 26 height 26
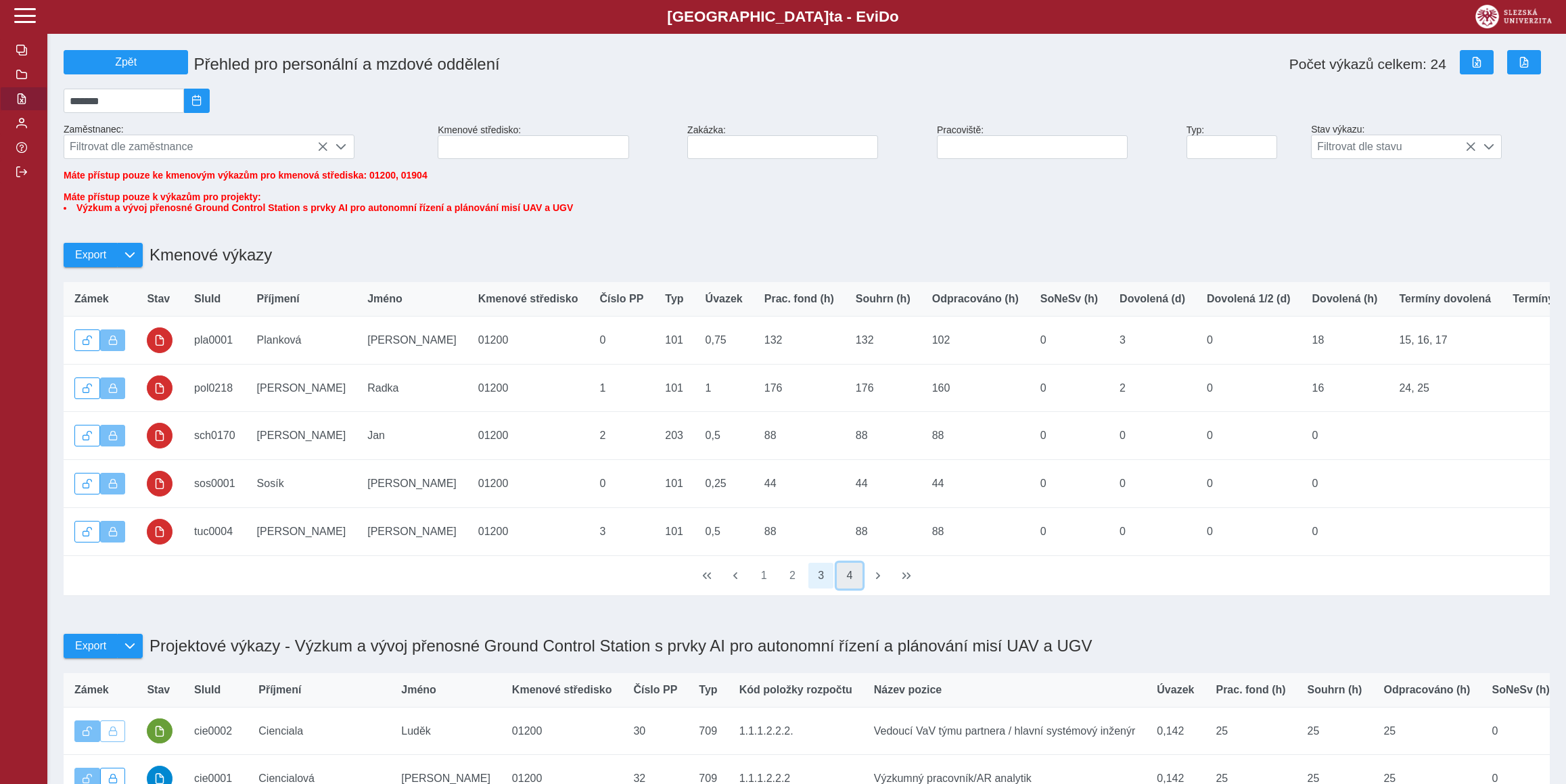
click at [851, 589] on button "4" at bounding box center [849, 575] width 26 height 26
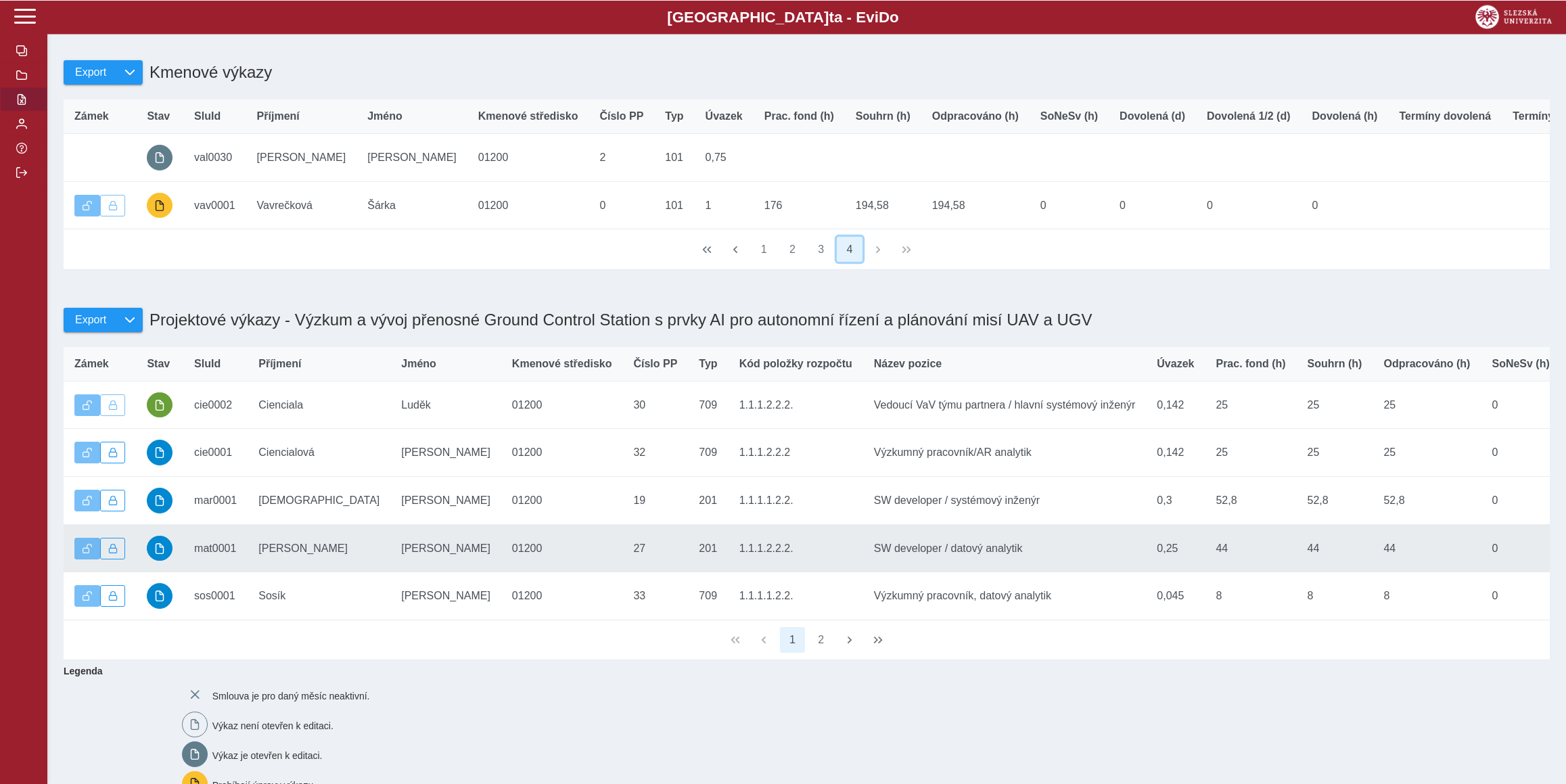
scroll to position [187, 0]
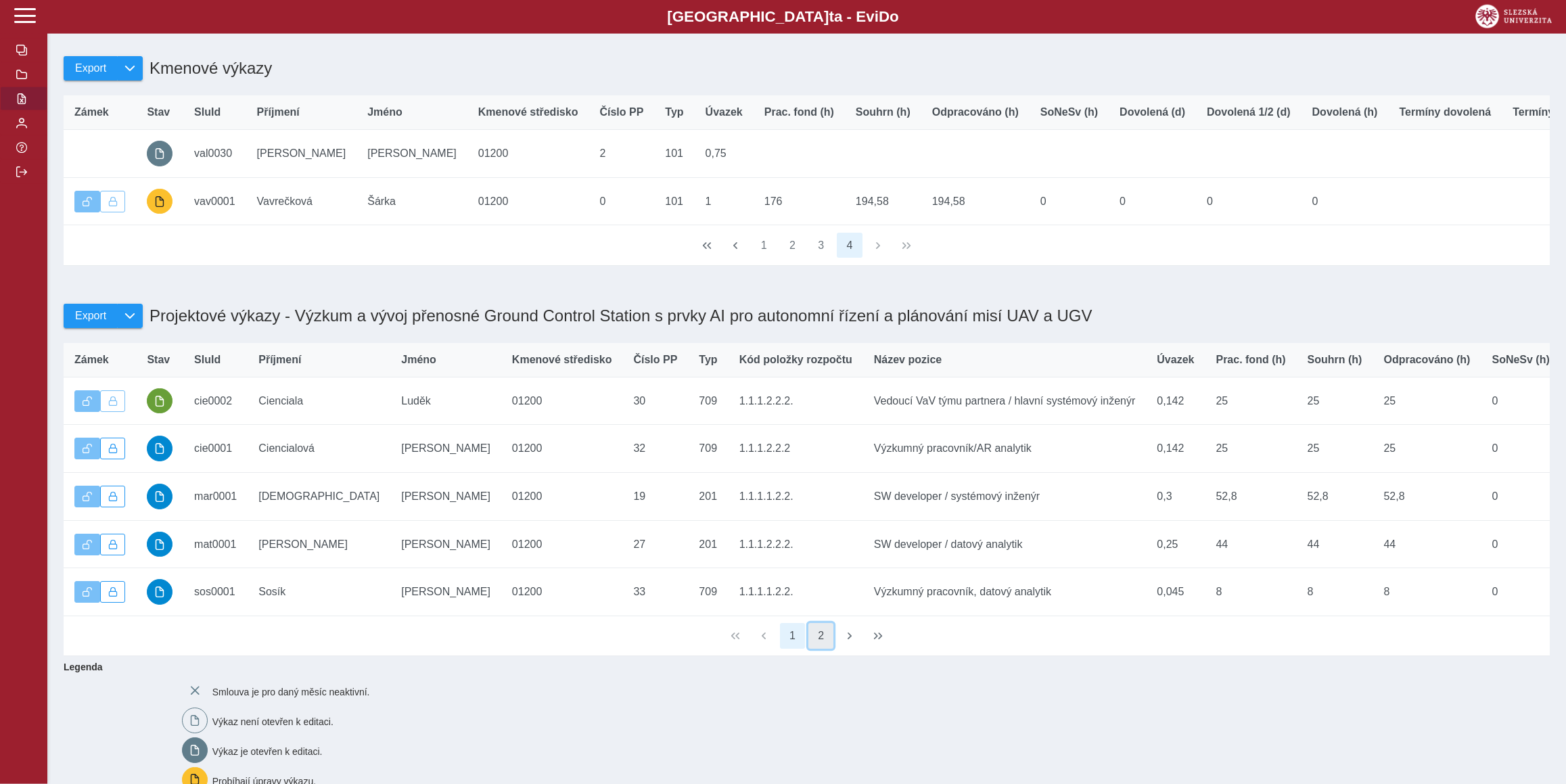
click at [818, 649] on button "2" at bounding box center [821, 635] width 26 height 26
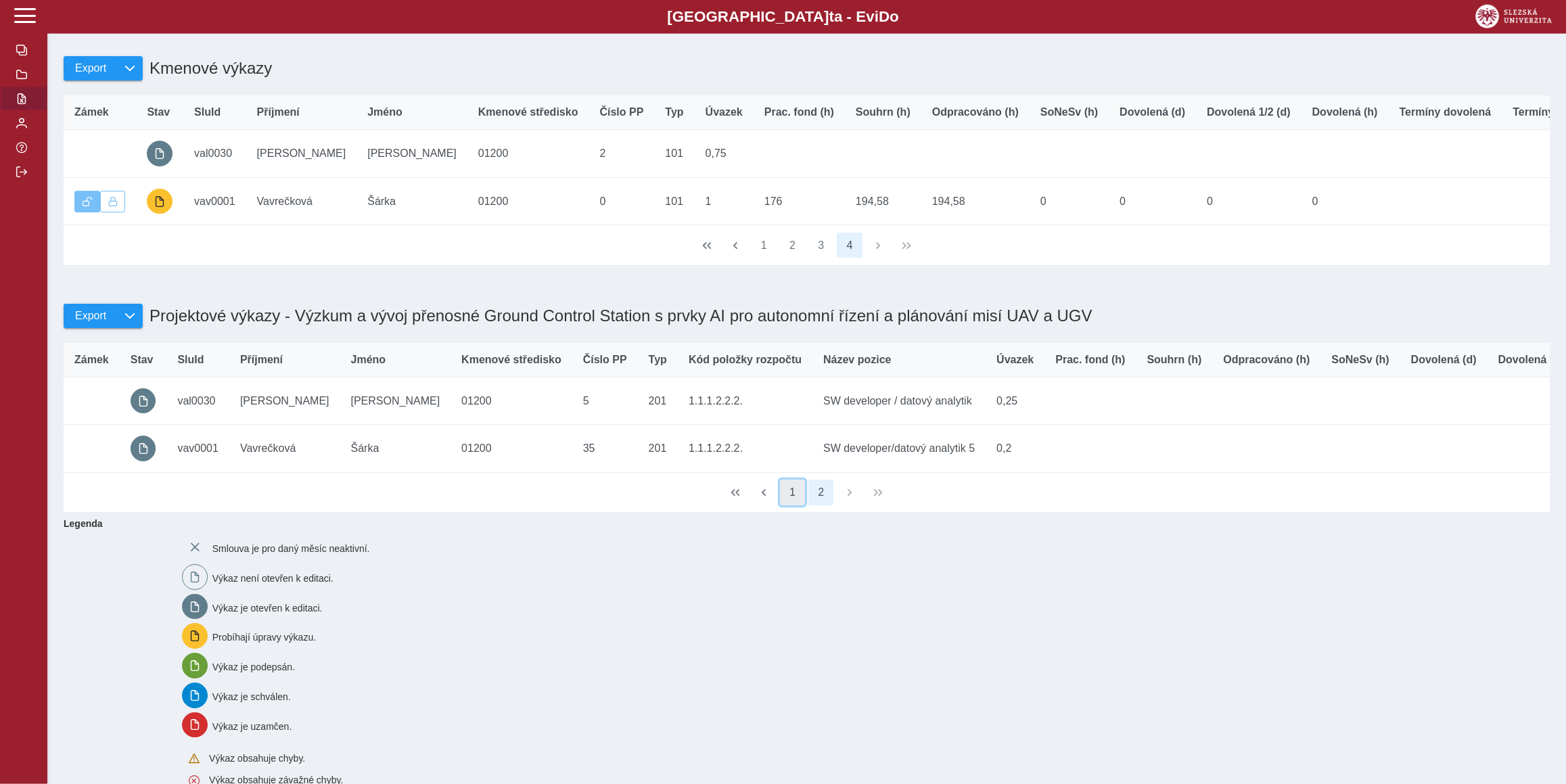
click at [795, 505] on button "1" at bounding box center [792, 492] width 26 height 26
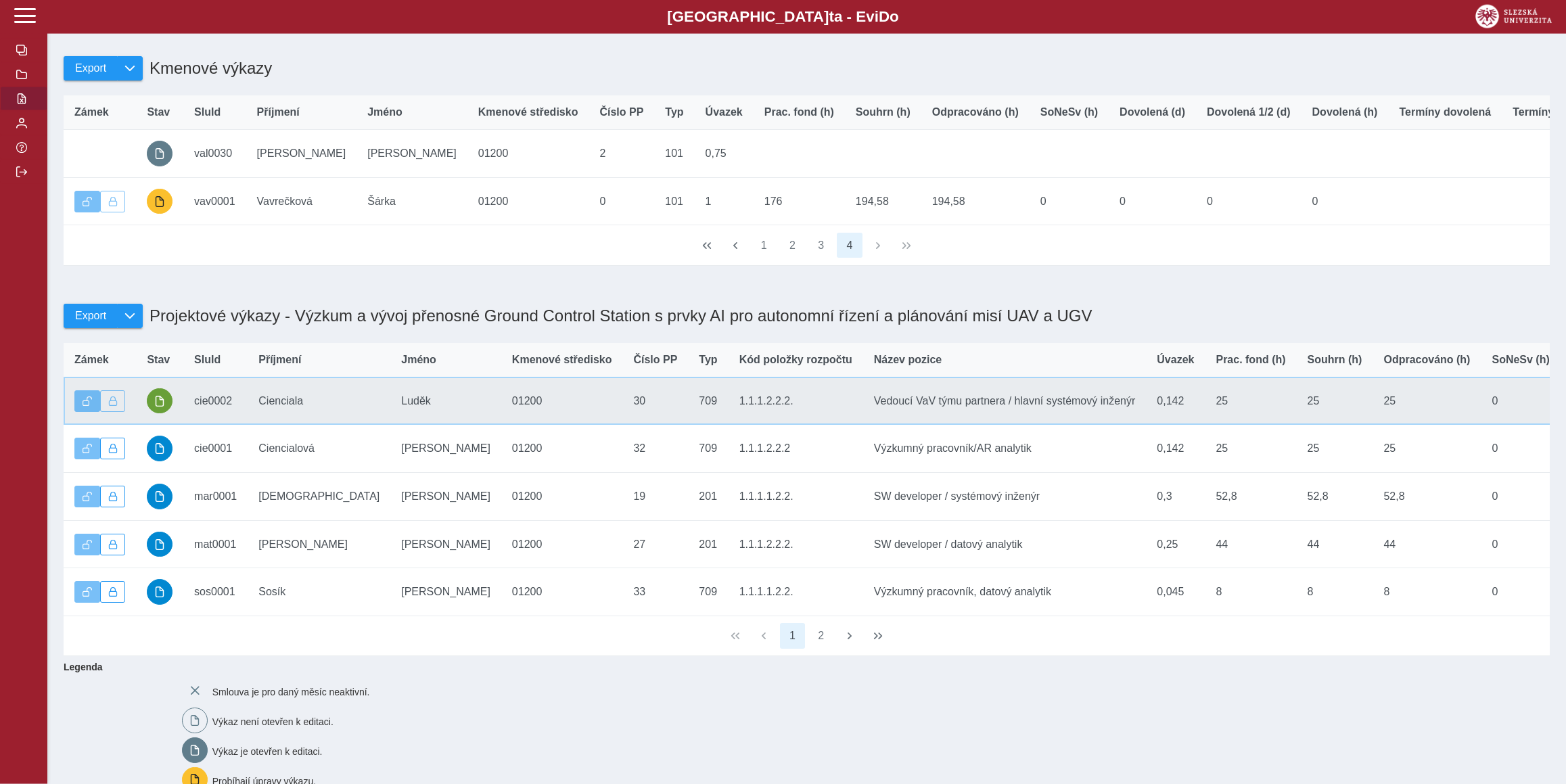
click at [173, 424] on td "Stav" at bounding box center [160, 401] width 48 height 48
click at [159, 406] on span "button" at bounding box center [160, 401] width 11 height 11
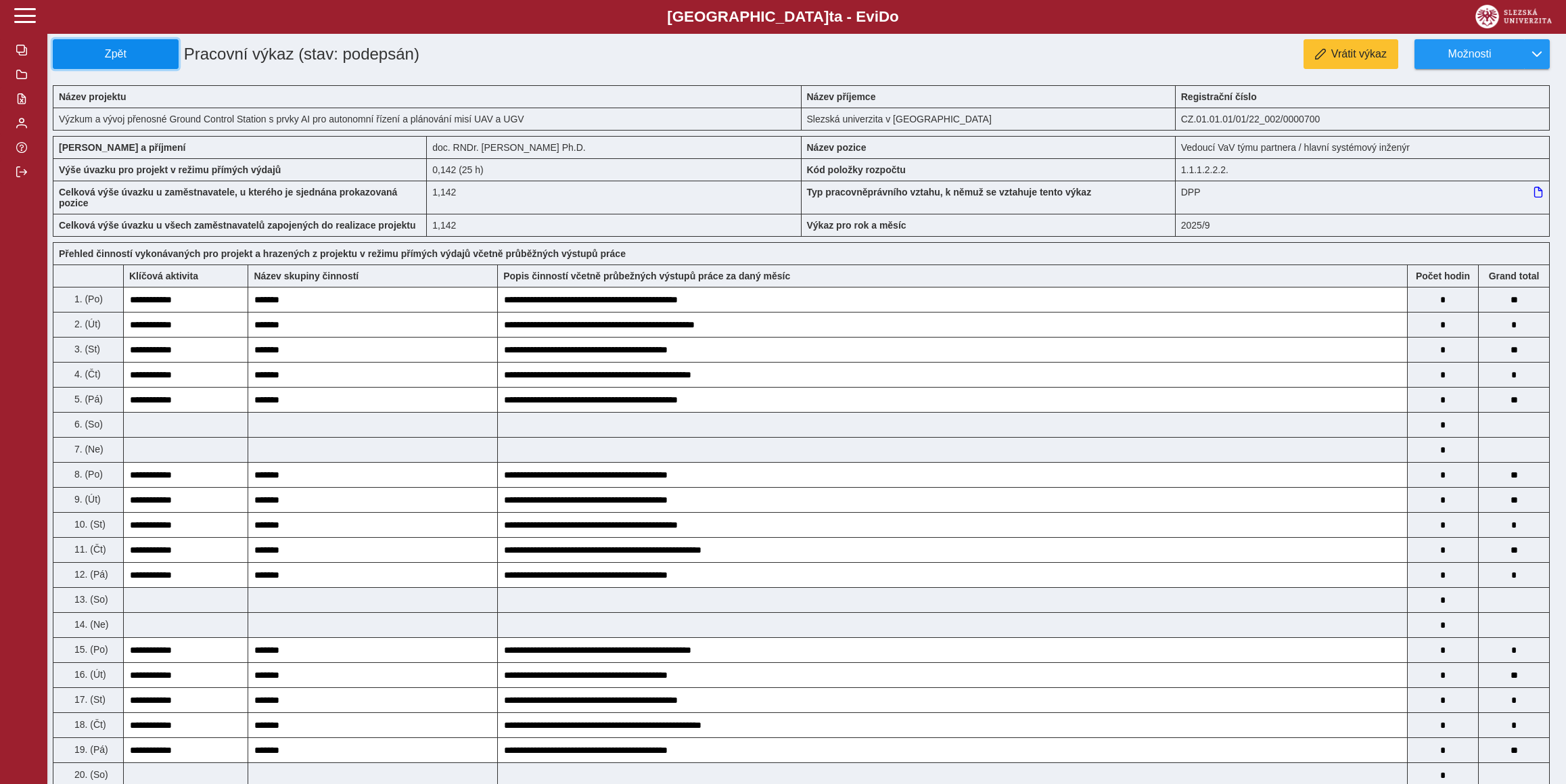
click at [139, 59] on span "Zpět" at bounding box center [116, 54] width 114 height 12
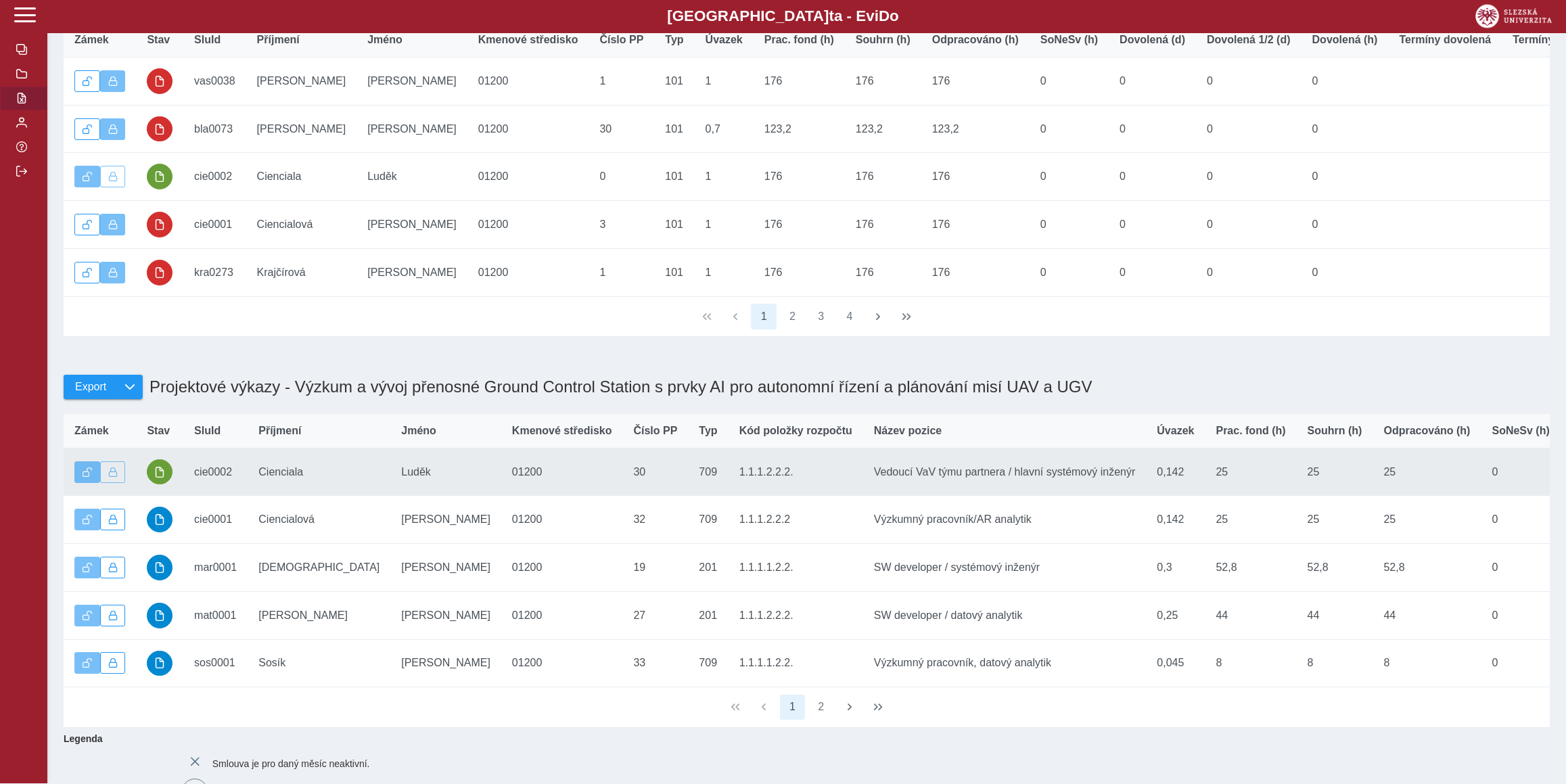
scroll to position [342, 0]
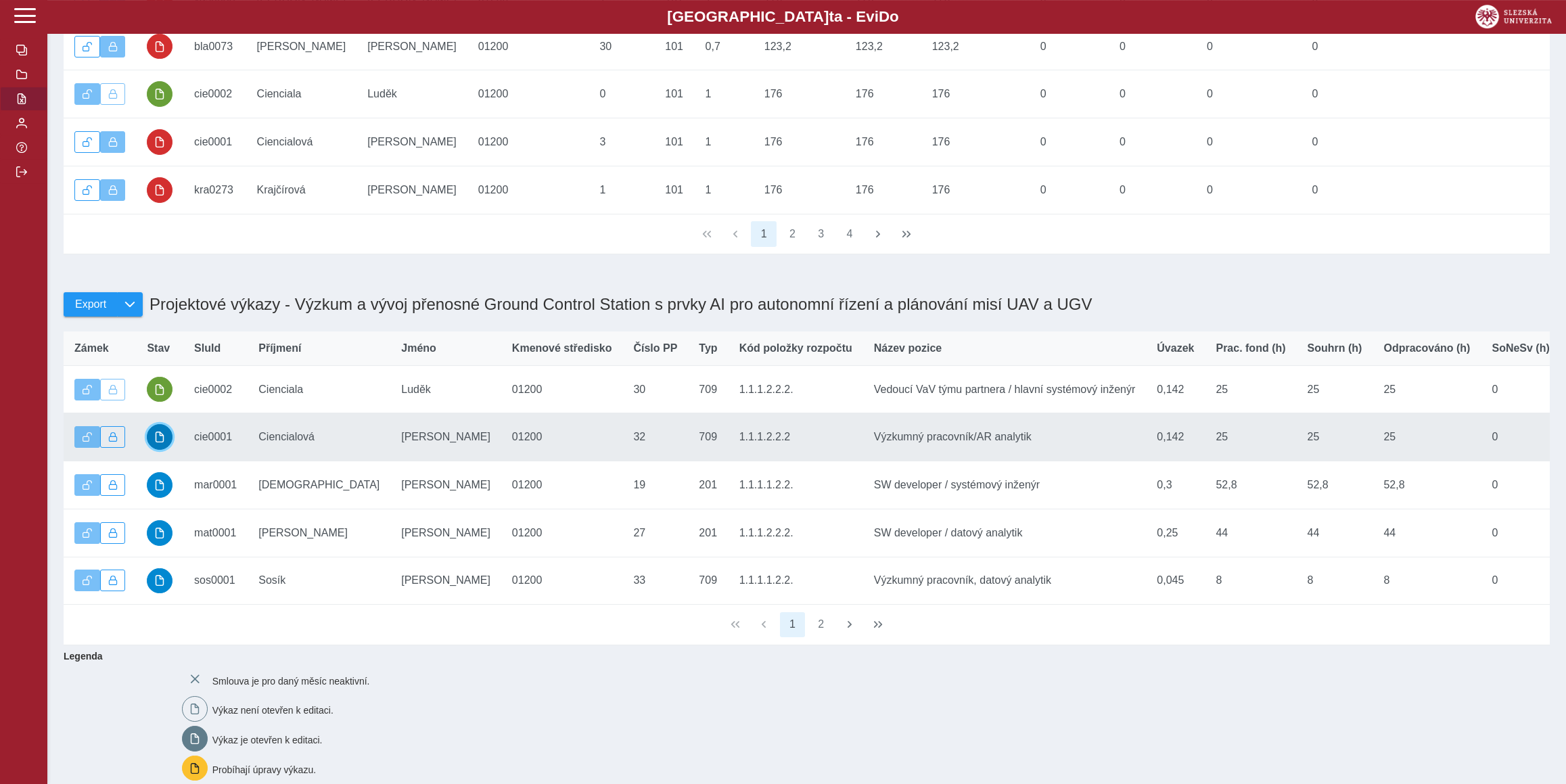
click at [160, 450] on button "button" at bounding box center [159, 437] width 26 height 26
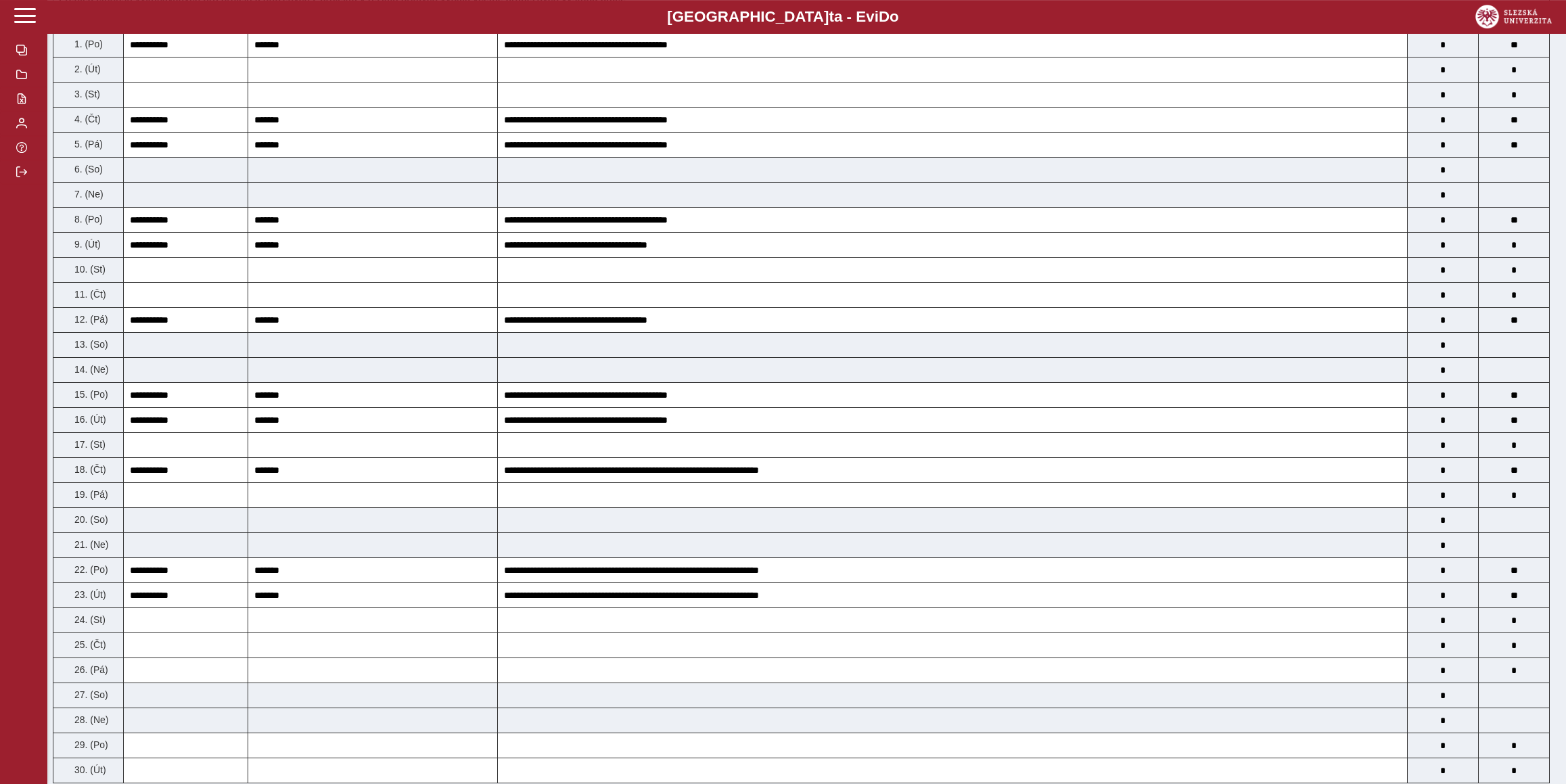
scroll to position [215, 0]
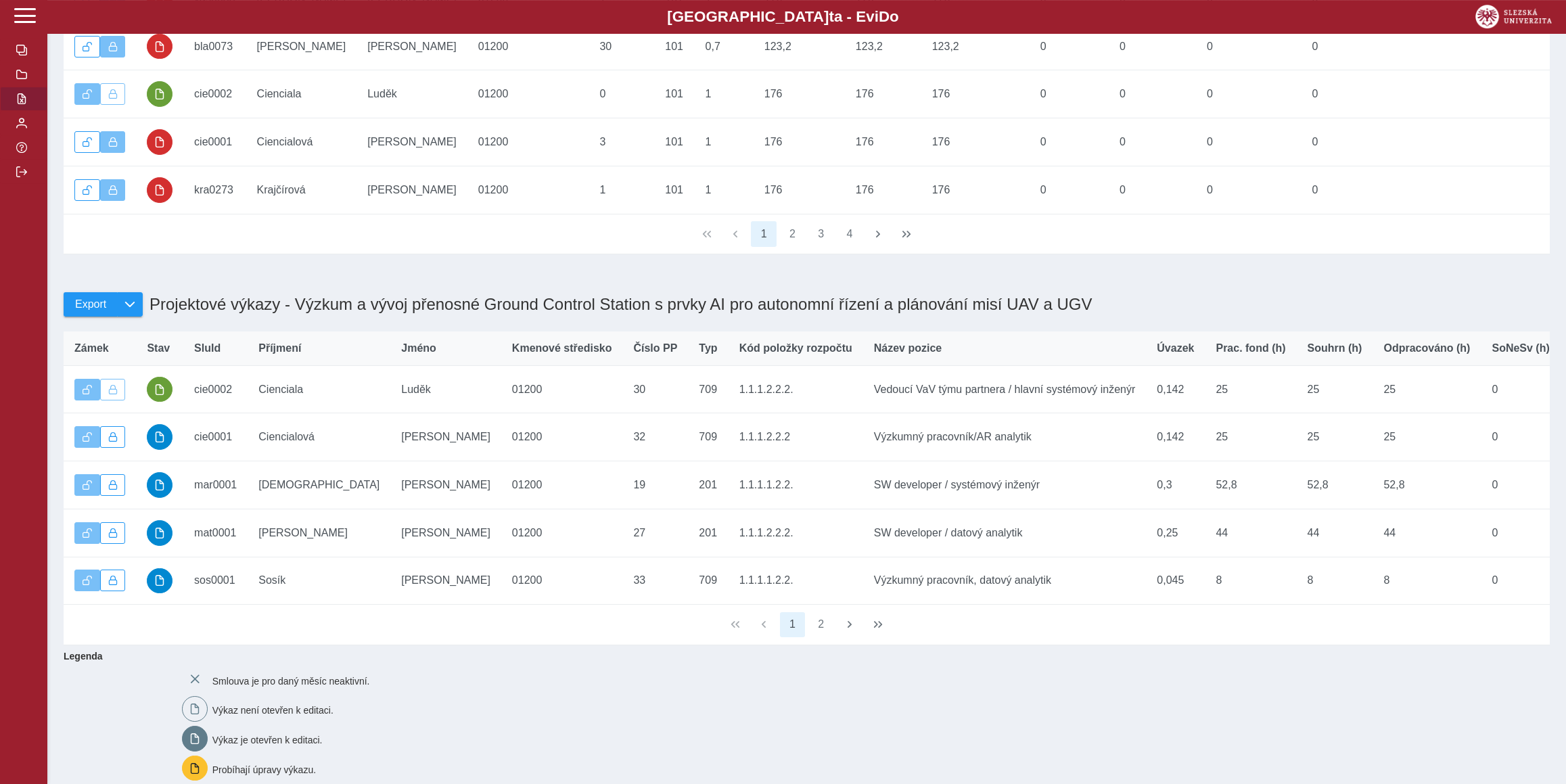
scroll to position [450, 0]
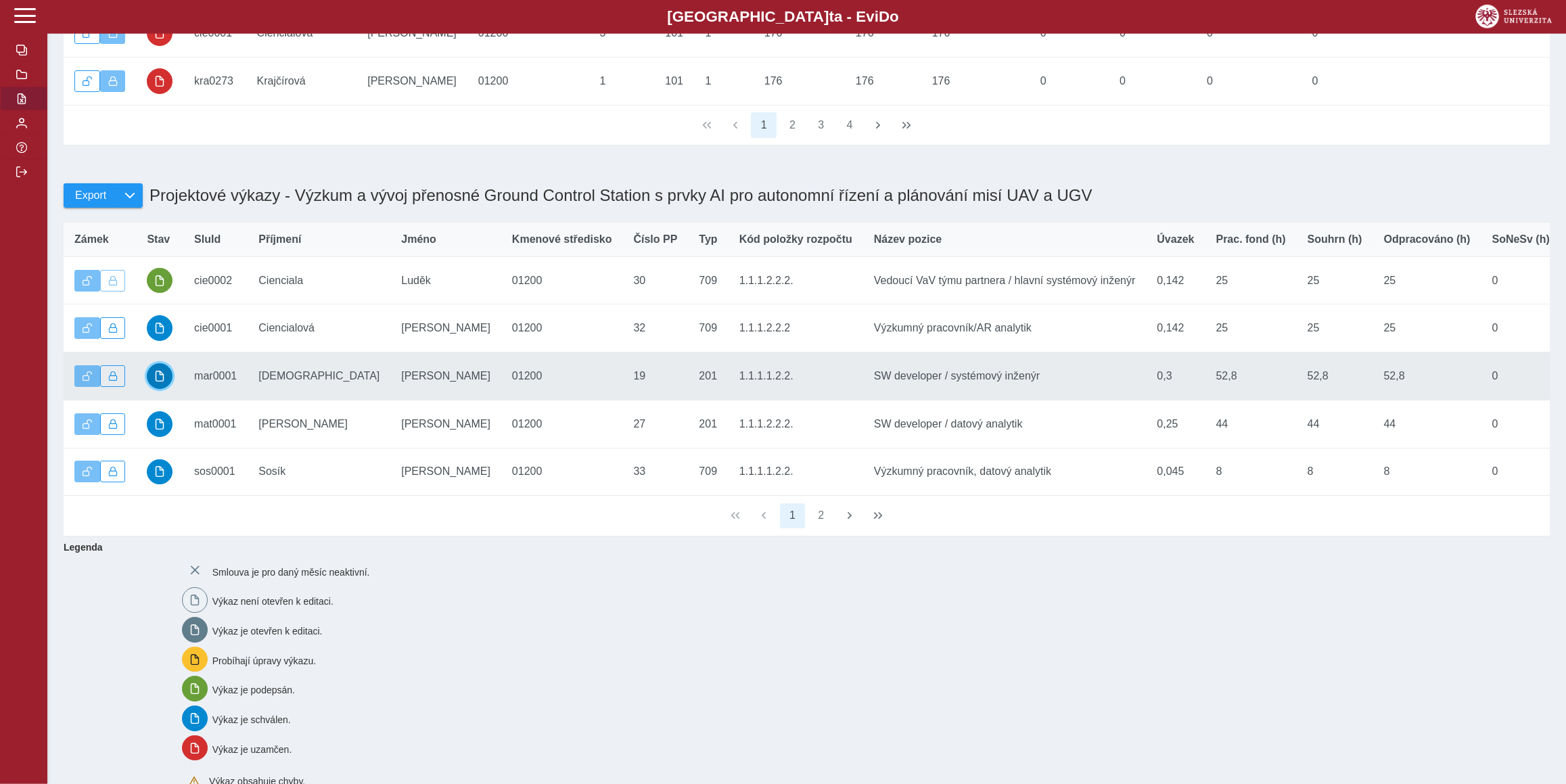
click at [163, 388] on button "button" at bounding box center [159, 375] width 26 height 26
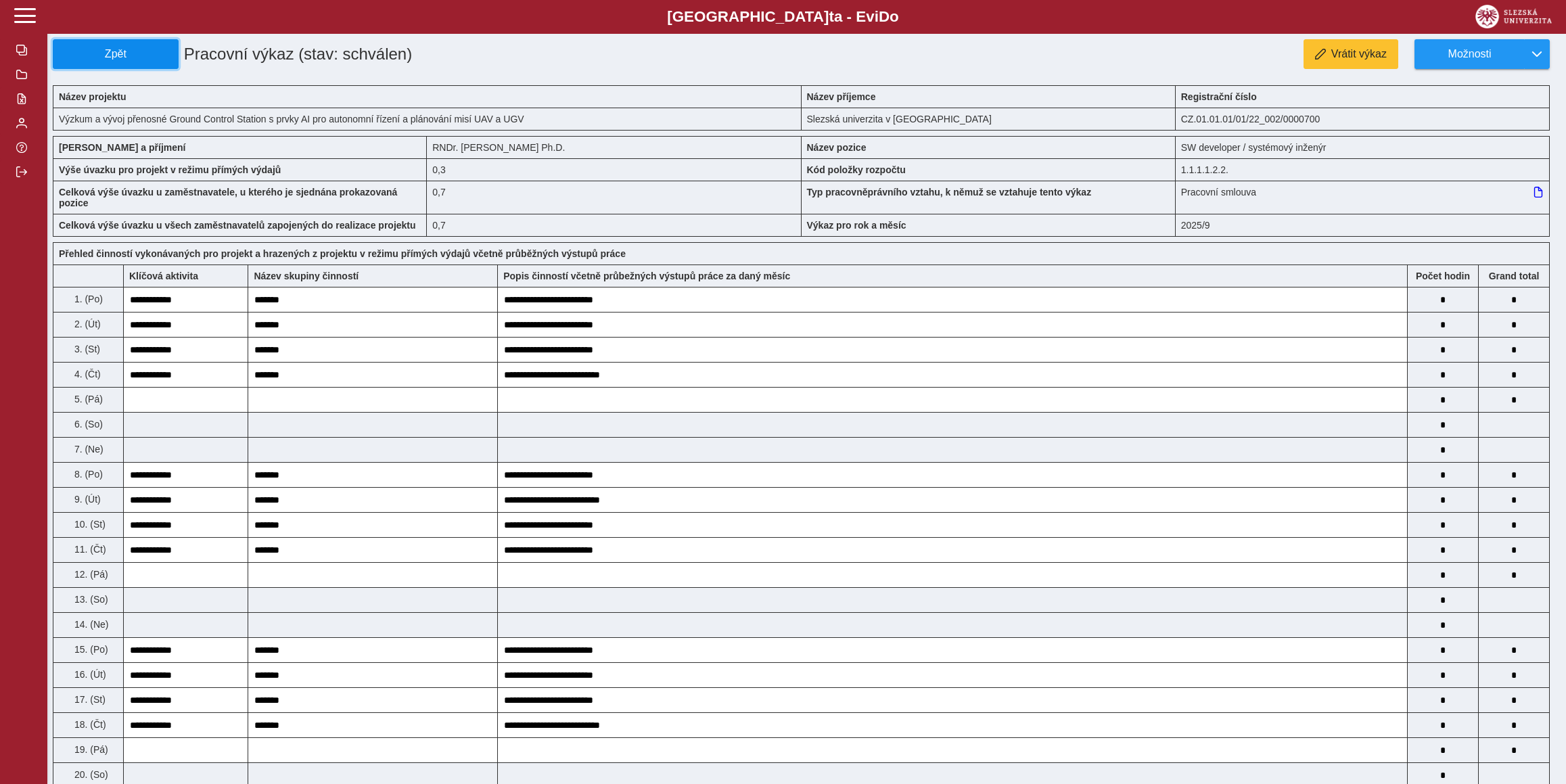
click at [86, 44] on button "Zpět" at bounding box center [116, 54] width 126 height 30
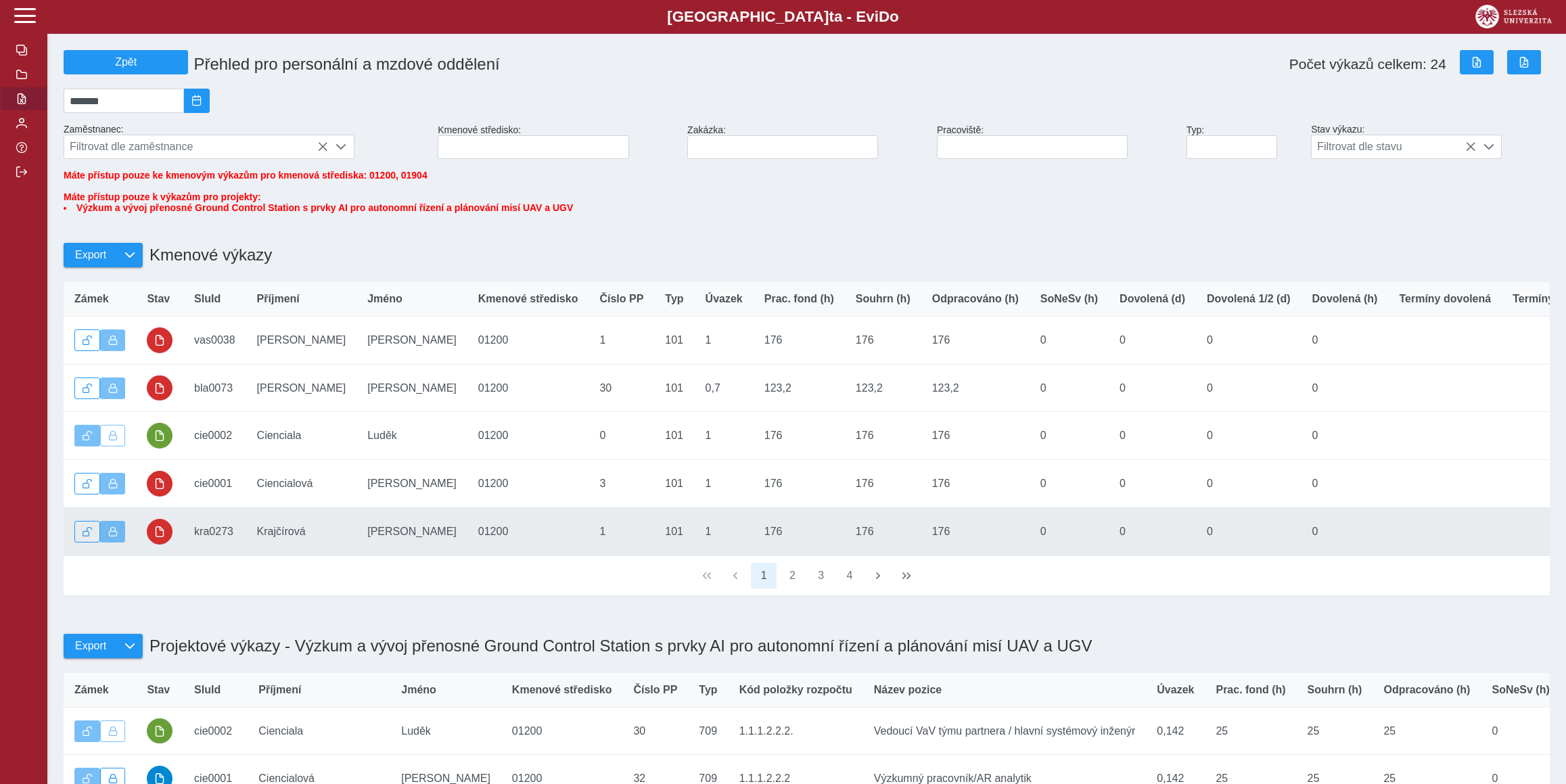
scroll to position [589, 0]
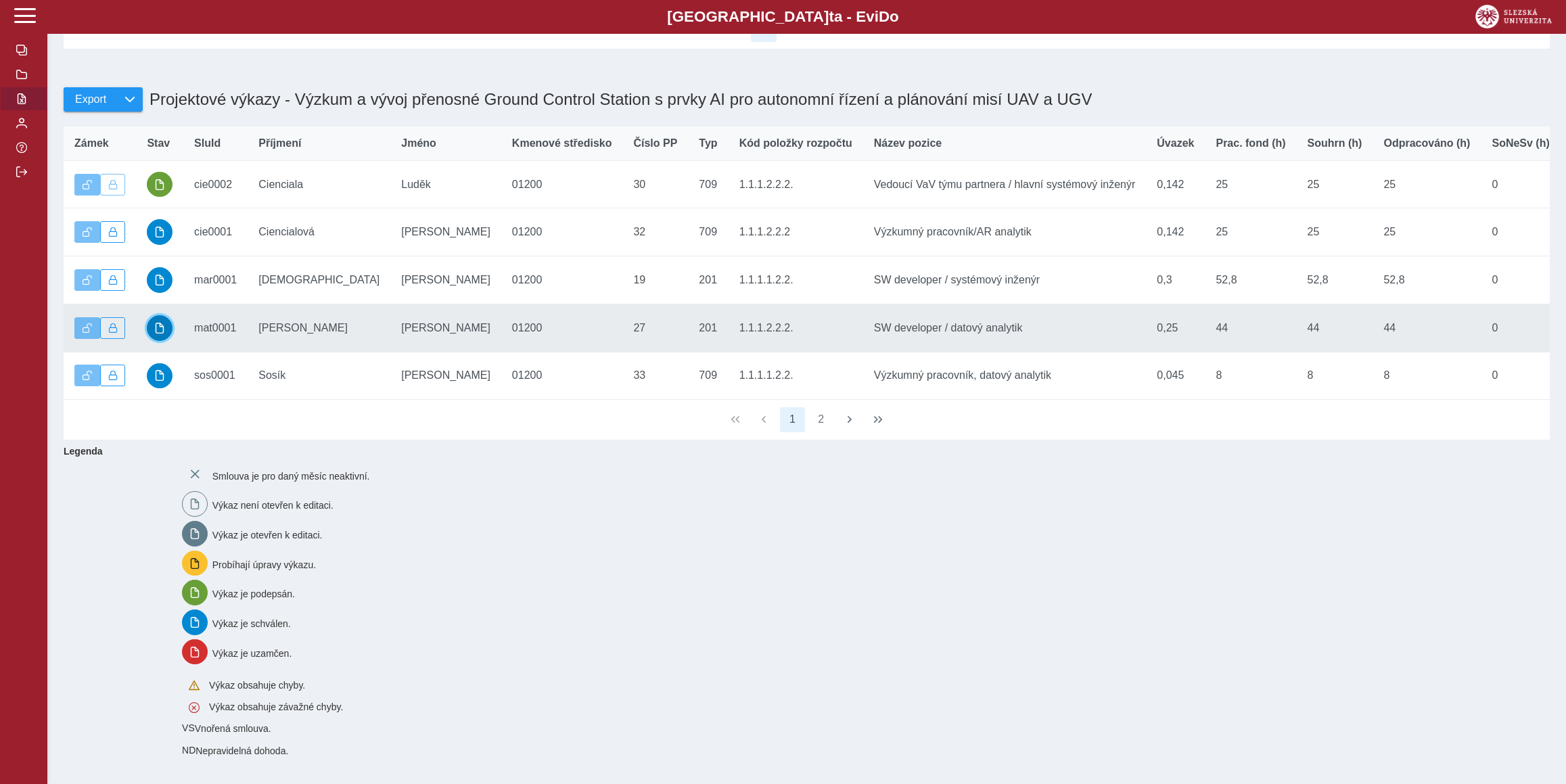
click at [165, 322] on span "button" at bounding box center [160, 328] width 11 height 11
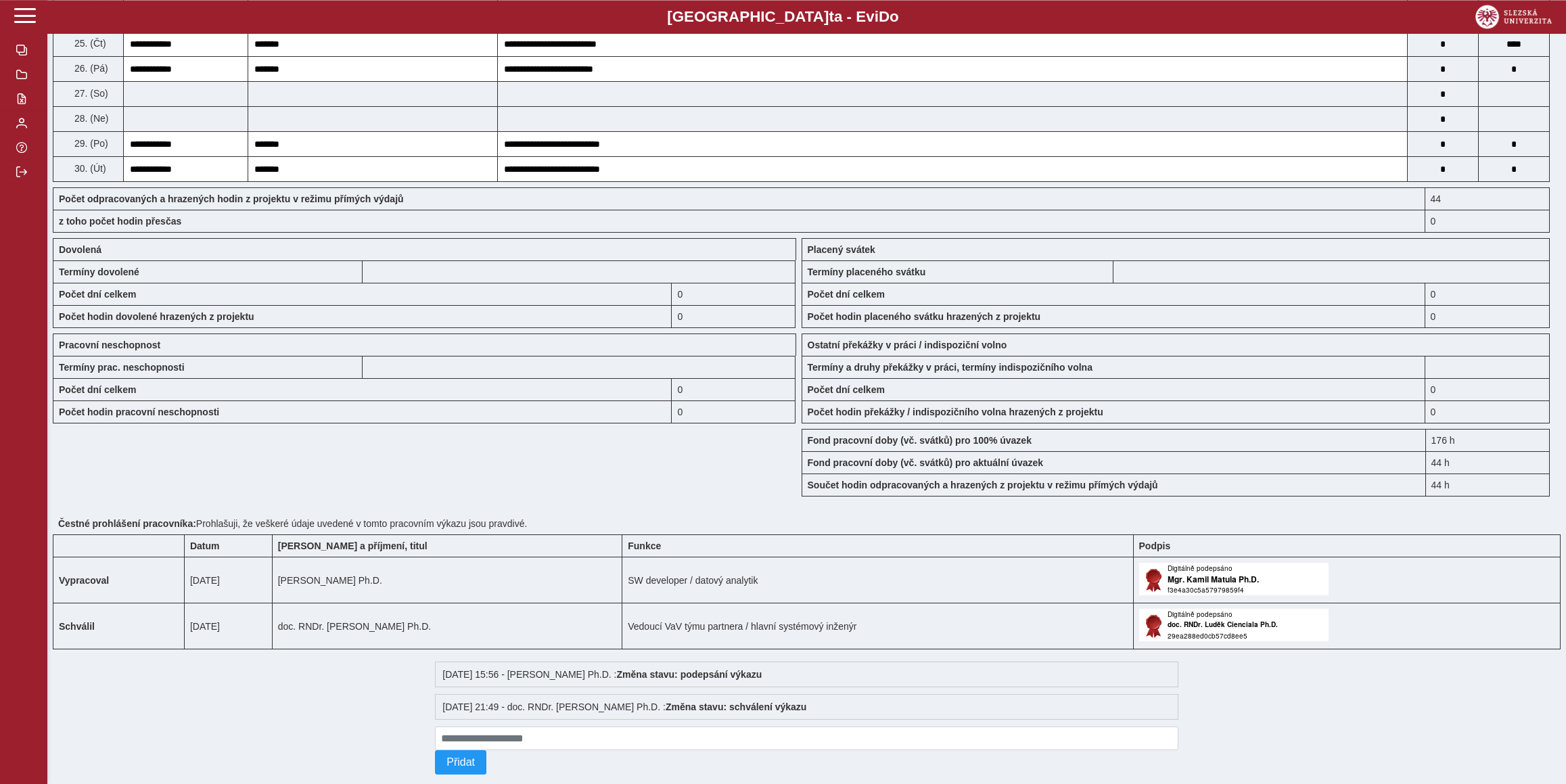
scroll to position [866, 0]
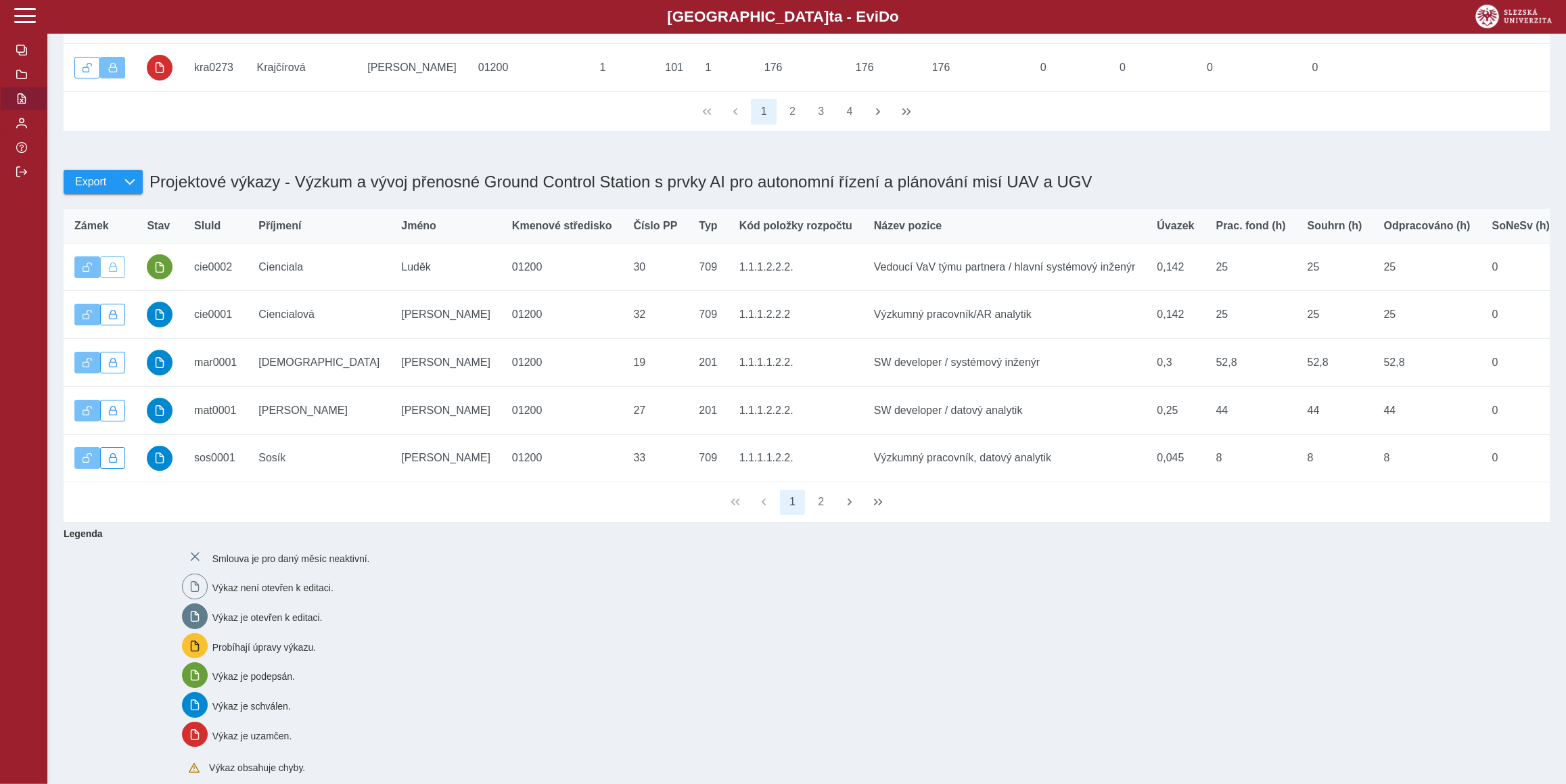
scroll to position [501, 0]
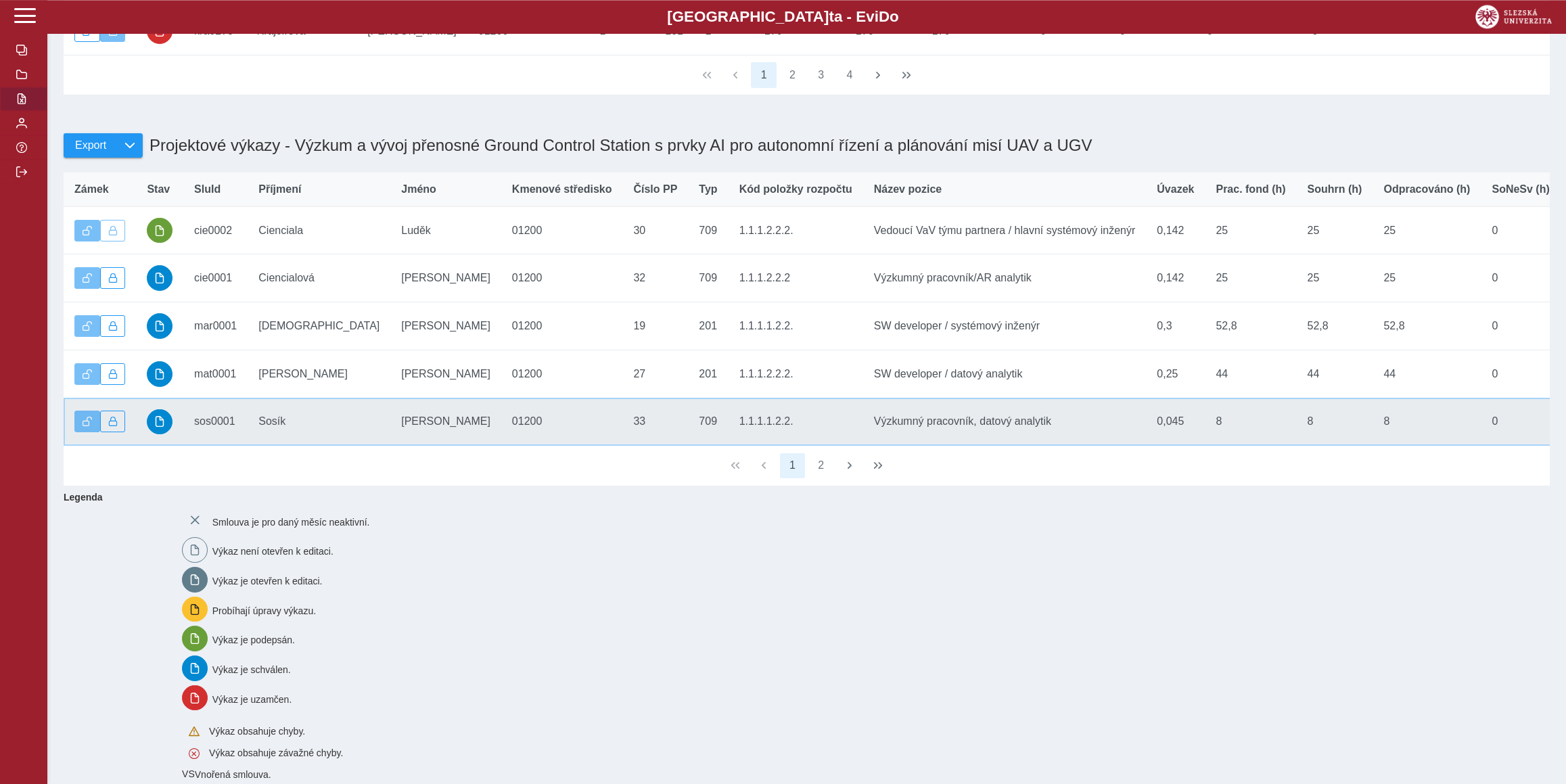
click at [142, 445] on td "Stav" at bounding box center [160, 422] width 48 height 48
click at [172, 434] on button "button" at bounding box center [159, 421] width 26 height 26
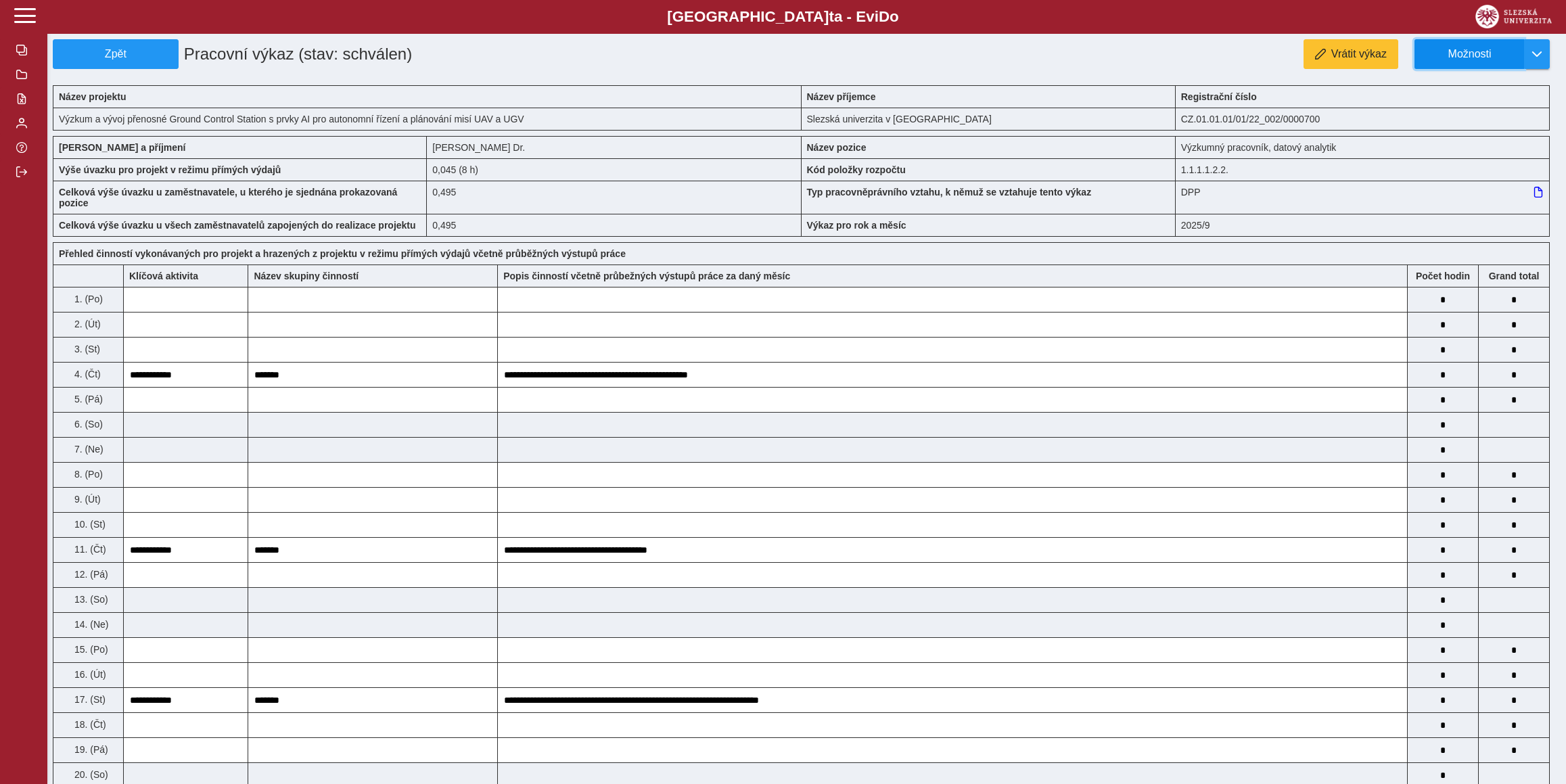
click at [1465, 49] on span "Možnosti" at bounding box center [1469, 54] width 87 height 12
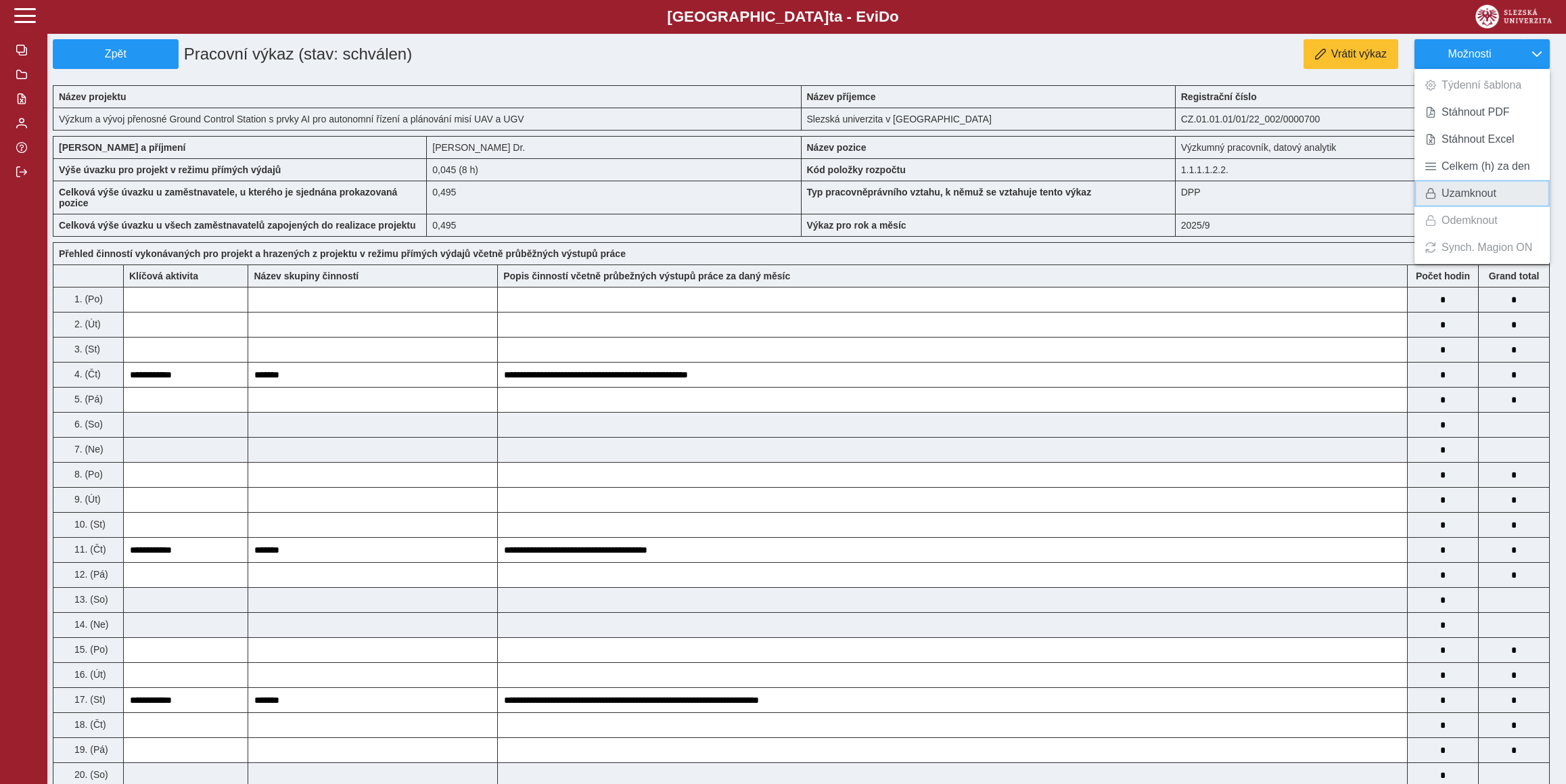
click at [1451, 192] on span "Uzamknout" at bounding box center [1469, 193] width 55 height 11
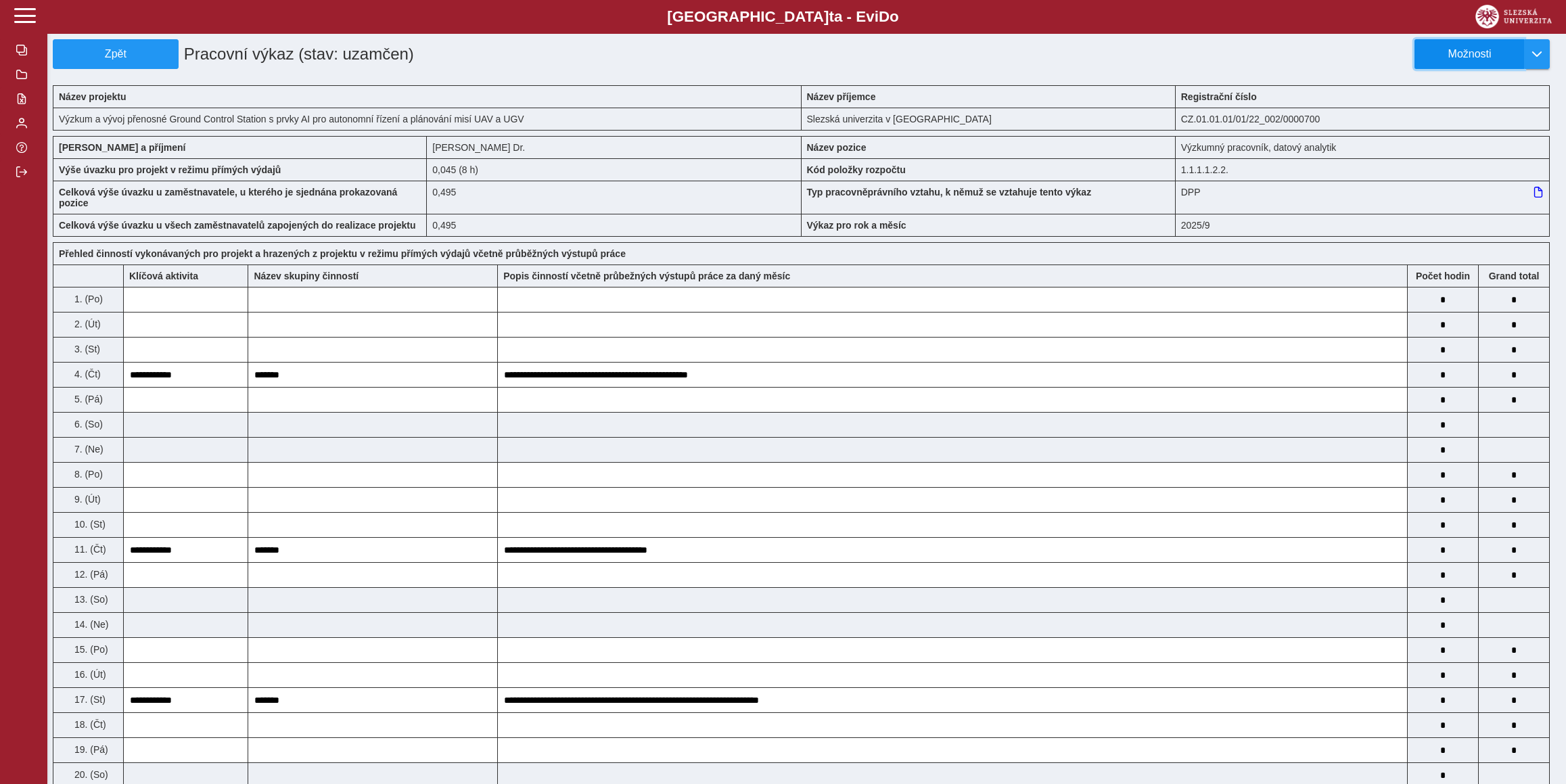
click at [1481, 51] on span "Možnosti" at bounding box center [1469, 54] width 87 height 12
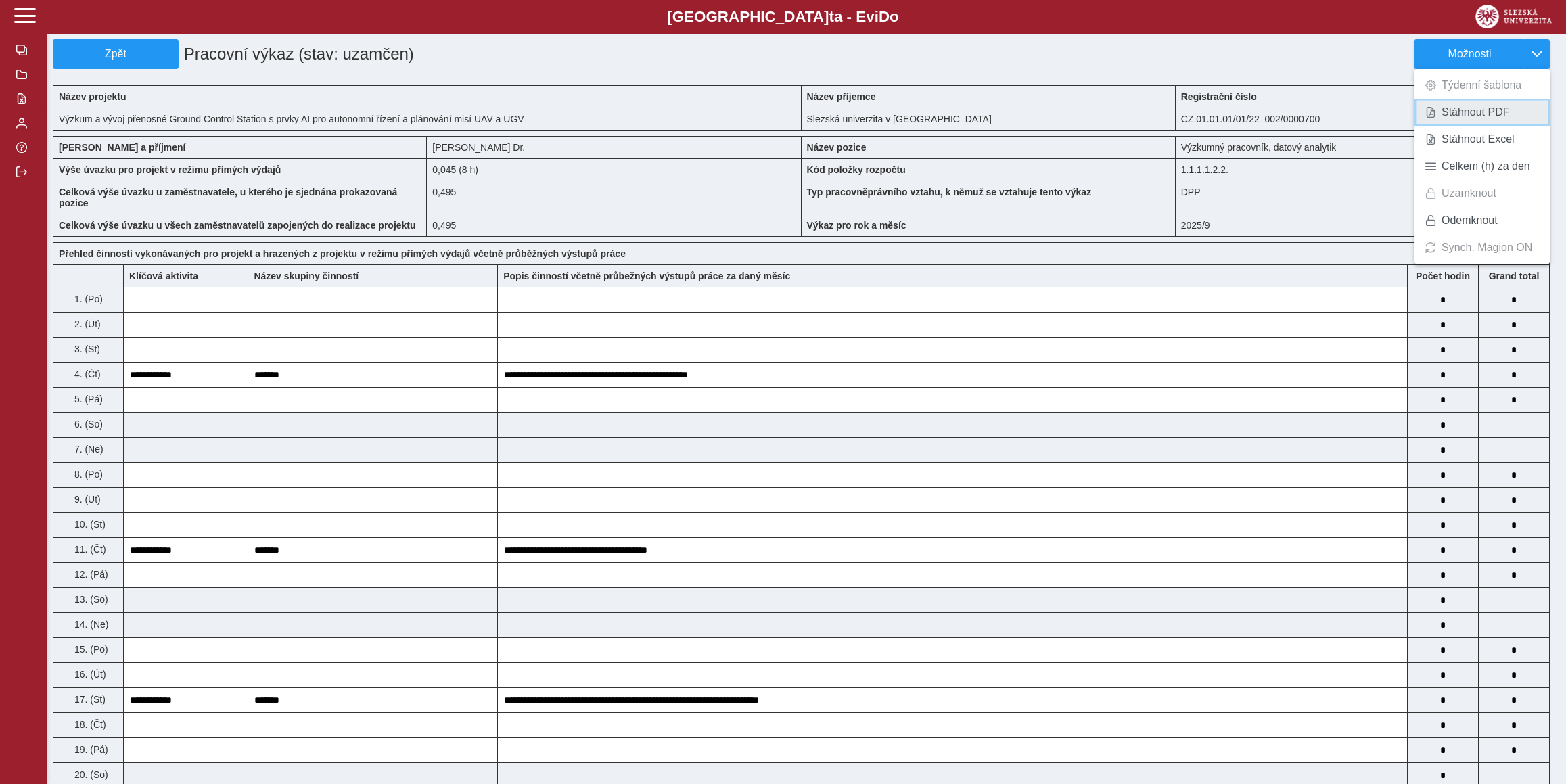
click at [1476, 117] on span "Stáhnout PDF" at bounding box center [1476, 112] width 69 height 11
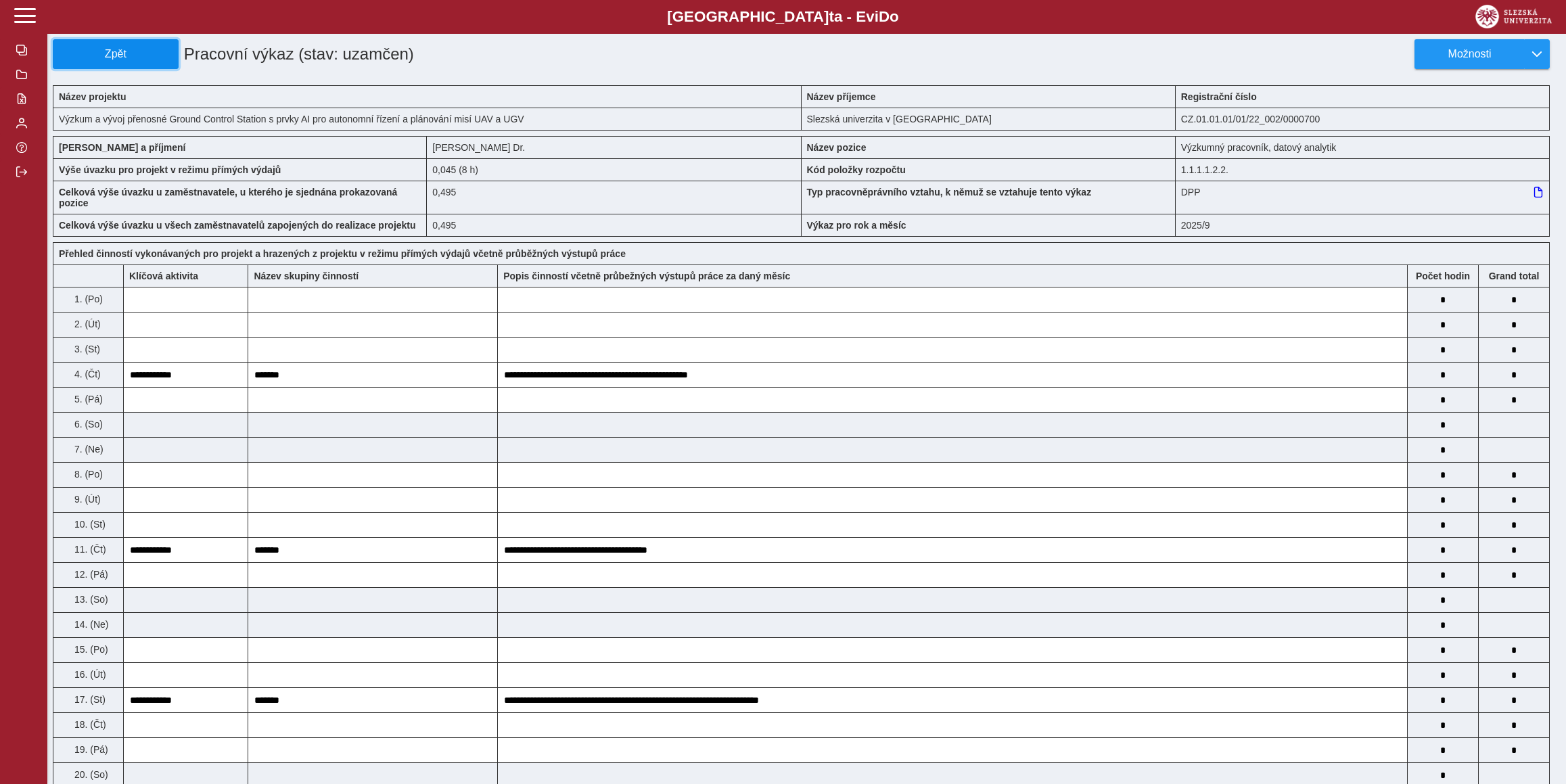
click at [127, 60] on span "Zpět" at bounding box center [116, 54] width 114 height 12
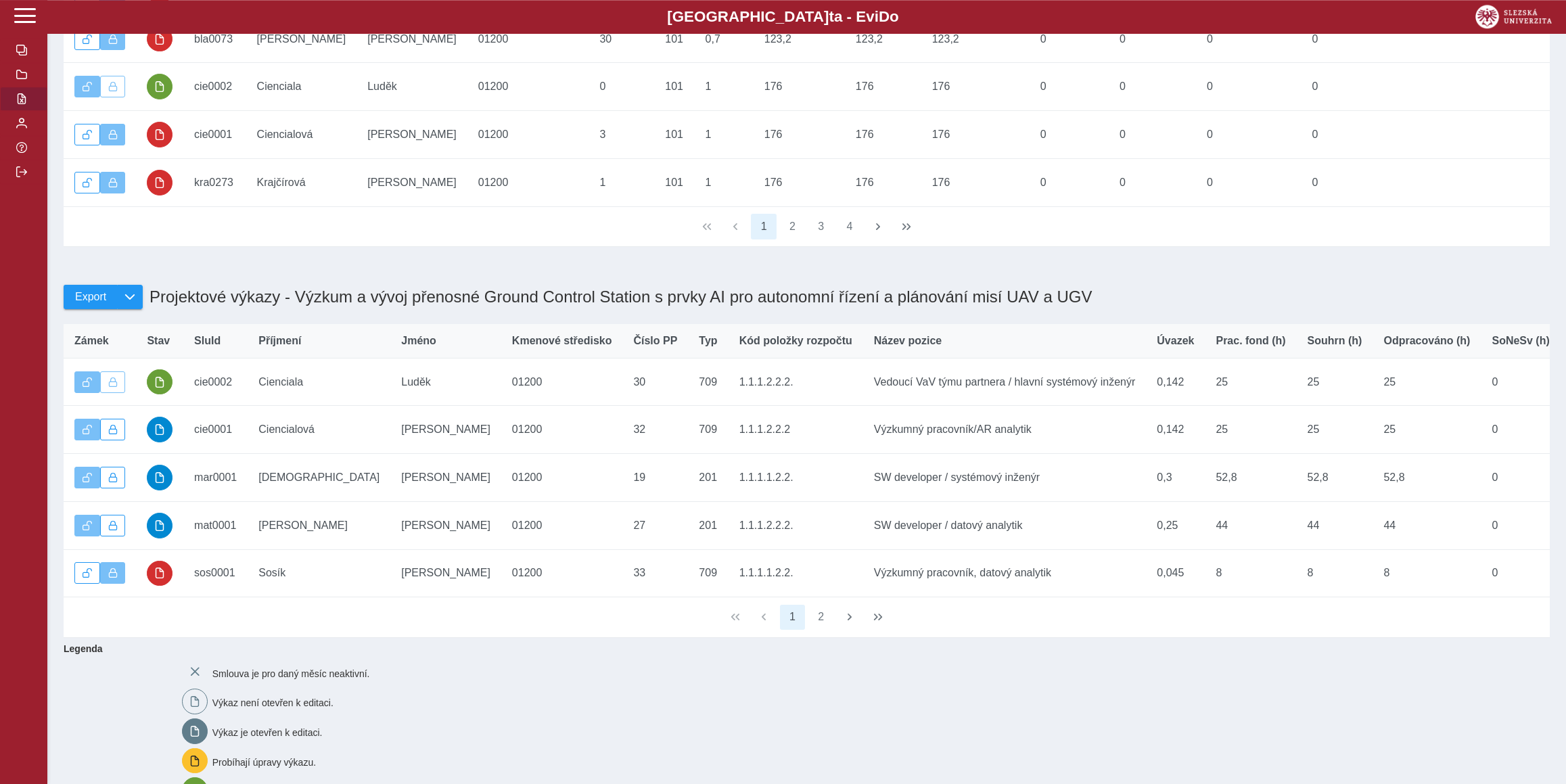
scroll to position [350, 0]
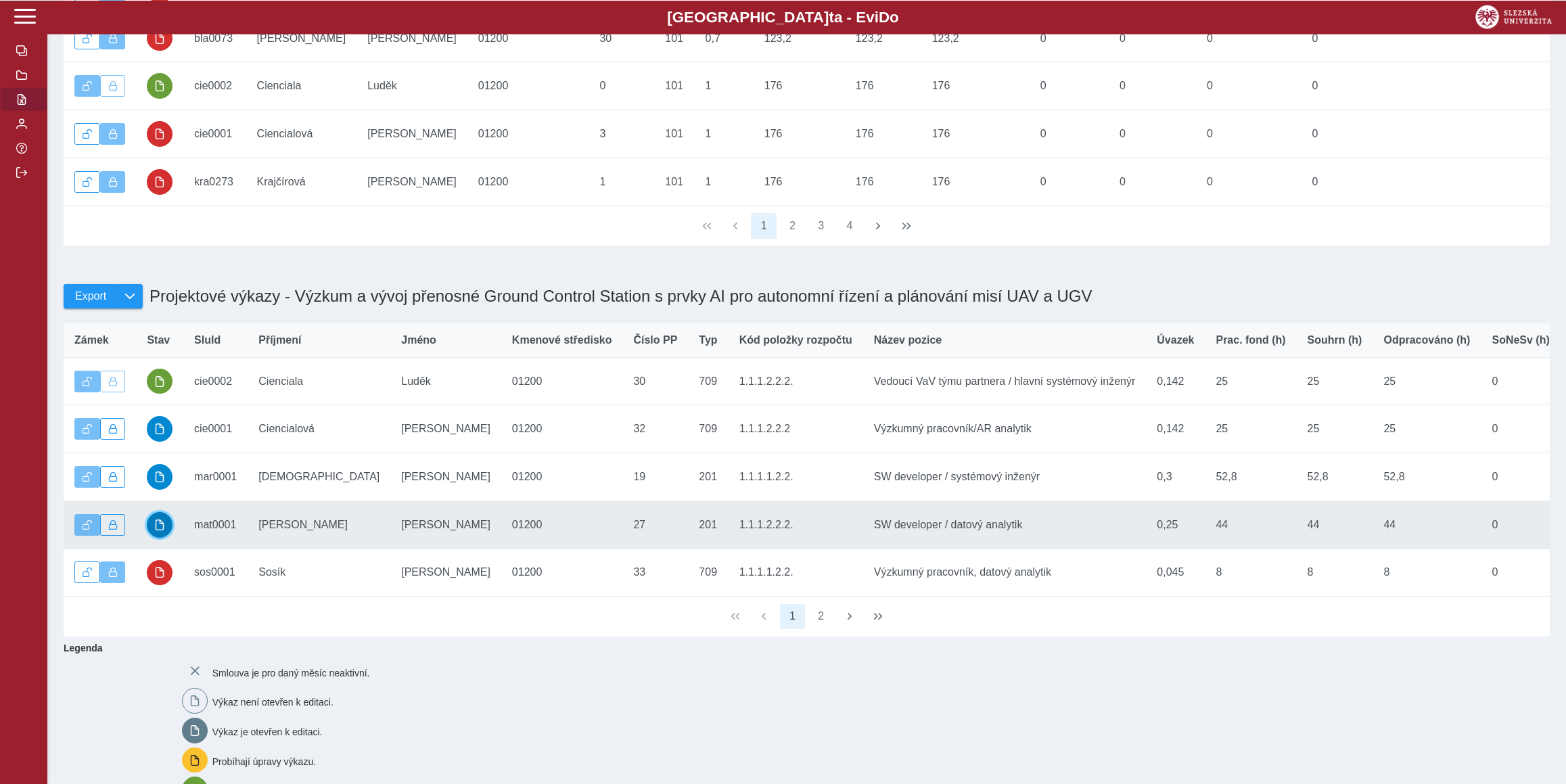
click at [157, 529] on span "button" at bounding box center [160, 524] width 11 height 11
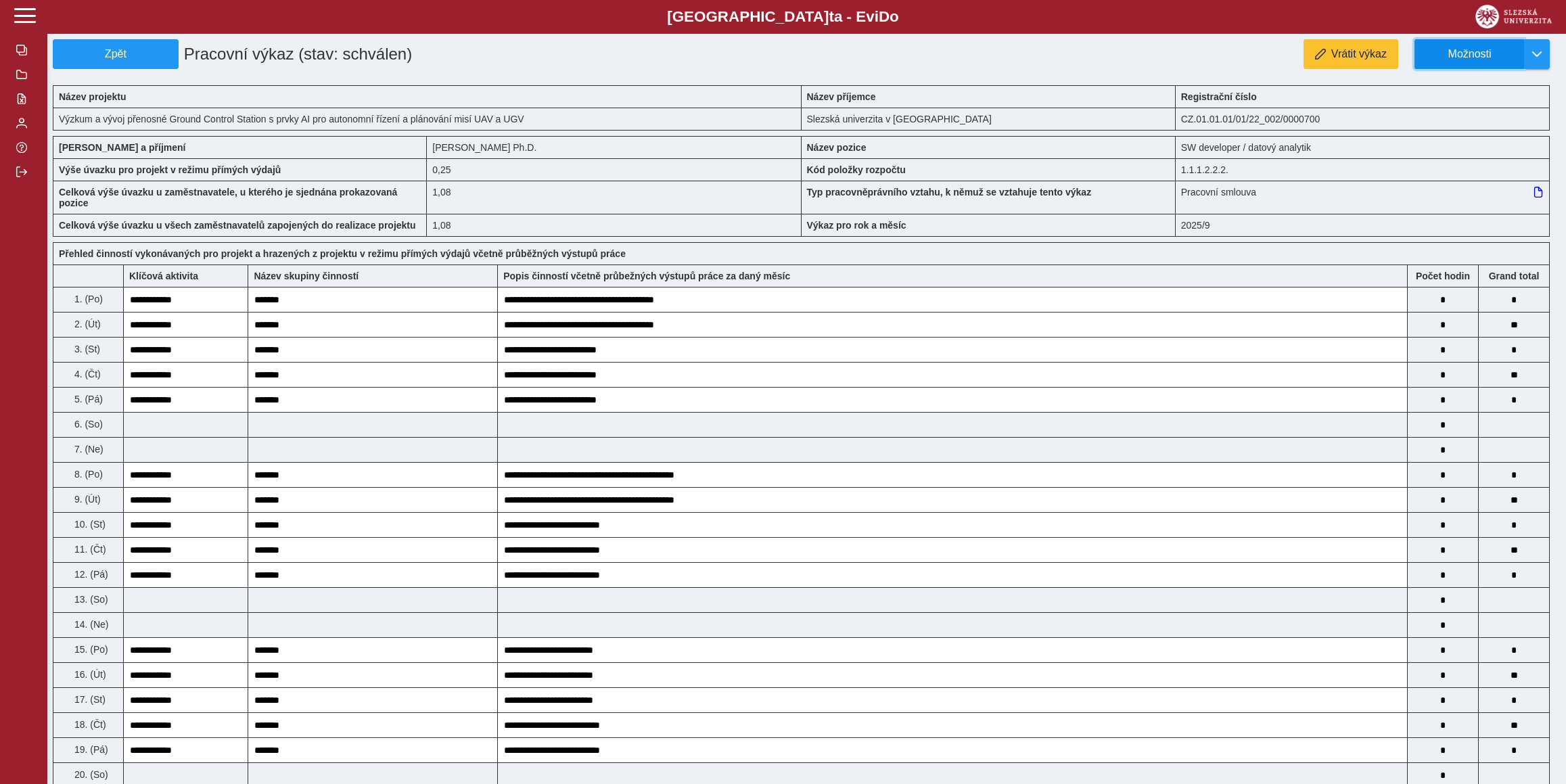
click at [1497, 44] on button "Možnosti" at bounding box center [1469, 54] width 110 height 30
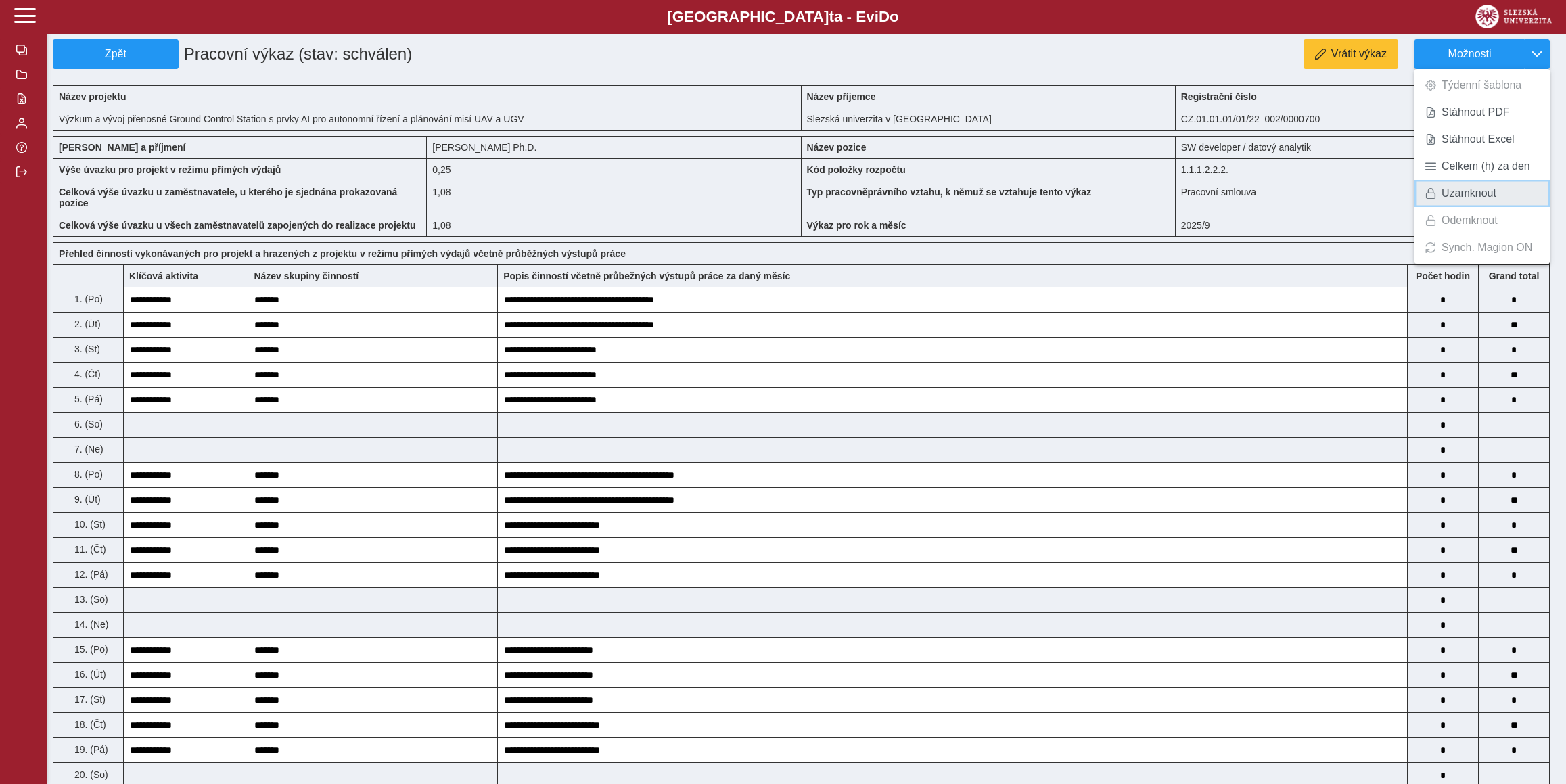
click at [1487, 198] on span "Uzamknout" at bounding box center [1469, 193] width 55 height 11
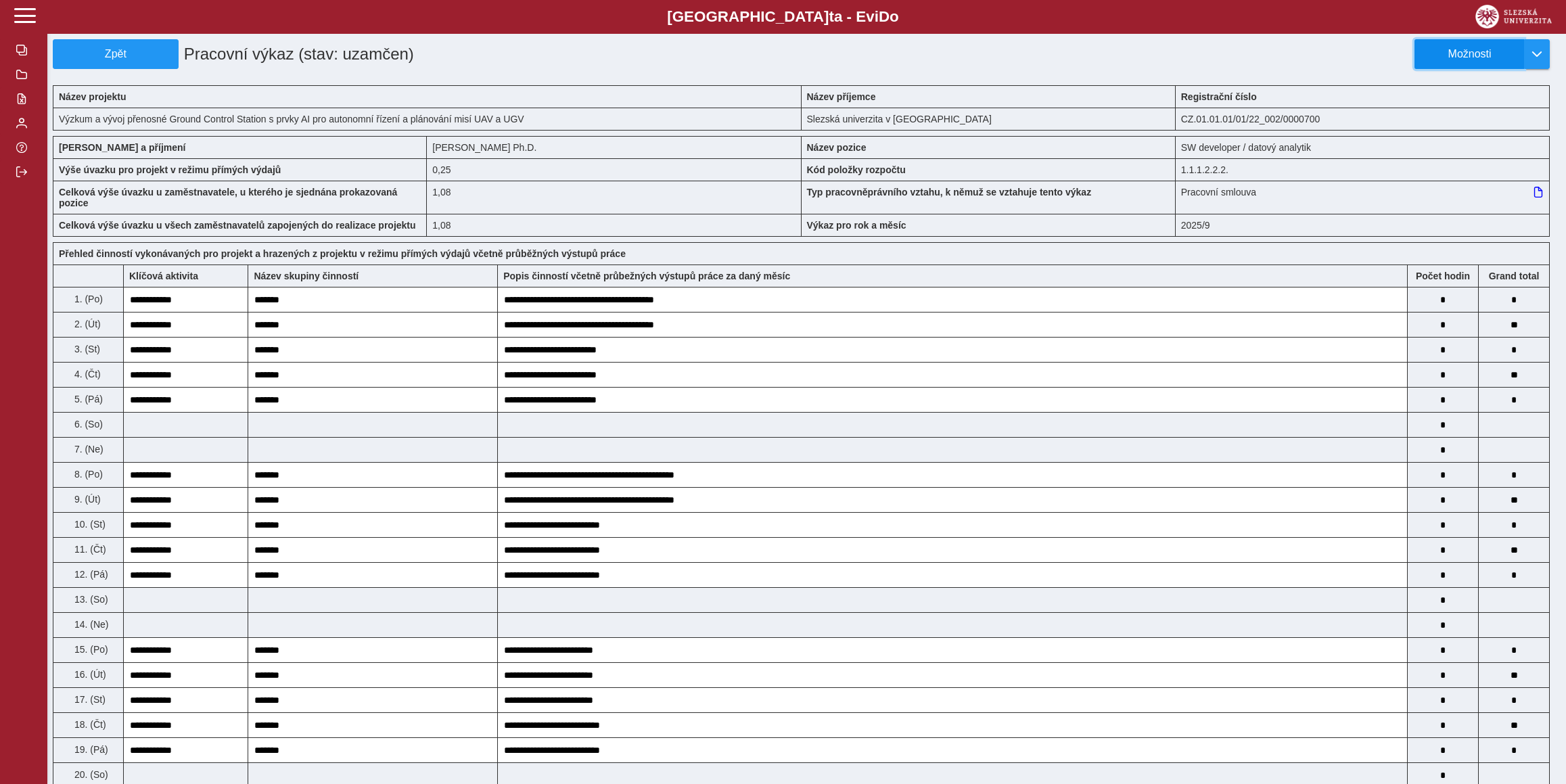
click at [1474, 46] on button "Možnosti" at bounding box center [1469, 54] width 110 height 30
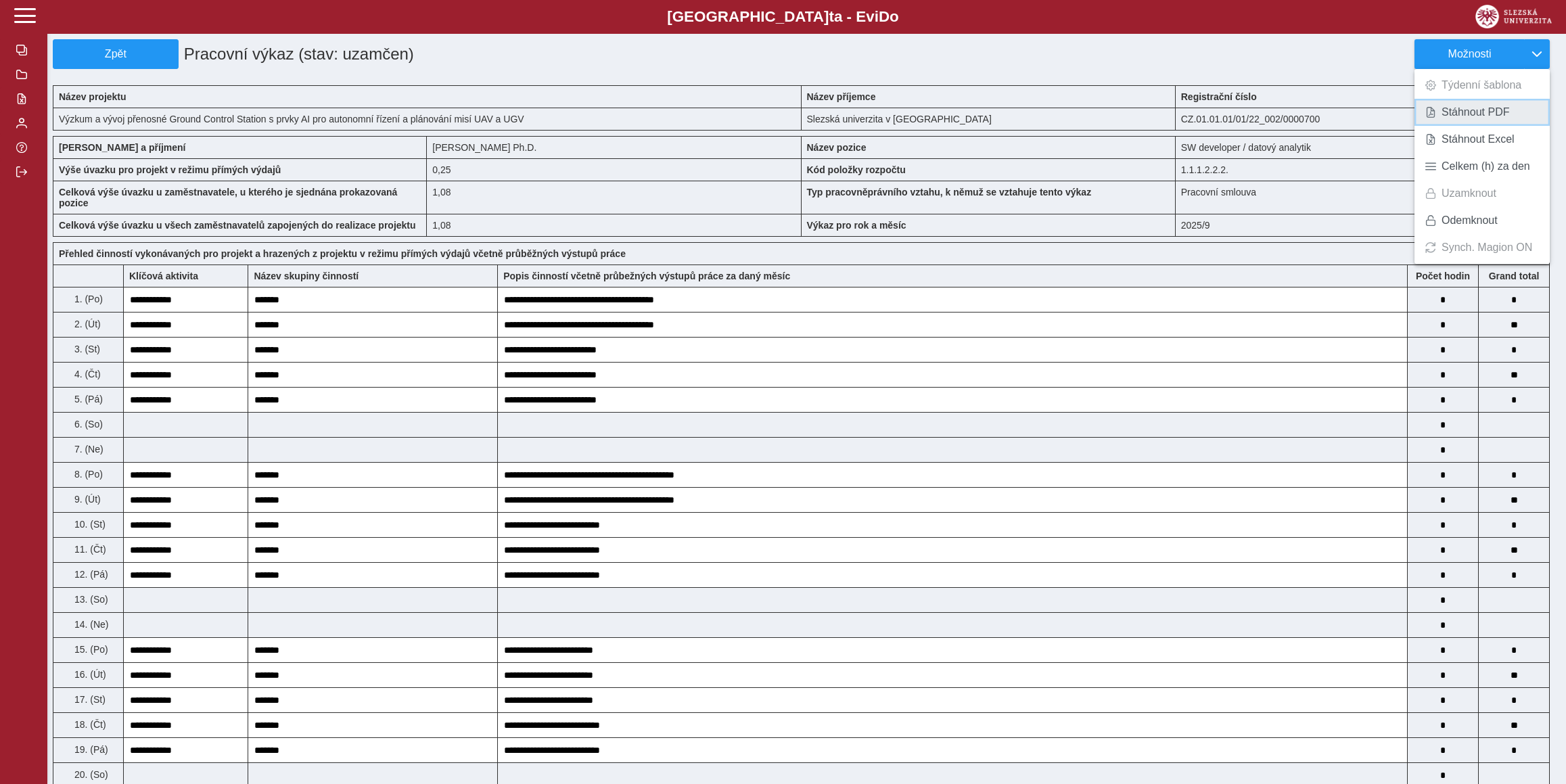
click at [1464, 109] on span "Stáhnout PDF" at bounding box center [1476, 112] width 69 height 11
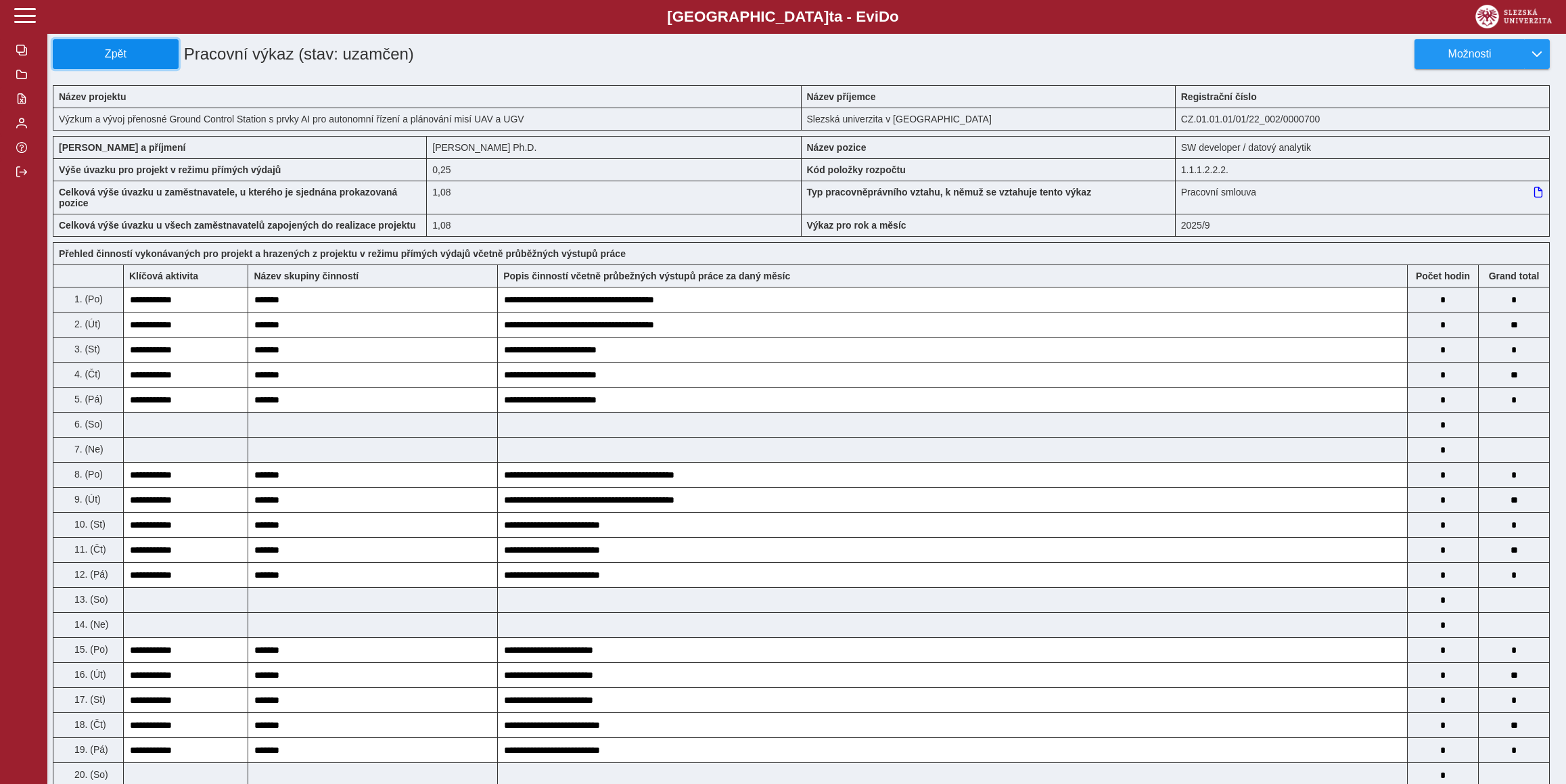
click at [102, 50] on span "Zpět" at bounding box center [116, 54] width 114 height 12
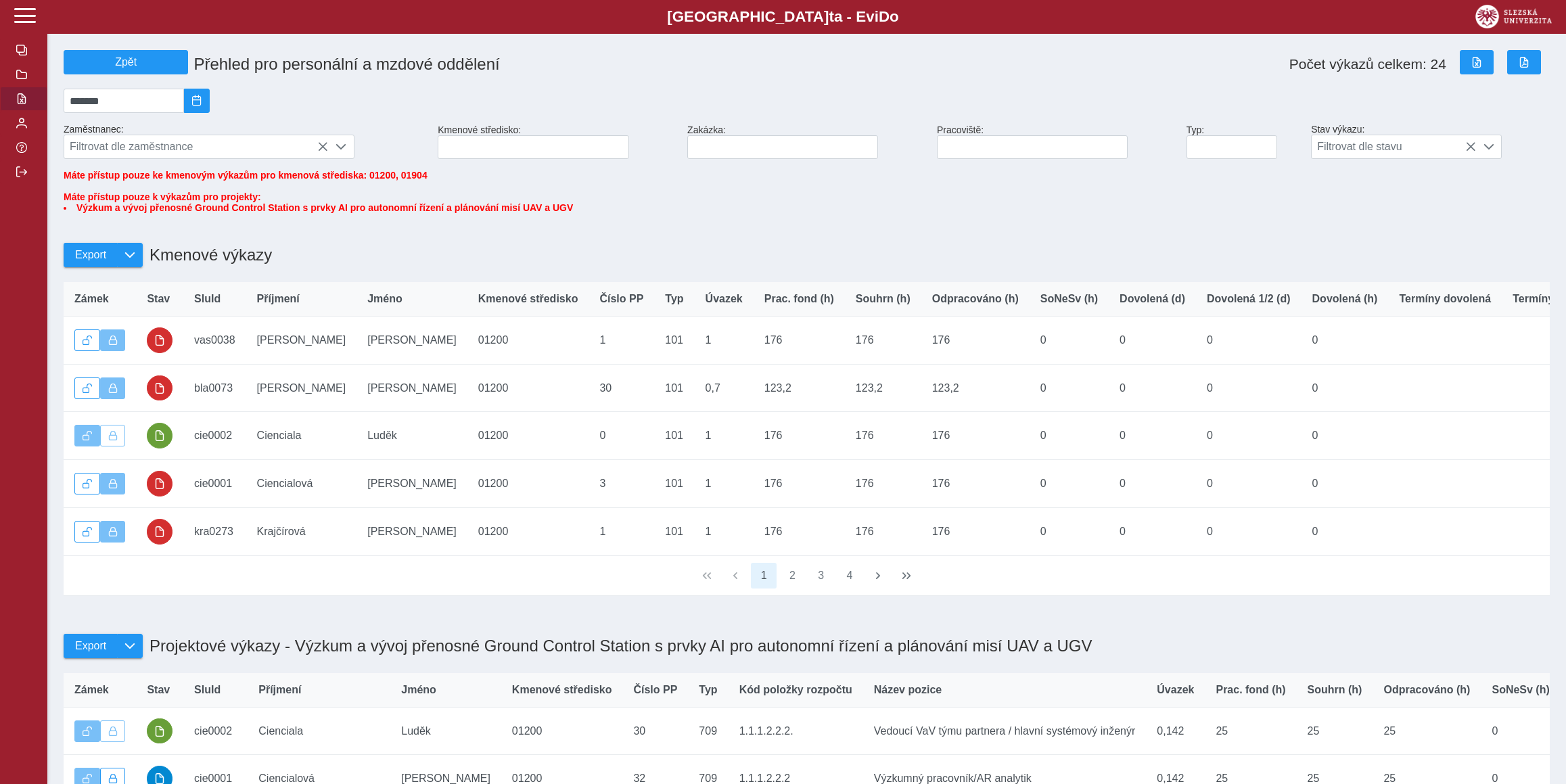
scroll to position [589, 0]
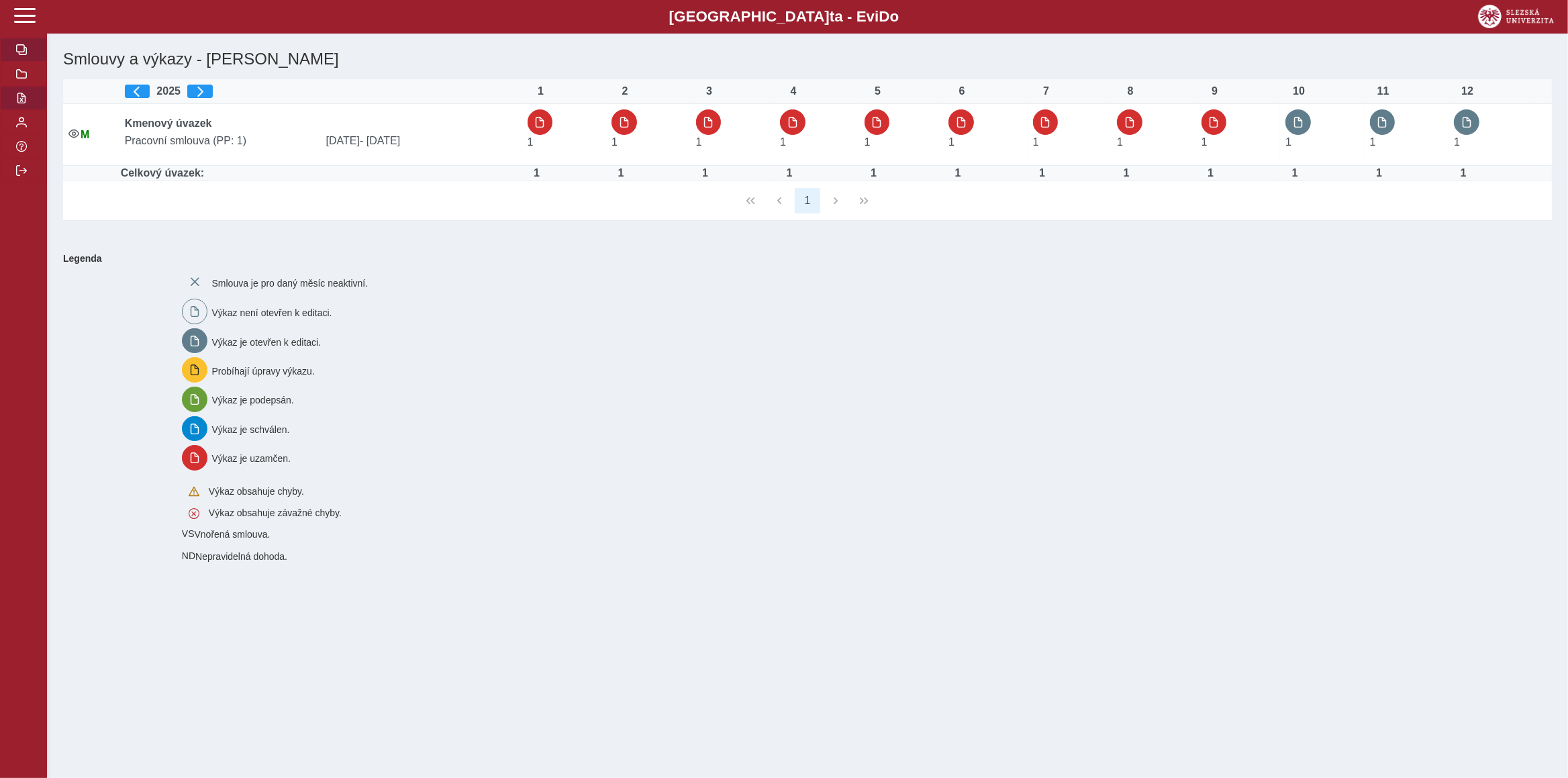
click at [22, 110] on button "button" at bounding box center [23, 97] width 47 height 24
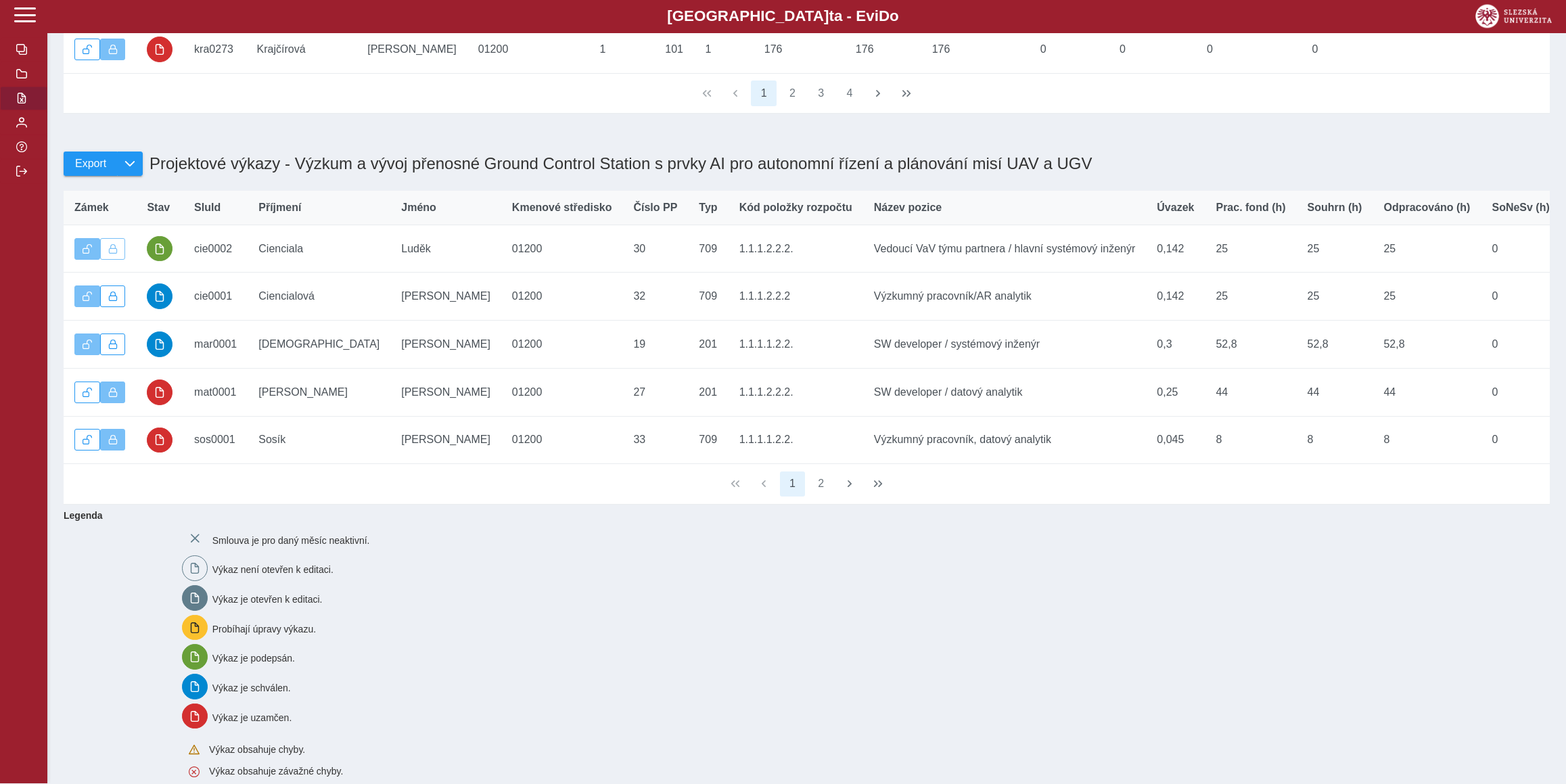
scroll to position [483, 0]
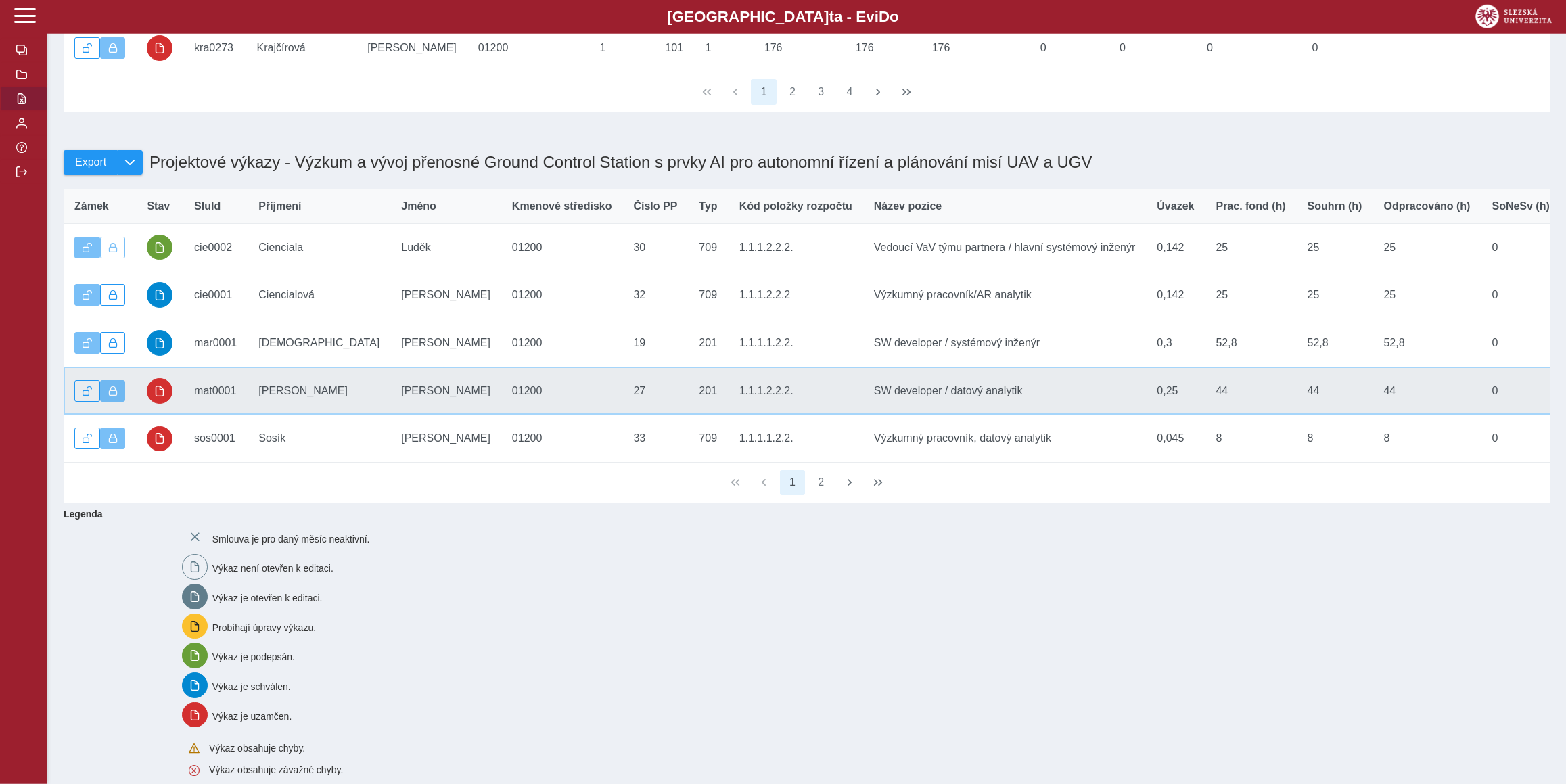
click at [157, 414] on td "Stav" at bounding box center [160, 391] width 48 height 48
click at [162, 404] on button "button" at bounding box center [159, 391] width 26 height 26
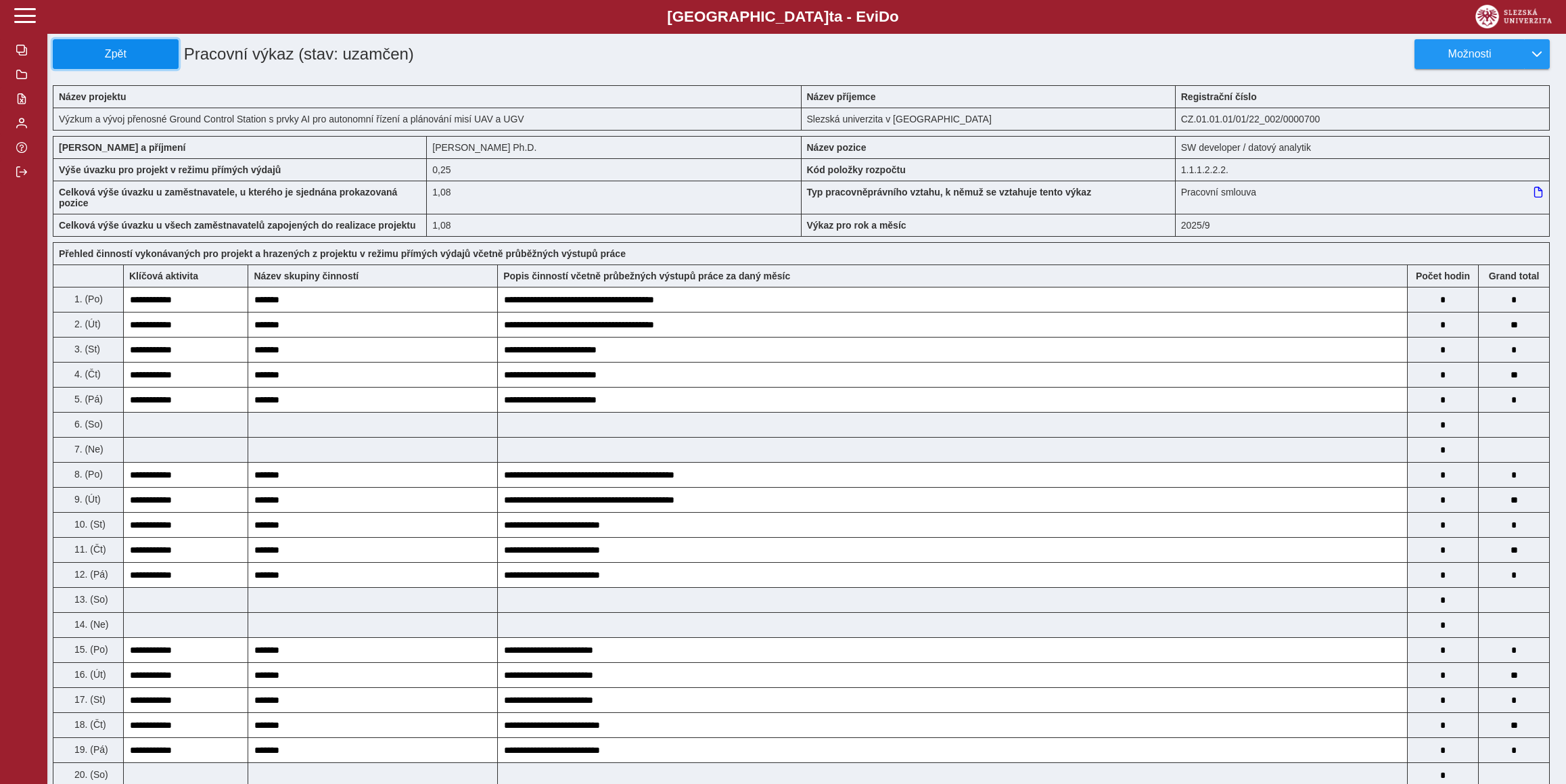
click at [73, 41] on button "Zpět" at bounding box center [116, 54] width 126 height 30
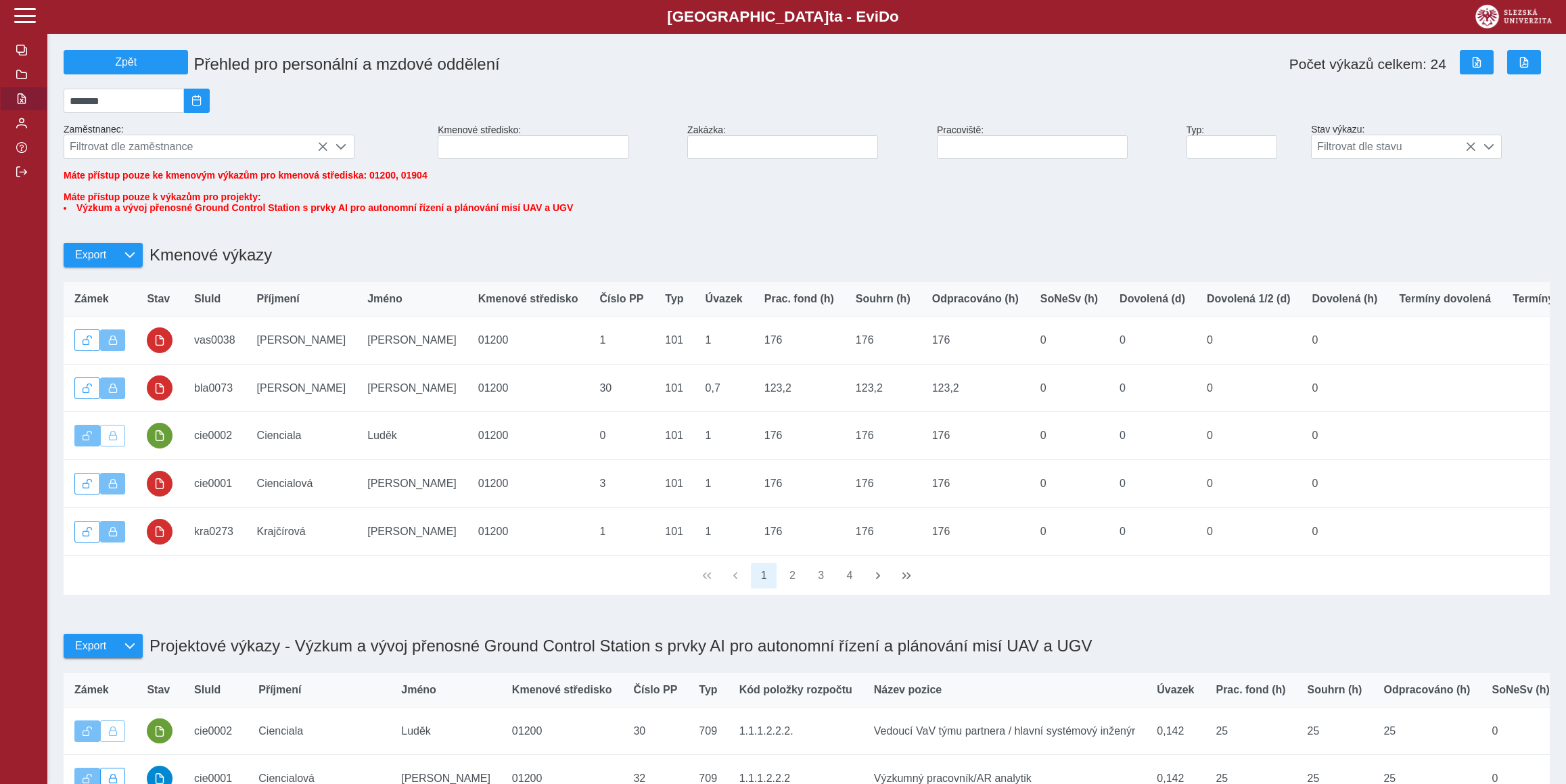
scroll to position [589, 0]
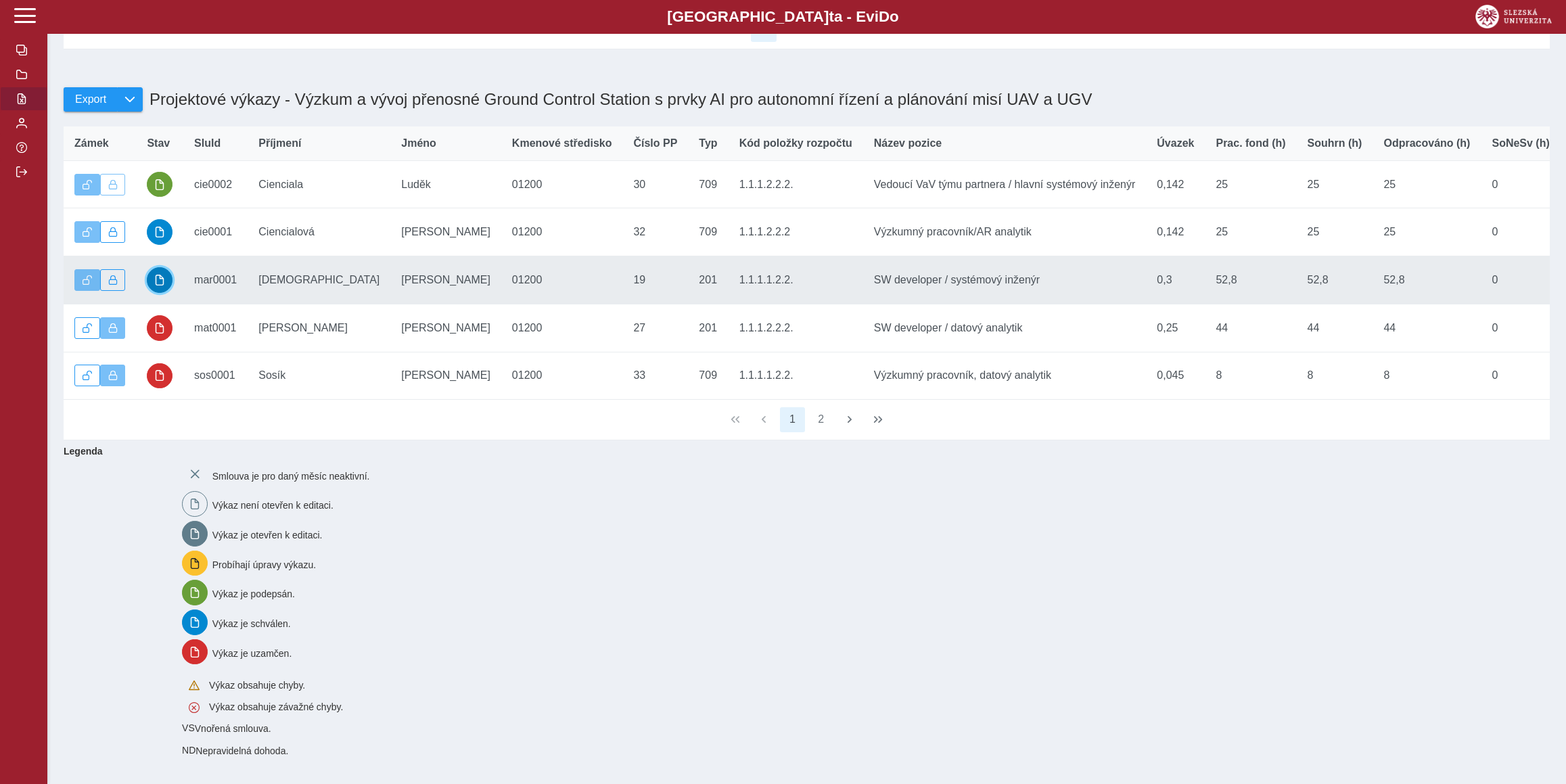
click at [163, 275] on span "button" at bounding box center [160, 280] width 11 height 11
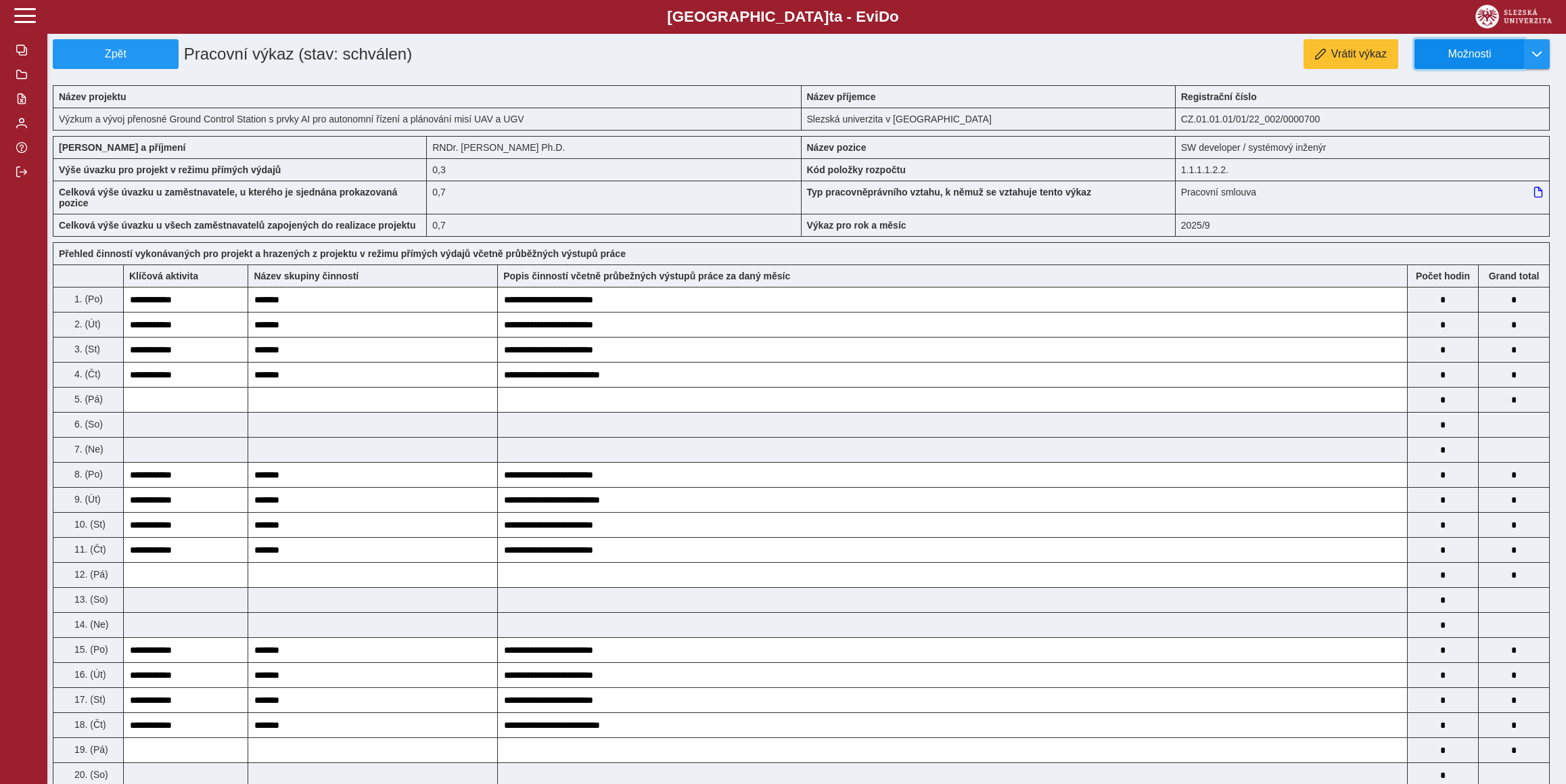
click at [1485, 60] on span "Možnosti" at bounding box center [1469, 54] width 87 height 12
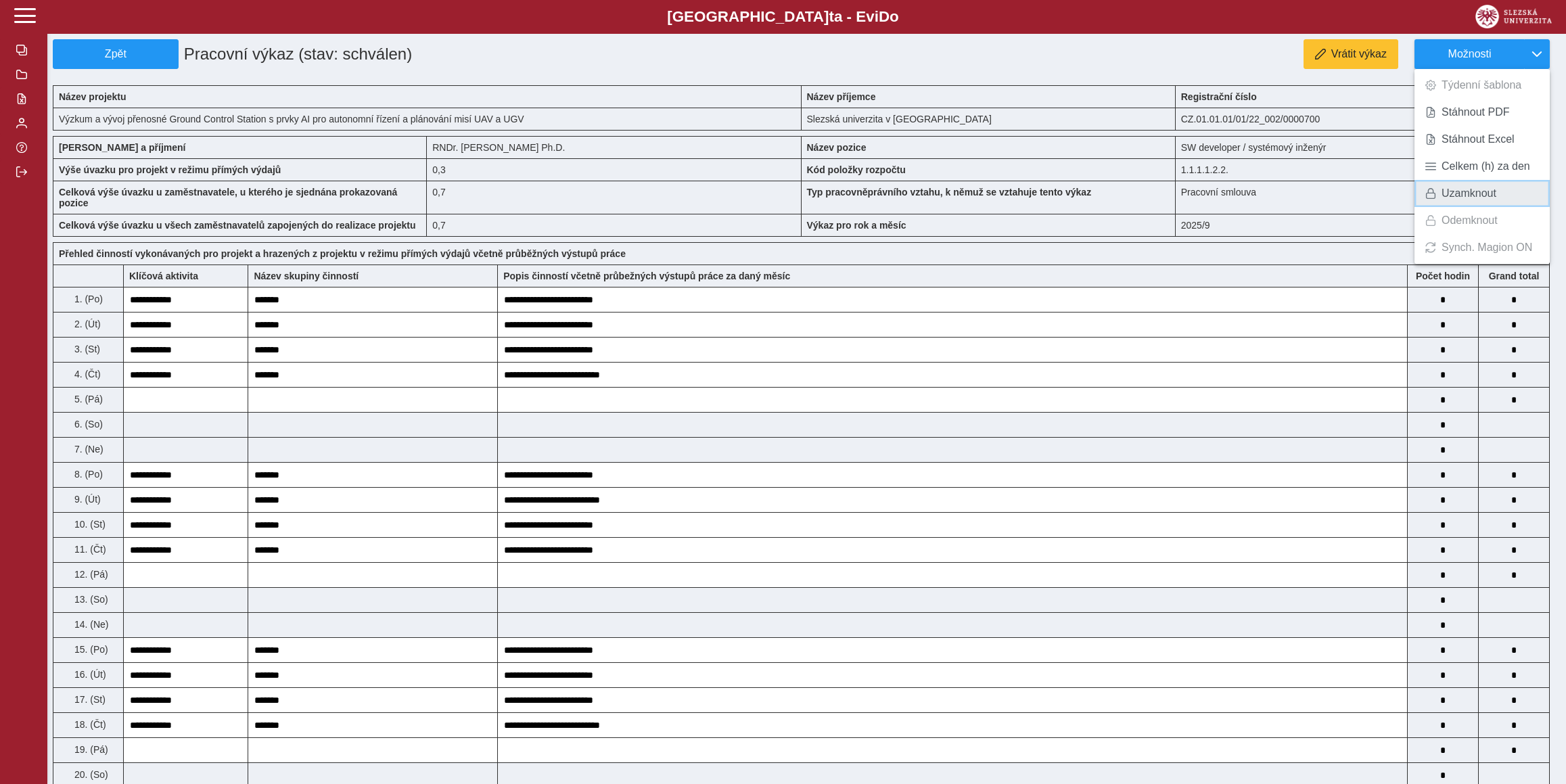
click at [1474, 199] on span "Uzamknout" at bounding box center [1469, 193] width 55 height 11
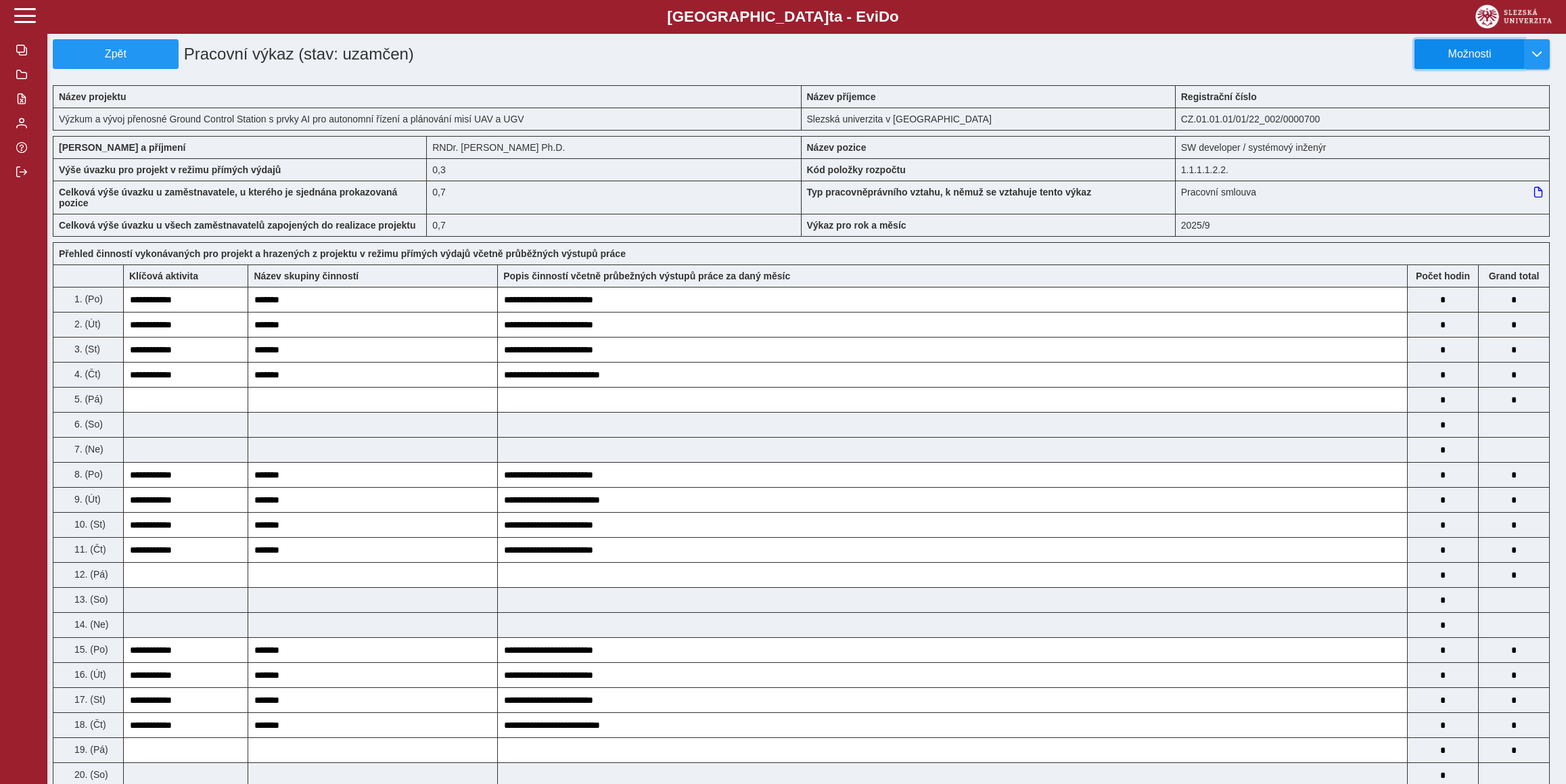
click at [1492, 58] on span "Možnosti" at bounding box center [1469, 54] width 87 height 12
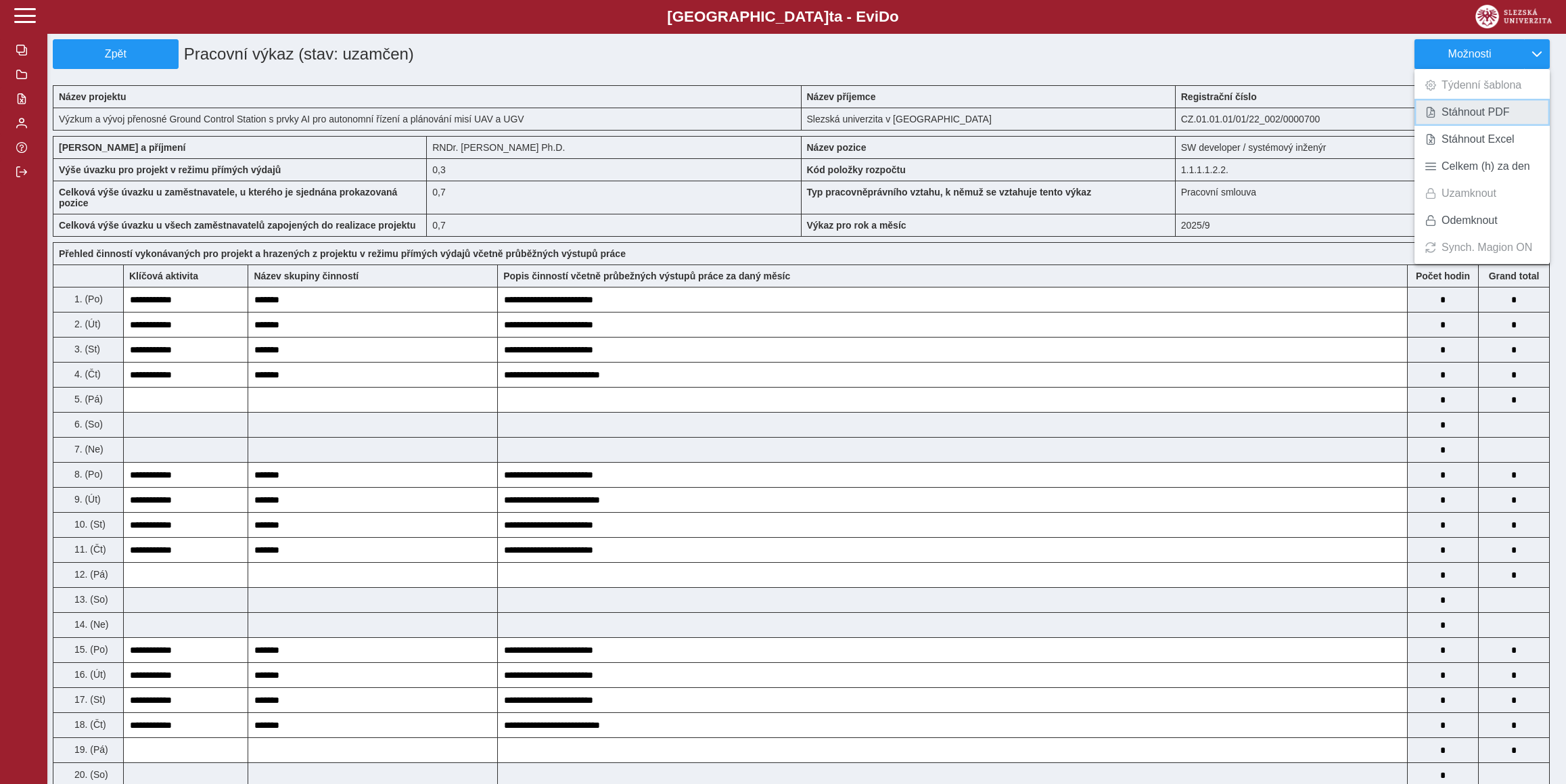
click at [1490, 107] on span "Stáhnout PDF" at bounding box center [1476, 112] width 69 height 11
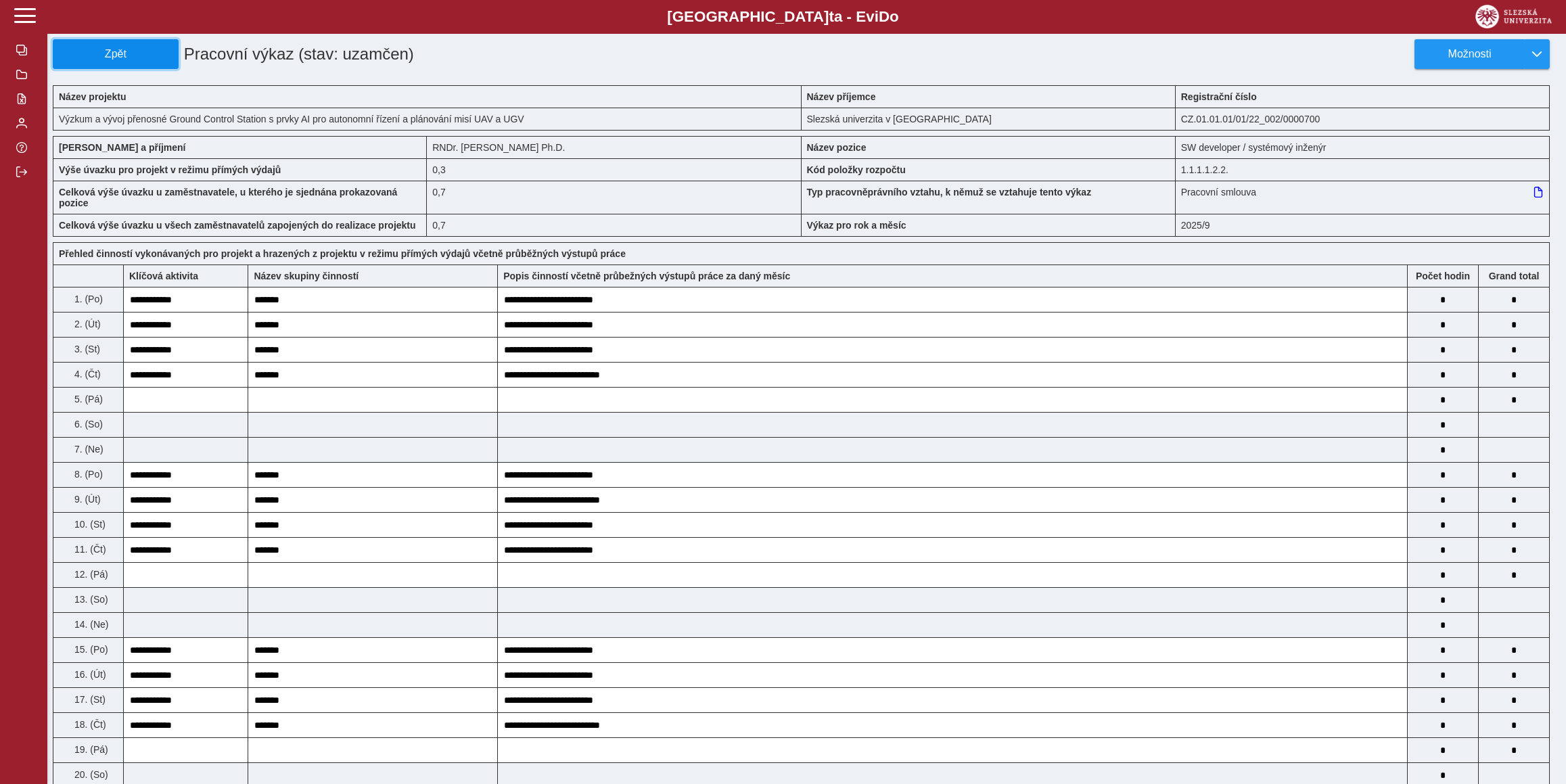
click at [89, 54] on span "Zpět" at bounding box center [116, 54] width 114 height 12
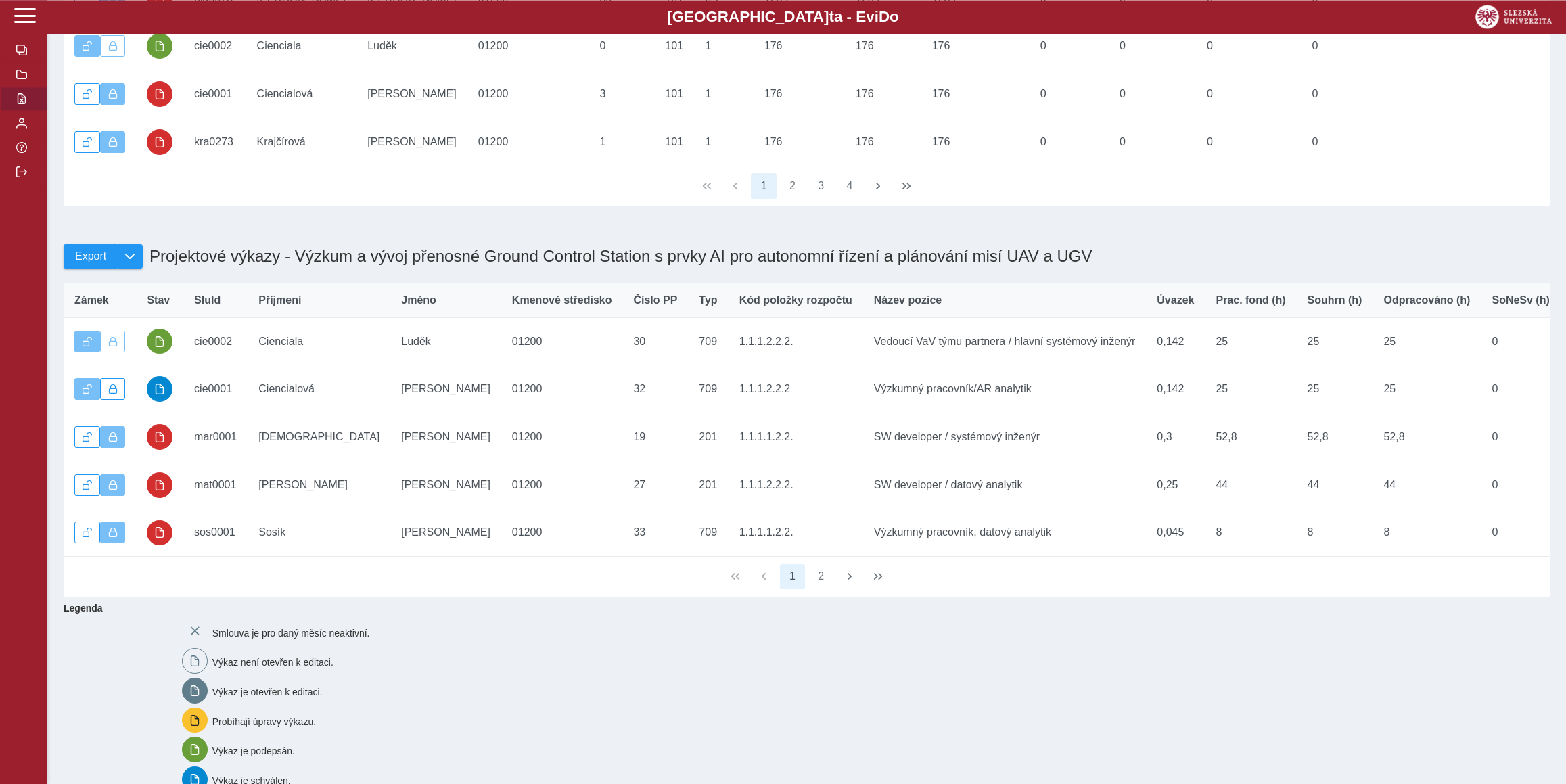
scroll to position [398, 0]
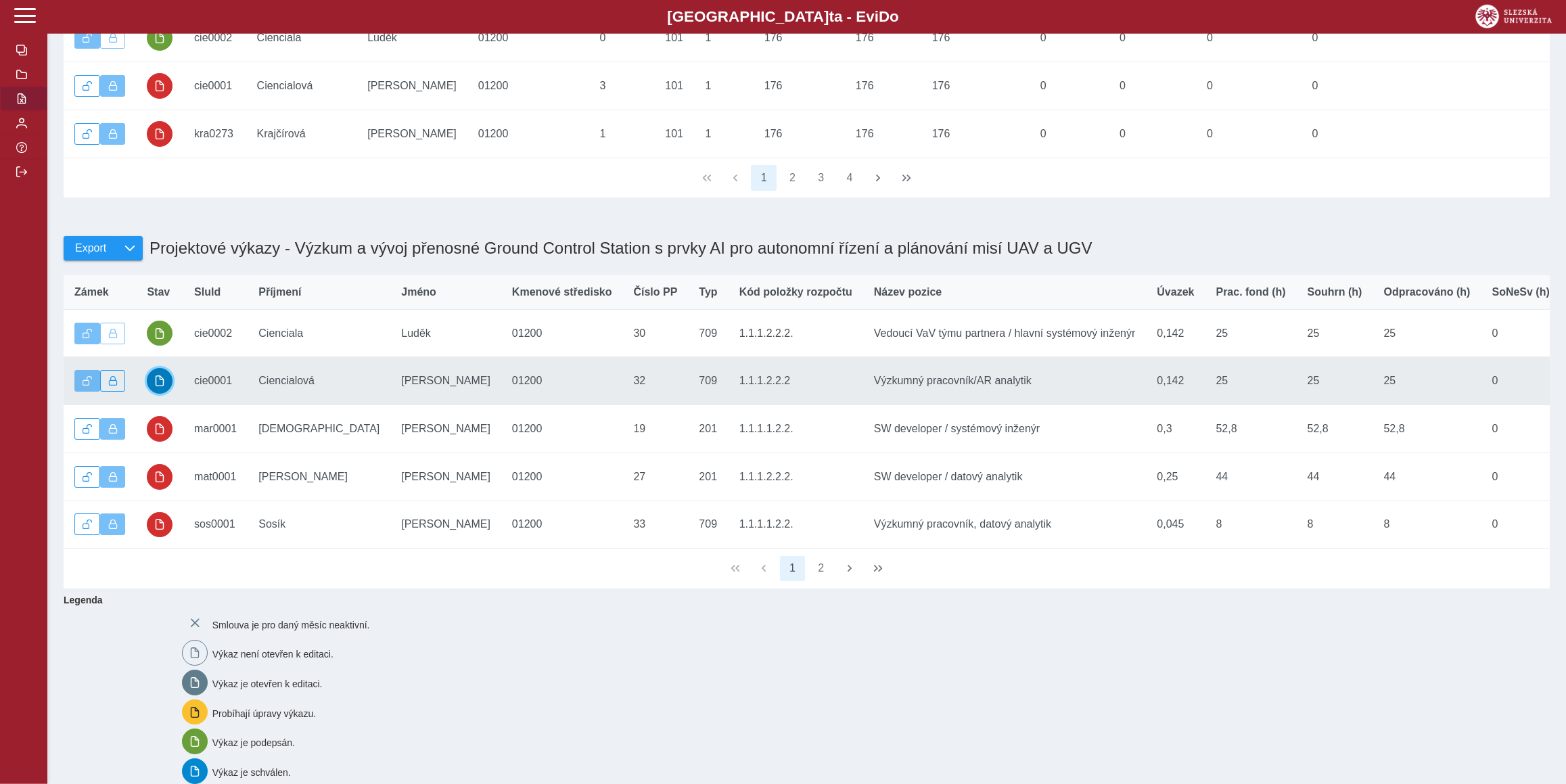
drag, startPoint x: 154, startPoint y: 403, endPoint x: 148, endPoint y: 408, distance: 7.8
click at [153, 394] on button "button" at bounding box center [159, 381] width 26 height 26
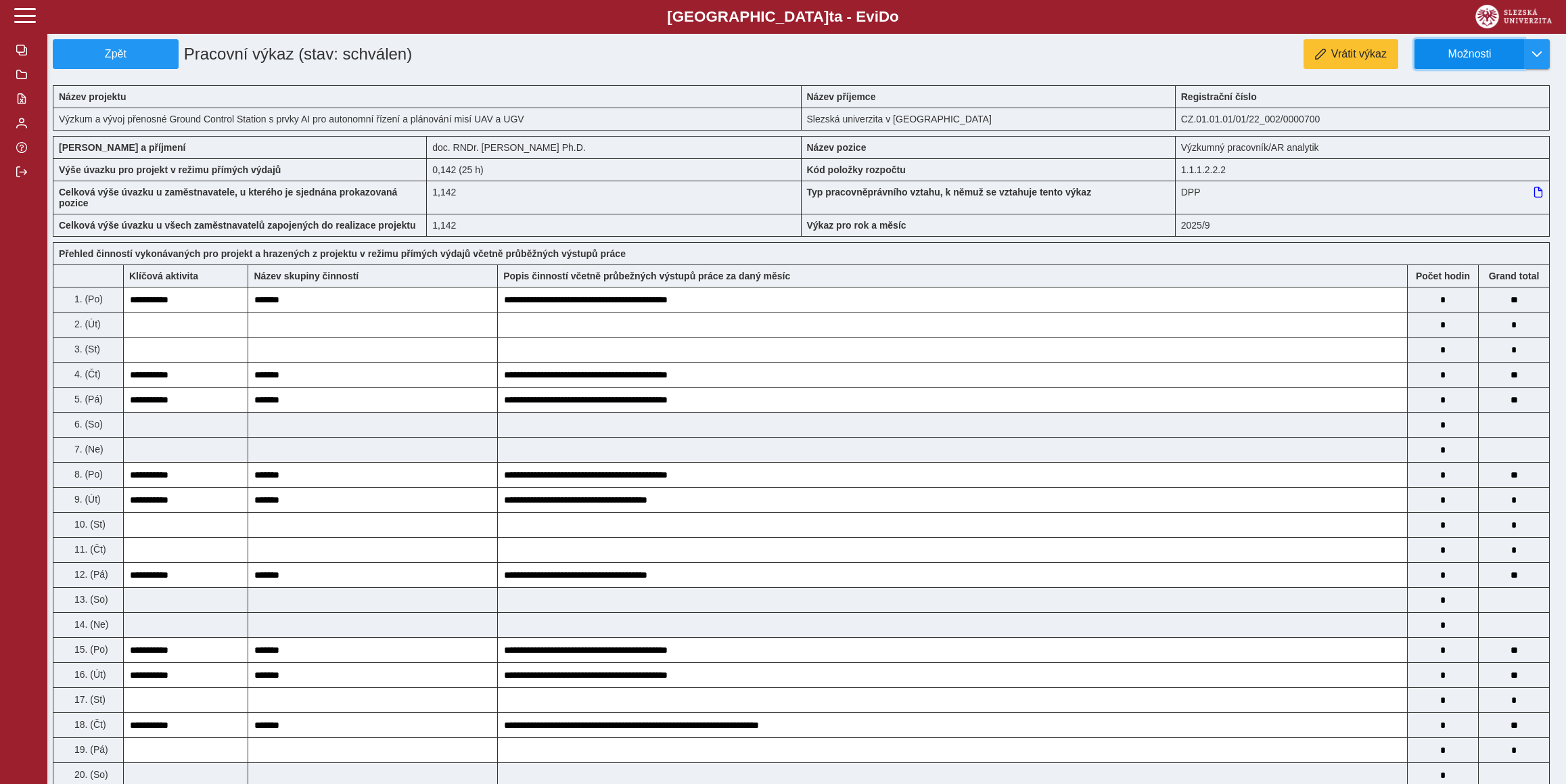
click at [1454, 56] on span "Možnosti" at bounding box center [1469, 54] width 87 height 12
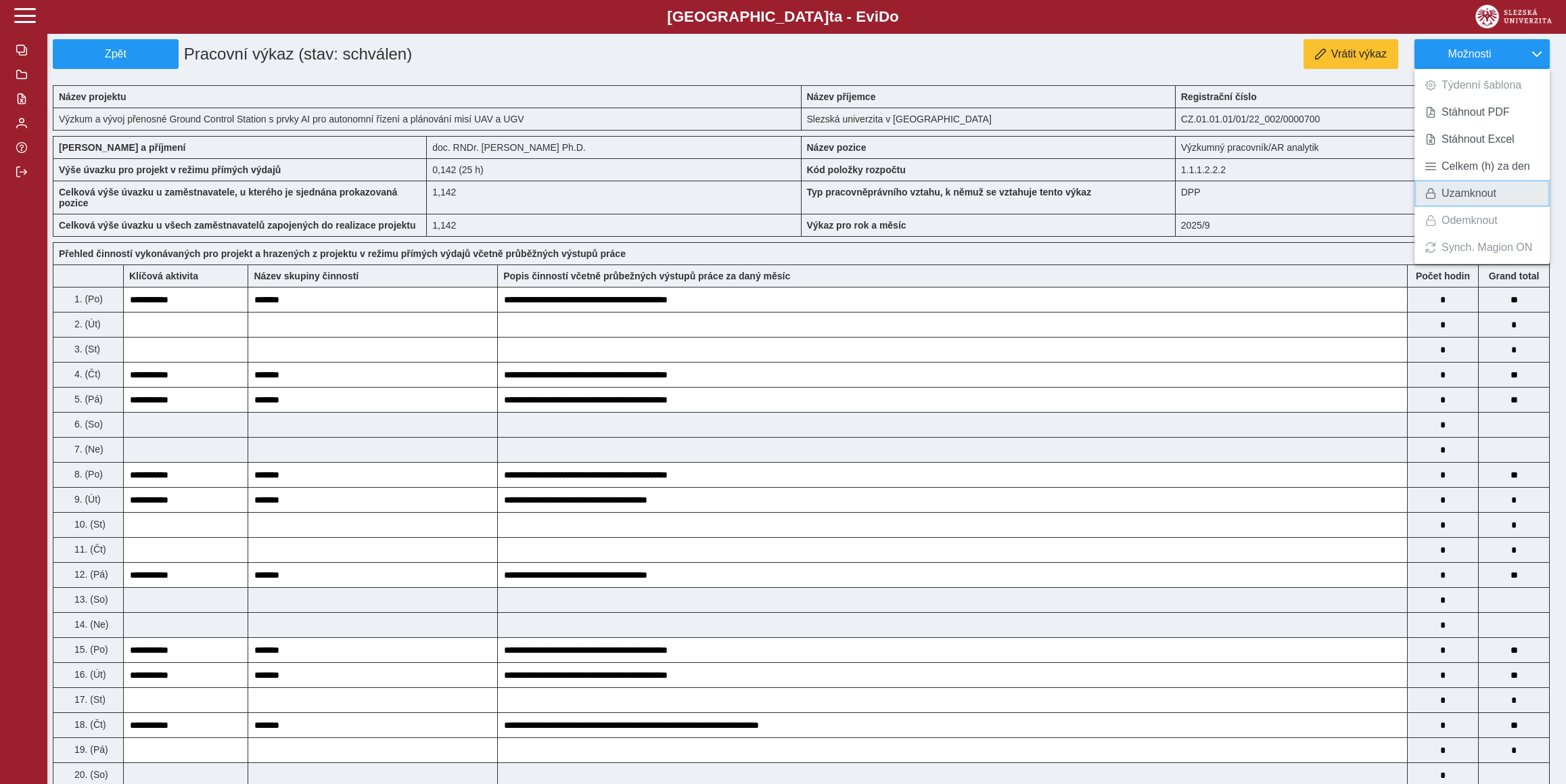
click at [1475, 195] on span "Uzamknout" at bounding box center [1469, 193] width 55 height 11
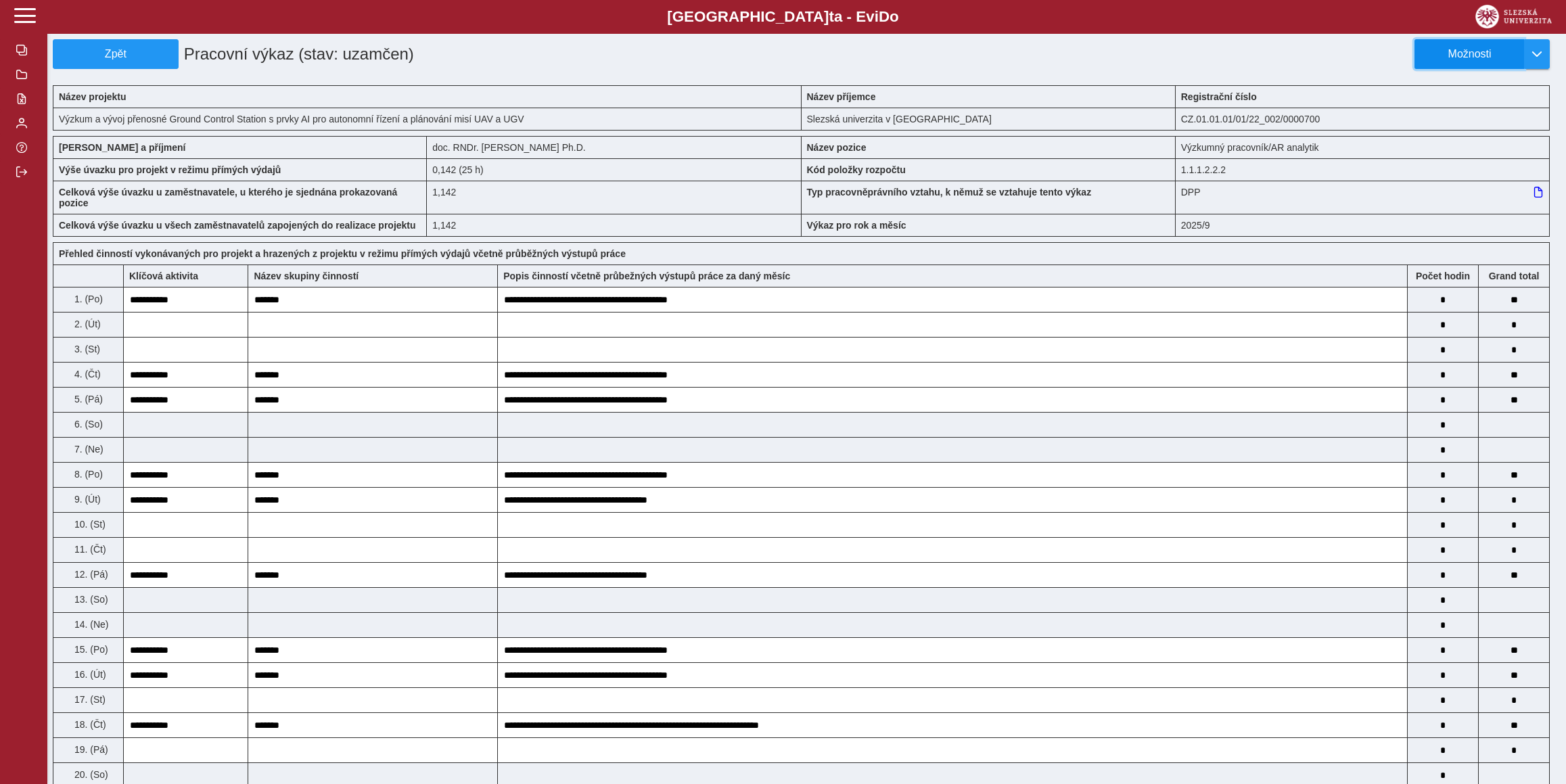
click at [1501, 54] on span "Možnosti" at bounding box center [1469, 54] width 87 height 12
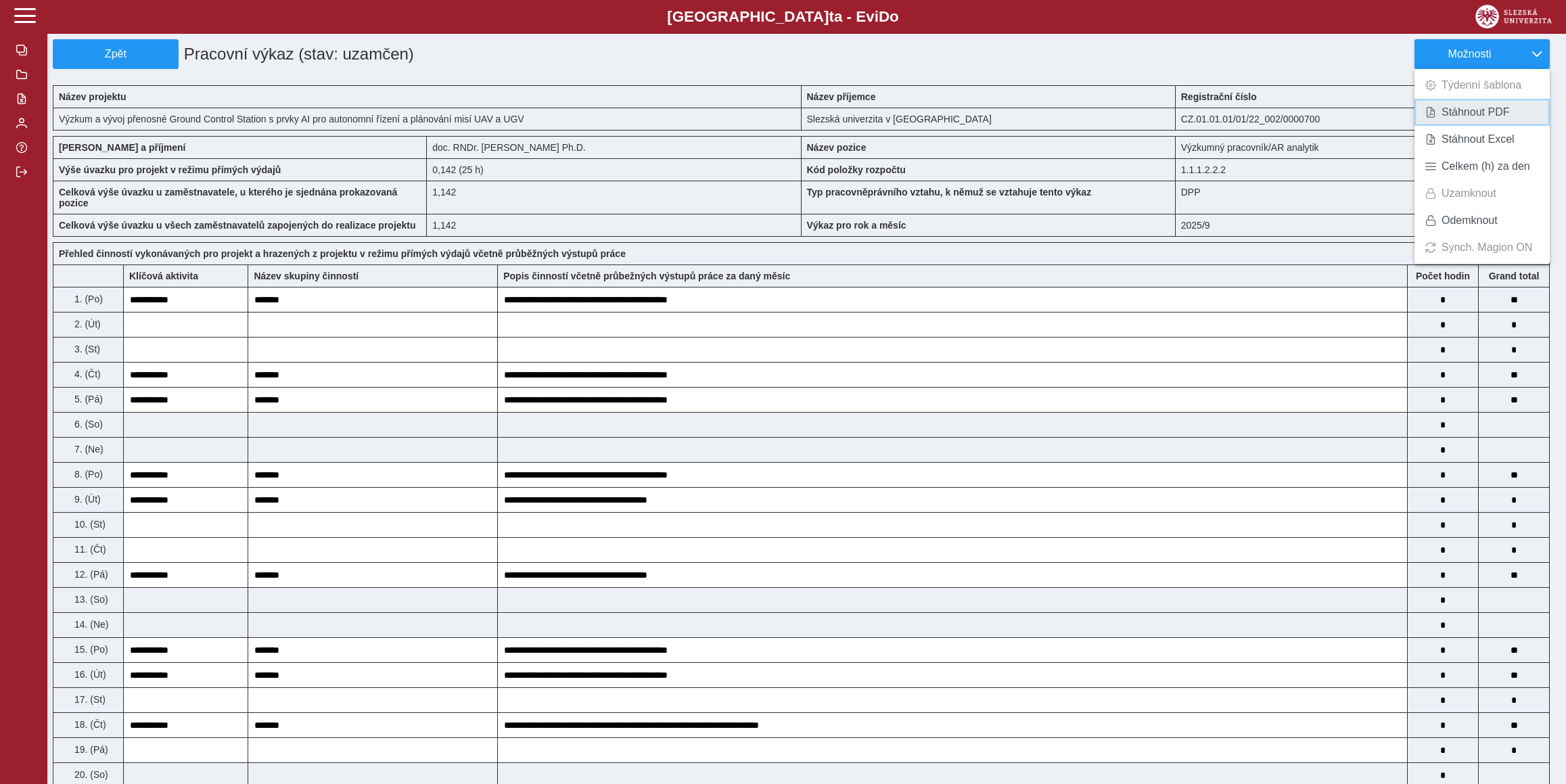
click at [1504, 107] on span "Stáhnout PDF" at bounding box center [1476, 112] width 69 height 11
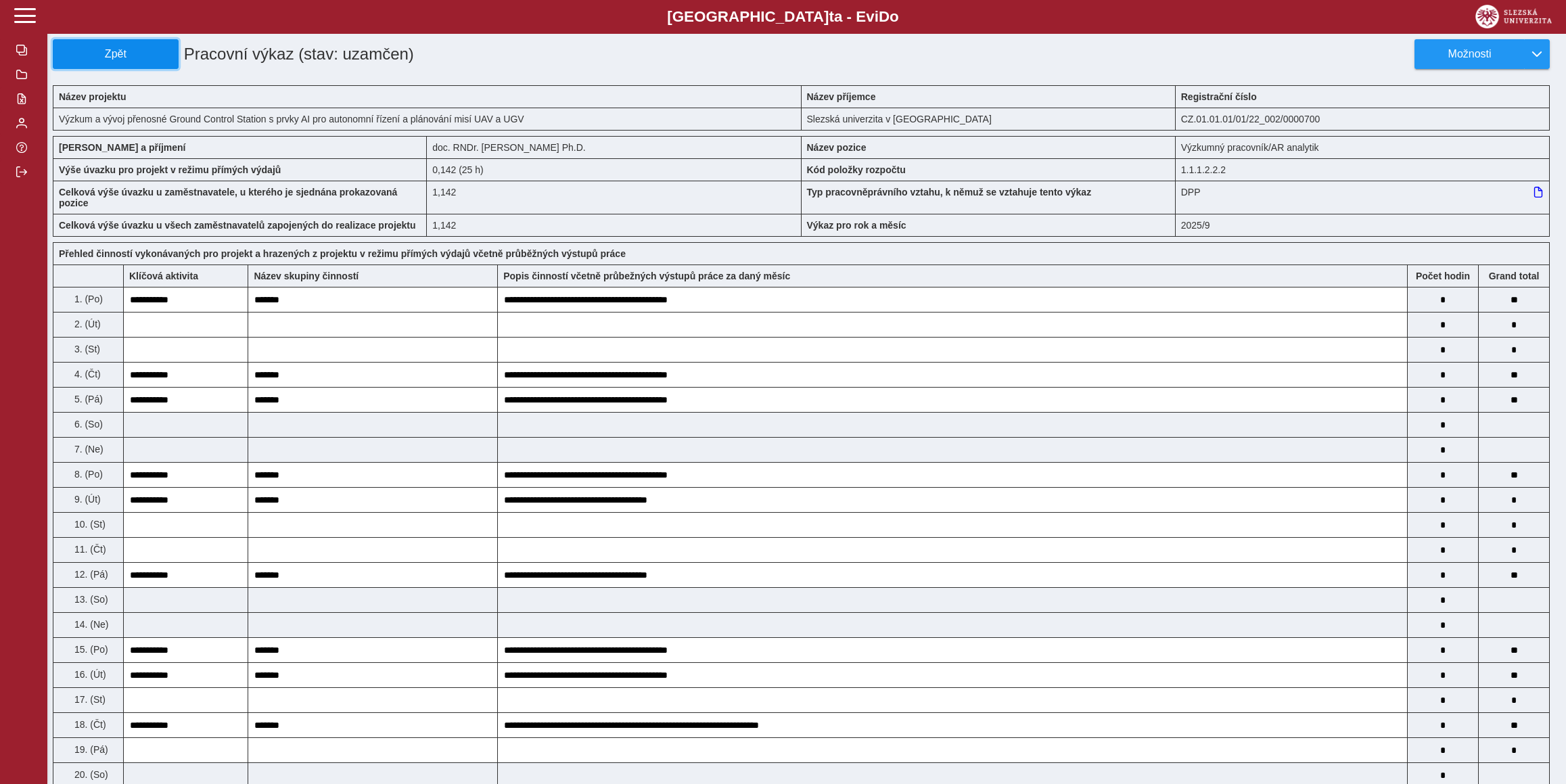
click at [99, 54] on span "Zpět" at bounding box center [116, 54] width 114 height 12
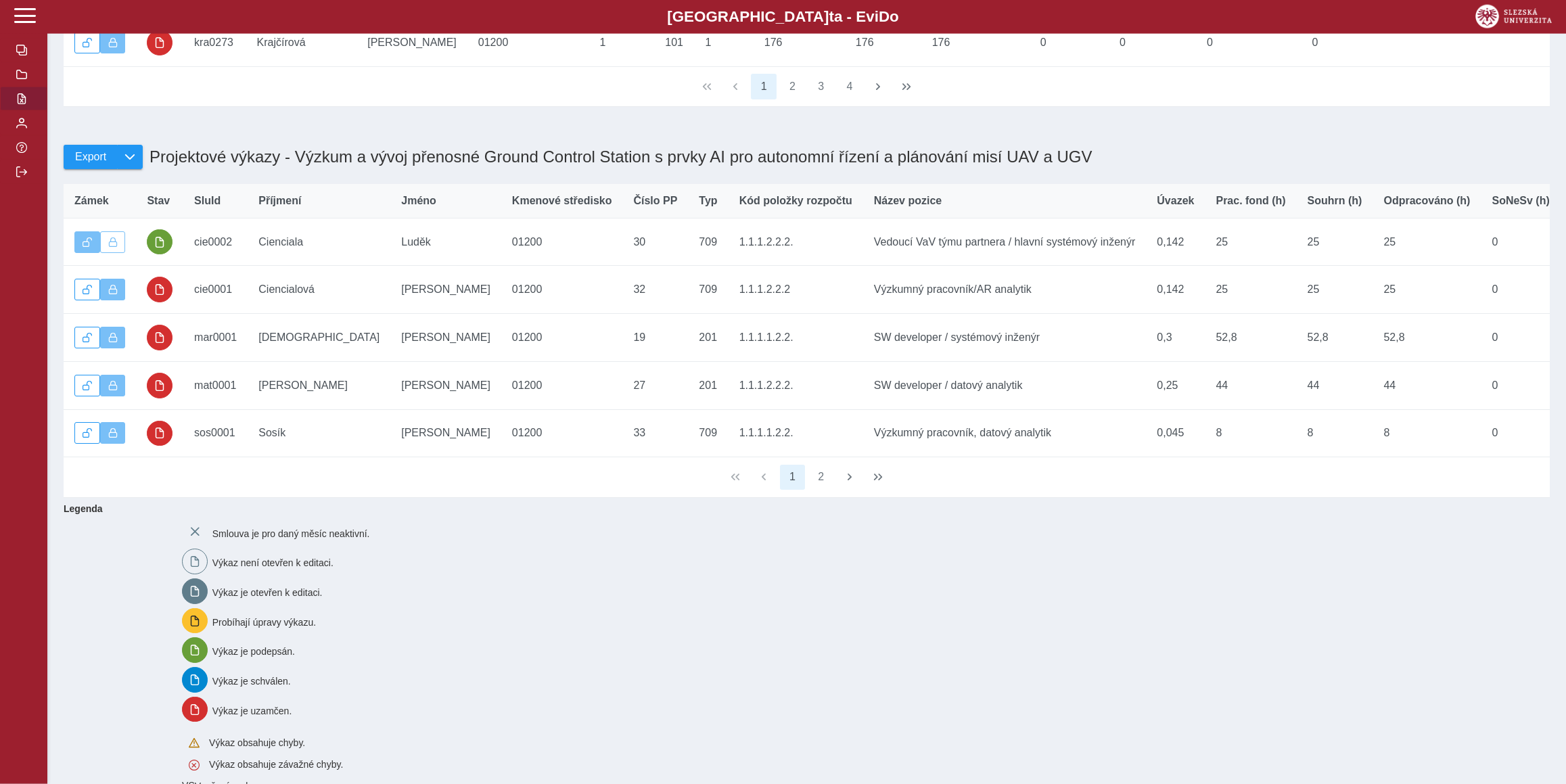
scroll to position [528, 0]
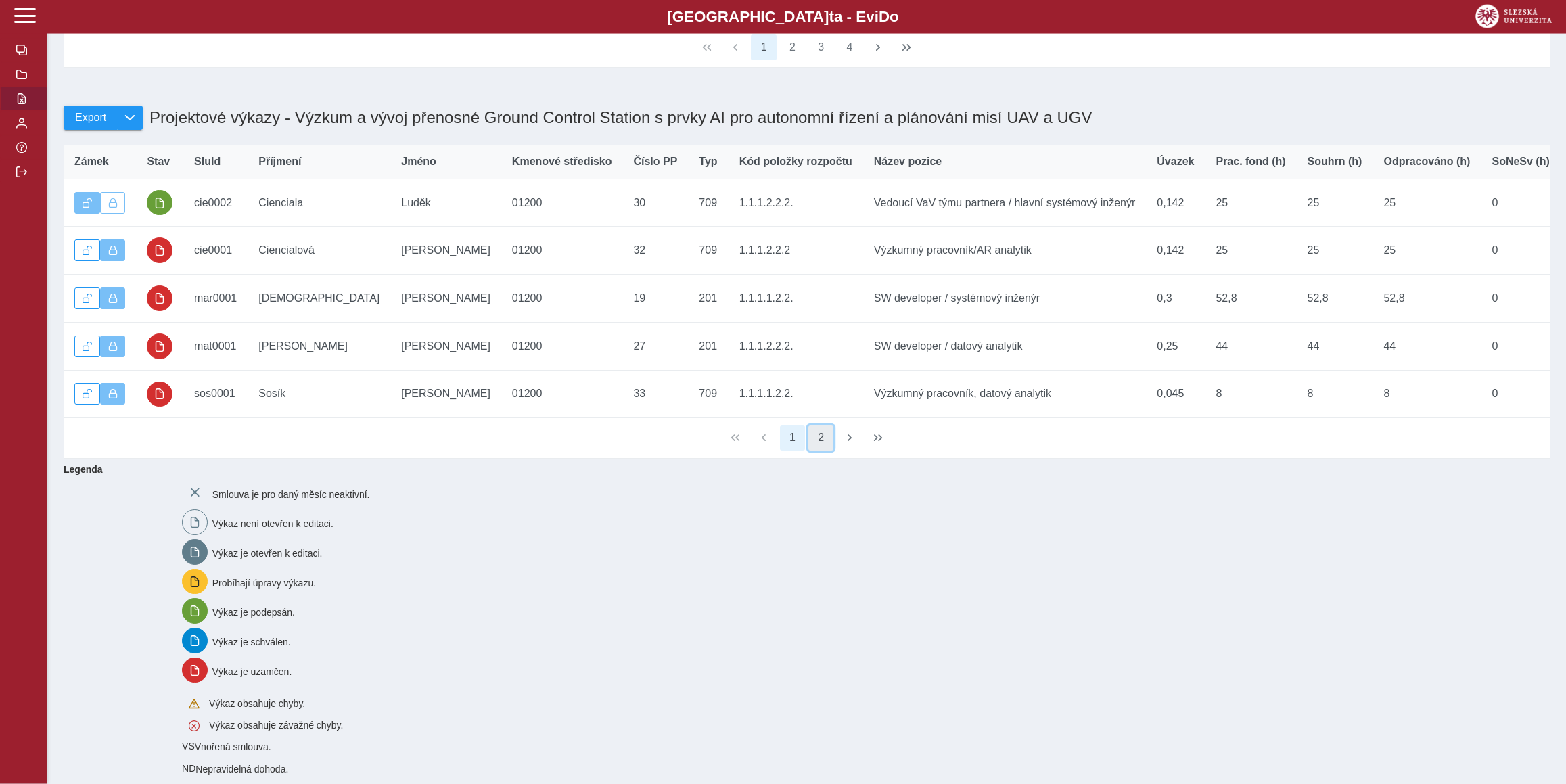
click at [824, 451] on button "2" at bounding box center [821, 438] width 26 height 26
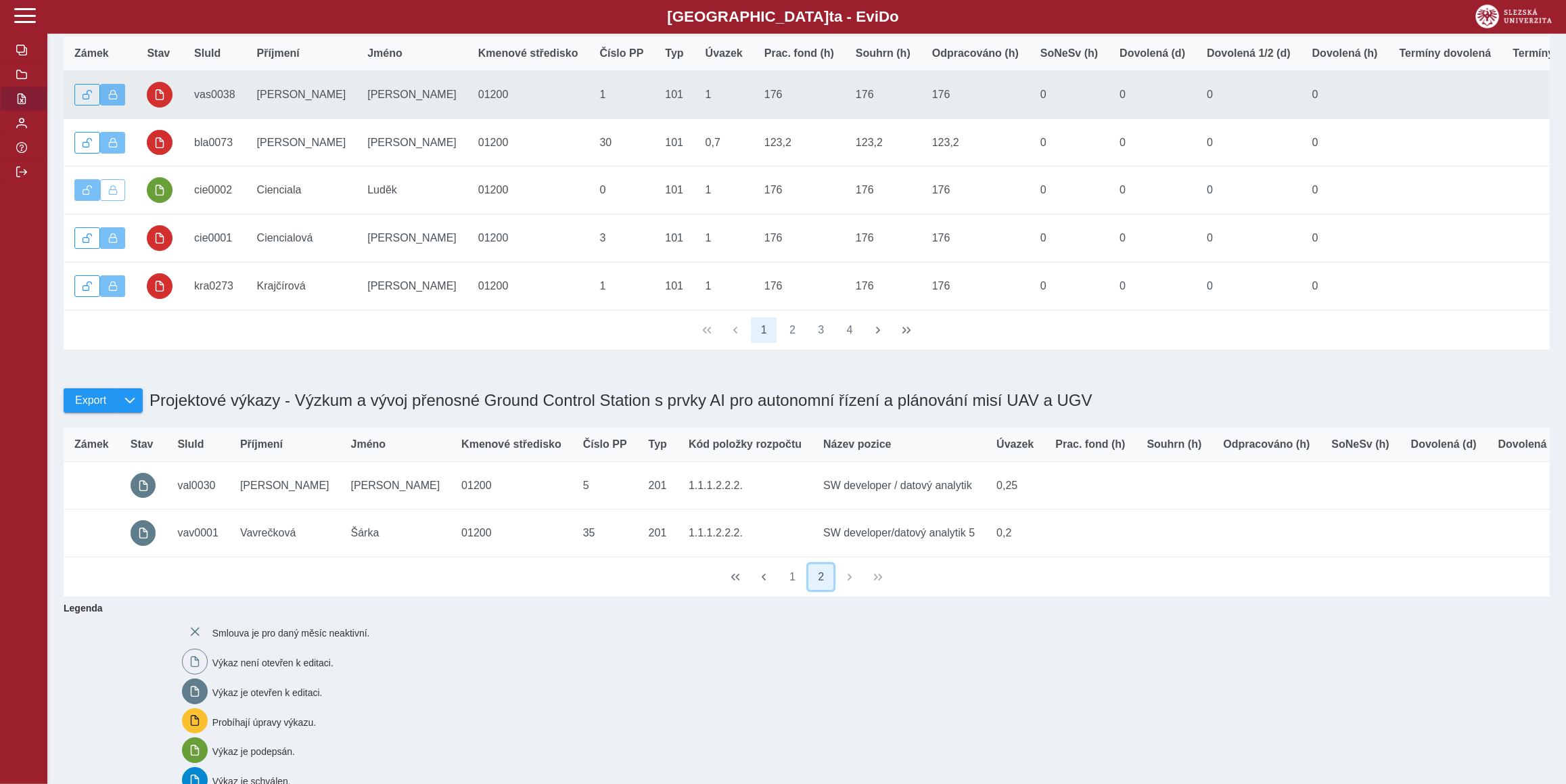
scroll to position [0, 0]
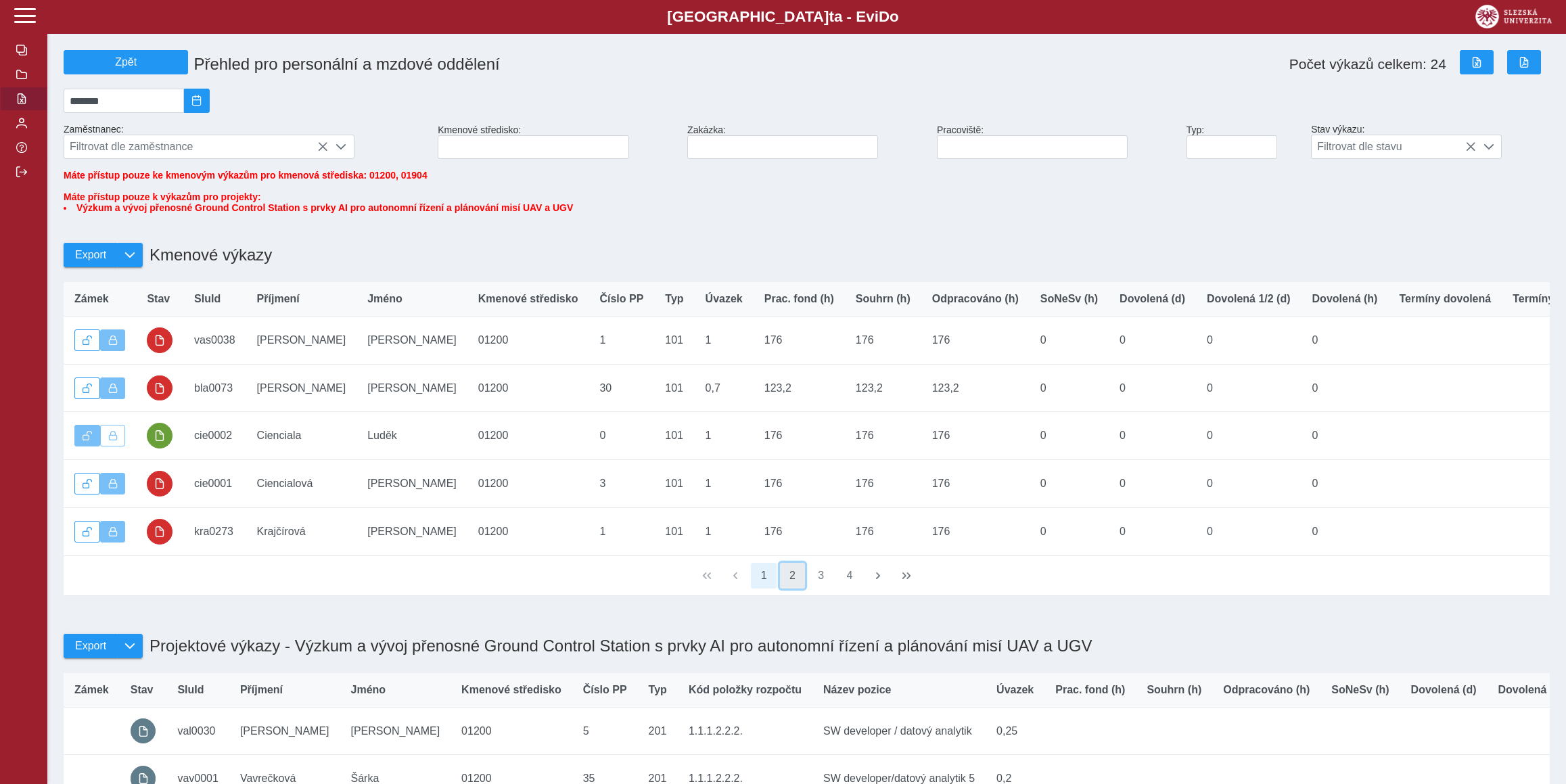
click at [801, 589] on button "2" at bounding box center [792, 575] width 26 height 26
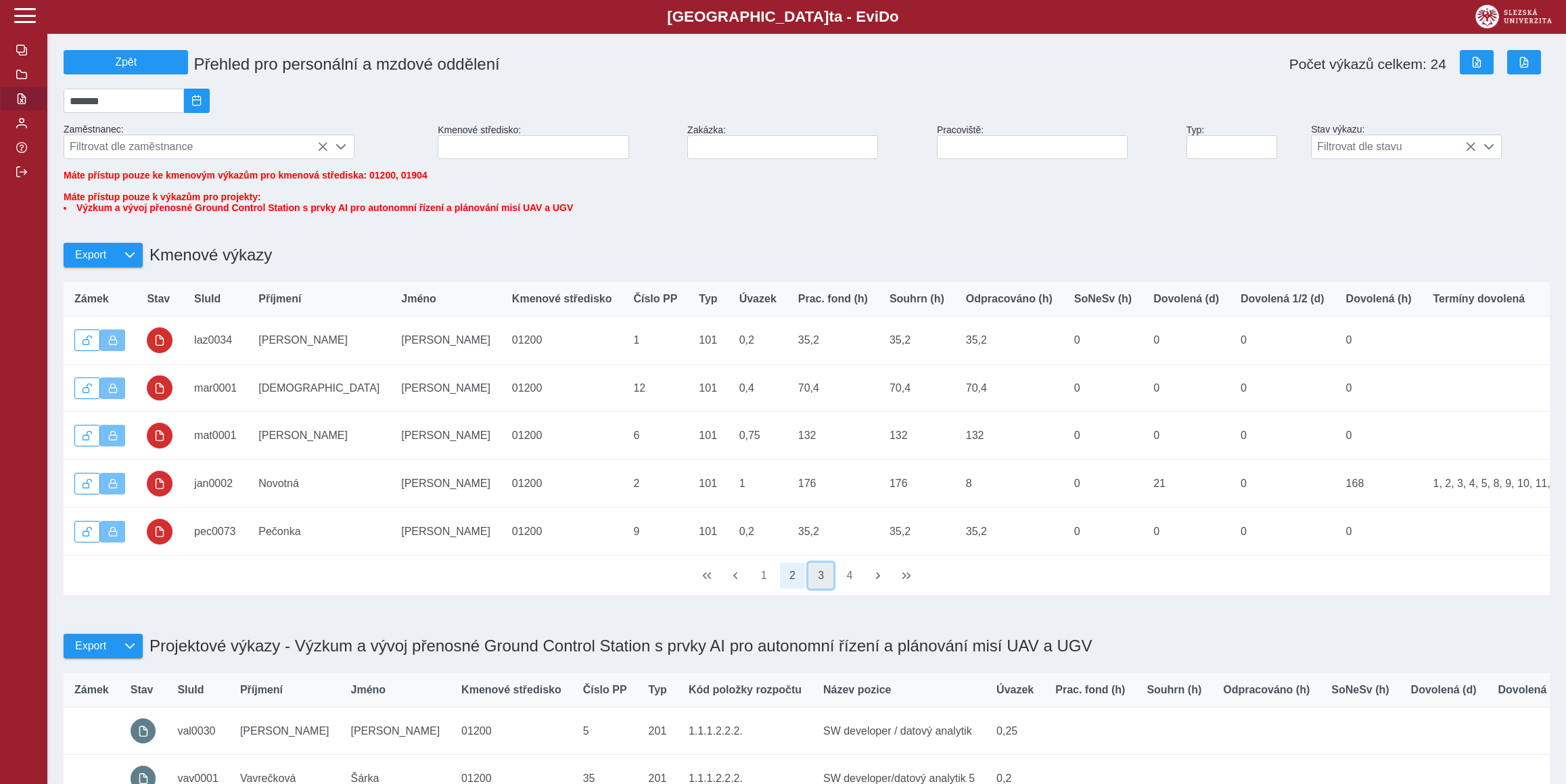
click at [817, 589] on button "3" at bounding box center [821, 575] width 26 height 26
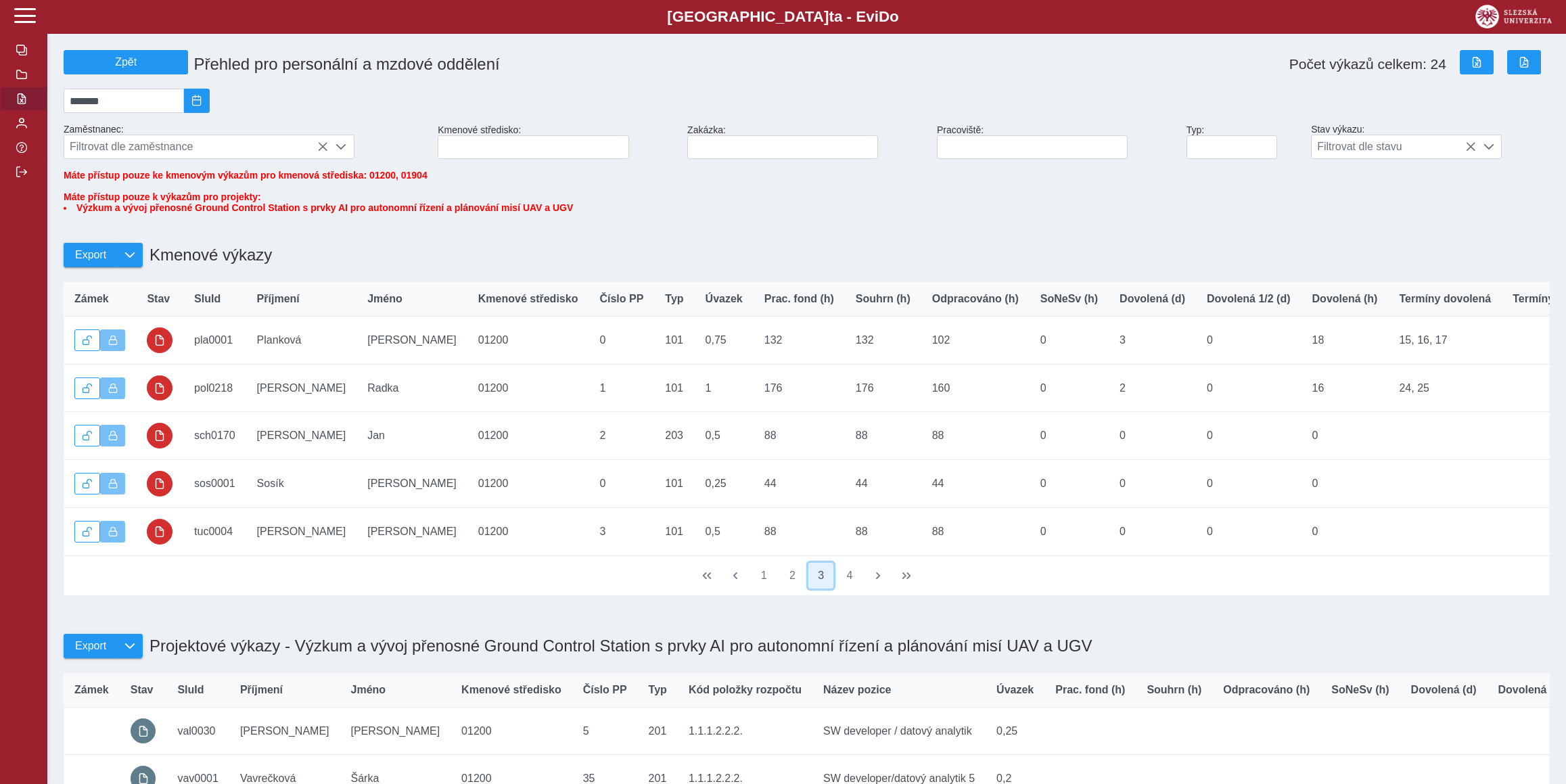
click at [831, 589] on button "3" at bounding box center [821, 575] width 26 height 26
click at [842, 589] on button "4" at bounding box center [849, 575] width 26 height 26
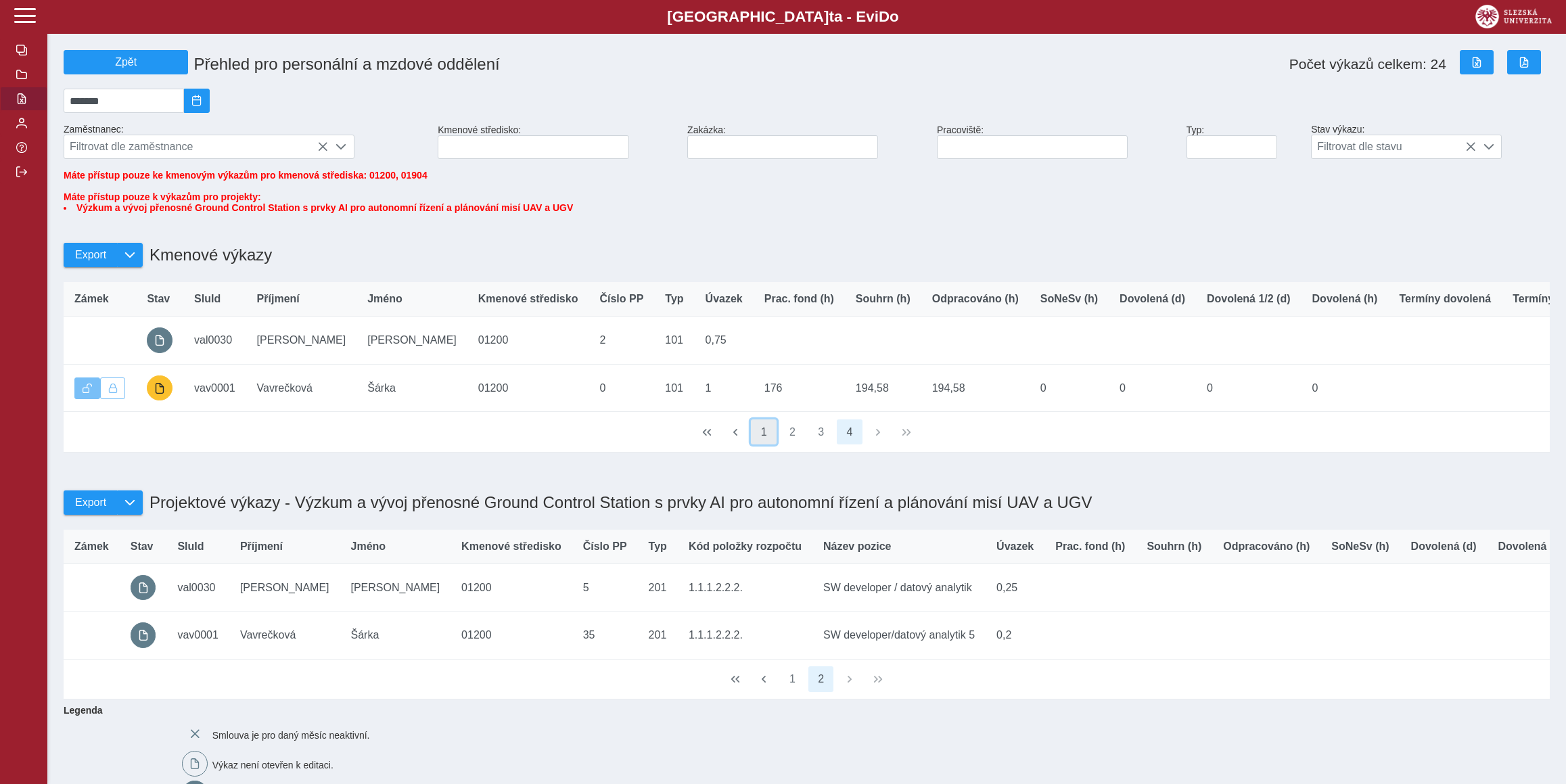
click at [766, 445] on button "1" at bounding box center [763, 432] width 26 height 26
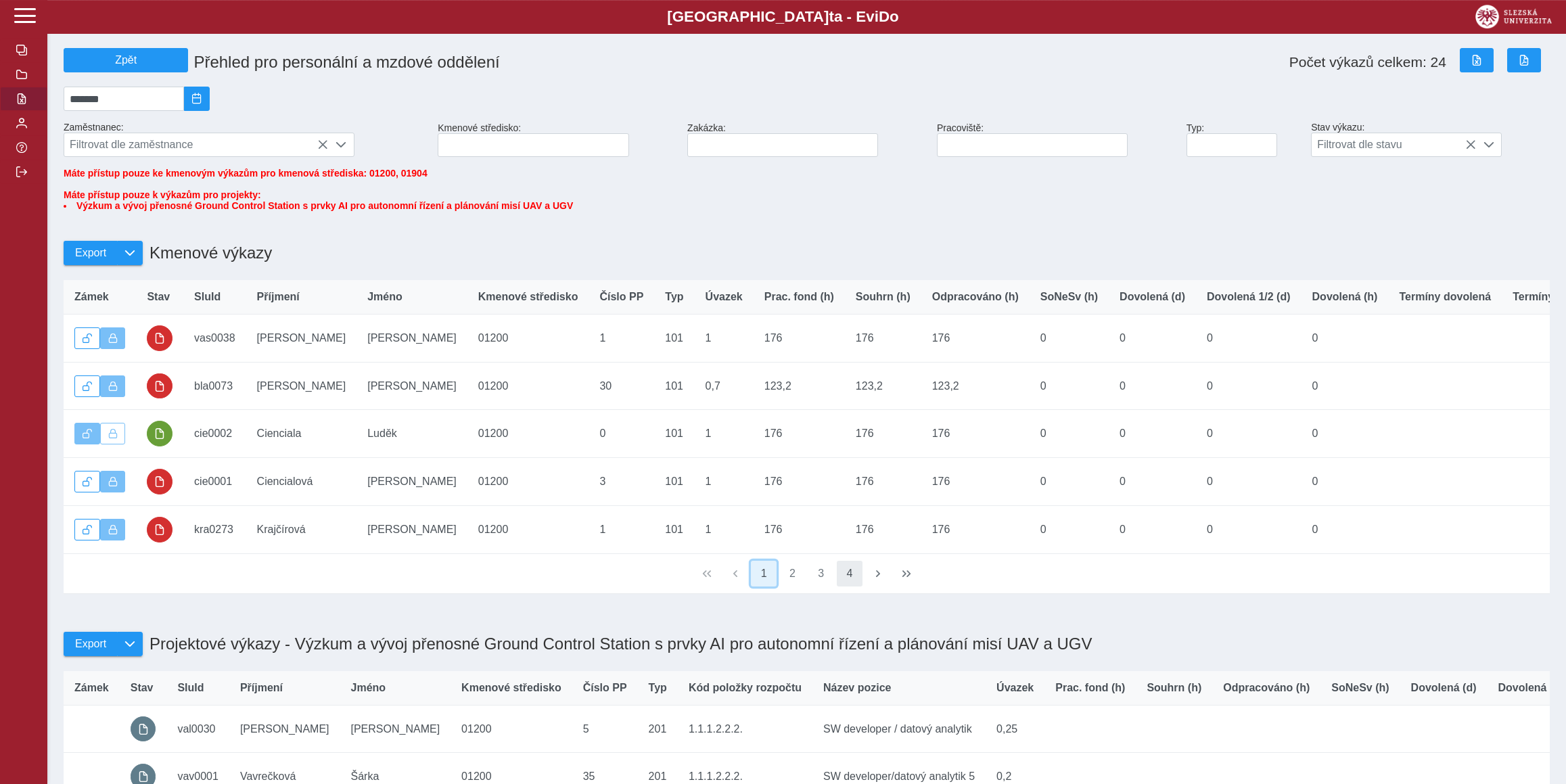
scroll to position [446, 0]
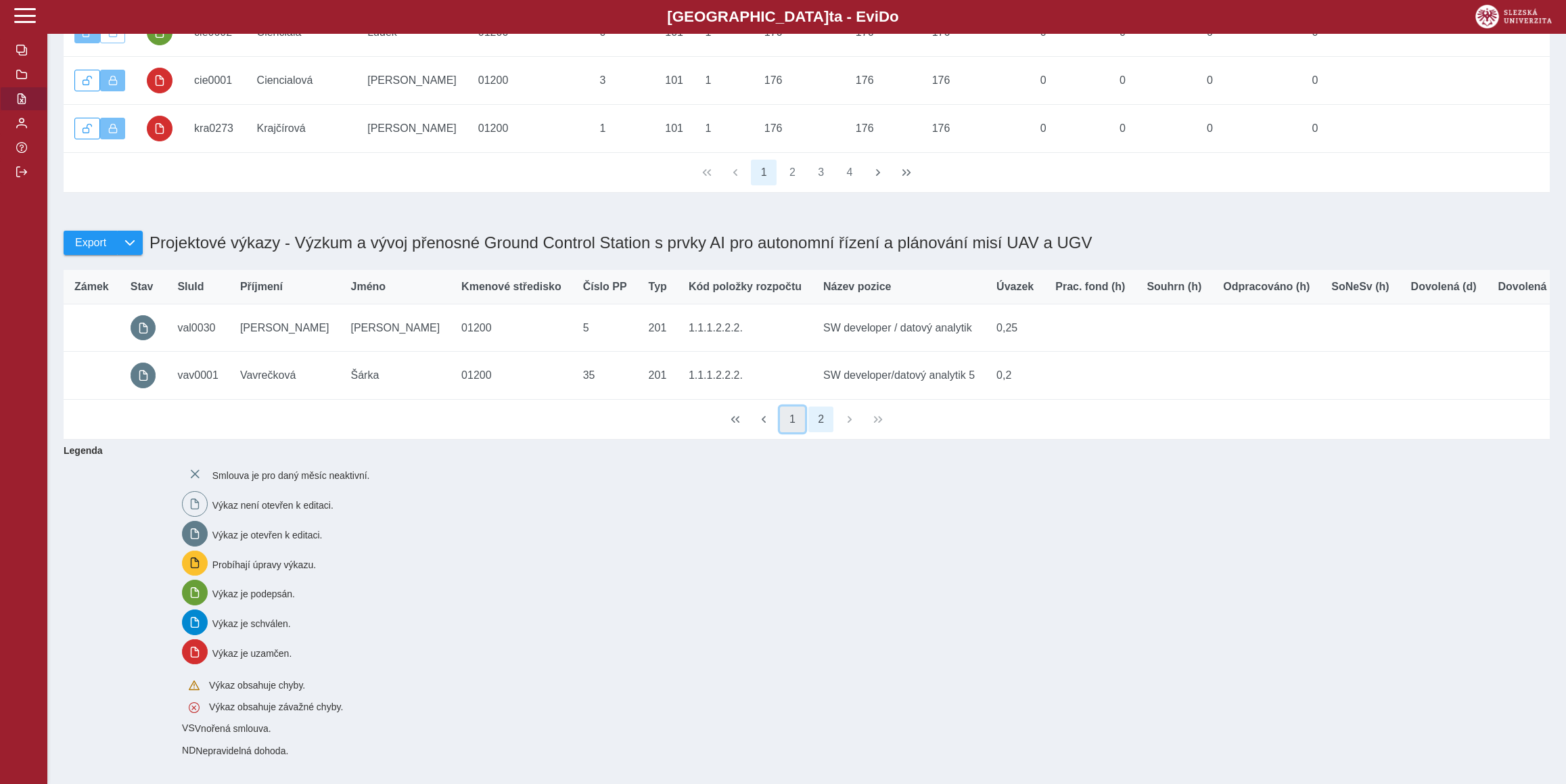
click at [798, 417] on button "1" at bounding box center [792, 419] width 26 height 26
